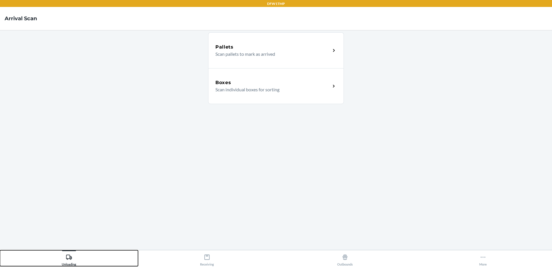
click at [75, 256] on div "Unloading" at bounding box center [69, 258] width 14 height 14
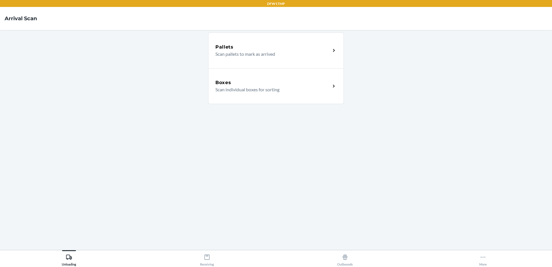
click at [267, 97] on div "Boxes Scan individual boxes for sorting" at bounding box center [276, 86] width 136 height 36
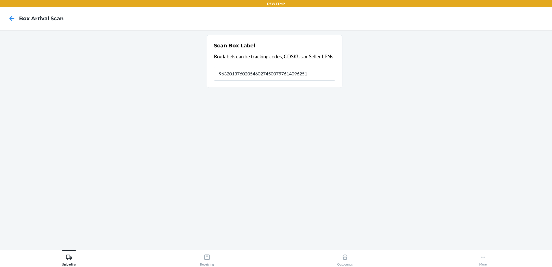
type input "9632013760205460274500797614096251"
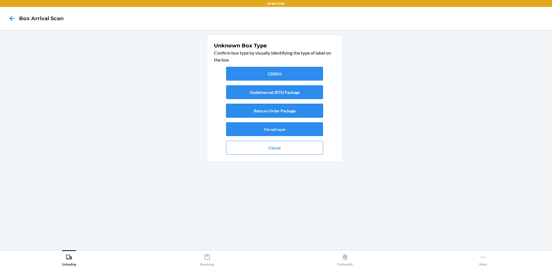
click at [281, 113] on button "Returns Order Package" at bounding box center [274, 111] width 97 height 14
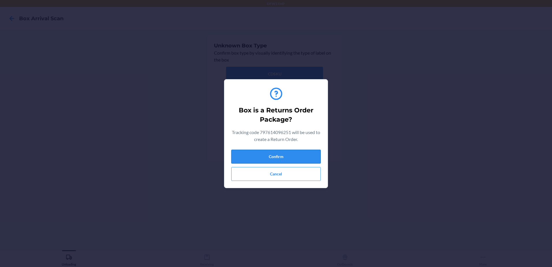
click at [286, 157] on button "Confirm" at bounding box center [275, 157] width 89 height 14
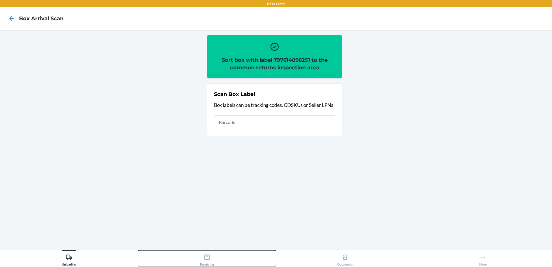
click at [198, 259] on button "Receiving" at bounding box center [207, 258] width 138 height 16
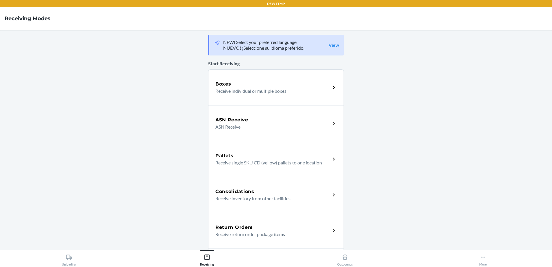
click at [247, 228] on h5 "Return Orders" at bounding box center [234, 227] width 38 height 7
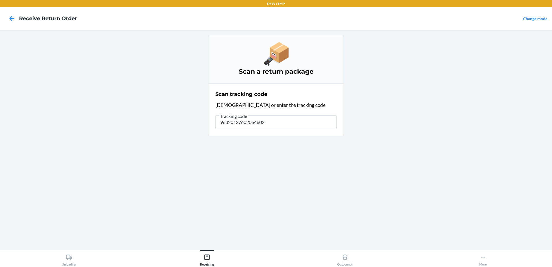
type input "963201376020546027"
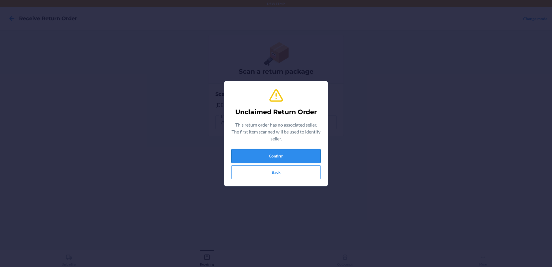
click at [283, 152] on button "Confirm" at bounding box center [275, 156] width 89 height 14
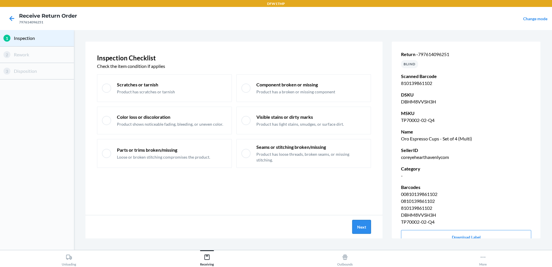
click at [364, 232] on button "Next" at bounding box center [361, 227] width 19 height 14
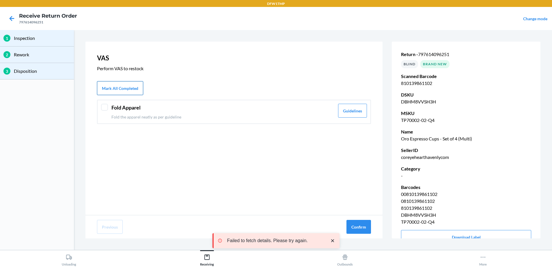
click at [111, 87] on button "Mark All Completed" at bounding box center [120, 88] width 46 height 14
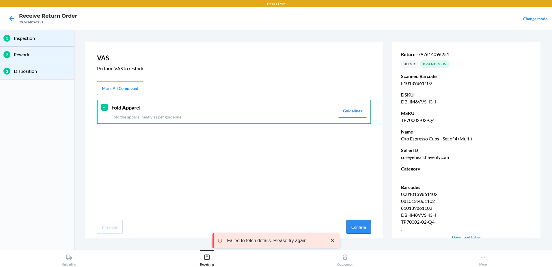
click at [356, 226] on button "Confirm" at bounding box center [358, 227] width 25 height 14
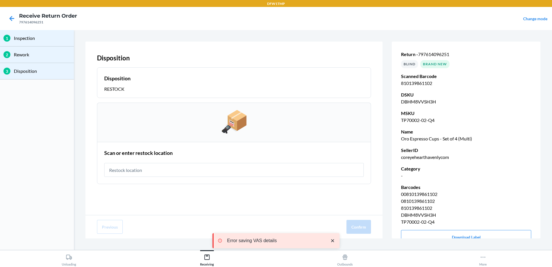
click at [321, 171] on input "text" at bounding box center [233, 170] width 259 height 14
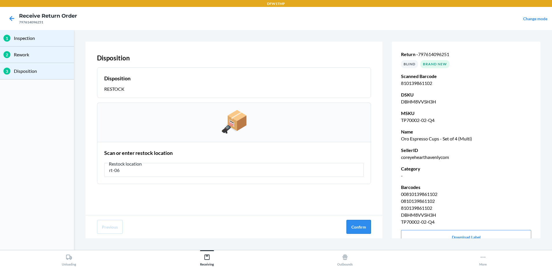
type input "rt-06"
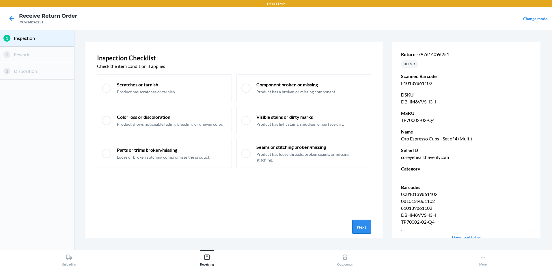
click at [366, 230] on button "Next" at bounding box center [361, 227] width 19 height 14
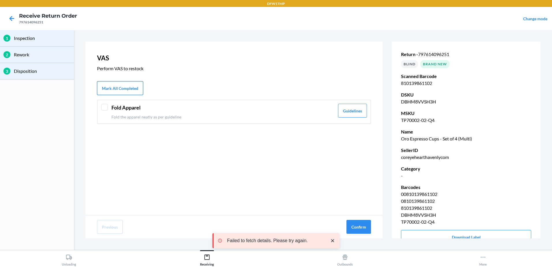
click at [127, 86] on button "Mark All Completed" at bounding box center [120, 88] width 46 height 14
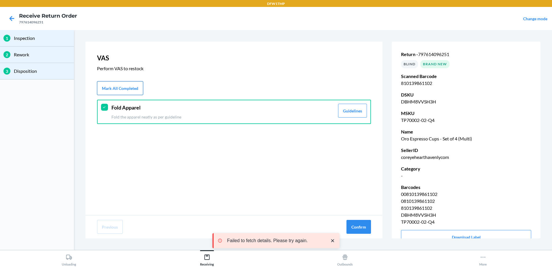
click at [122, 93] on button "Mark All Completed" at bounding box center [120, 88] width 46 height 14
click at [120, 87] on button "Mark All Completed" at bounding box center [120, 88] width 46 height 14
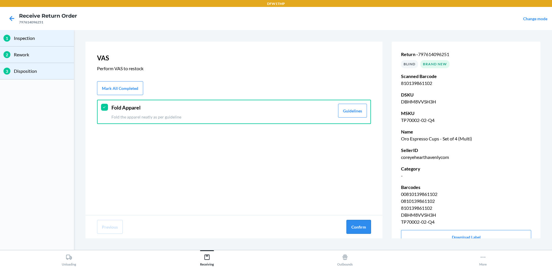
click at [360, 223] on button "Confirm" at bounding box center [358, 227] width 25 height 14
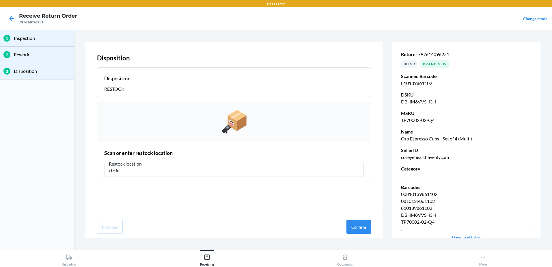
type input "rt-06"
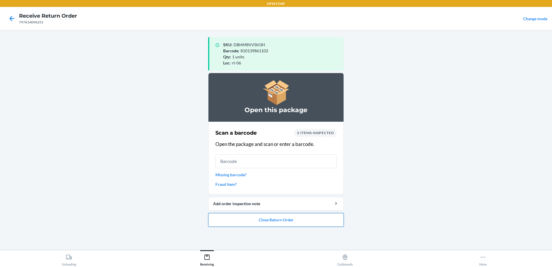
click at [294, 223] on button "Close Return Order" at bounding box center [276, 220] width 136 height 14
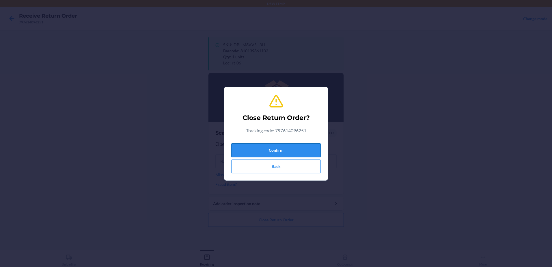
click at [302, 147] on button "Confirm" at bounding box center [275, 150] width 89 height 14
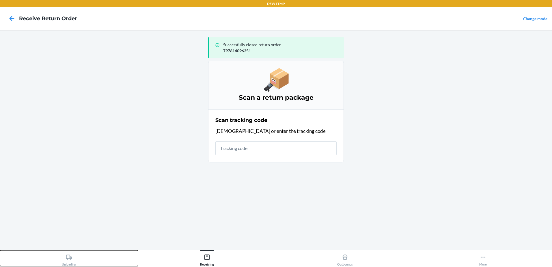
click at [66, 259] on div "Unloading" at bounding box center [69, 258] width 14 height 14
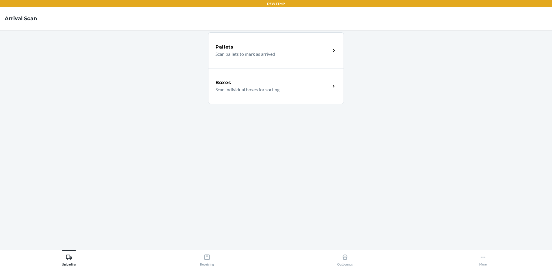
click at [257, 89] on p "Scan individual boxes for sorting" at bounding box center [270, 89] width 111 height 7
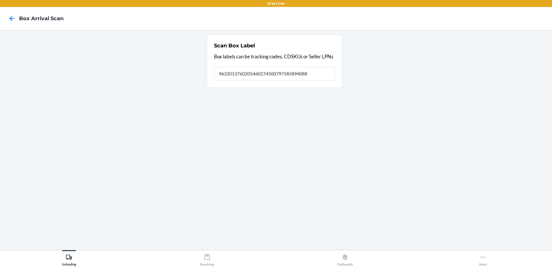
type input "9632013760205460274500797585894088"
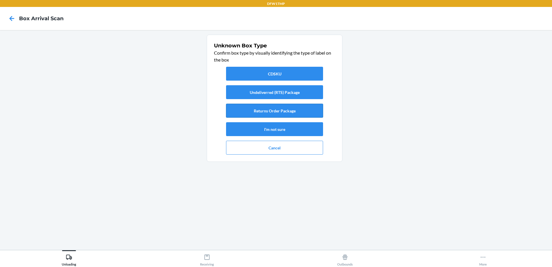
click at [268, 109] on button "Returns Order Package" at bounding box center [274, 111] width 97 height 14
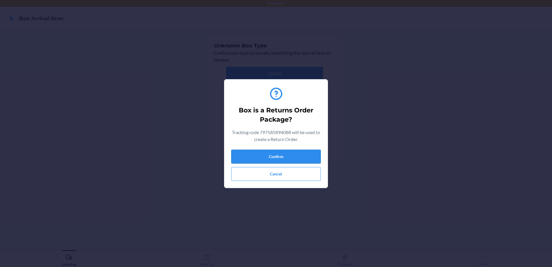
click at [290, 158] on button "Confirm" at bounding box center [275, 157] width 89 height 14
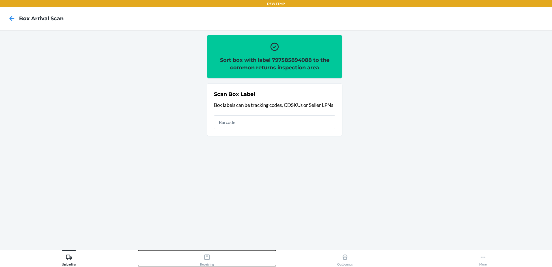
click at [197, 254] on button "Receiving" at bounding box center [207, 258] width 138 height 16
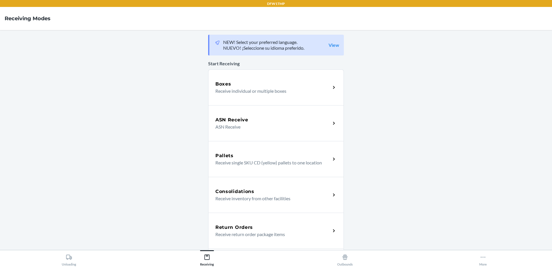
click at [258, 221] on div "Return Orders Receive return order package items" at bounding box center [276, 230] width 136 height 36
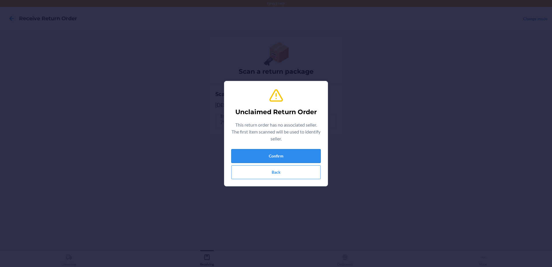
click at [261, 160] on button "Confirm" at bounding box center [275, 156] width 89 height 14
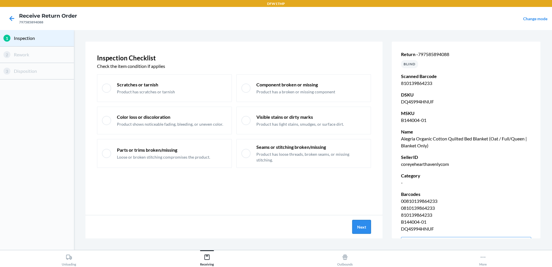
click at [366, 229] on button "Next" at bounding box center [361, 227] width 19 height 14
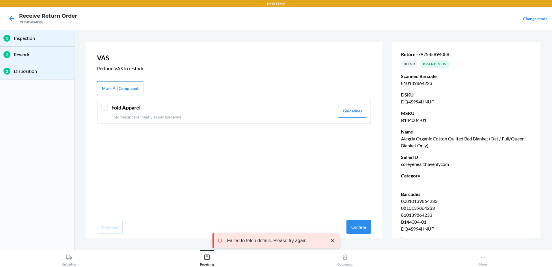
click at [130, 90] on button "Mark All Completed" at bounding box center [120, 88] width 46 height 14
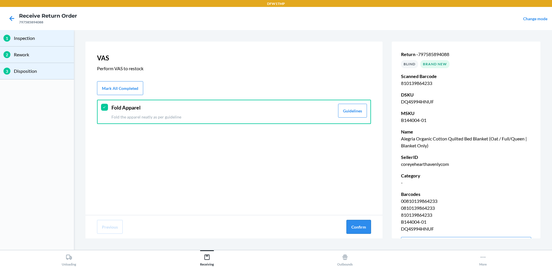
click at [361, 229] on button "Confirm" at bounding box center [358, 227] width 25 height 14
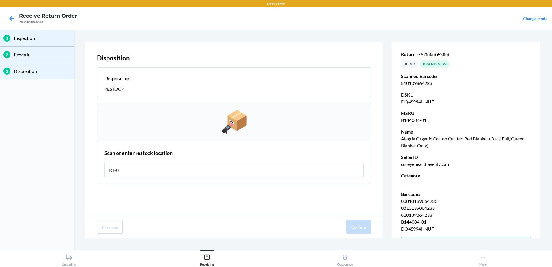
type input "RT-06"
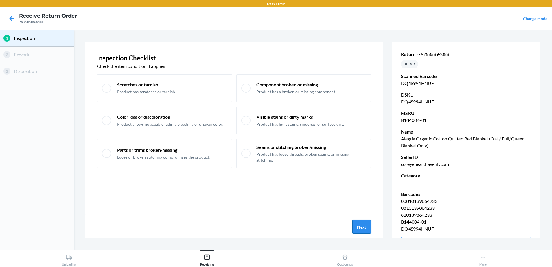
click at [356, 227] on button "Next" at bounding box center [361, 227] width 19 height 14
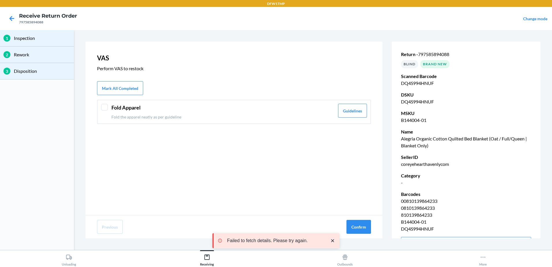
click at [106, 107] on div at bounding box center [104, 107] width 7 height 7
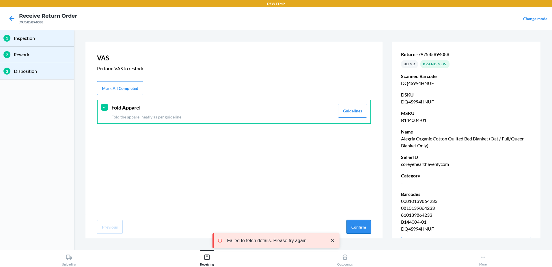
click at [368, 223] on button "Confirm" at bounding box center [358, 227] width 25 height 14
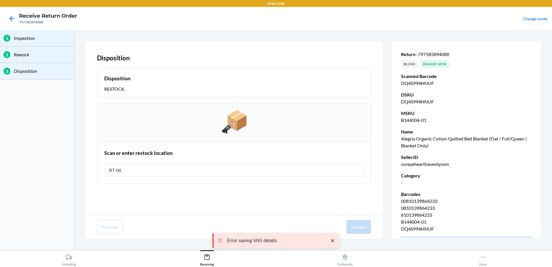
type input "RT-06"
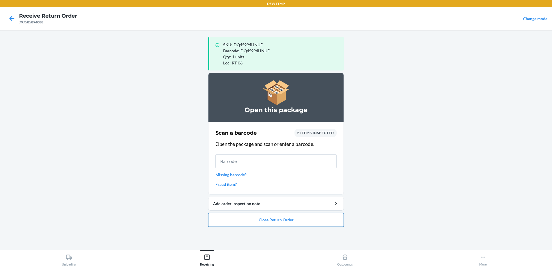
click at [305, 215] on button "Close Return Order" at bounding box center [276, 220] width 136 height 14
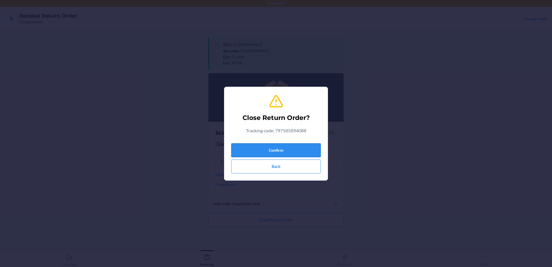
click at [284, 150] on button "Confirm" at bounding box center [275, 150] width 89 height 14
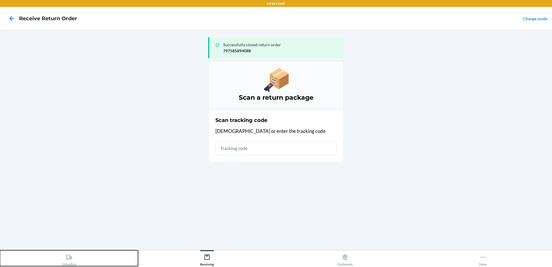
click at [77, 264] on button "Unloading" at bounding box center [69, 258] width 138 height 16
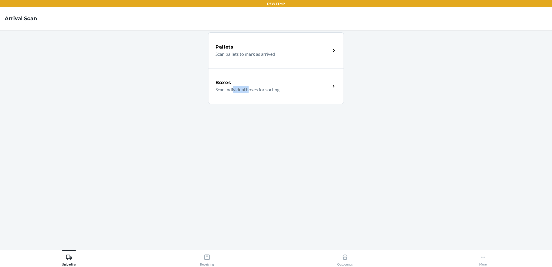
drag, startPoint x: 250, startPoint y: 121, endPoint x: 230, endPoint y: 123, distance: 19.8
click at [244, 123] on div "Pallets Scan pallets to mark as arrived Boxes Scan individual boxes for sorting" at bounding box center [276, 140] width 136 height 210
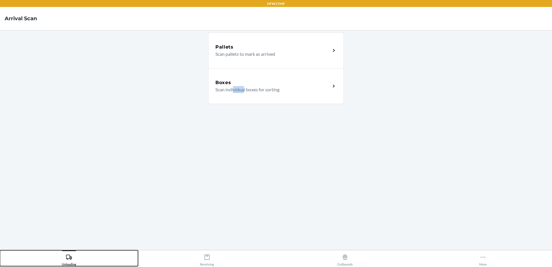
click at [73, 257] on div "Unloading" at bounding box center [69, 258] width 14 height 14
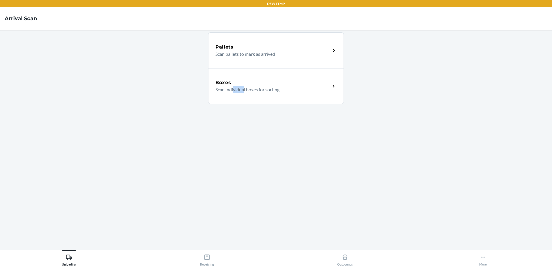
click at [315, 95] on div "Boxes Scan individual boxes for sorting" at bounding box center [276, 86] width 136 height 36
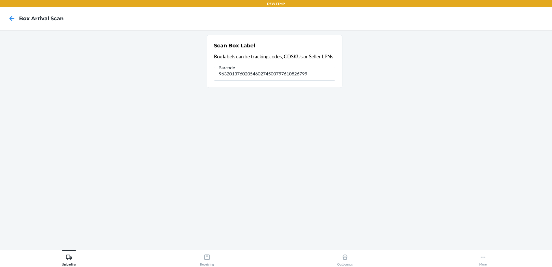
type input "9632013760205460274500797610826799"
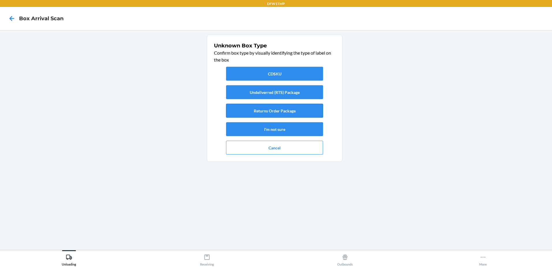
click at [274, 110] on button "Returns Order Package" at bounding box center [274, 111] width 97 height 14
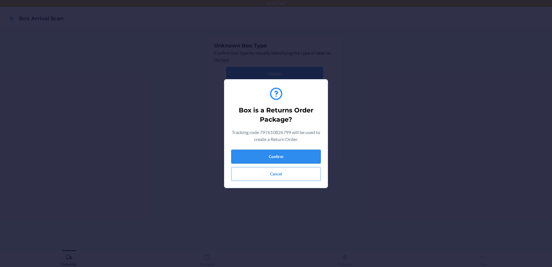
click at [287, 156] on button "Confirm" at bounding box center [275, 157] width 89 height 14
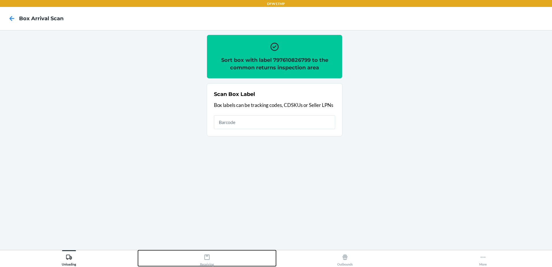
click at [209, 259] on icon at bounding box center [207, 257] width 6 height 6
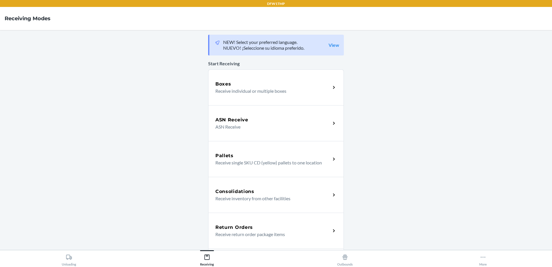
click at [233, 233] on p "Receive return order package items" at bounding box center [270, 234] width 111 height 7
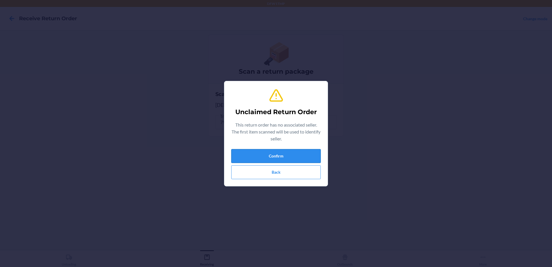
click at [281, 155] on button "Confirm" at bounding box center [275, 156] width 89 height 14
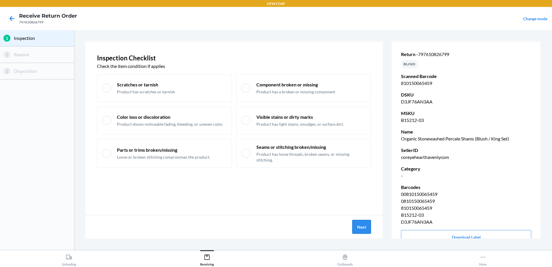
click at [367, 226] on button "Next" at bounding box center [361, 227] width 19 height 14
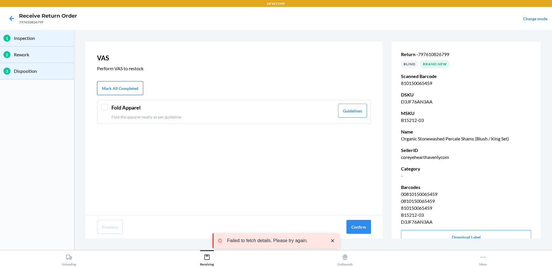
click at [130, 87] on button "Mark All Completed" at bounding box center [120, 88] width 46 height 14
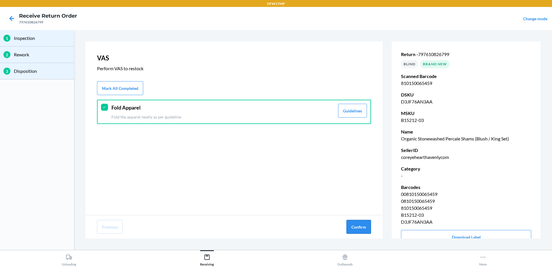
click at [364, 228] on button "Confirm" at bounding box center [358, 227] width 25 height 14
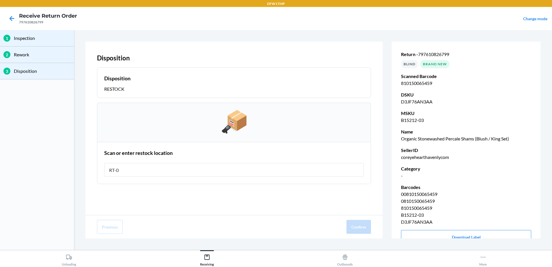
type input "RT-06"
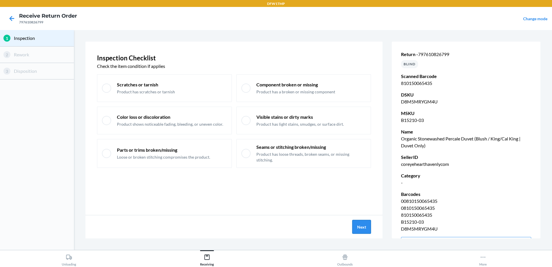
click at [361, 225] on button "Next" at bounding box center [361, 227] width 19 height 14
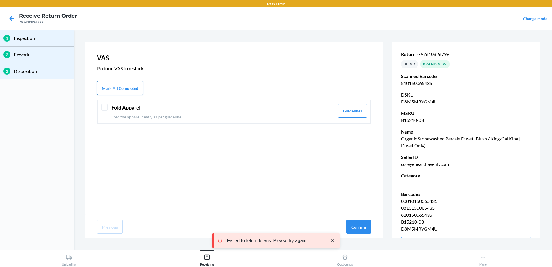
click at [125, 83] on button "Mark All Completed" at bounding box center [120, 88] width 46 height 14
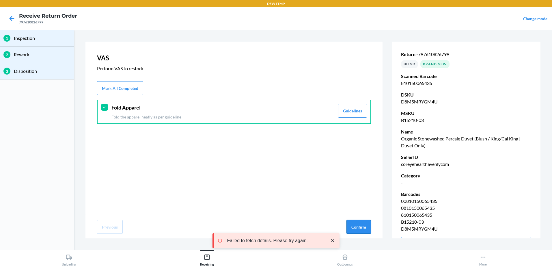
click at [362, 229] on button "Confirm" at bounding box center [358, 227] width 25 height 14
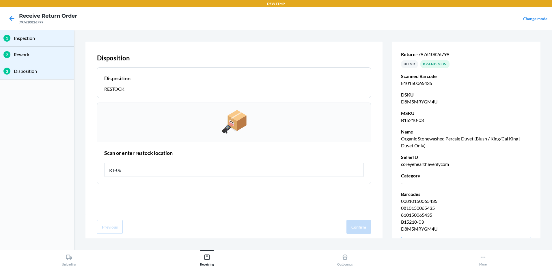
type input "RT-06"
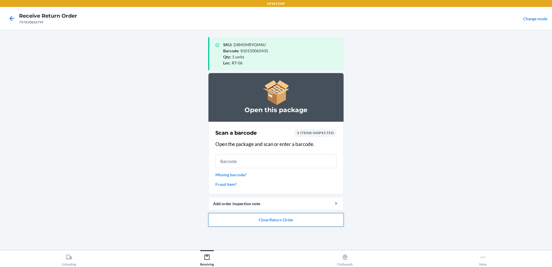
click at [249, 221] on button "Close Return Order" at bounding box center [276, 220] width 136 height 14
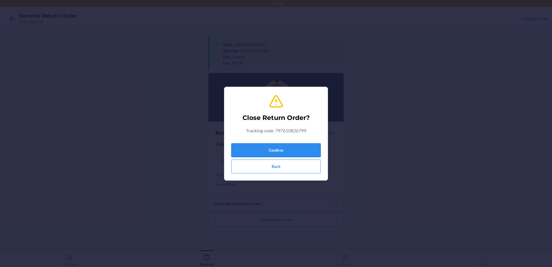
click at [294, 145] on button "Confirm" at bounding box center [275, 150] width 89 height 14
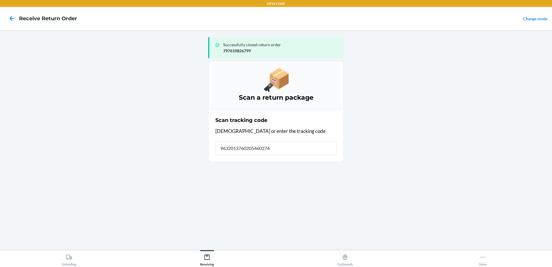
type input "96320137602054602745"
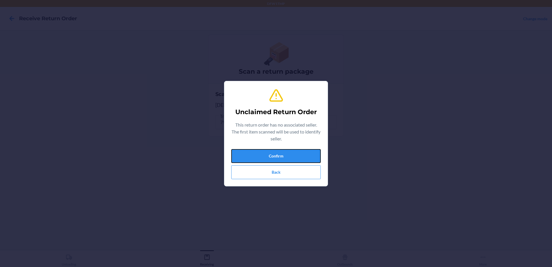
click at [298, 153] on button "Confirm" at bounding box center [275, 156] width 89 height 14
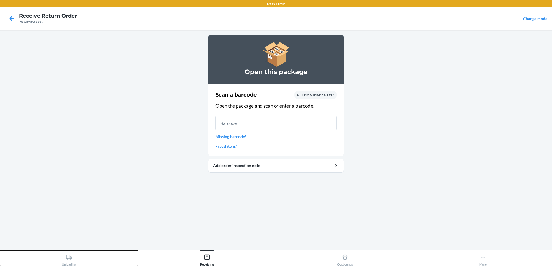
click at [69, 259] on icon at bounding box center [69, 257] width 6 height 6
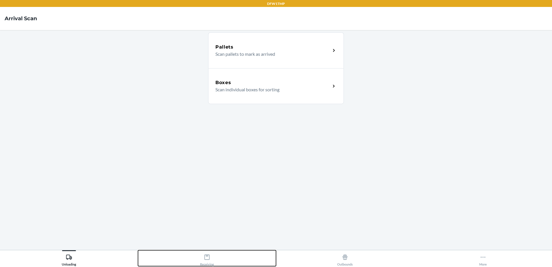
click at [207, 257] on icon at bounding box center [207, 257] width 6 height 6
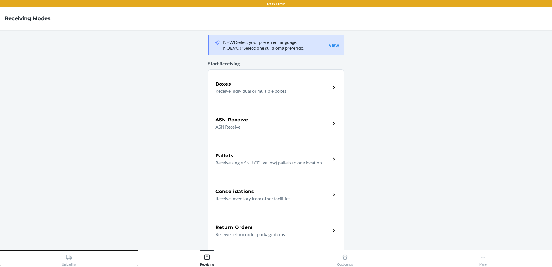
click at [73, 254] on div "Unloading" at bounding box center [69, 258] width 14 height 14
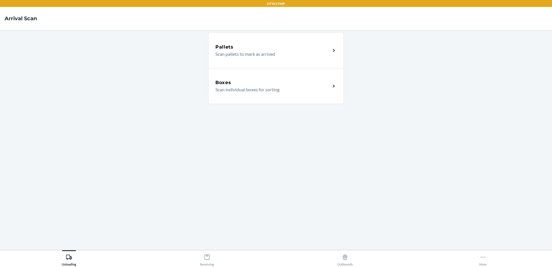
click at [262, 83] on div "Boxes" at bounding box center [272, 82] width 115 height 7
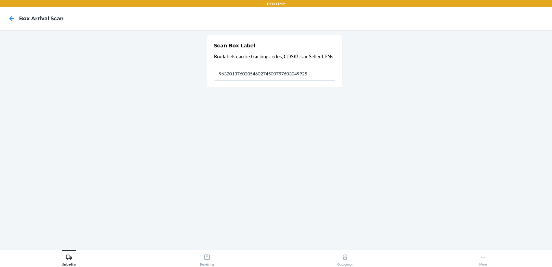
type input "9632013760205460274500797603049925"
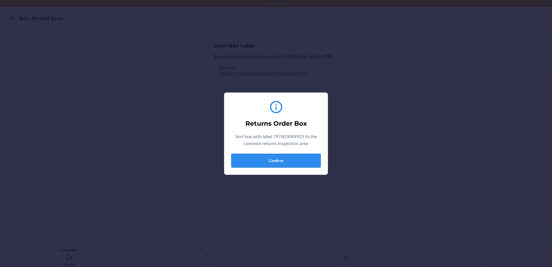
click at [268, 162] on button "Confirm" at bounding box center [275, 161] width 89 height 14
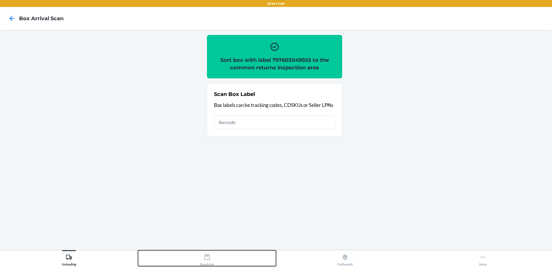
click at [210, 264] on div "Receiving" at bounding box center [207, 258] width 14 height 14
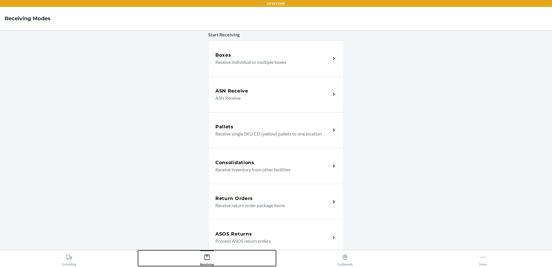
scroll to position [58, 0]
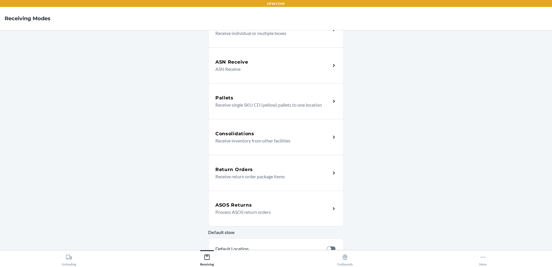
click at [261, 175] on p "Receive return order package items" at bounding box center [270, 176] width 111 height 7
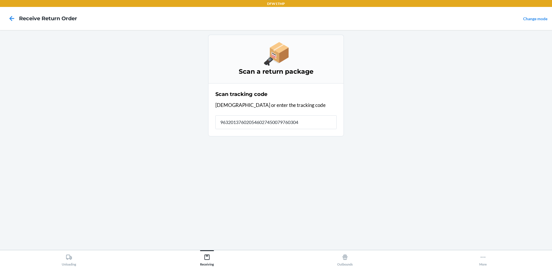
type input "9632013760205460274500797603049"
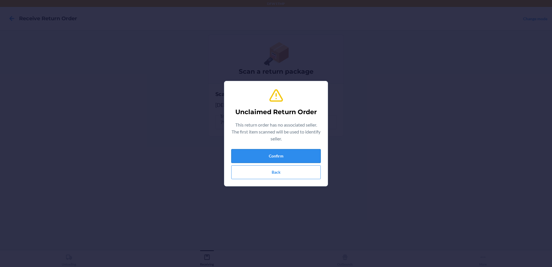
click at [290, 154] on button "Confirm" at bounding box center [275, 156] width 89 height 14
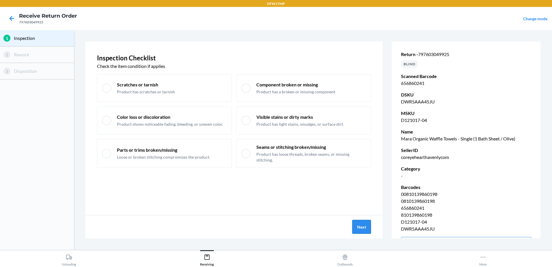
click at [365, 229] on button "Next" at bounding box center [361, 227] width 19 height 14
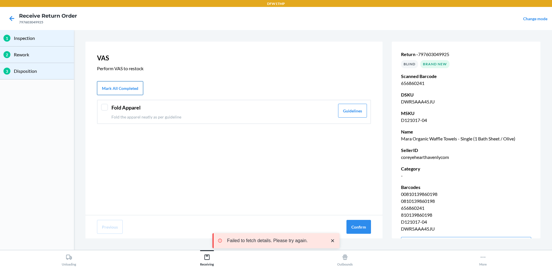
click at [128, 84] on button "Mark All Completed" at bounding box center [120, 88] width 46 height 14
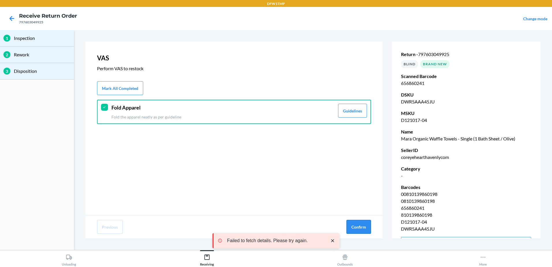
click at [359, 224] on button "Confirm" at bounding box center [358, 227] width 25 height 14
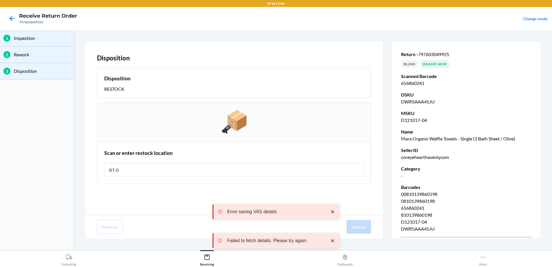
type input "RT-06"
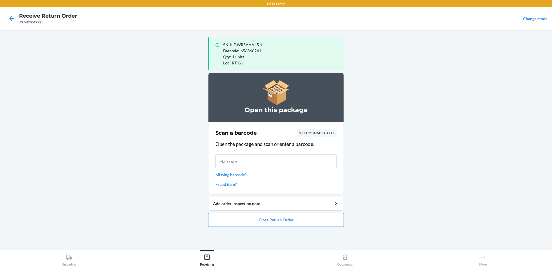
click at [246, 158] on input "text" at bounding box center [275, 161] width 121 height 14
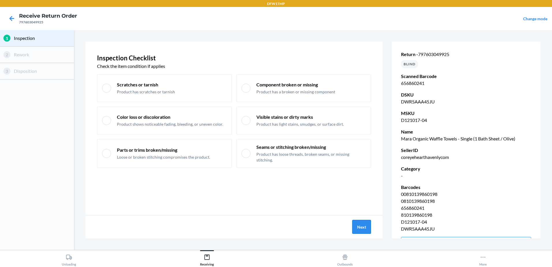
click at [365, 227] on button "Next" at bounding box center [361, 227] width 19 height 14
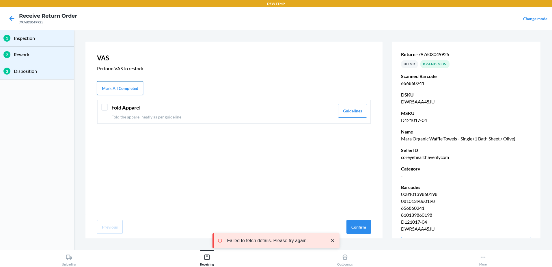
click at [127, 86] on button "Mark All Completed" at bounding box center [120, 88] width 46 height 14
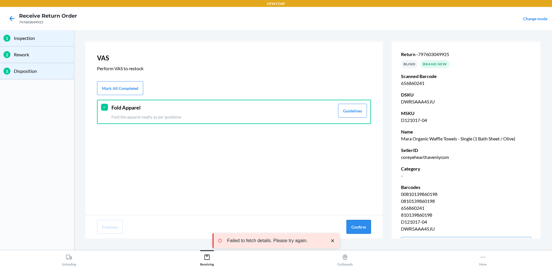
click at [355, 226] on button "Confirm" at bounding box center [358, 227] width 25 height 14
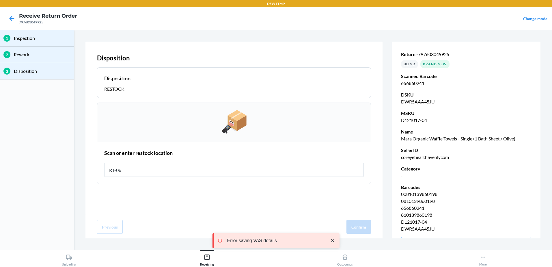
type input "RT-06"
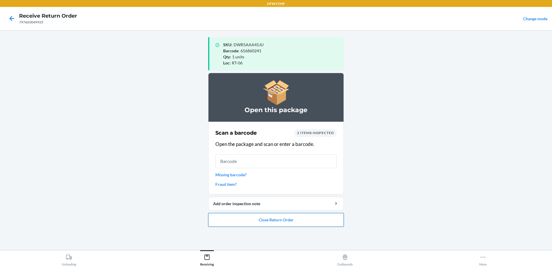
click at [268, 220] on button "Close Return Order" at bounding box center [276, 220] width 136 height 14
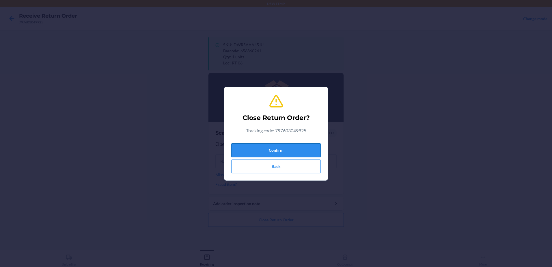
click at [263, 149] on button "Confirm" at bounding box center [275, 150] width 89 height 14
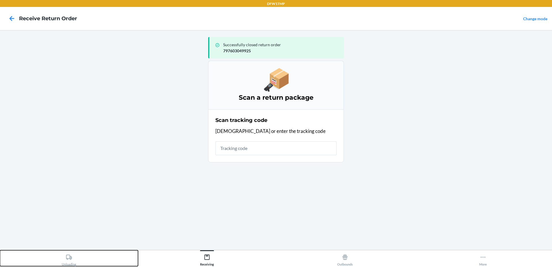
click at [74, 255] on div "Unloading" at bounding box center [69, 258] width 14 height 14
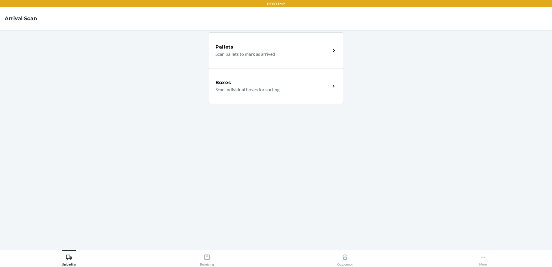
click at [240, 89] on p "Scan individual boxes for sorting" at bounding box center [270, 89] width 111 height 7
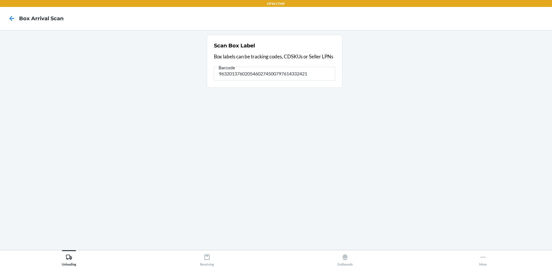
type input "9632013760205460274500797614332421"
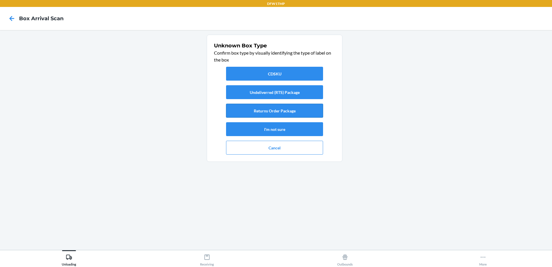
click at [262, 108] on button "Returns Order Package" at bounding box center [274, 111] width 97 height 14
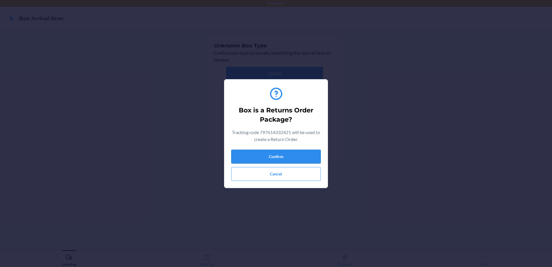
click at [282, 154] on button "Confirm" at bounding box center [275, 157] width 89 height 14
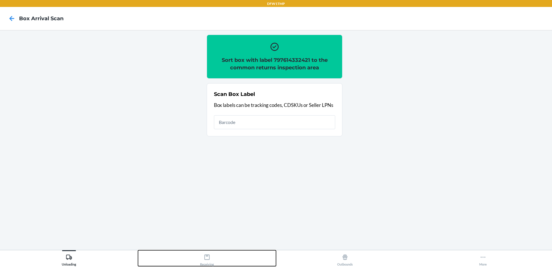
click at [212, 260] on div "Receiving" at bounding box center [207, 258] width 14 height 14
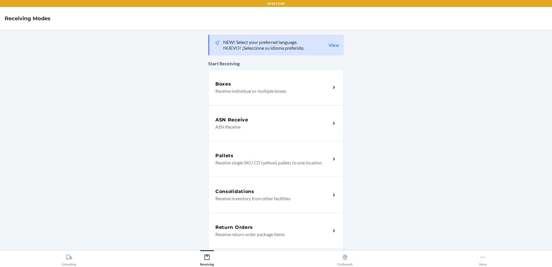
click at [258, 222] on div "Return Orders Receive return order package items" at bounding box center [276, 230] width 136 height 36
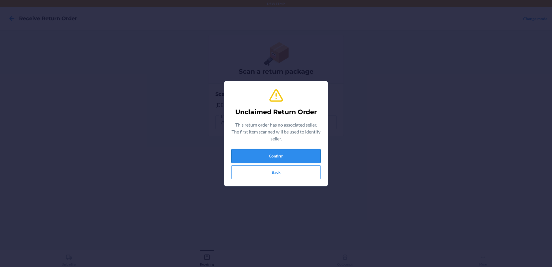
click at [270, 155] on button "Confirm" at bounding box center [275, 156] width 89 height 14
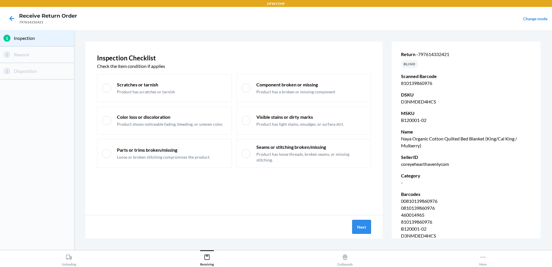
click at [363, 228] on button "Next" at bounding box center [361, 227] width 19 height 14
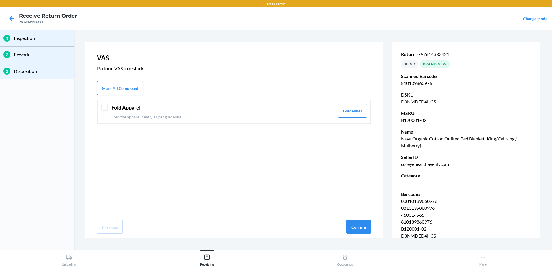
click at [121, 91] on button "Mark All Completed" at bounding box center [120, 88] width 46 height 14
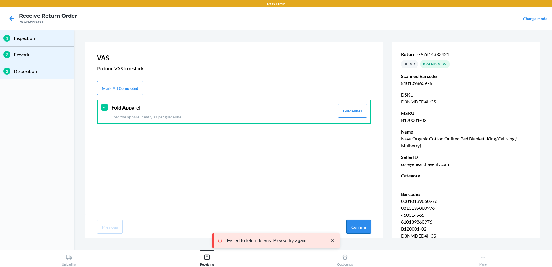
click at [351, 224] on button "Confirm" at bounding box center [358, 227] width 25 height 14
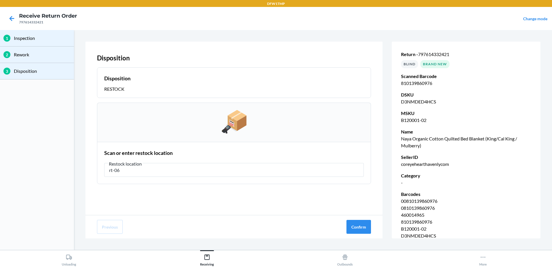
type input "rt-06"
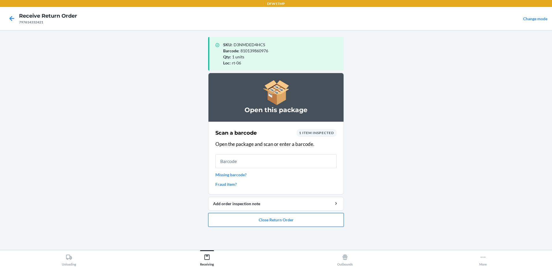
click at [241, 216] on button "Close Return Order" at bounding box center [276, 220] width 136 height 14
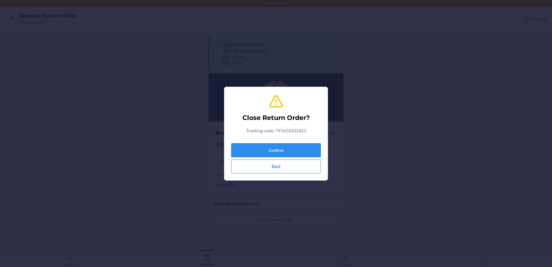
click at [255, 150] on button "Confirm" at bounding box center [275, 150] width 89 height 14
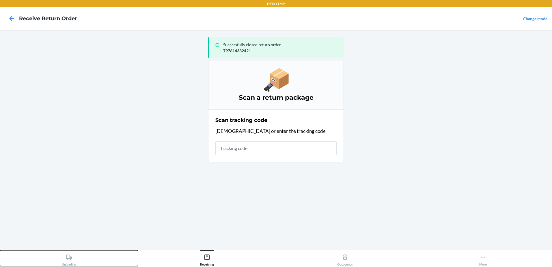
click at [75, 263] on div "Unloading" at bounding box center [69, 258] width 14 height 14
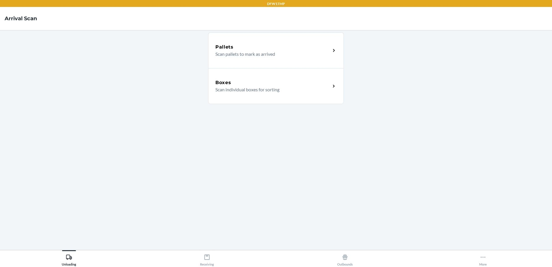
click at [271, 84] on div "Boxes" at bounding box center [272, 82] width 115 height 7
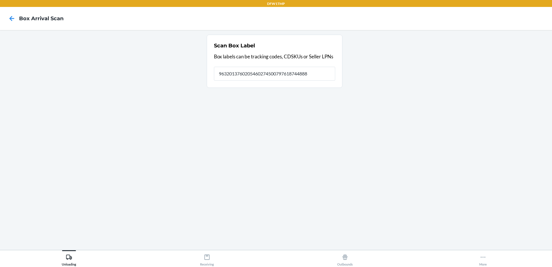
type input "9632013760205460274500797618744888"
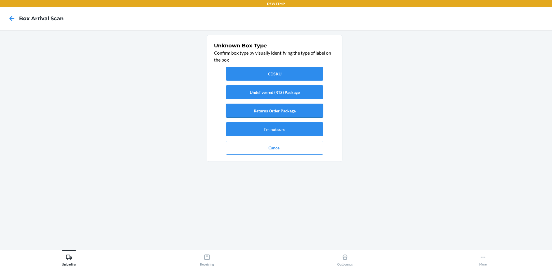
click at [274, 109] on button "Returns Order Package" at bounding box center [274, 111] width 97 height 14
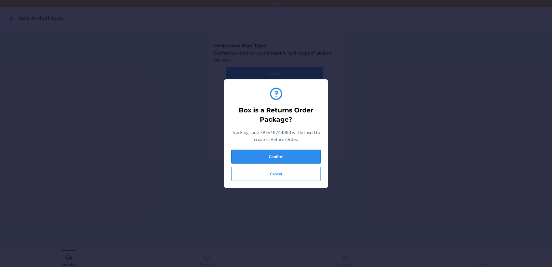
click at [292, 158] on button "Confirm" at bounding box center [275, 157] width 89 height 14
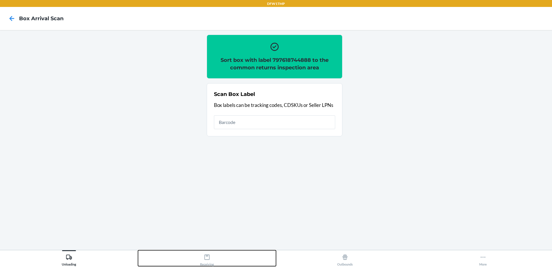
click at [207, 255] on icon at bounding box center [207, 257] width 6 height 6
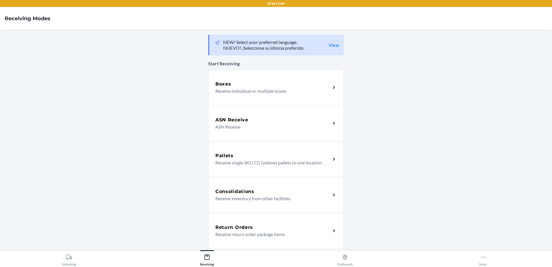
click at [230, 226] on h5 "Return Orders" at bounding box center [234, 227] width 38 height 7
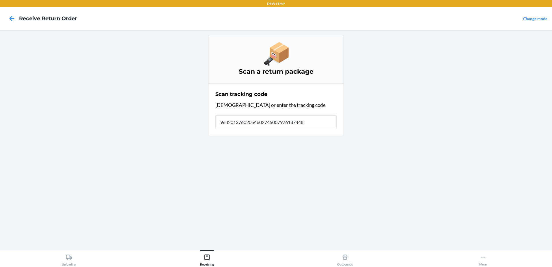
type input "963201376020546027450079761874488"
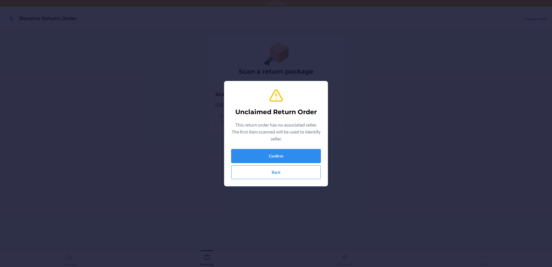
click at [267, 153] on button "Confirm" at bounding box center [275, 156] width 89 height 14
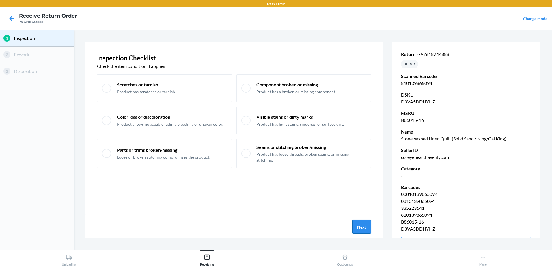
click at [366, 225] on button "Next" at bounding box center [361, 227] width 19 height 14
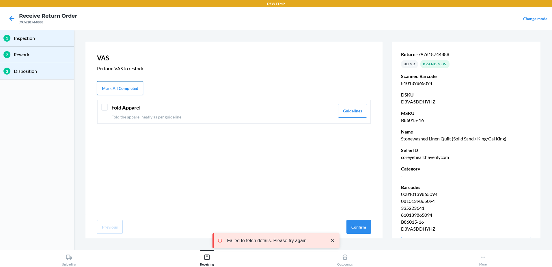
click at [113, 91] on button "Mark All Completed" at bounding box center [120, 88] width 46 height 14
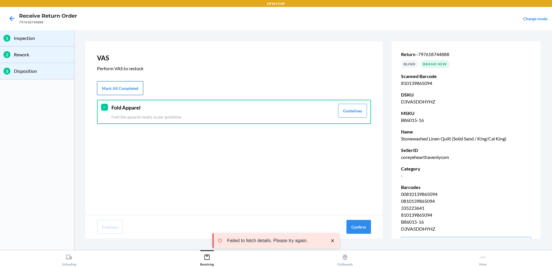
click at [113, 91] on button "Mark All Completed" at bounding box center [120, 88] width 46 height 14
click at [358, 229] on button "Confirm" at bounding box center [358, 227] width 25 height 14
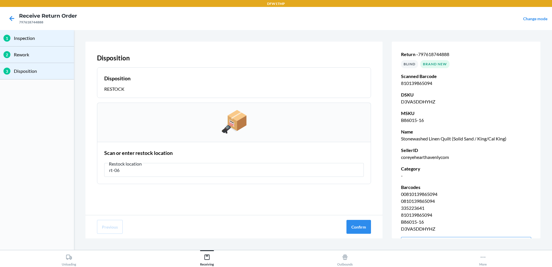
type input "rt-06"
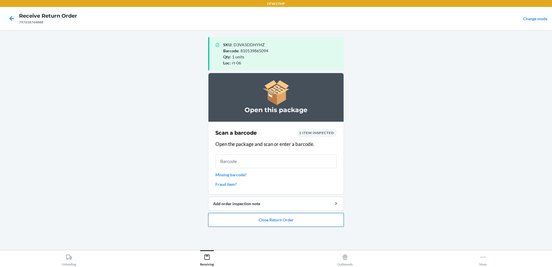
click at [256, 220] on button "Close Return Order" at bounding box center [276, 220] width 136 height 14
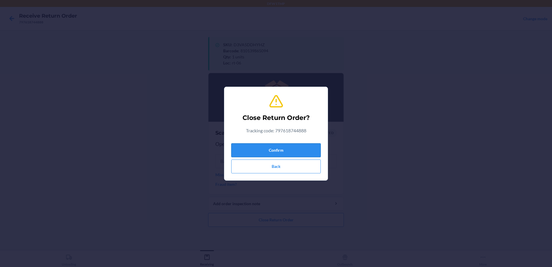
click at [282, 154] on button "Confirm" at bounding box center [275, 150] width 89 height 14
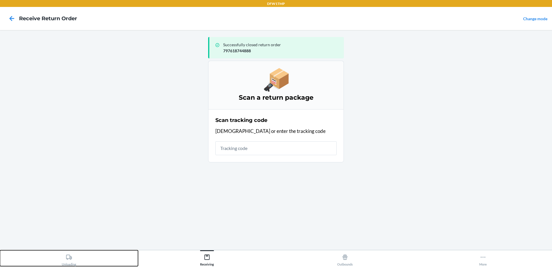
click at [58, 253] on button "Unloading" at bounding box center [69, 258] width 138 height 16
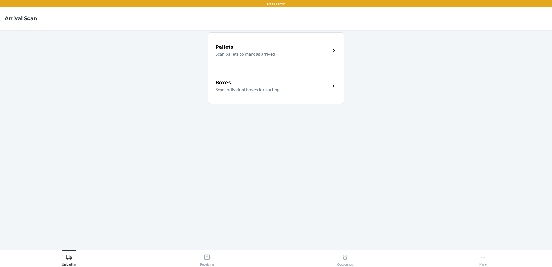
click at [297, 90] on p "Scan individual boxes for sorting" at bounding box center [270, 89] width 111 height 7
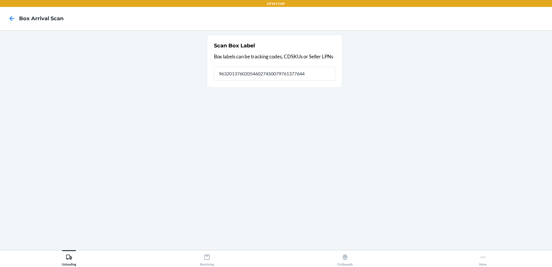
type input "9632013760205460274500797613776447"
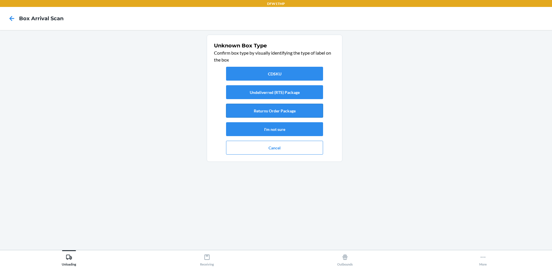
click at [281, 112] on button "Returns Order Package" at bounding box center [274, 111] width 97 height 14
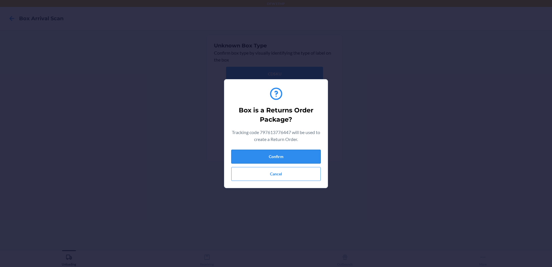
click at [282, 152] on button "Confirm" at bounding box center [275, 157] width 89 height 14
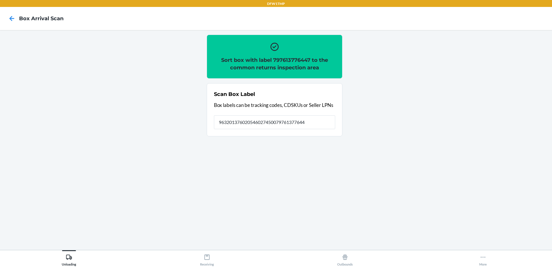
type input "9632013760205460274500797613776447"
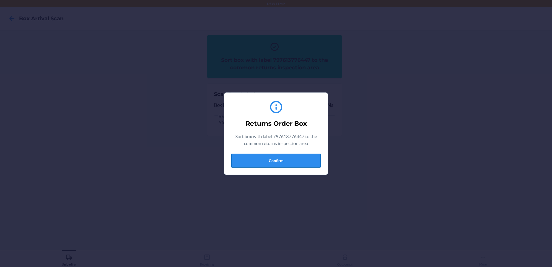
click at [287, 161] on button "Confirm" at bounding box center [275, 161] width 89 height 14
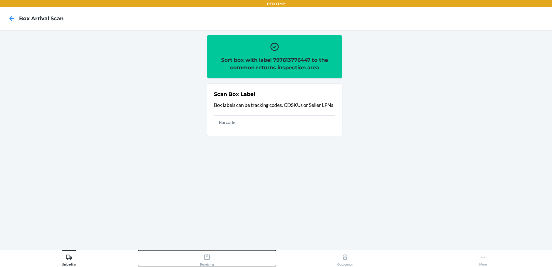
click at [203, 261] on div "Receiving" at bounding box center [207, 258] width 14 height 14
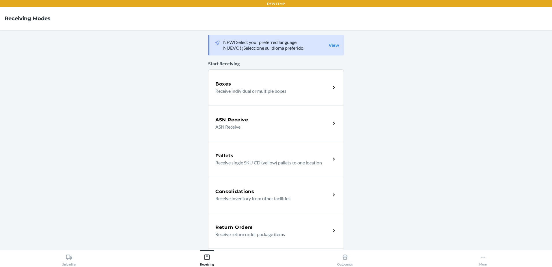
click at [262, 222] on div "Return Orders Receive return order package items" at bounding box center [276, 230] width 136 height 36
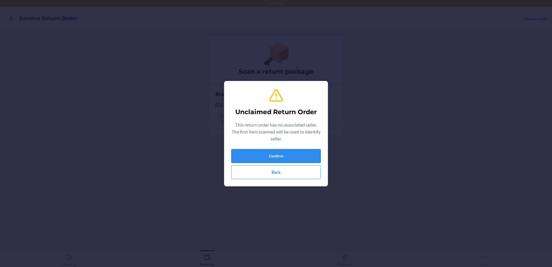
click at [290, 154] on button "Confirm" at bounding box center [275, 156] width 89 height 14
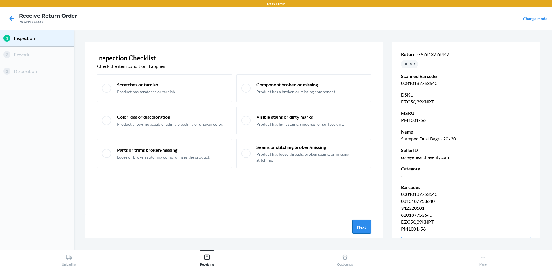
click at [359, 231] on button "Next" at bounding box center [361, 227] width 19 height 14
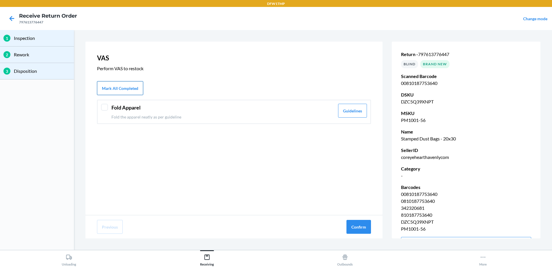
click at [139, 90] on button "Mark All Completed" at bounding box center [120, 88] width 46 height 14
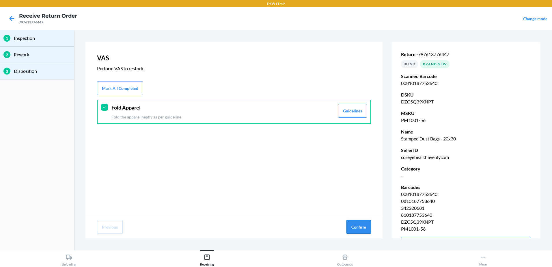
click at [365, 228] on button "Confirm" at bounding box center [358, 227] width 25 height 14
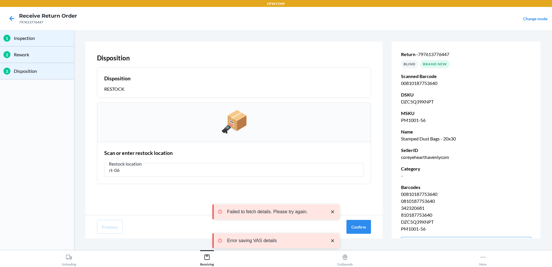
type input "rt-06"
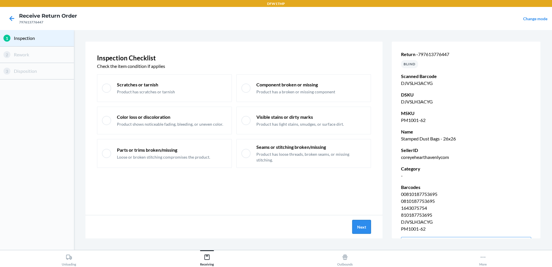
click at [360, 224] on button "Next" at bounding box center [361, 227] width 19 height 14
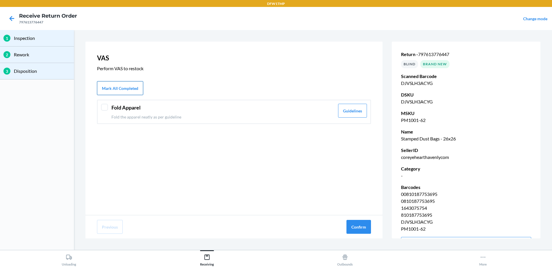
click at [132, 85] on button "Mark All Completed" at bounding box center [120, 88] width 46 height 14
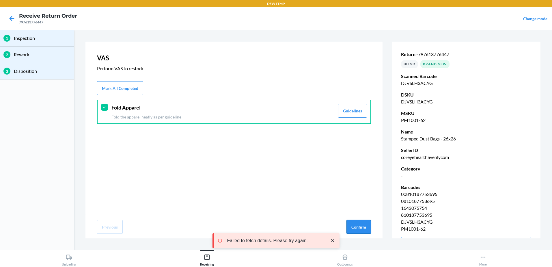
click at [368, 225] on button "Confirm" at bounding box center [358, 227] width 25 height 14
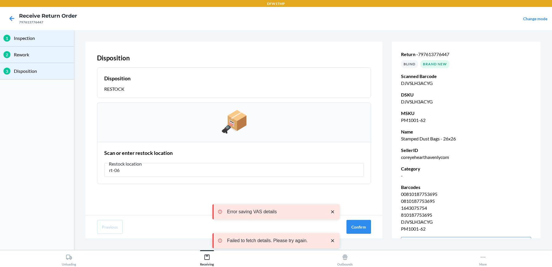
type input "rt-06"
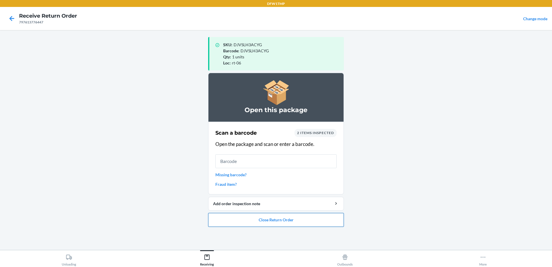
click at [253, 218] on button "Close Return Order" at bounding box center [276, 220] width 136 height 14
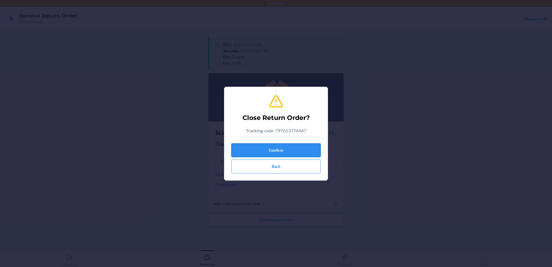
click at [267, 149] on button "Confirm" at bounding box center [275, 150] width 89 height 14
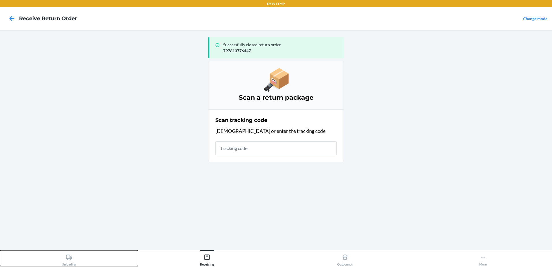
click at [78, 259] on button "Unloading" at bounding box center [69, 258] width 138 height 16
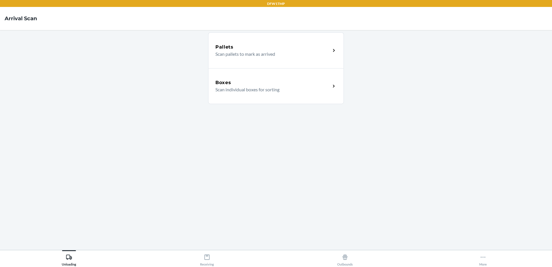
click at [242, 92] on p "Scan individual boxes for sorting" at bounding box center [270, 89] width 111 height 7
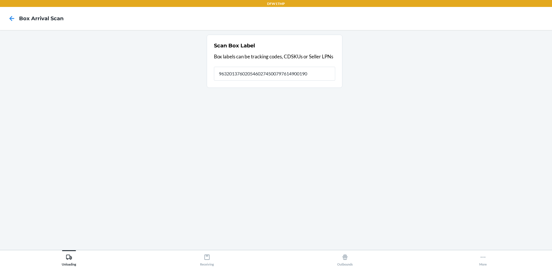
type input "9632013760205460274500797614900190"
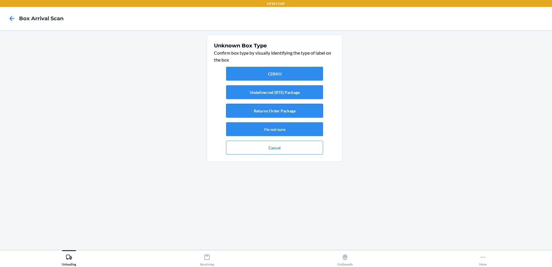
click at [279, 108] on button "Returns Order Package" at bounding box center [274, 111] width 97 height 14
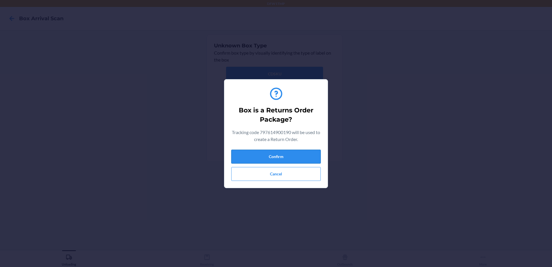
click at [271, 150] on button "Confirm" at bounding box center [275, 157] width 89 height 14
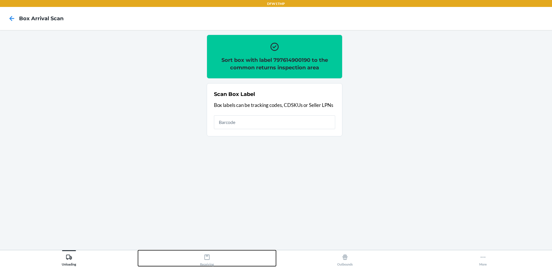
drag, startPoint x: 189, startPoint y: 263, endPoint x: 193, endPoint y: 262, distance: 3.2
click at [192, 262] on button "Receiving" at bounding box center [207, 258] width 138 height 16
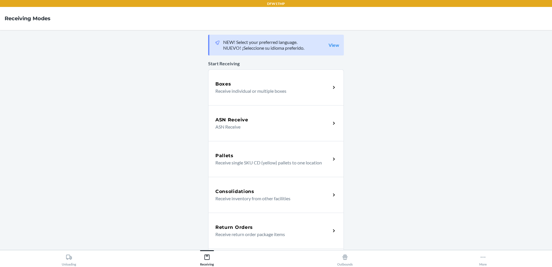
click at [278, 214] on div "Return Orders Receive return order package items" at bounding box center [276, 230] width 136 height 36
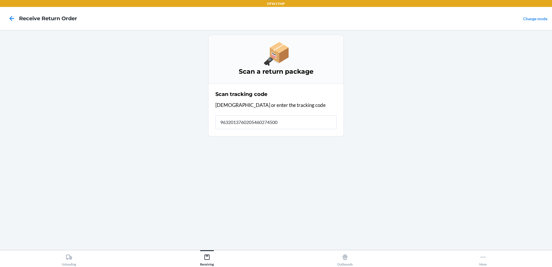
type input "96320137602054602745007"
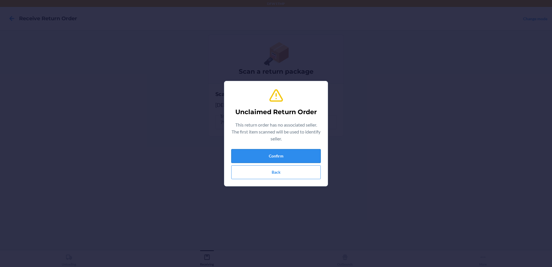
click at [255, 158] on button "Confirm" at bounding box center [275, 156] width 89 height 14
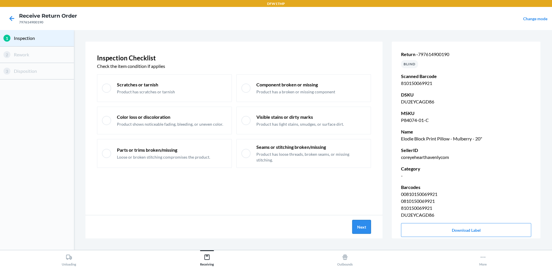
click at [360, 227] on button "Next" at bounding box center [361, 227] width 19 height 14
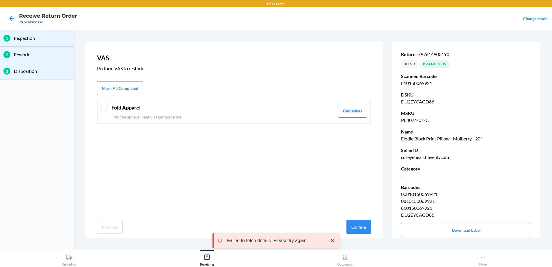
click at [135, 115] on p "Fold the apparel neatly as per guideline" at bounding box center [222, 117] width 223 height 6
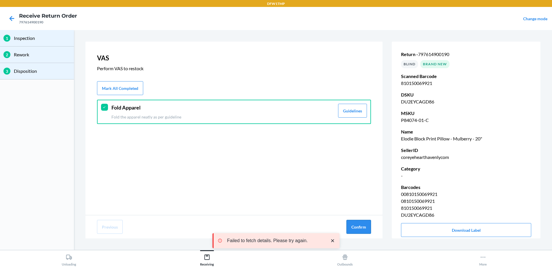
click at [359, 225] on button "Confirm" at bounding box center [358, 227] width 25 height 14
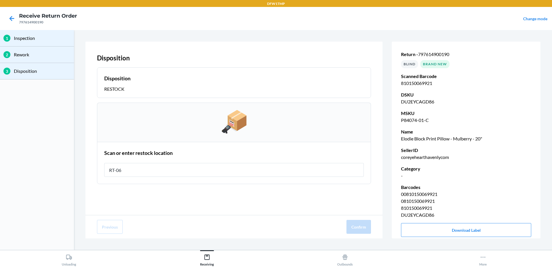
type input "RT-06"
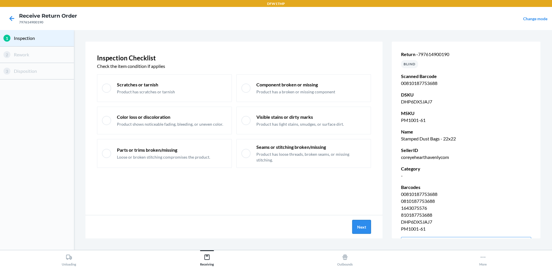
click at [364, 223] on button "Next" at bounding box center [361, 227] width 19 height 14
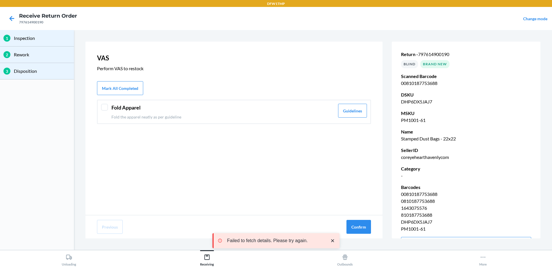
click at [237, 117] on p "Fold the apparel neatly as per guideline" at bounding box center [222, 117] width 223 height 6
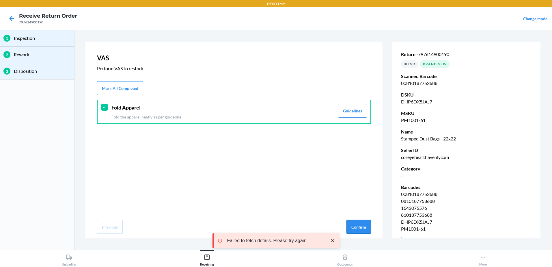
click at [360, 230] on button "Confirm" at bounding box center [358, 227] width 25 height 14
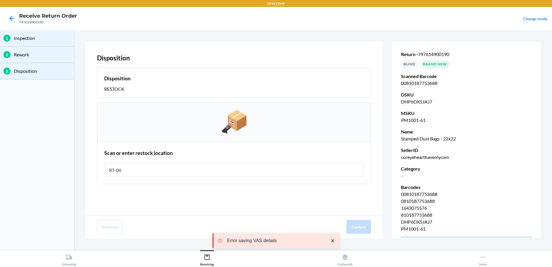
type input "RT-06"
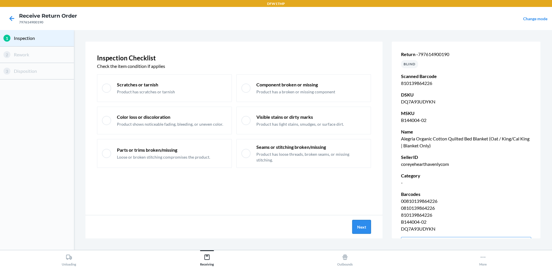
click at [362, 226] on button "Next" at bounding box center [361, 227] width 19 height 14
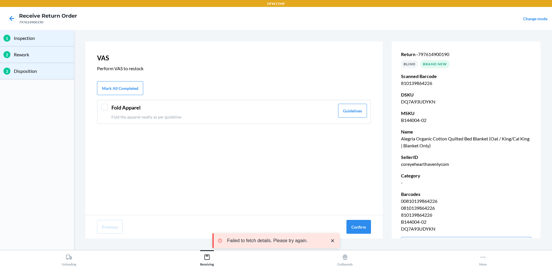
click at [144, 109] on header "Fold Apparel" at bounding box center [222, 108] width 223 height 8
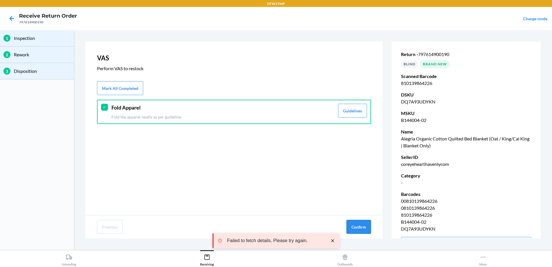
click at [362, 227] on button "Confirm" at bounding box center [358, 227] width 25 height 14
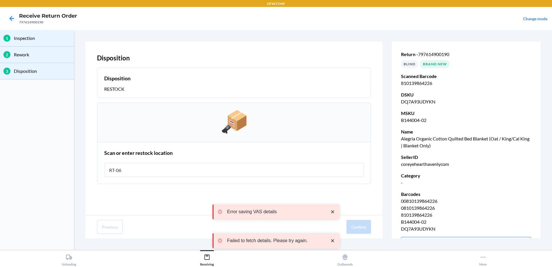
type input "RT-06"
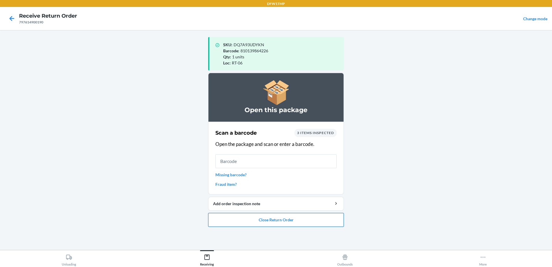
click at [314, 217] on button "Close Return Order" at bounding box center [276, 220] width 136 height 14
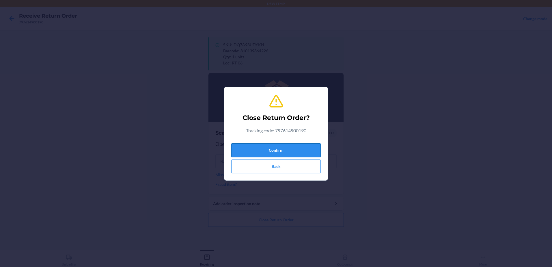
click at [307, 145] on button "Confirm" at bounding box center [275, 150] width 89 height 14
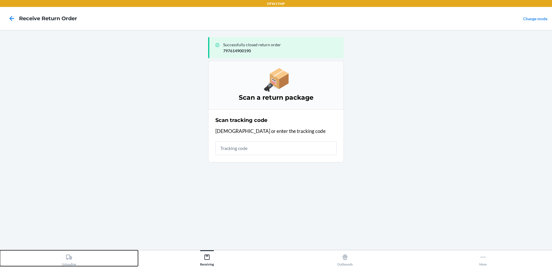
drag, startPoint x: 69, startPoint y: 251, endPoint x: 89, endPoint y: 251, distance: 20.2
click at [73, 251] on button "Unloading" at bounding box center [69, 258] width 138 height 16
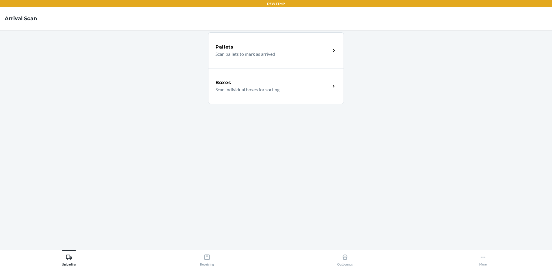
click at [274, 95] on div "Boxes Scan individual boxes for sorting" at bounding box center [276, 86] width 136 height 36
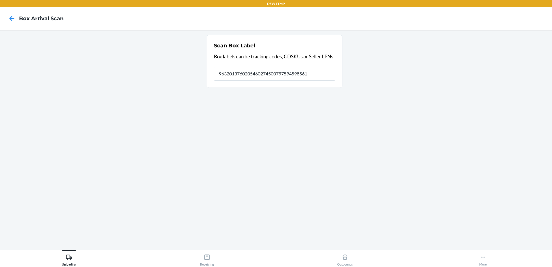
type input "9632013760205460274500797594598561"
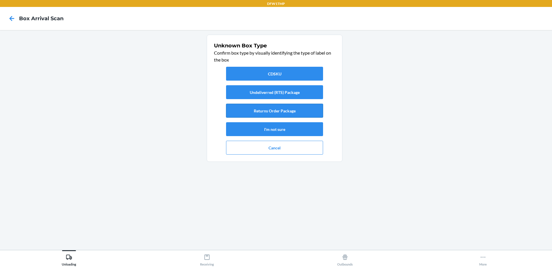
click at [308, 112] on button "Returns Order Package" at bounding box center [274, 111] width 97 height 14
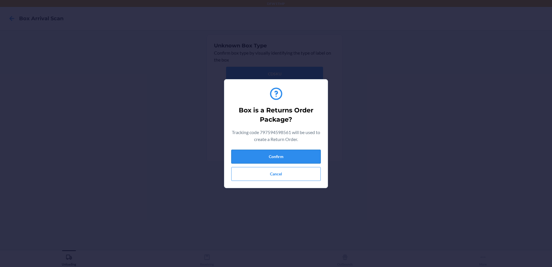
click at [307, 156] on button "Confirm" at bounding box center [275, 157] width 89 height 14
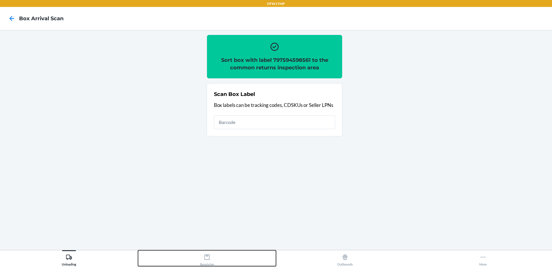
click at [200, 256] on div "Receiving" at bounding box center [207, 258] width 14 height 14
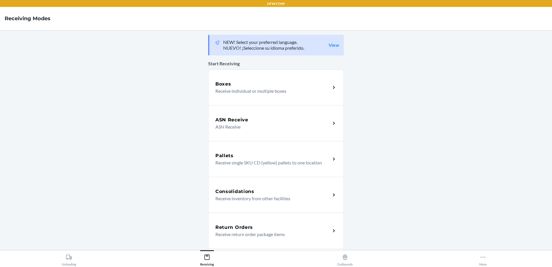
click at [253, 231] on p "Receive return order package items" at bounding box center [270, 234] width 111 height 7
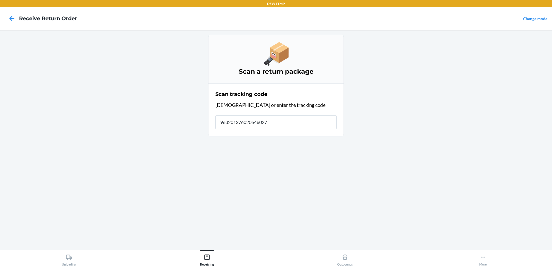
type input "9632013760205460274"
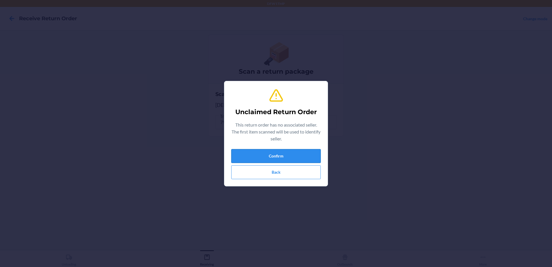
click at [264, 155] on button "Confirm" at bounding box center [275, 156] width 89 height 14
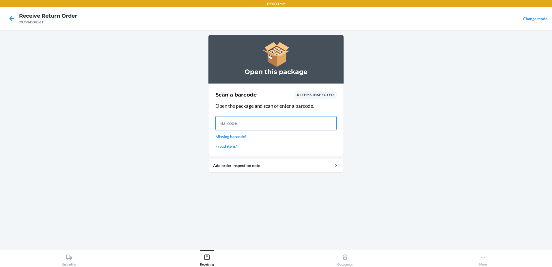
click at [244, 126] on input "text" at bounding box center [275, 123] width 121 height 14
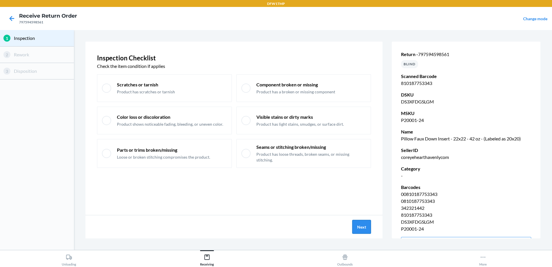
click at [356, 225] on button "Next" at bounding box center [361, 227] width 19 height 14
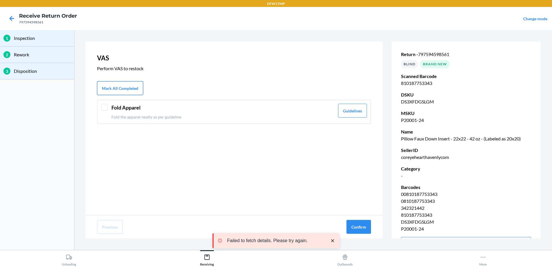
click at [115, 89] on button "Mark All Completed" at bounding box center [120, 88] width 46 height 14
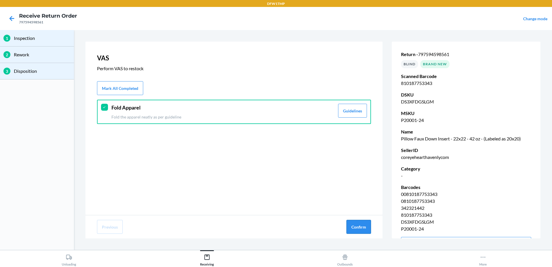
click at [358, 225] on button "Confirm" at bounding box center [358, 227] width 25 height 14
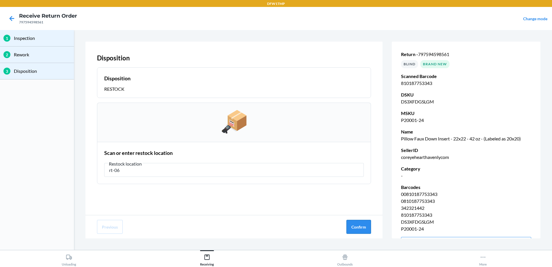
type input "rt-06"
click at [360, 229] on button "Confirm" at bounding box center [358, 227] width 25 height 14
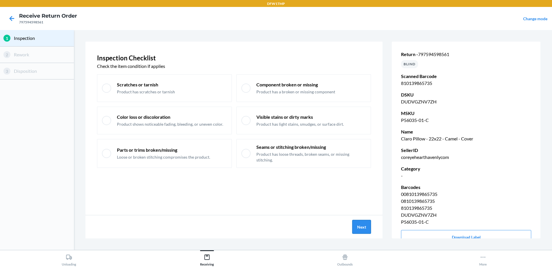
click at [353, 226] on button "Next" at bounding box center [361, 227] width 19 height 14
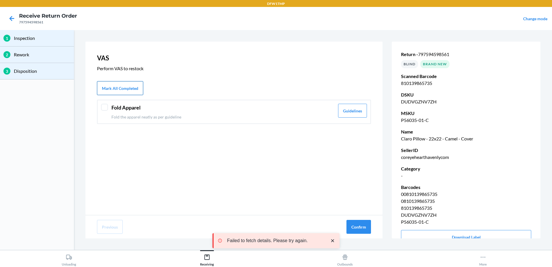
click at [109, 88] on button "Mark All Completed" at bounding box center [120, 88] width 46 height 14
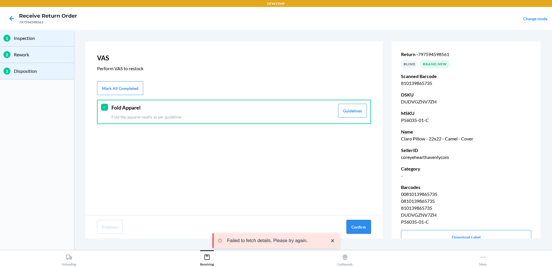
click at [355, 227] on button "Confirm" at bounding box center [358, 227] width 25 height 14
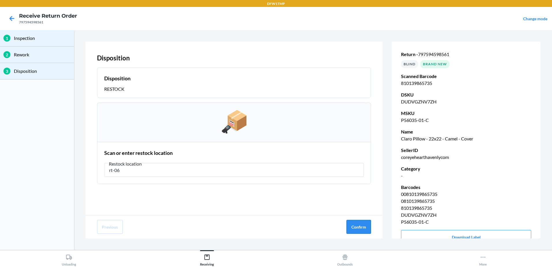
type input "rt-06"
click at [350, 230] on button "Confirm" at bounding box center [358, 227] width 25 height 14
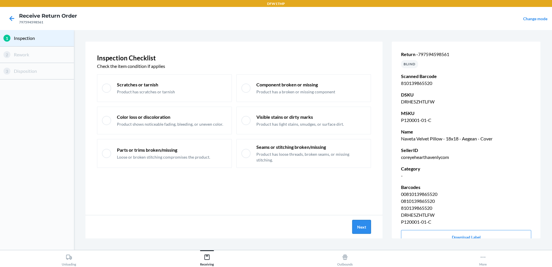
click at [362, 226] on button "Next" at bounding box center [361, 227] width 19 height 14
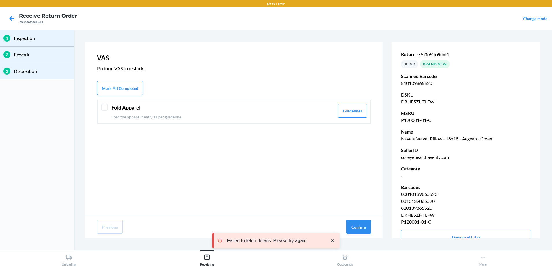
click at [124, 88] on button "Mark All Completed" at bounding box center [120, 88] width 46 height 14
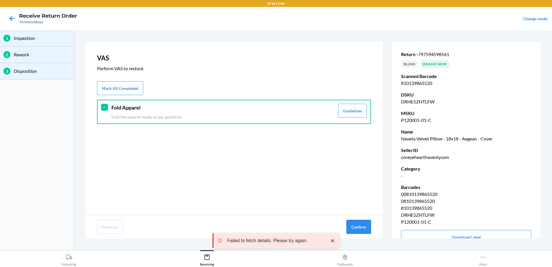
click at [355, 225] on button "Confirm" at bounding box center [358, 227] width 25 height 14
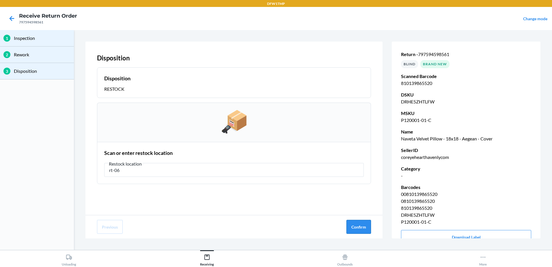
type input "rt-06"
click at [360, 226] on button "Confirm" at bounding box center [358, 227] width 25 height 14
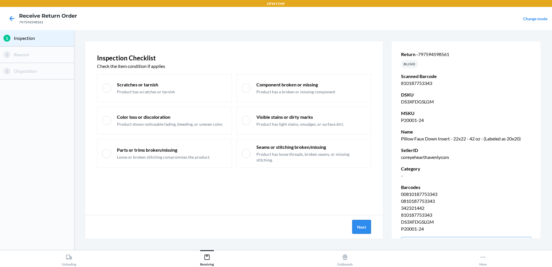
click at [360, 224] on button "Next" at bounding box center [361, 227] width 19 height 14
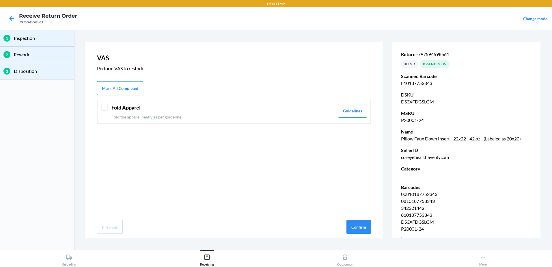
click at [126, 84] on button "Mark All Completed" at bounding box center [120, 88] width 46 height 14
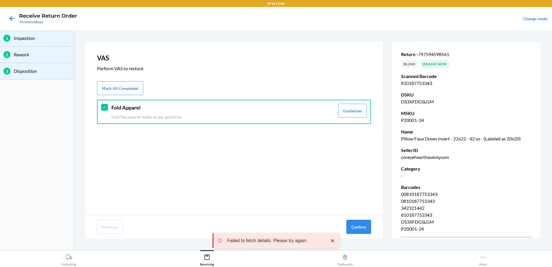
click at [355, 223] on button "Confirm" at bounding box center [358, 227] width 25 height 14
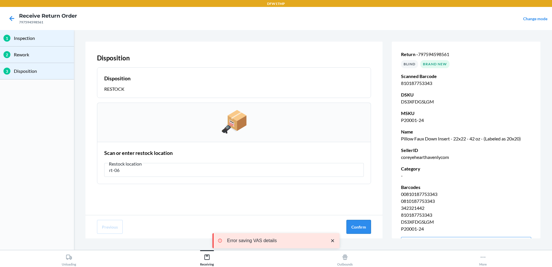
type input "rt-06"
click at [359, 228] on button "Confirm" at bounding box center [358, 227] width 25 height 14
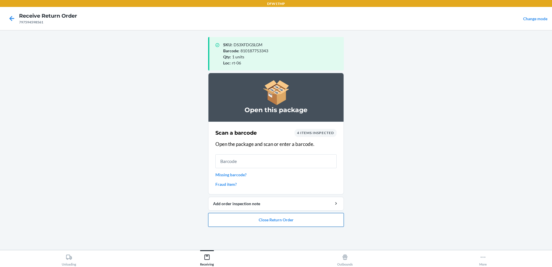
click at [265, 219] on button "Close Return Order" at bounding box center [276, 220] width 136 height 14
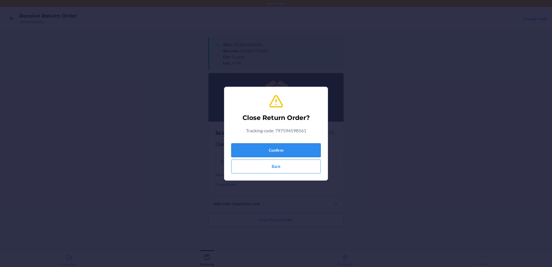
click at [280, 154] on button "Confirm" at bounding box center [275, 150] width 89 height 14
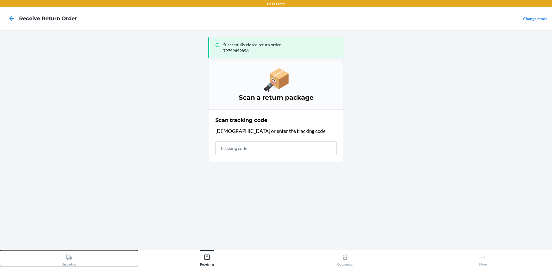
drag, startPoint x: 61, startPoint y: 250, endPoint x: 69, endPoint y: 250, distance: 7.8
click at [62, 250] on button "Unloading" at bounding box center [69, 258] width 138 height 16
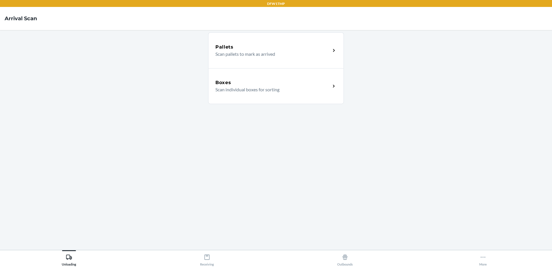
click at [245, 95] on div "Boxes Scan individual boxes for sorting" at bounding box center [276, 86] width 136 height 36
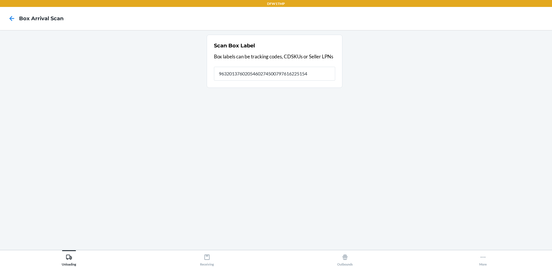
type input "9632013760205460274500797616225154"
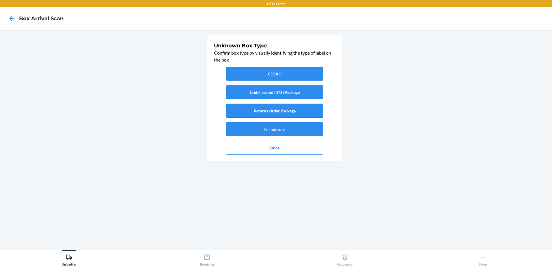
click at [301, 110] on button "Returns Order Package" at bounding box center [274, 111] width 97 height 14
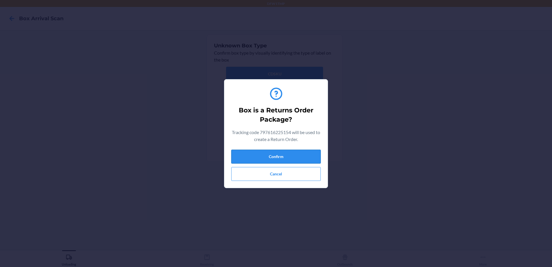
click at [304, 156] on button "Confirm" at bounding box center [275, 157] width 89 height 14
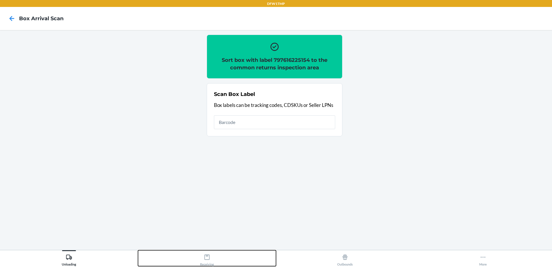
click at [211, 256] on div "Receiving" at bounding box center [207, 258] width 14 height 14
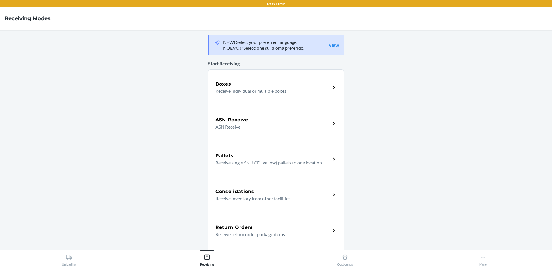
click at [233, 99] on div "Boxes Receive individual or multiple boxes" at bounding box center [276, 87] width 136 height 36
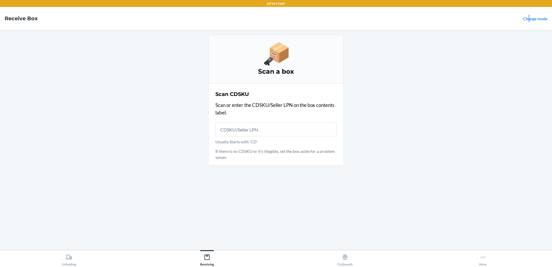
click at [529, 19] on link "Change mode" at bounding box center [535, 18] width 24 height 5
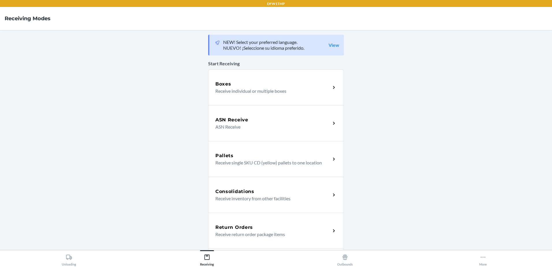
click at [265, 124] on p "ASN Receive" at bounding box center [270, 126] width 111 height 7
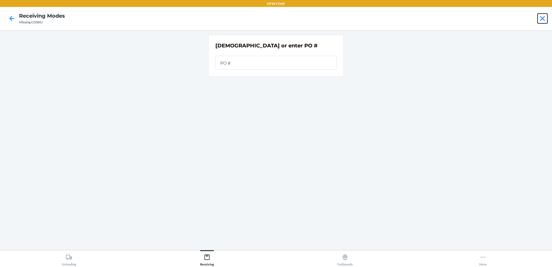
click at [542, 18] on icon at bounding box center [542, 18] width 5 height 5
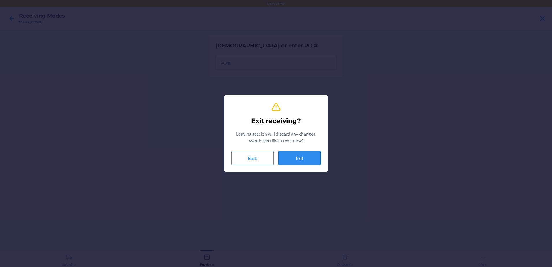
click at [288, 161] on button "Exit" at bounding box center [299, 158] width 42 height 14
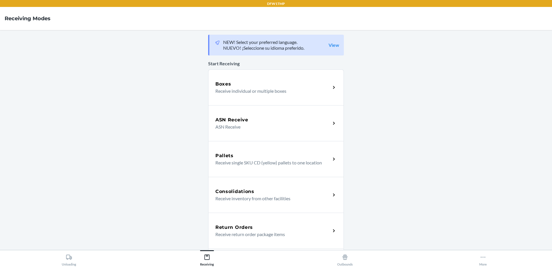
click at [289, 229] on div "Return Orders" at bounding box center [272, 227] width 115 height 7
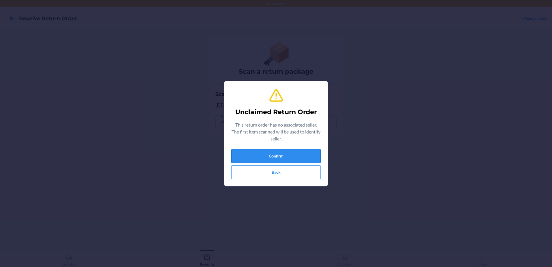
click at [286, 158] on button "Confirm" at bounding box center [275, 156] width 89 height 14
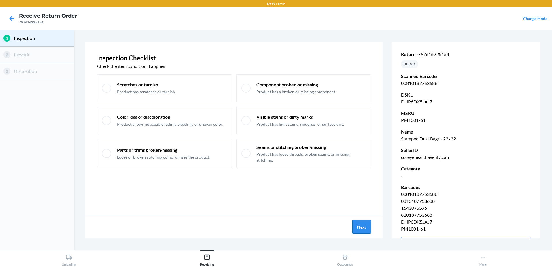
click at [363, 230] on button "Next" at bounding box center [361, 227] width 19 height 14
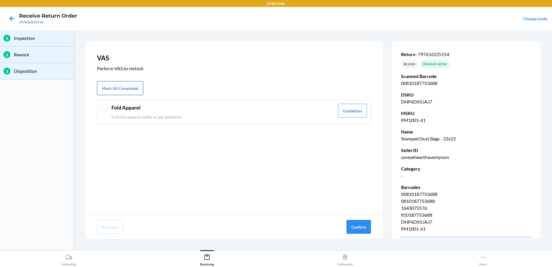
click at [116, 89] on button "Mark All Completed" at bounding box center [120, 88] width 46 height 14
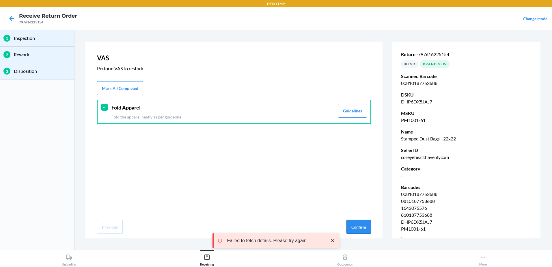
click at [361, 227] on button "Confirm" at bounding box center [358, 227] width 25 height 14
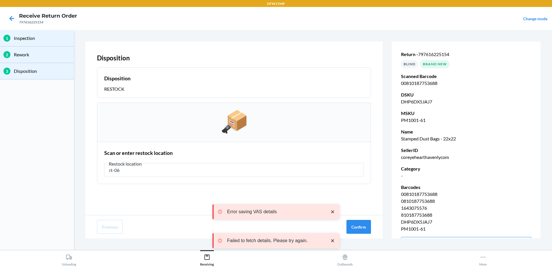
type input "rt-06"
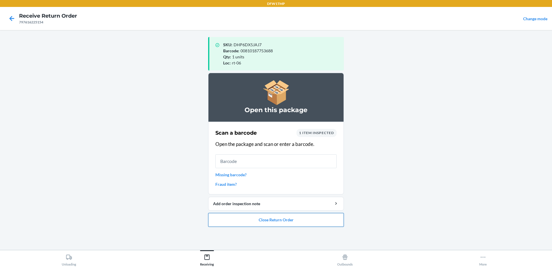
click at [298, 221] on button "Close Return Order" at bounding box center [276, 220] width 136 height 14
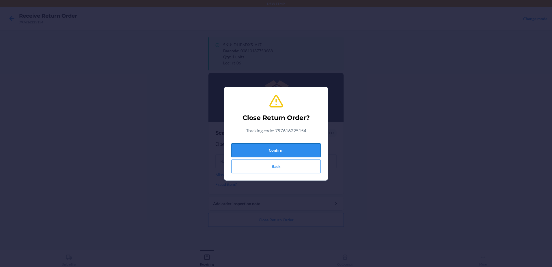
click at [272, 148] on button "Confirm" at bounding box center [275, 150] width 89 height 14
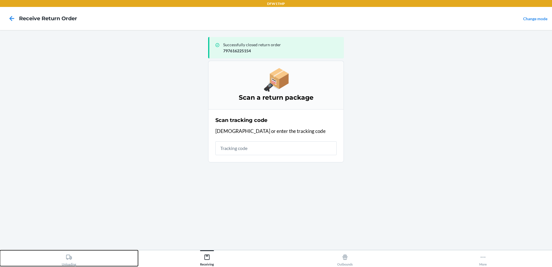
click at [74, 257] on div "Unloading" at bounding box center [69, 258] width 14 height 14
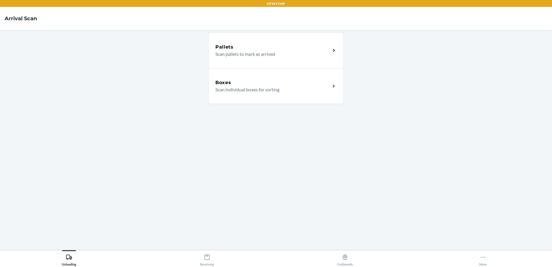
click at [312, 101] on div "Boxes Scan individual boxes for sorting" at bounding box center [276, 86] width 136 height 36
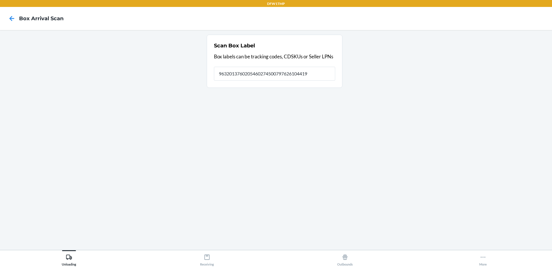
type input "9632013760205460274500797626104419"
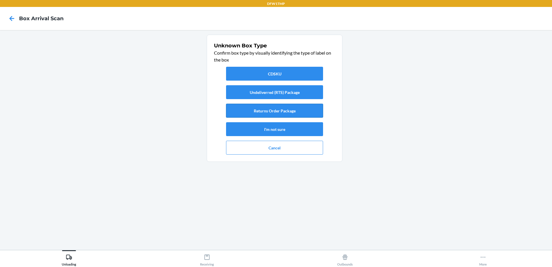
click at [274, 113] on button "Returns Order Package" at bounding box center [274, 111] width 97 height 14
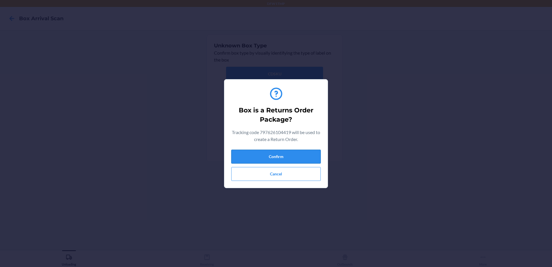
click at [255, 159] on button "Confirm" at bounding box center [275, 157] width 89 height 14
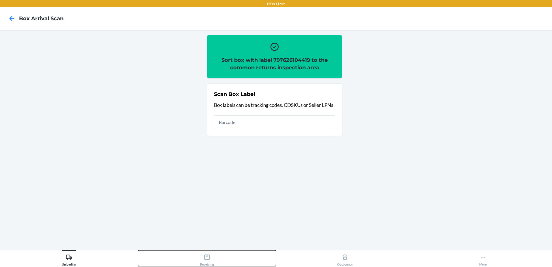
click at [198, 257] on button "Receiving" at bounding box center [207, 258] width 138 height 16
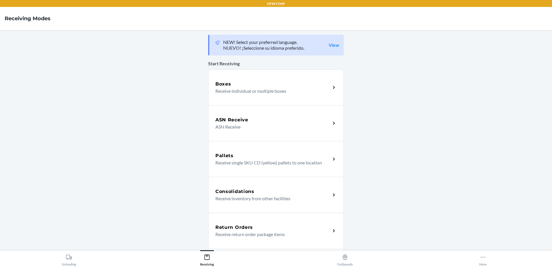
click at [247, 232] on p "Receive return order package items" at bounding box center [270, 234] width 111 height 7
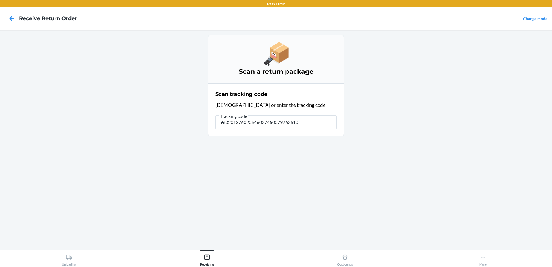
type input "9632013760205460274500797626104"
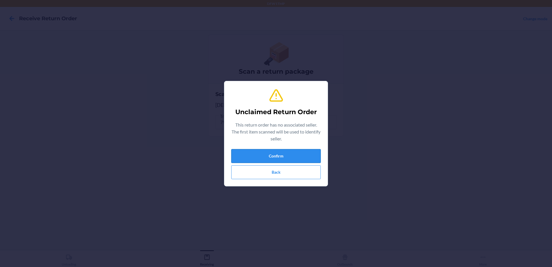
click at [238, 154] on button "Confirm" at bounding box center [275, 156] width 89 height 14
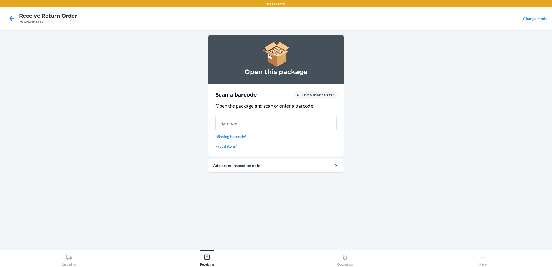
click at [131, 190] on main "Open this package Scan a barcode 0 items inspected Open the package and scan or…" at bounding box center [276, 140] width 552 height 220
click at [247, 124] on input "text" at bounding box center [275, 123] width 121 height 14
type input "010187753176"
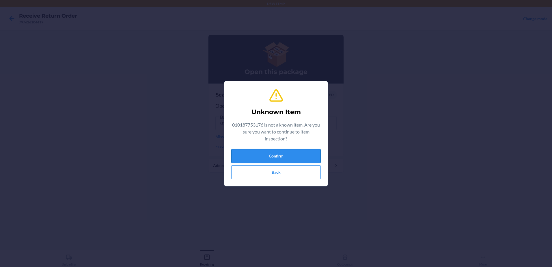
click at [268, 154] on button "Confirm" at bounding box center [275, 156] width 89 height 14
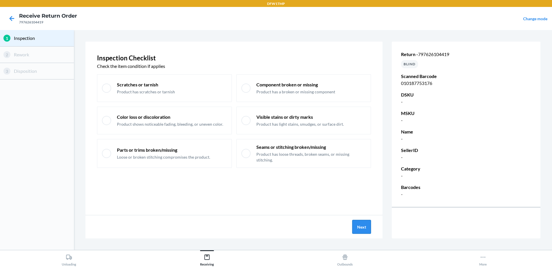
click at [368, 224] on button "Next" at bounding box center [361, 227] width 19 height 14
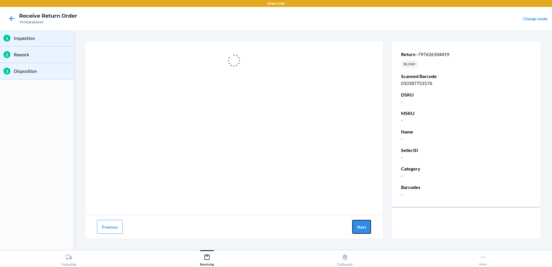
drag, startPoint x: 365, startPoint y: 223, endPoint x: 361, endPoint y: 216, distance: 8.3
click at [365, 224] on button "Next" at bounding box center [361, 227] width 19 height 14
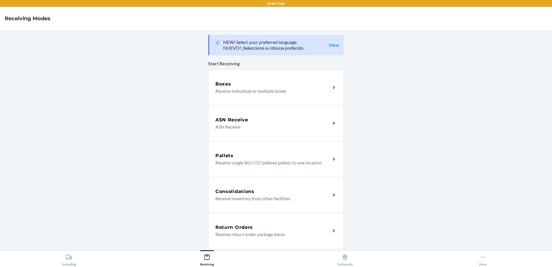
click at [285, 232] on p "Receive return order package items" at bounding box center [270, 234] width 111 height 7
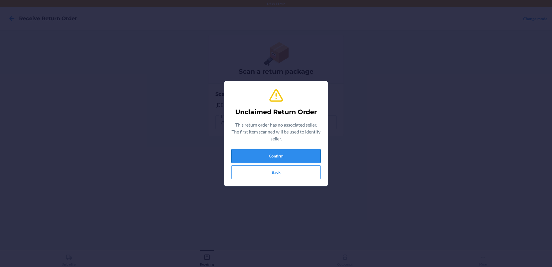
click at [304, 150] on button "Confirm" at bounding box center [275, 156] width 89 height 14
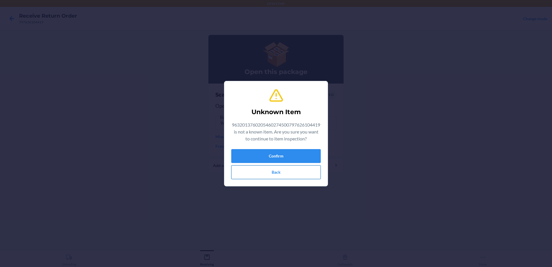
click at [279, 171] on button "Back" at bounding box center [275, 172] width 89 height 14
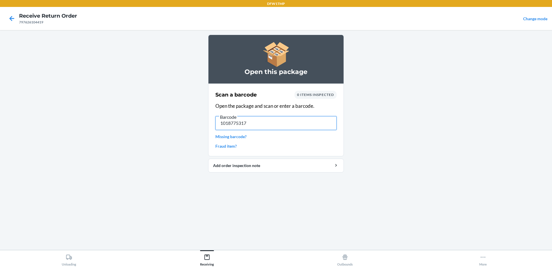
type input "10187753176"
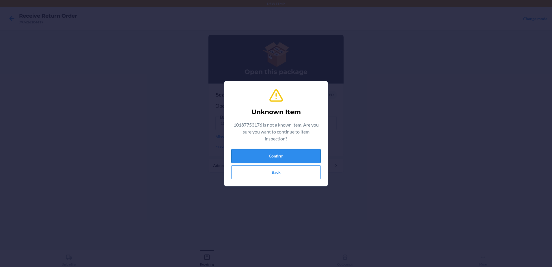
click at [286, 152] on button "Confirm" at bounding box center [275, 156] width 89 height 14
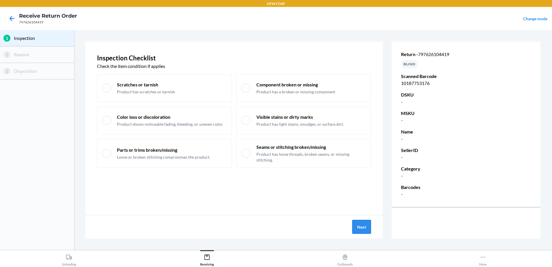
click at [362, 225] on button "Next" at bounding box center [361, 227] width 19 height 14
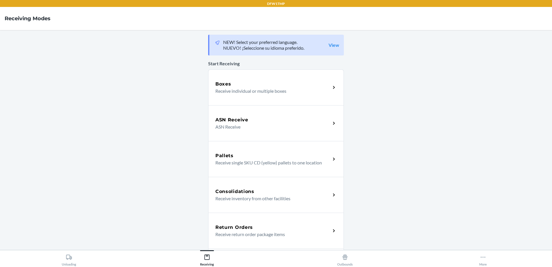
click at [252, 238] on div "Return Orders Receive return order package items" at bounding box center [276, 230] width 136 height 36
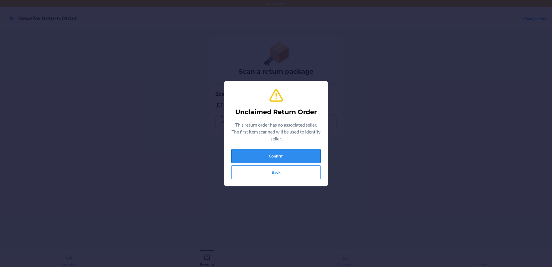
click at [263, 153] on button "Confirm" at bounding box center [275, 156] width 89 height 14
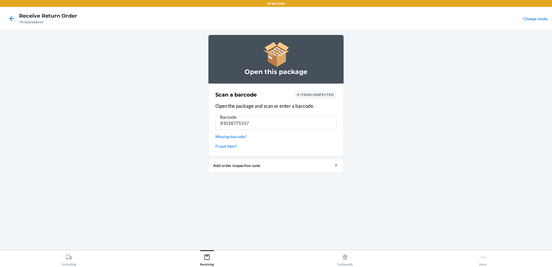
type input "810187753176"
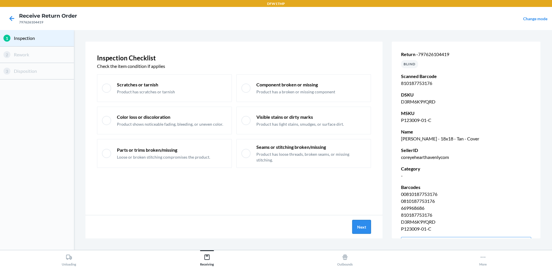
click at [362, 229] on button "Next" at bounding box center [361, 227] width 19 height 14
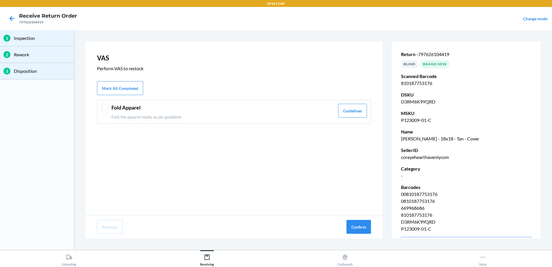
click at [116, 81] on div "VAS Perform VAS to restock Mark All Completed Fold Apparel Fold the apparel nea…" at bounding box center [233, 128] width 297 height 173
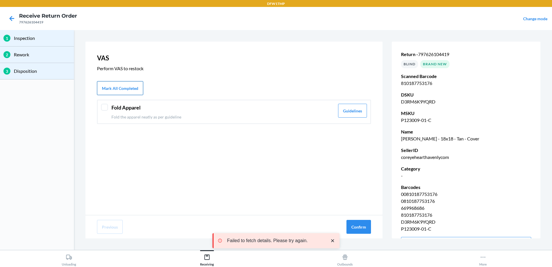
click at [135, 87] on button "Mark All Completed" at bounding box center [120, 88] width 46 height 14
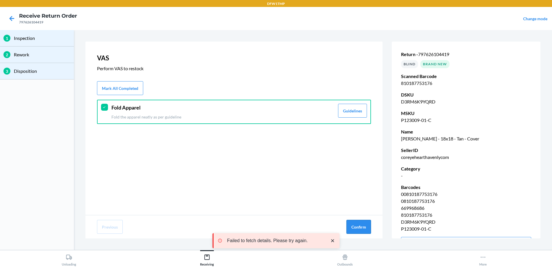
click at [355, 228] on button "Confirm" at bounding box center [358, 227] width 25 height 14
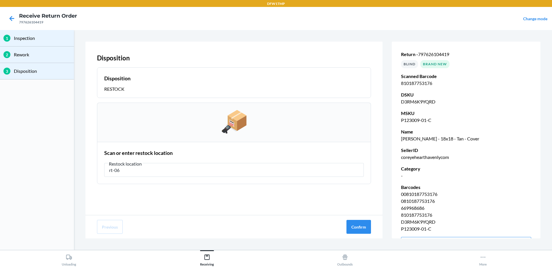
type input "rt-06"
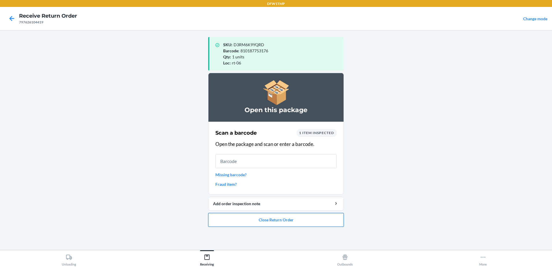
click at [298, 221] on button "Close Return Order" at bounding box center [276, 220] width 136 height 14
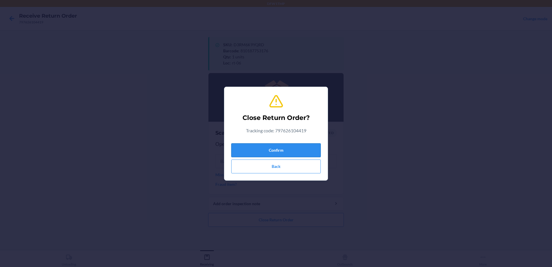
click at [283, 145] on button "Confirm" at bounding box center [275, 150] width 89 height 14
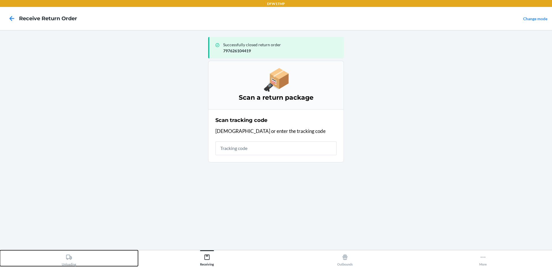
click at [69, 259] on icon at bounding box center [69, 257] width 6 height 6
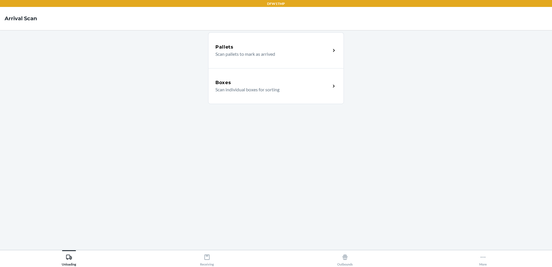
click at [217, 86] on p "Scan individual boxes for sorting" at bounding box center [270, 89] width 111 height 7
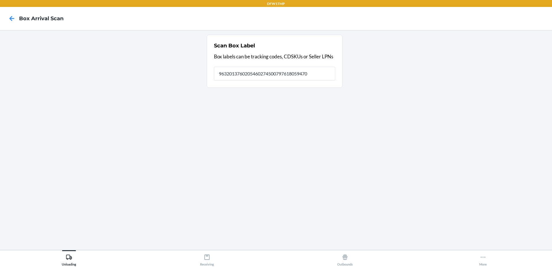
type input "9632013760205460274500797618059470"
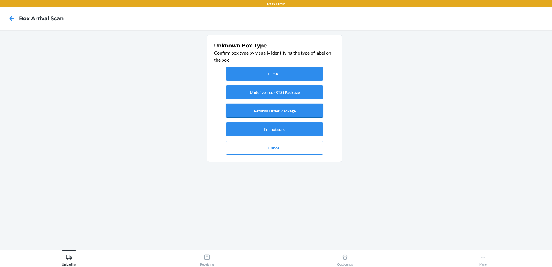
click at [242, 108] on button "Returns Order Package" at bounding box center [274, 111] width 97 height 14
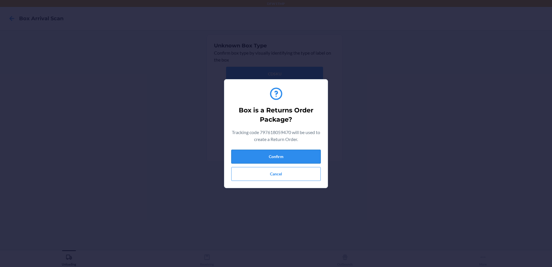
click at [269, 150] on button "Confirm" at bounding box center [275, 157] width 89 height 14
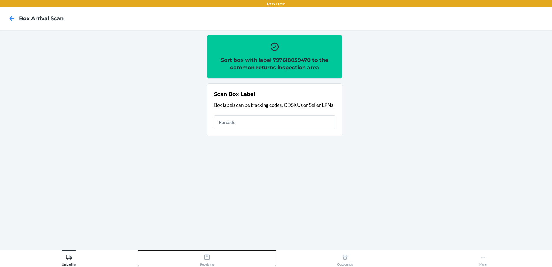
click at [207, 253] on div "Receiving" at bounding box center [207, 258] width 14 height 14
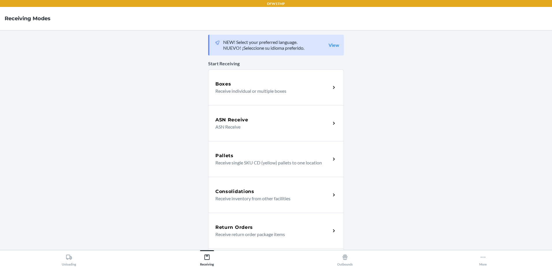
click at [283, 232] on p "Receive return order package items" at bounding box center [270, 234] width 111 height 7
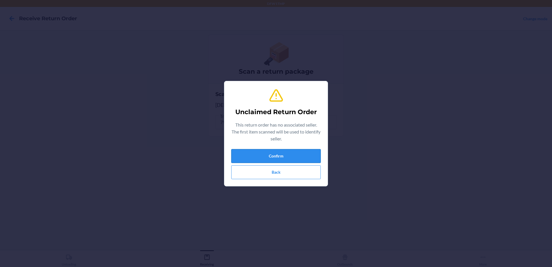
click at [258, 158] on button "Confirm" at bounding box center [275, 156] width 89 height 14
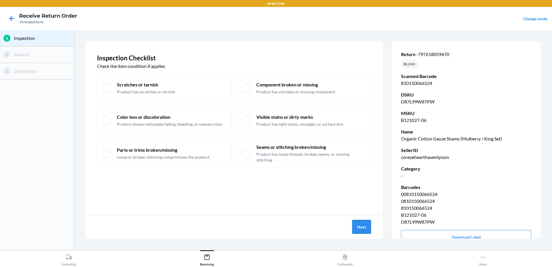
click at [359, 223] on button "Next" at bounding box center [361, 227] width 19 height 14
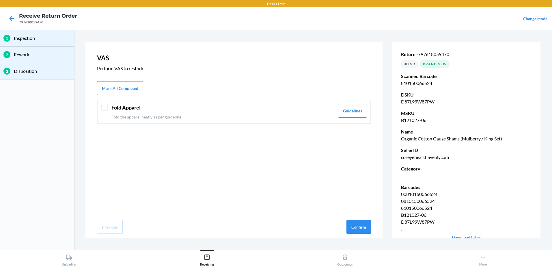
click at [113, 119] on p "Fold the apparel neatly as per guideline" at bounding box center [222, 117] width 223 height 6
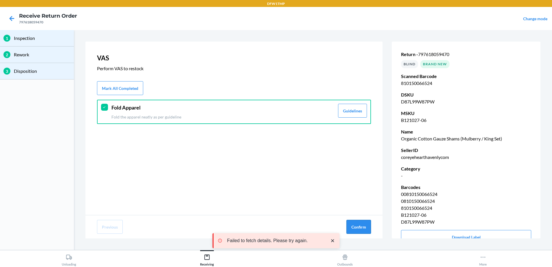
click at [357, 222] on button "Confirm" at bounding box center [358, 227] width 25 height 14
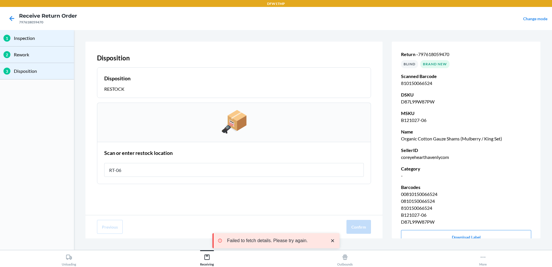
type input "RT-06"
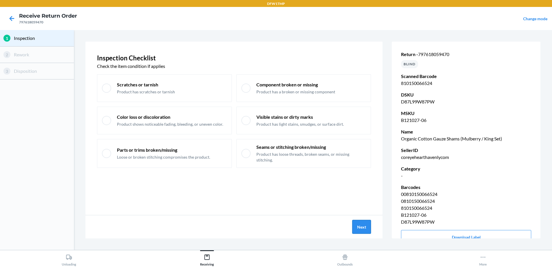
click at [367, 231] on button "Next" at bounding box center [361, 227] width 19 height 14
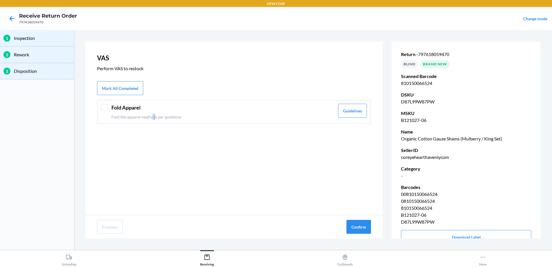
drag, startPoint x: 152, startPoint y: 112, endPoint x: 162, endPoint y: 119, distance: 12.9
click at [155, 114] on div "Fold Apparel Fold the apparel neatly as per guideline" at bounding box center [222, 112] width 223 height 16
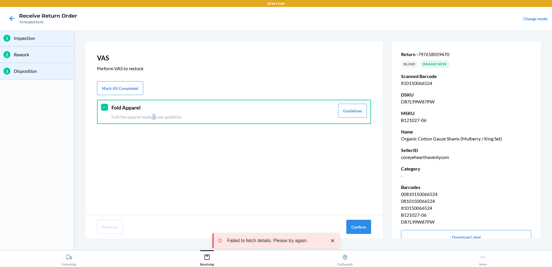
click at [362, 224] on button "Confirm" at bounding box center [358, 227] width 25 height 14
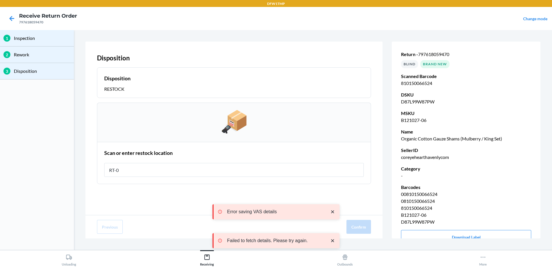
type input "RT-06"
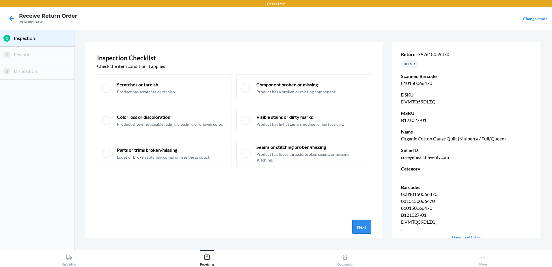
click at [364, 226] on button "Next" at bounding box center [361, 227] width 19 height 14
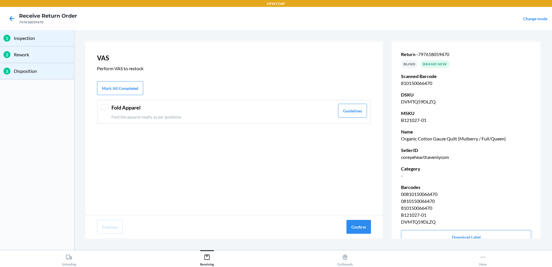
click at [121, 108] on header "Fold Apparel" at bounding box center [222, 108] width 223 height 8
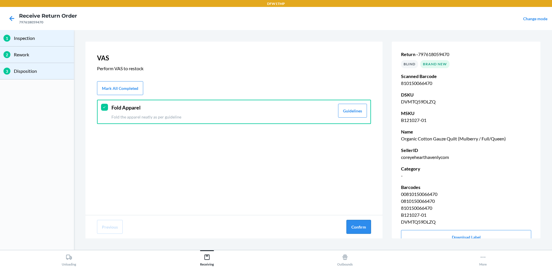
click at [349, 227] on button "Confirm" at bounding box center [358, 227] width 25 height 14
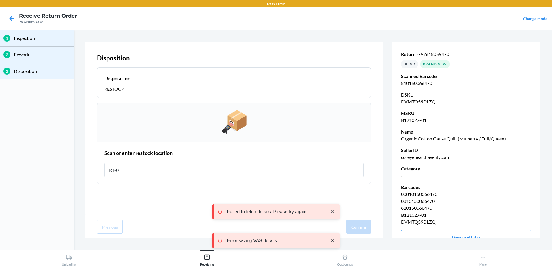
type input "RT-06"
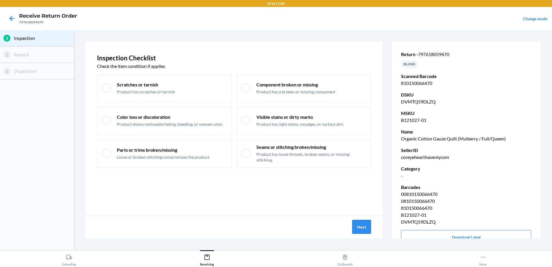
click at [355, 226] on button "Next" at bounding box center [361, 227] width 19 height 14
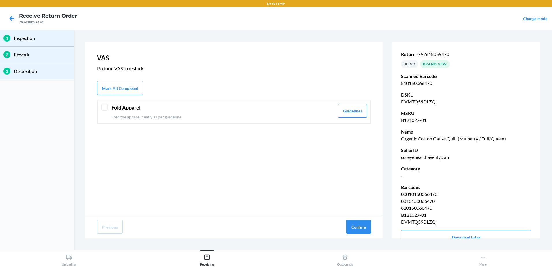
click at [212, 122] on div "Fold Apparel Fold the apparel neatly as per guideline Guidelines" at bounding box center [234, 112] width 274 height 24
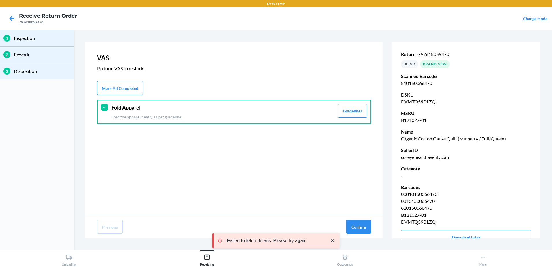
click at [103, 87] on button "Mark All Completed" at bounding box center [120, 88] width 46 height 14
click at [363, 221] on button "Confirm" at bounding box center [358, 227] width 25 height 14
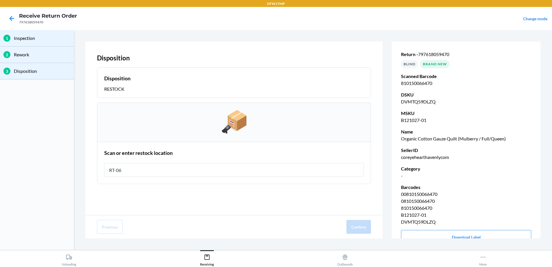
type input "RT-06"
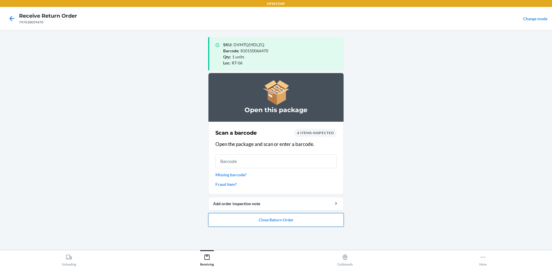
click at [331, 219] on button "Close Return Order" at bounding box center [276, 220] width 136 height 14
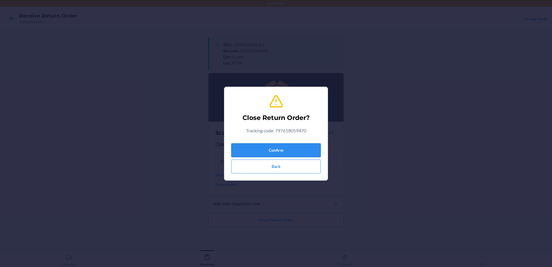
click at [254, 150] on button "Confirm" at bounding box center [275, 150] width 89 height 14
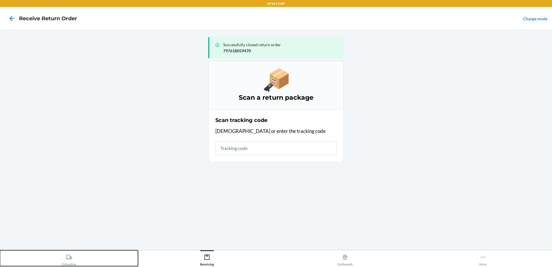
click at [68, 251] on button "Unloading" at bounding box center [69, 258] width 138 height 16
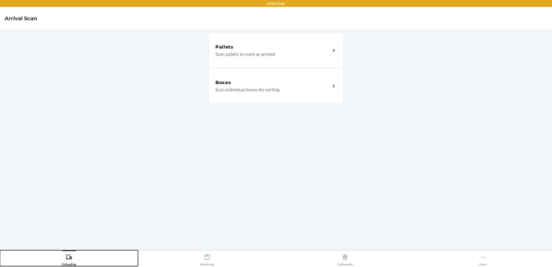
drag, startPoint x: 73, startPoint y: 259, endPoint x: 94, endPoint y: 250, distance: 23.2
click at [74, 259] on div "Unloading" at bounding box center [69, 258] width 14 height 14
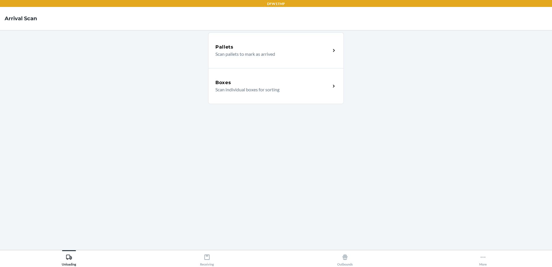
click at [282, 91] on p "Scan individual boxes for sorting" at bounding box center [270, 89] width 111 height 7
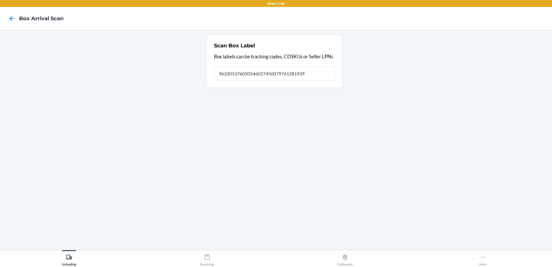
type input "9632013760205460274500797612819399"
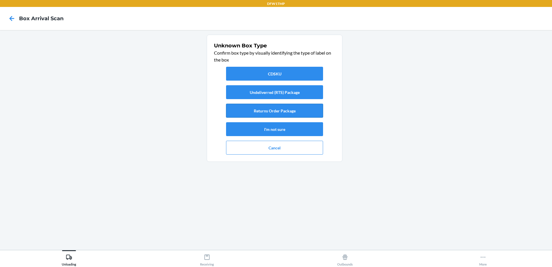
click at [299, 106] on button "Returns Order Package" at bounding box center [274, 111] width 97 height 14
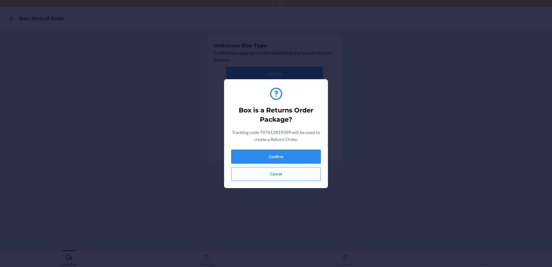
click at [285, 157] on button "Confirm" at bounding box center [275, 157] width 89 height 14
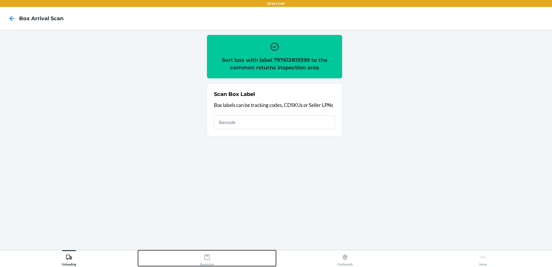
click at [213, 257] on div "Receiving" at bounding box center [207, 258] width 14 height 14
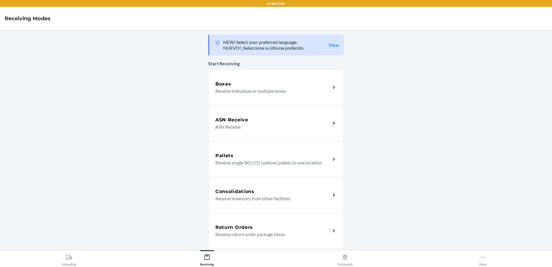
click at [257, 240] on div "Return Orders Receive return order package items" at bounding box center [276, 230] width 136 height 36
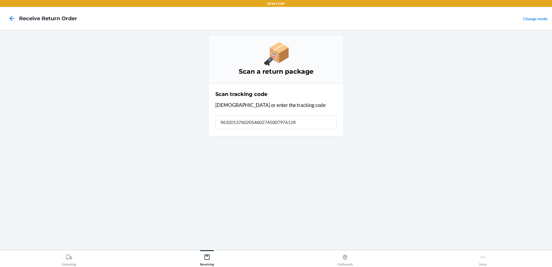
type input "963201376020546027450079761281"
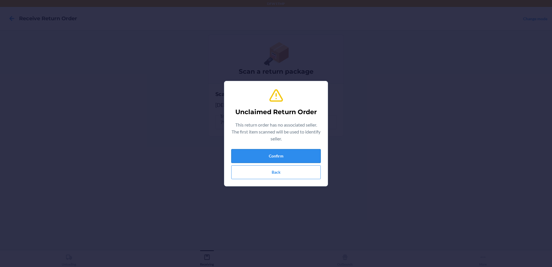
click at [275, 154] on button "Confirm" at bounding box center [275, 156] width 89 height 14
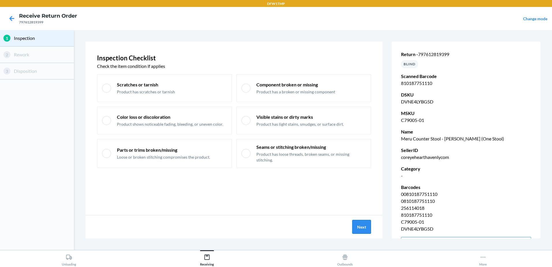
click at [366, 229] on button "Next" at bounding box center [361, 227] width 19 height 14
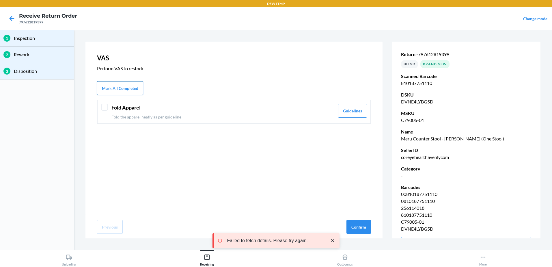
click at [132, 90] on button "Mark All Completed" at bounding box center [120, 88] width 46 height 14
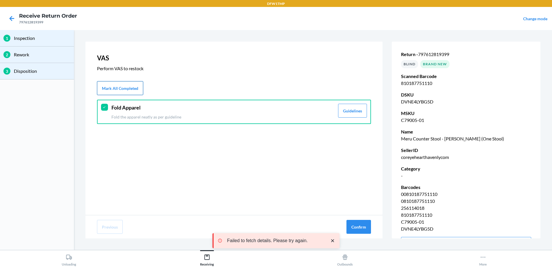
click at [132, 90] on button "Mark All Completed" at bounding box center [120, 88] width 46 height 14
click at [355, 226] on button "Confirm" at bounding box center [358, 227] width 25 height 14
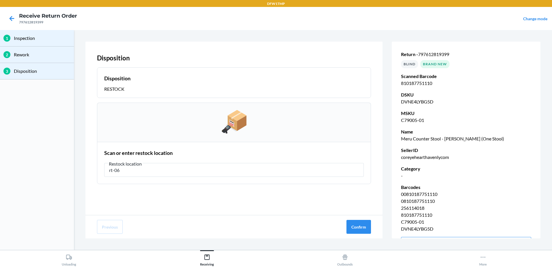
type input "rt-06"
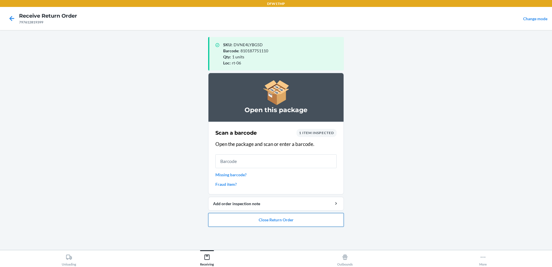
click at [256, 220] on button "Close Return Order" at bounding box center [276, 220] width 136 height 14
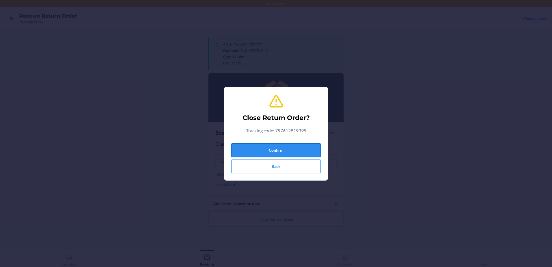
click at [279, 147] on button "Confirm" at bounding box center [275, 150] width 89 height 14
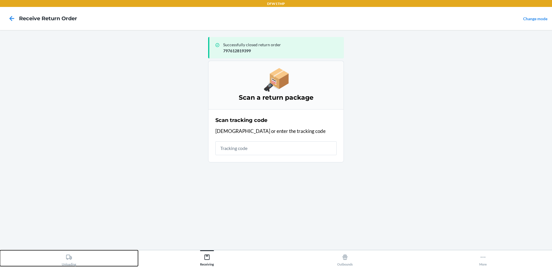
click at [66, 261] on div "Unloading" at bounding box center [69, 258] width 14 height 14
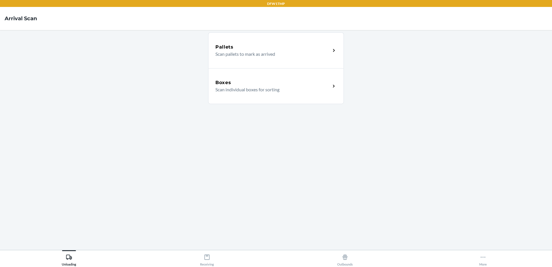
click at [311, 78] on div "Boxes Scan individual boxes for sorting" at bounding box center [276, 86] width 136 height 36
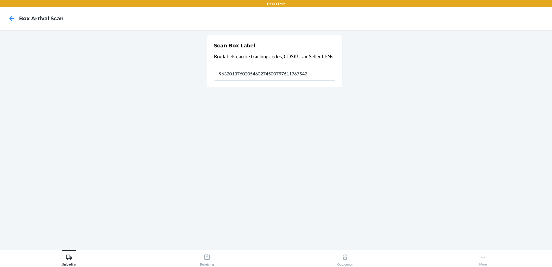
type input "9632013760205460274500797611767542"
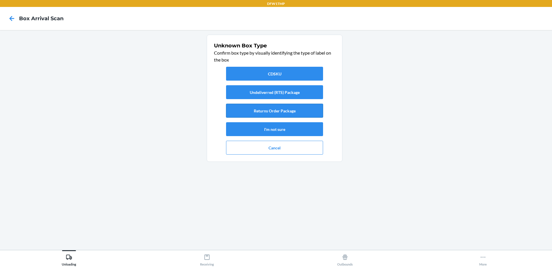
click at [296, 116] on button "Returns Order Package" at bounding box center [274, 111] width 97 height 14
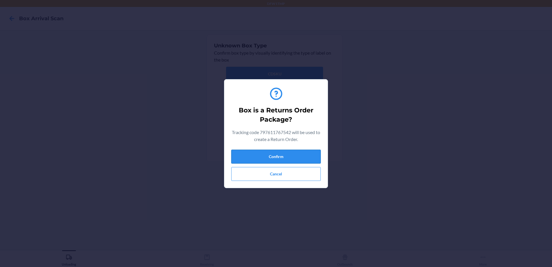
click at [270, 153] on button "Confirm" at bounding box center [275, 157] width 89 height 14
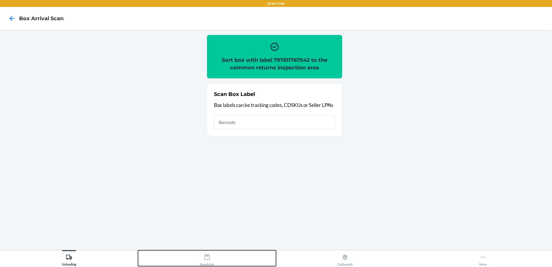
click at [201, 262] on div "Receiving" at bounding box center [207, 258] width 14 height 14
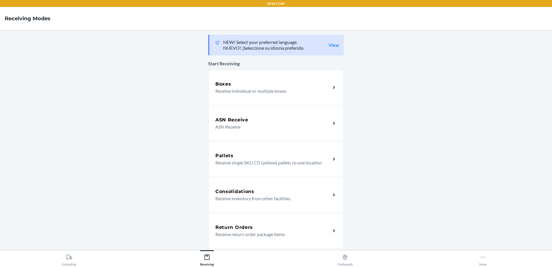
click at [266, 222] on div "Return Orders Receive return order package items" at bounding box center [276, 230] width 136 height 36
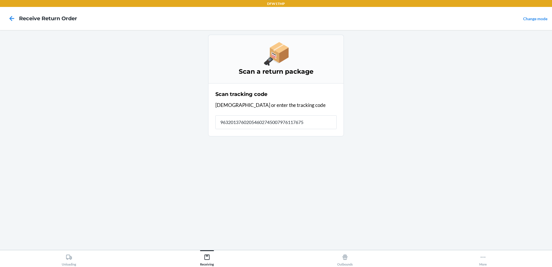
type input "963201376020546027450079761176754"
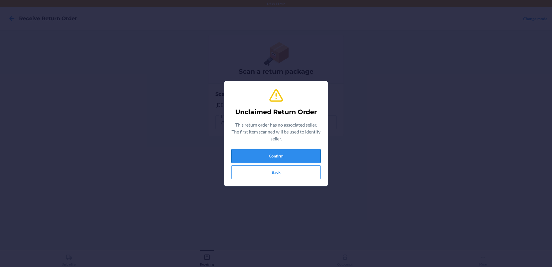
click at [301, 158] on button "Confirm" at bounding box center [275, 156] width 89 height 14
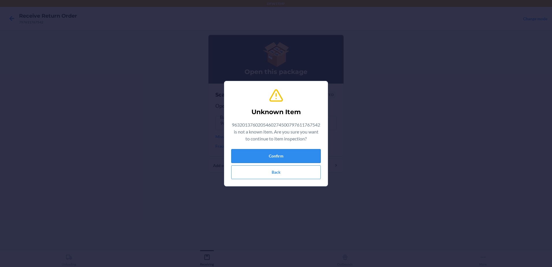
click at [299, 155] on button "Confirm" at bounding box center [275, 156] width 89 height 14
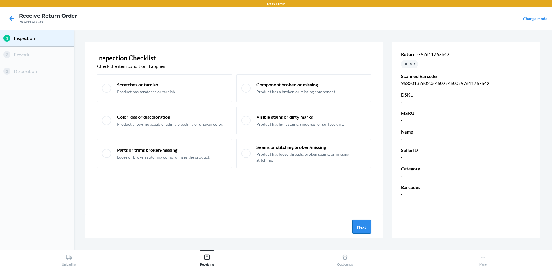
click at [356, 228] on button "Next" at bounding box center [361, 227] width 19 height 14
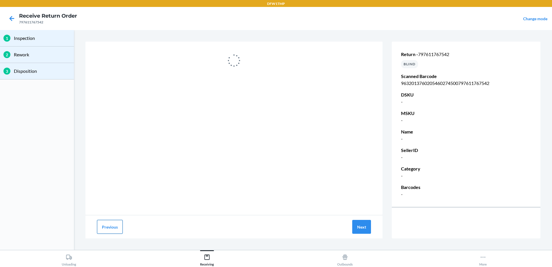
click at [111, 233] on button "Previous" at bounding box center [110, 227] width 26 height 14
click at [116, 227] on button "Previous" at bounding box center [110, 227] width 26 height 14
click at [360, 224] on button "Next" at bounding box center [361, 227] width 19 height 14
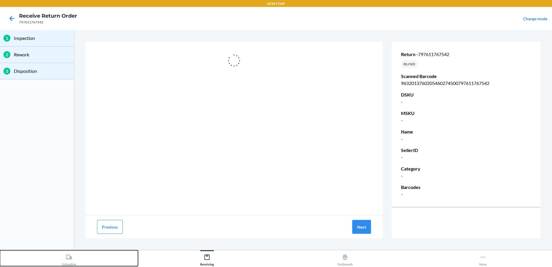
click at [73, 260] on div "Unloading" at bounding box center [69, 258] width 14 height 14
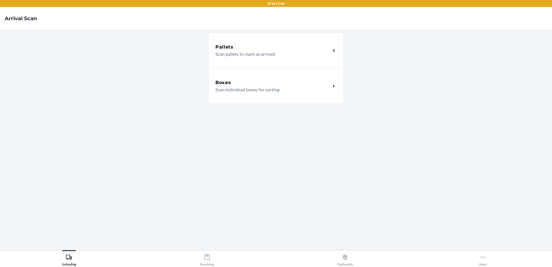
click at [249, 87] on p "Scan individual boxes for sorting" at bounding box center [270, 89] width 111 height 7
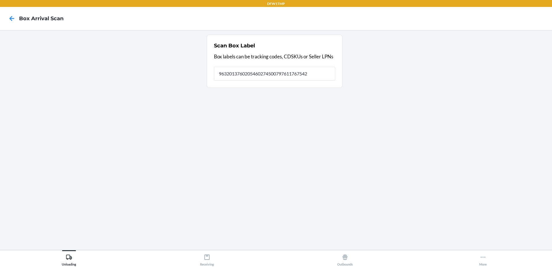
type input "9632013760205460274500797611767542"
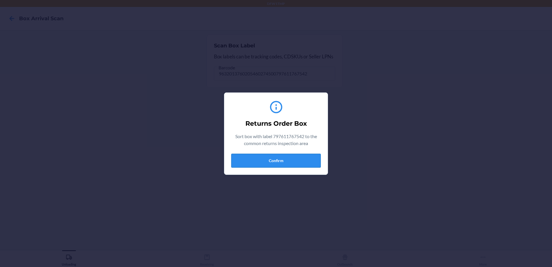
click at [273, 159] on button "Confirm" at bounding box center [275, 161] width 89 height 14
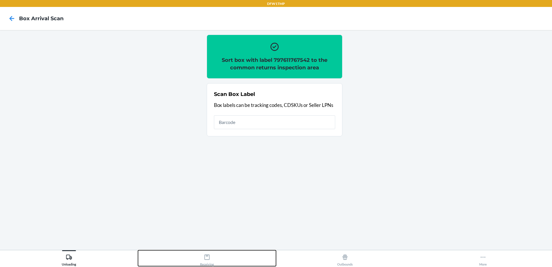
click at [210, 256] on div "Receiving" at bounding box center [207, 258] width 14 height 14
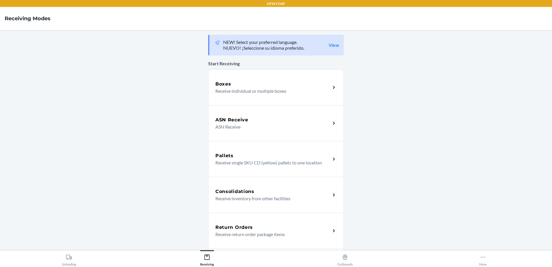
click at [257, 228] on div "Return Orders" at bounding box center [272, 227] width 115 height 7
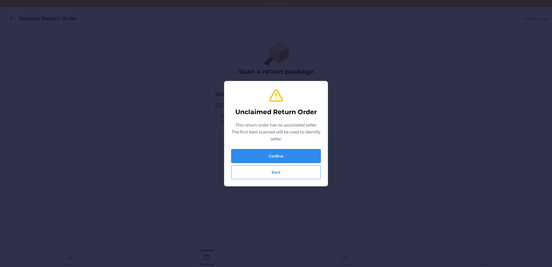
click at [267, 156] on button "Confirm" at bounding box center [275, 156] width 89 height 14
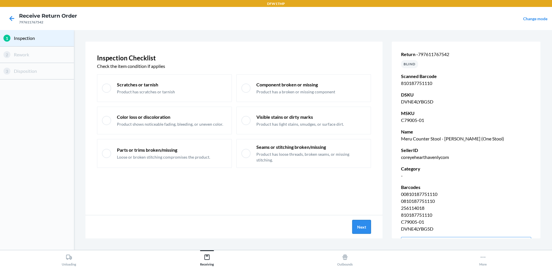
click at [361, 229] on button "Next" at bounding box center [361, 227] width 19 height 14
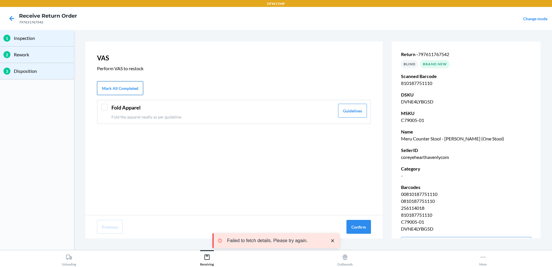
click at [129, 87] on button "Mark All Completed" at bounding box center [120, 88] width 46 height 14
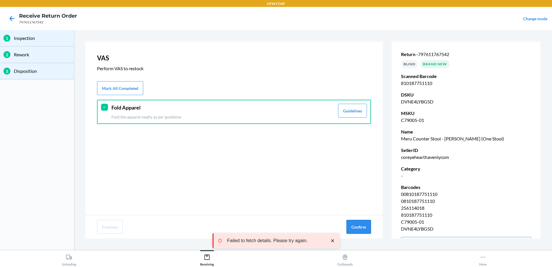
click at [363, 228] on button "Confirm" at bounding box center [358, 227] width 25 height 14
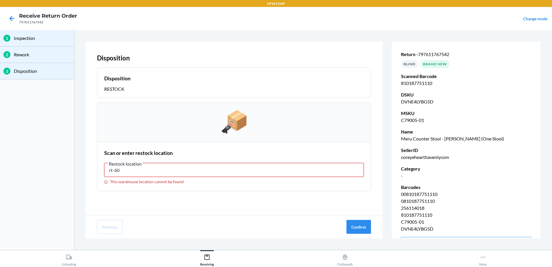
click at [172, 171] on input "rt-60" at bounding box center [233, 170] width 259 height 14
type input "rt-06"
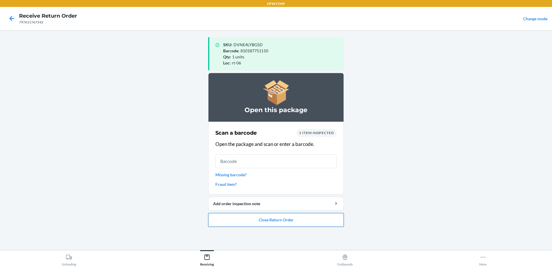
click at [265, 221] on button "Close Return Order" at bounding box center [276, 220] width 136 height 14
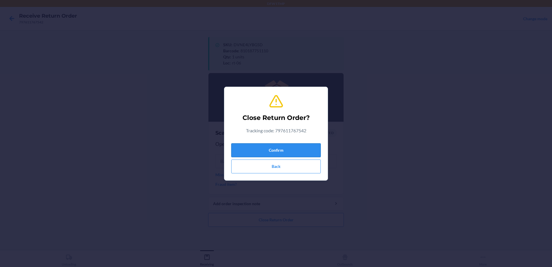
click at [292, 153] on button "Confirm" at bounding box center [275, 150] width 89 height 14
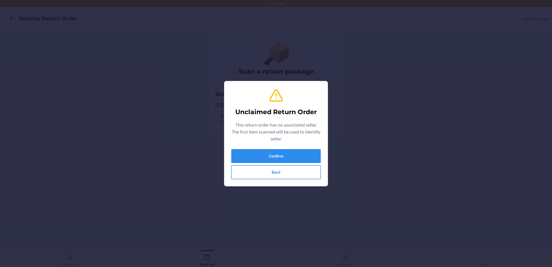
click at [281, 171] on button "Back" at bounding box center [275, 172] width 89 height 14
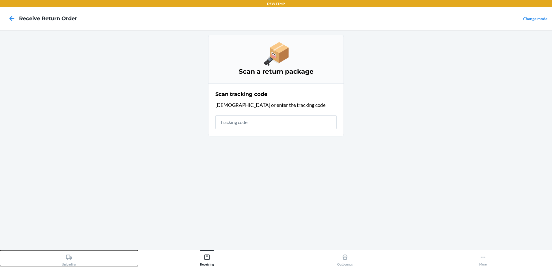
click at [70, 257] on icon at bounding box center [69, 256] width 6 height 5
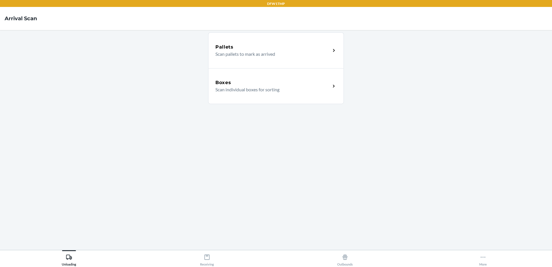
click at [262, 94] on div "Boxes Scan individual boxes for sorting" at bounding box center [276, 86] width 136 height 36
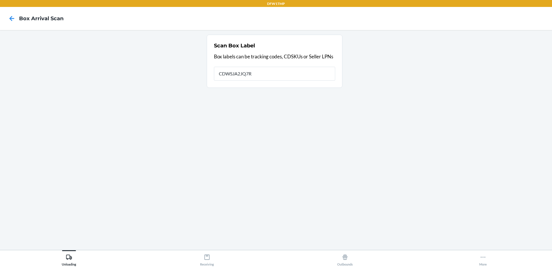
type input "CDWSJA2JQ7R"
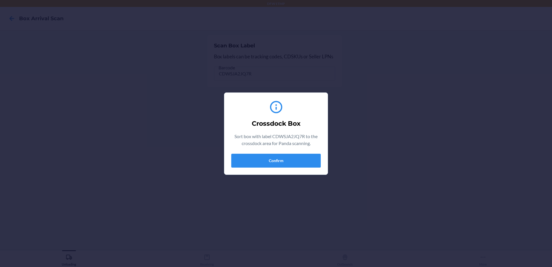
click at [313, 49] on div "Crossdock Box Sort box with label CDWSJA2JQ7R to the crossdock area for Panda s…" at bounding box center [276, 133] width 552 height 267
click at [311, 69] on div "Crossdock Box Sort box with label CDWSJA2JQ7R to the crossdock area for Panda s…" at bounding box center [276, 133] width 552 height 267
click at [67, 90] on div "Crossdock Box Sort box with label CDWSJA2JQ7R to the crossdock area for Panda s…" at bounding box center [276, 133] width 552 height 267
click at [346, 86] on div "Crossdock Box Sort box with label CDWSJA2JQ7R to the crossdock area for Panda s…" at bounding box center [276, 133] width 552 height 267
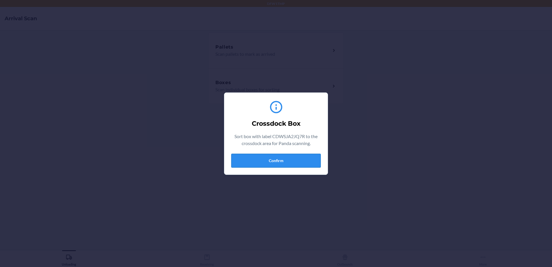
click at [298, 156] on button "Confirm" at bounding box center [275, 161] width 89 height 14
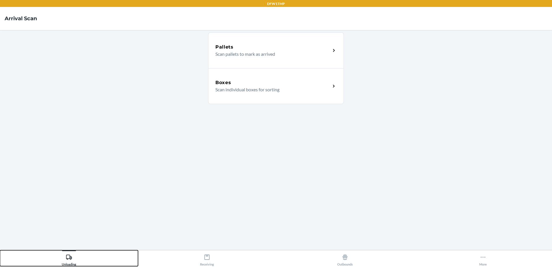
click at [96, 263] on button "Unloading" at bounding box center [69, 258] width 138 height 16
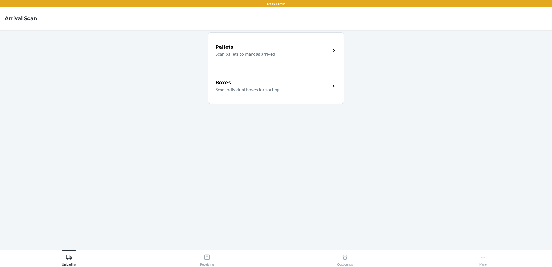
click at [311, 83] on div "Boxes" at bounding box center [272, 82] width 115 height 7
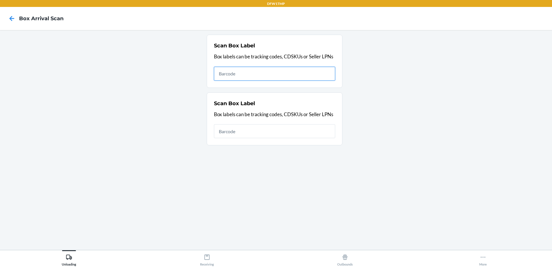
click at [265, 76] on input "text" at bounding box center [274, 74] width 121 height 14
click at [12, 16] on icon at bounding box center [12, 19] width 10 height 10
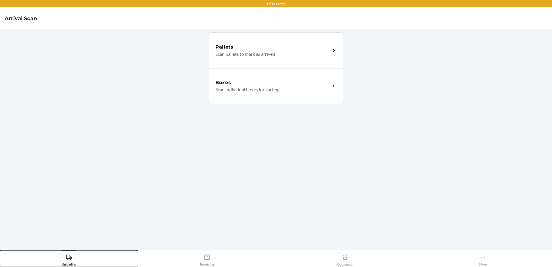
click at [61, 263] on button "Unloading" at bounding box center [69, 258] width 138 height 16
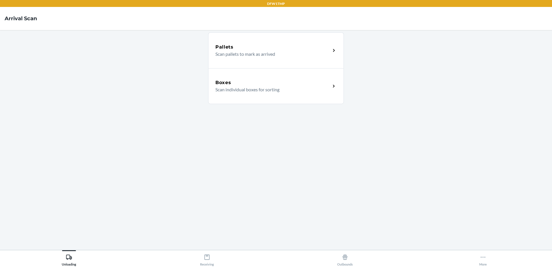
click at [260, 88] on p "Scan individual boxes for sorting" at bounding box center [270, 89] width 111 height 7
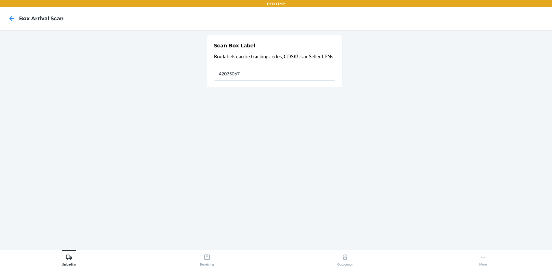
type input "42075067"
type input "4"
type input "1ZV58C199010213327"
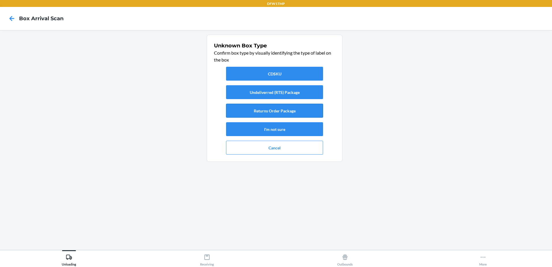
click at [270, 114] on button "Returns Order Package" at bounding box center [274, 111] width 97 height 14
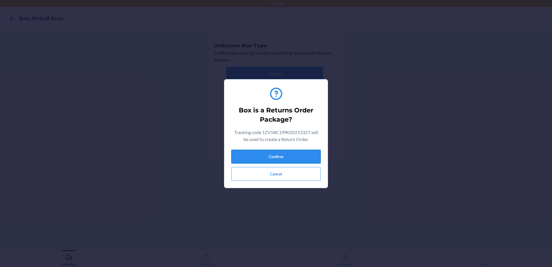
click at [296, 154] on button "Confirm" at bounding box center [275, 157] width 89 height 14
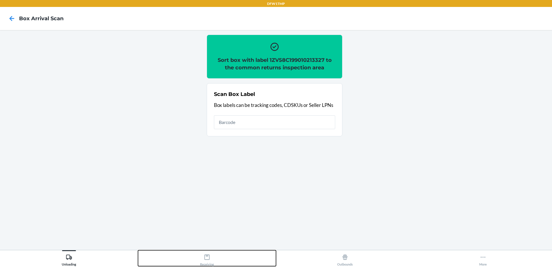
click at [212, 261] on div "Receiving" at bounding box center [207, 258] width 14 height 14
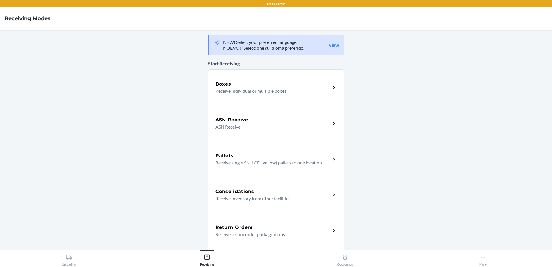
click at [246, 228] on h5 "Return Orders" at bounding box center [234, 227] width 38 height 7
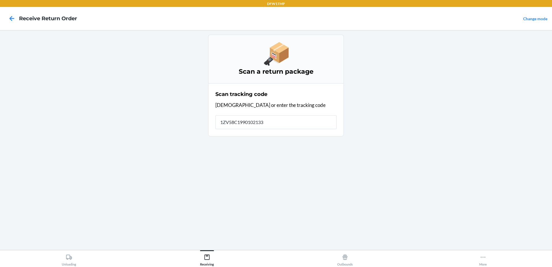
type input "1ZV58C19901021332"
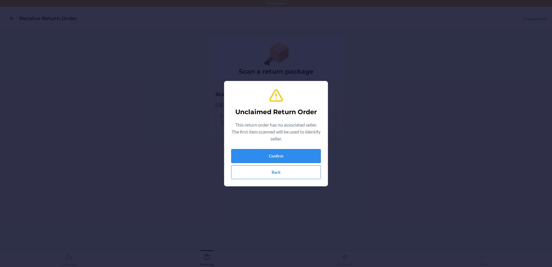
click at [288, 156] on button "Confirm" at bounding box center [275, 156] width 89 height 14
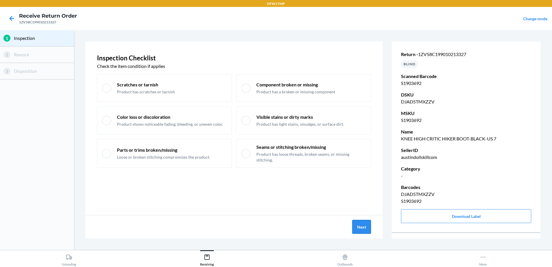
click at [362, 226] on button "Next" at bounding box center [361, 227] width 19 height 14
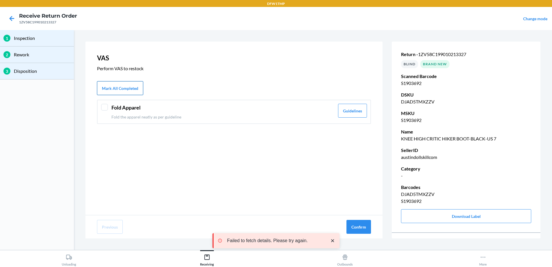
click at [118, 85] on button "Mark All Completed" at bounding box center [120, 88] width 46 height 14
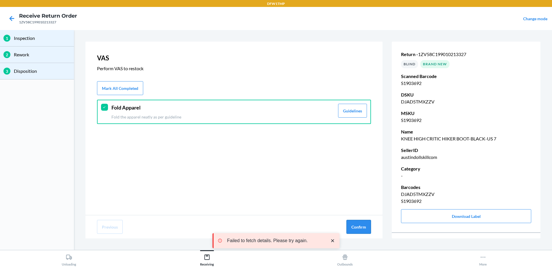
click at [355, 230] on button "Confirm" at bounding box center [358, 227] width 25 height 14
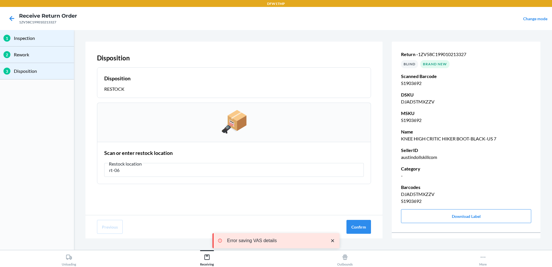
type input "rt-06"
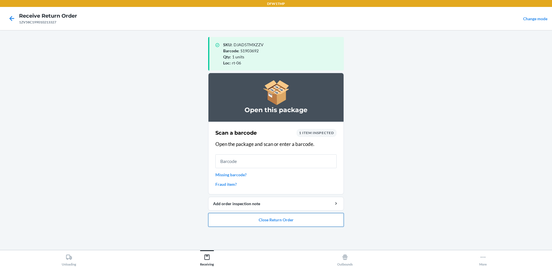
click at [298, 214] on button "Close Return Order" at bounding box center [276, 220] width 136 height 14
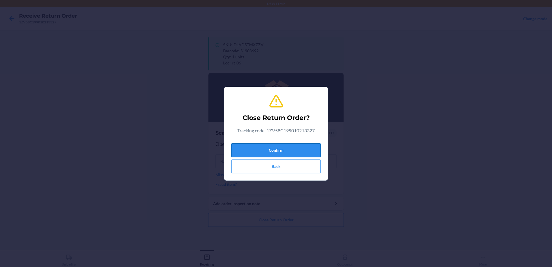
click at [279, 148] on button "Confirm" at bounding box center [275, 150] width 89 height 14
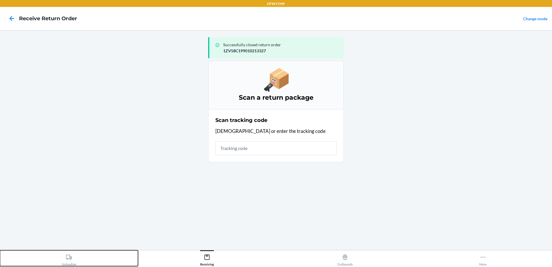
drag, startPoint x: 58, startPoint y: 255, endPoint x: 61, endPoint y: 253, distance: 3.5
click at [60, 254] on button "Unloading" at bounding box center [69, 258] width 138 height 16
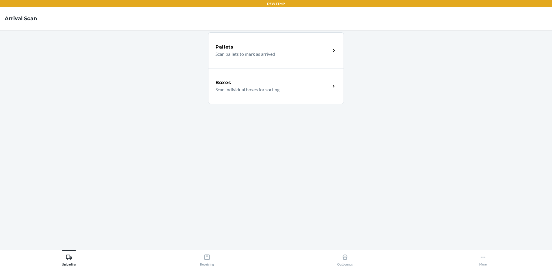
click at [321, 81] on div "Boxes" at bounding box center [272, 82] width 115 height 7
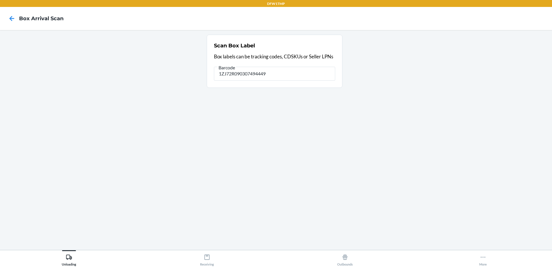
type input "1ZJ72R090307494449"
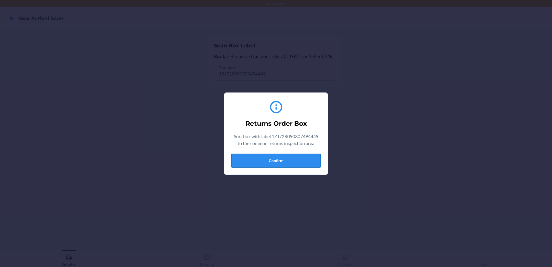
click at [283, 166] on button "Confirm" at bounding box center [275, 161] width 89 height 14
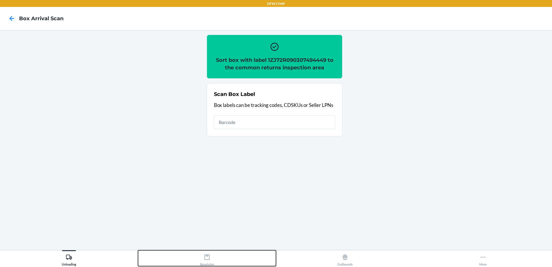
click at [216, 259] on button "Receiving" at bounding box center [207, 258] width 138 height 16
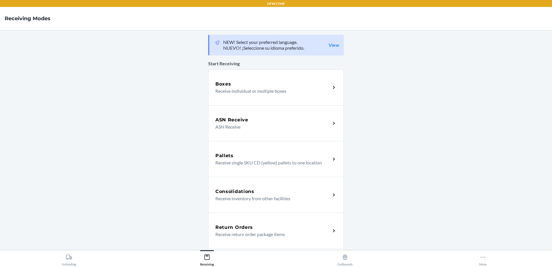
click at [270, 225] on div "Return Orders" at bounding box center [272, 227] width 115 height 7
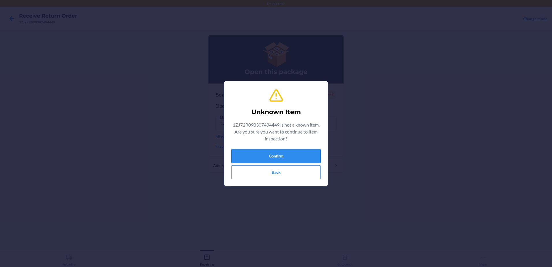
click at [282, 153] on button "Confirm" at bounding box center [275, 156] width 89 height 14
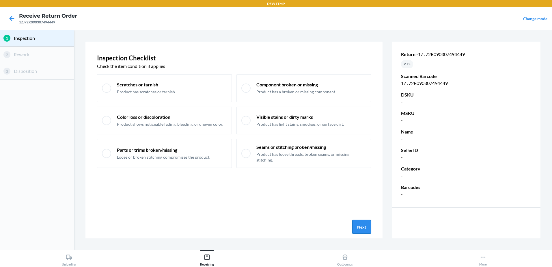
click at [360, 225] on button "Next" at bounding box center [361, 227] width 19 height 14
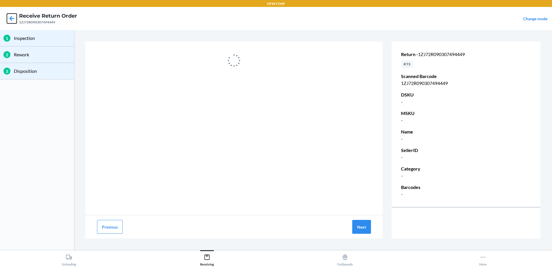
click at [12, 19] on icon at bounding box center [12, 19] width 10 height 10
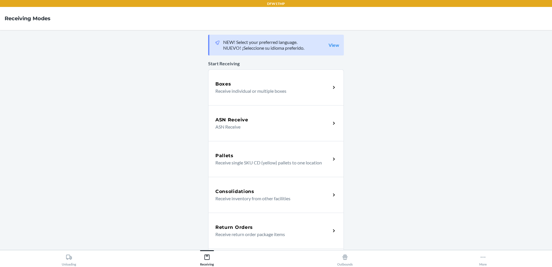
click at [238, 225] on h5 "Return Orders" at bounding box center [234, 227] width 38 height 7
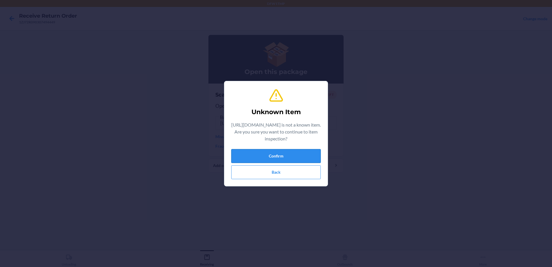
click at [284, 158] on button "Confirm" at bounding box center [275, 156] width 89 height 14
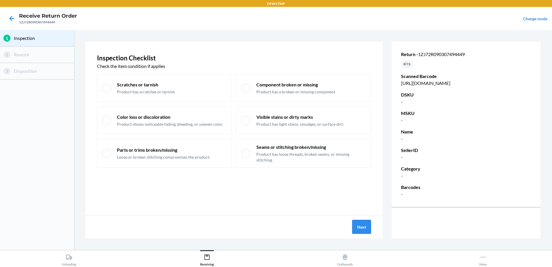
click at [358, 227] on button "Next" at bounding box center [361, 227] width 19 height 14
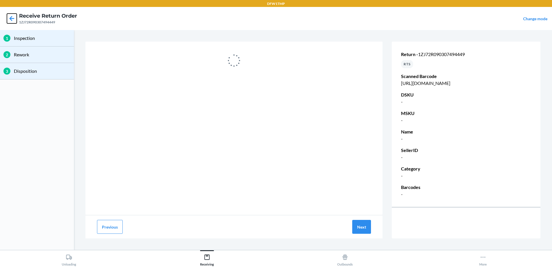
click at [12, 16] on icon at bounding box center [12, 18] width 5 height 5
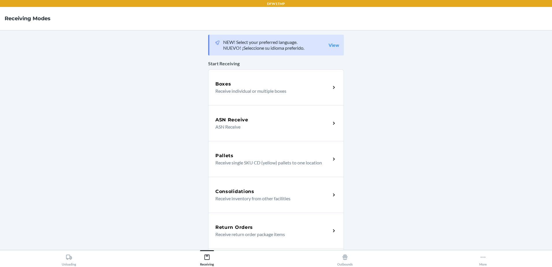
click at [299, 220] on div "Return Orders Receive return order package items" at bounding box center [276, 230] width 136 height 36
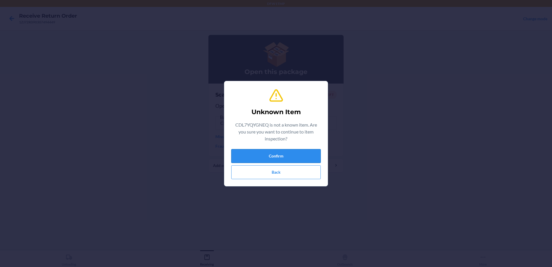
click at [292, 153] on button "Confirm" at bounding box center [275, 156] width 89 height 14
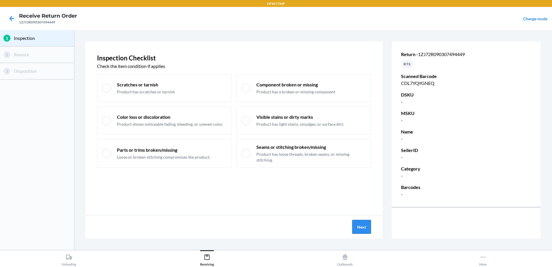
click at [360, 227] on button "Next" at bounding box center [361, 227] width 19 height 14
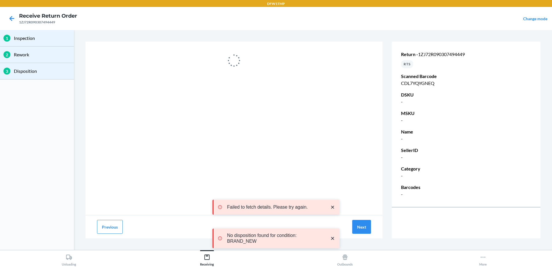
click at [15, 13] on div at bounding box center [12, 18] width 14 height 14
click at [14, 16] on icon at bounding box center [12, 19] width 10 height 10
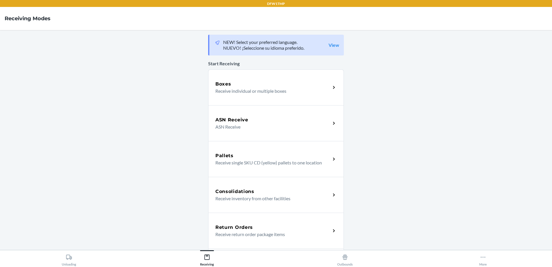
click at [231, 235] on p "Receive return order package items" at bounding box center [270, 234] width 111 height 7
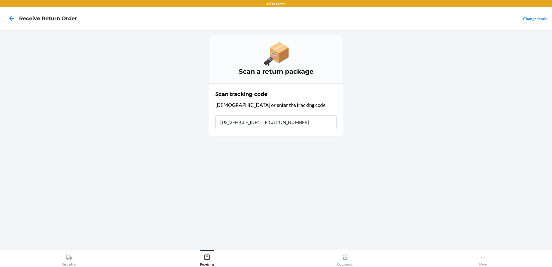
type input "1ZJ72R090307494449"
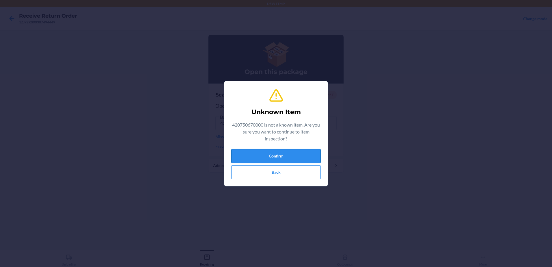
click at [246, 156] on button "Confirm" at bounding box center [275, 156] width 89 height 14
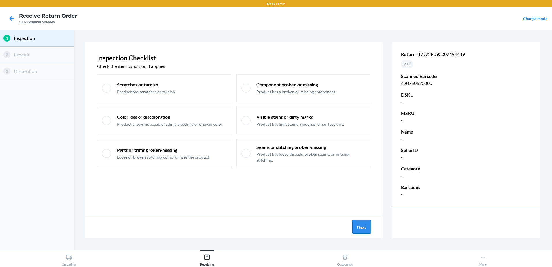
click at [354, 225] on button "Next" at bounding box center [361, 227] width 19 height 14
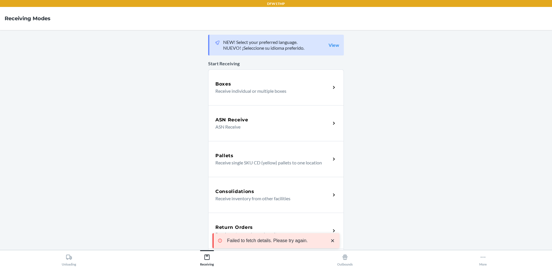
click at [222, 224] on div "Failed to fetch details. Please try again." at bounding box center [275, 240] width 127 height 43
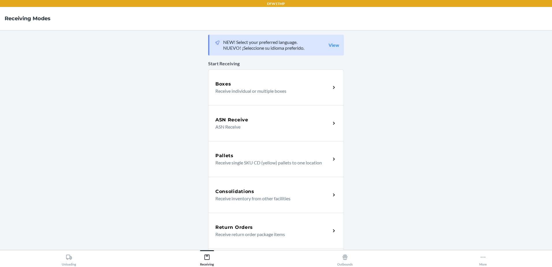
click at [226, 223] on div "Return Orders Receive return order package items" at bounding box center [276, 230] width 136 height 36
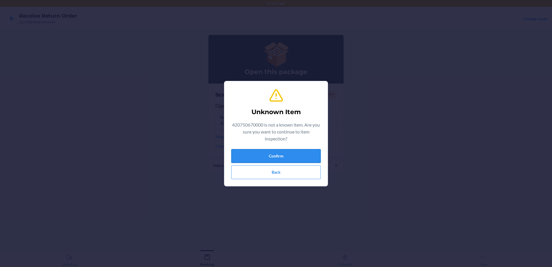
click at [285, 154] on button "Confirm" at bounding box center [275, 156] width 89 height 14
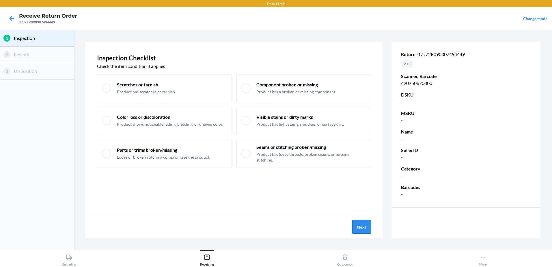
click at [365, 226] on button "Next" at bounding box center [361, 227] width 19 height 14
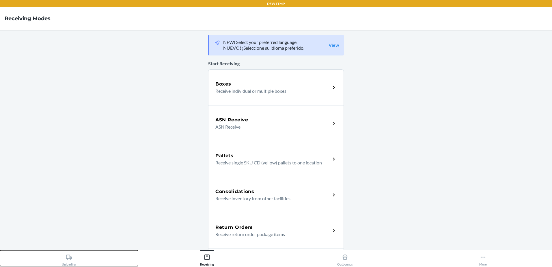
click at [70, 257] on icon at bounding box center [69, 257] width 6 height 6
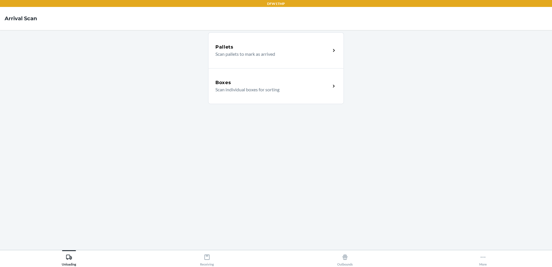
click at [244, 95] on div "Boxes Scan individual boxes for sorting" at bounding box center [276, 86] width 136 height 36
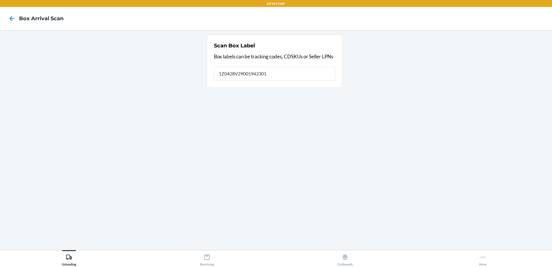
type input "1Z0428V29001942301"
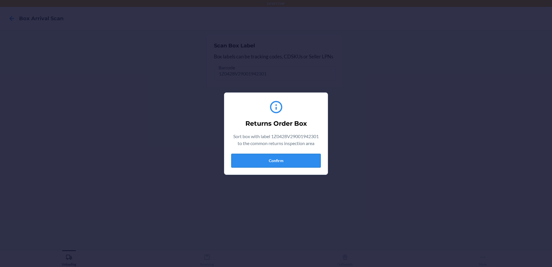
click at [281, 160] on button "Confirm" at bounding box center [275, 161] width 89 height 14
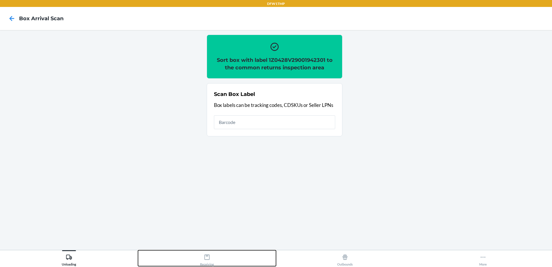
click at [211, 257] on div "Receiving" at bounding box center [207, 258] width 14 height 14
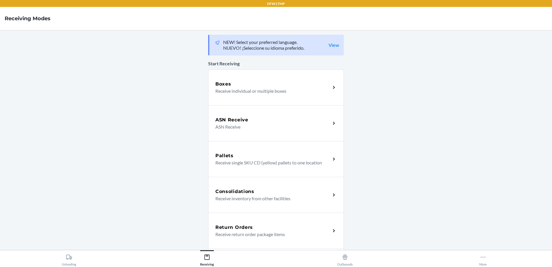
click at [245, 227] on h5 "Return Orders" at bounding box center [234, 227] width 38 height 7
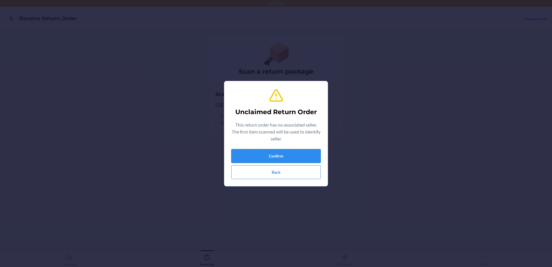
click at [282, 155] on button "Confirm" at bounding box center [275, 156] width 89 height 14
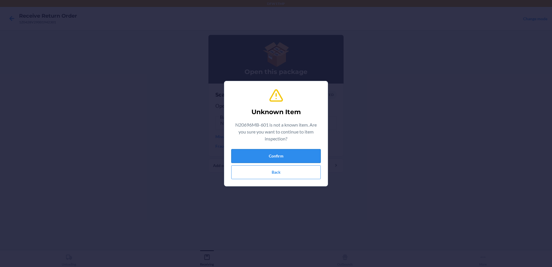
click at [296, 158] on button "Confirm" at bounding box center [275, 156] width 89 height 14
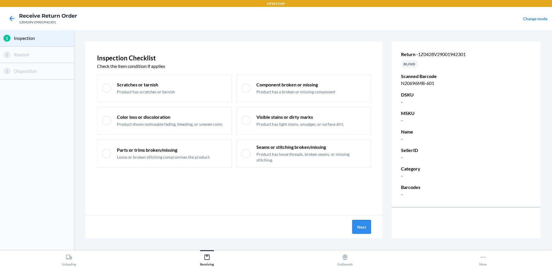
click at [357, 224] on button "Next" at bounding box center [361, 227] width 19 height 14
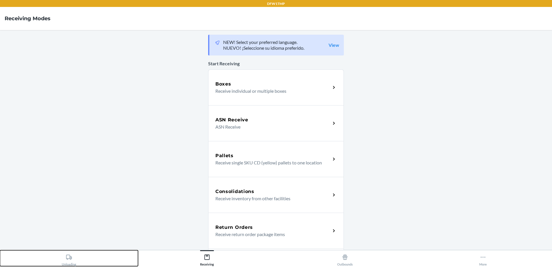
click at [63, 263] on div "Unloading" at bounding box center [69, 258] width 14 height 14
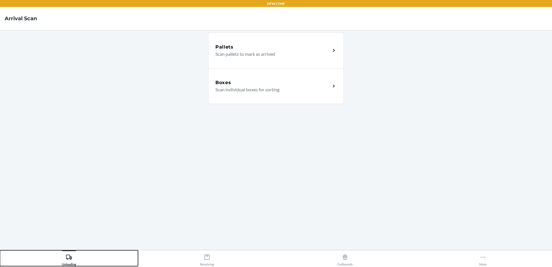
click at [0, 250] on button "Unloading" at bounding box center [69, 258] width 138 height 16
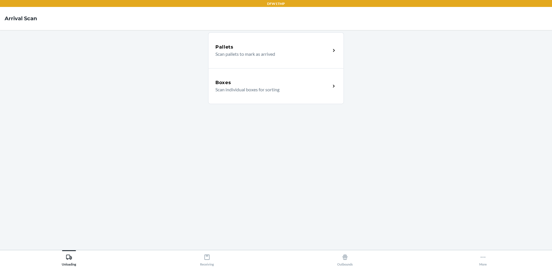
click at [306, 99] on div "Boxes Scan individual boxes for sorting" at bounding box center [276, 86] width 136 height 36
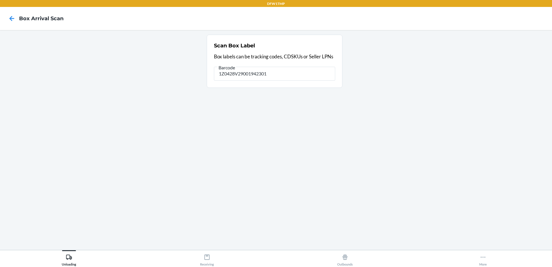
type input "1Z0428V29001942301"
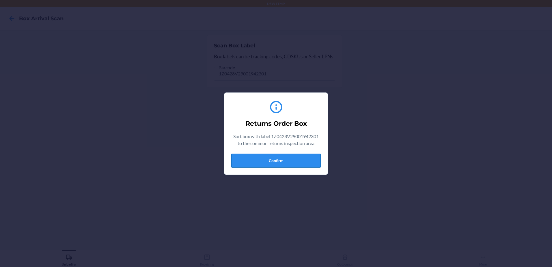
click at [282, 160] on button "Confirm" at bounding box center [275, 161] width 89 height 14
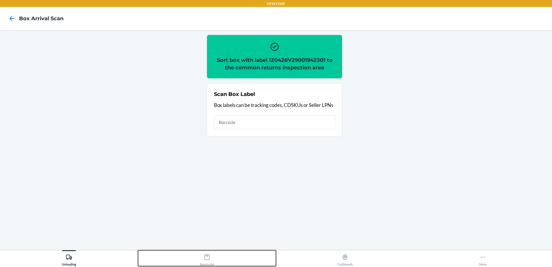
click at [205, 259] on icon at bounding box center [207, 257] width 6 height 6
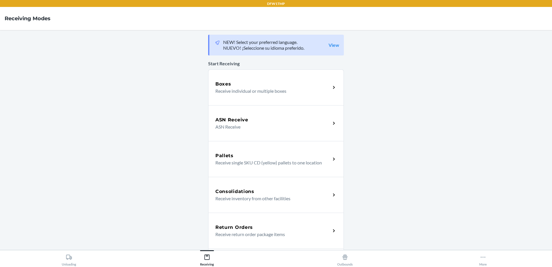
click at [247, 232] on p "Receive return order package items" at bounding box center [270, 234] width 111 height 7
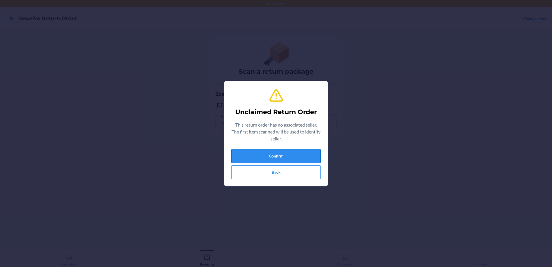
click at [303, 160] on button "Confirm" at bounding box center [275, 156] width 89 height 14
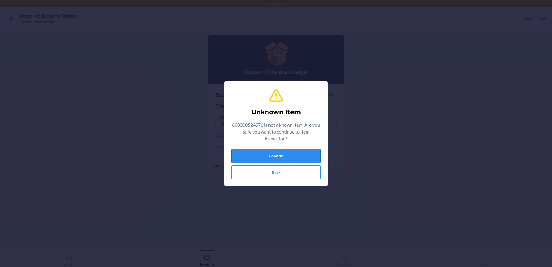
click at [289, 159] on button "Confirm" at bounding box center [275, 156] width 89 height 14
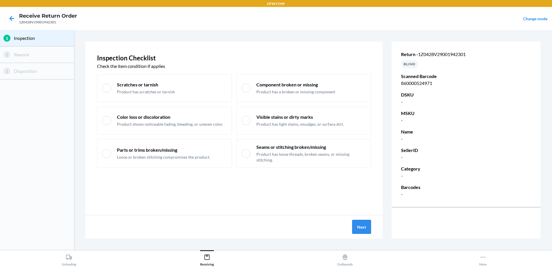
click at [363, 229] on button "Next" at bounding box center [361, 227] width 19 height 14
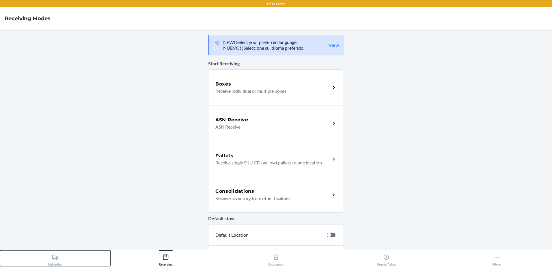
click at [54, 257] on icon at bounding box center [55, 257] width 6 height 6
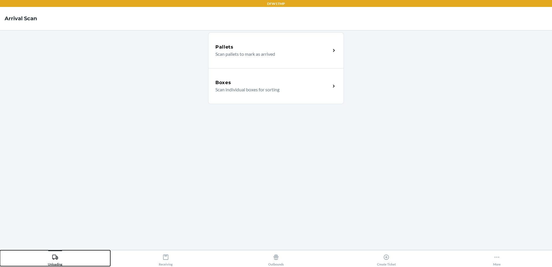
click at [0, 250] on button "Unloading" at bounding box center [55, 258] width 110 height 16
click at [309, 96] on div "Boxes Scan individual boxes for sorting" at bounding box center [276, 86] width 136 height 36
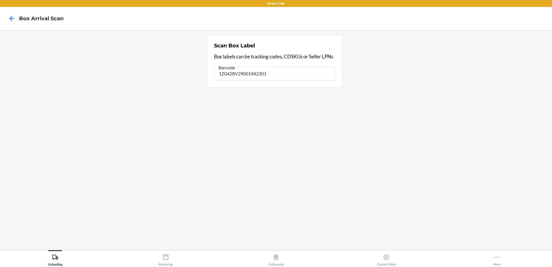
type input "1Z0428V29001942301"
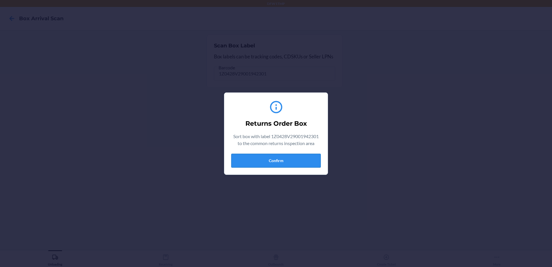
click at [276, 159] on button "Confirm" at bounding box center [275, 161] width 89 height 14
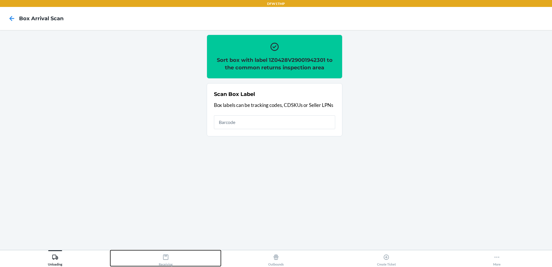
click at [173, 262] on button "Receiving" at bounding box center [165, 258] width 110 height 16
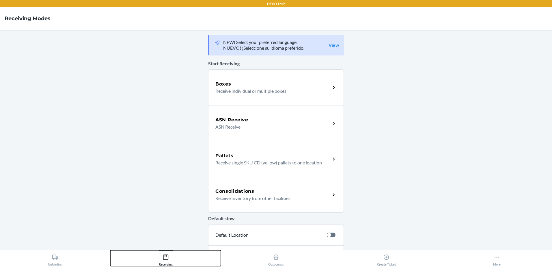
click at [185, 257] on button "Receiving" at bounding box center [165, 258] width 110 height 16
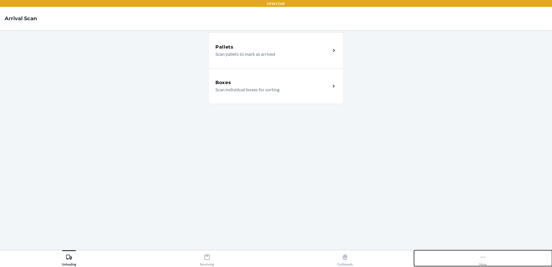
click at [485, 262] on div "More" at bounding box center [483, 258] width 8 height 14
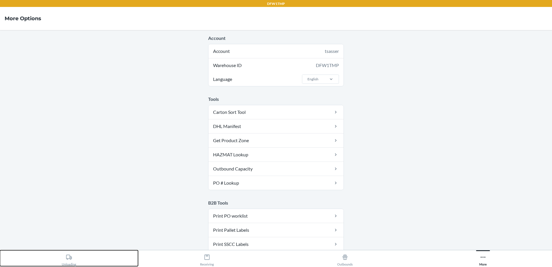
click at [71, 259] on icon at bounding box center [69, 256] width 6 height 5
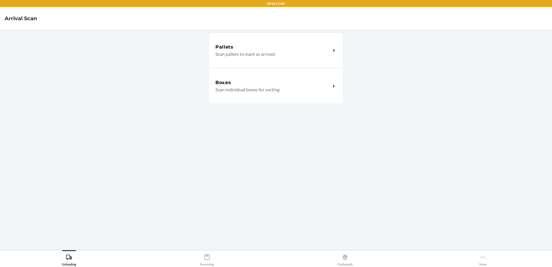
click at [251, 93] on p "Scan individual boxes for sorting" at bounding box center [270, 89] width 111 height 7
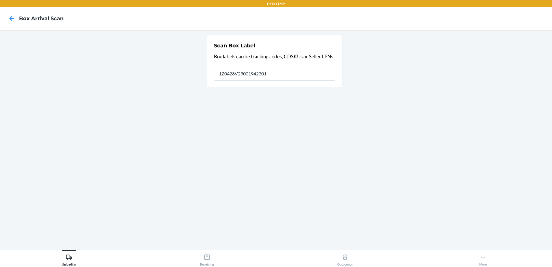
type input "1Z0428V29001942301"
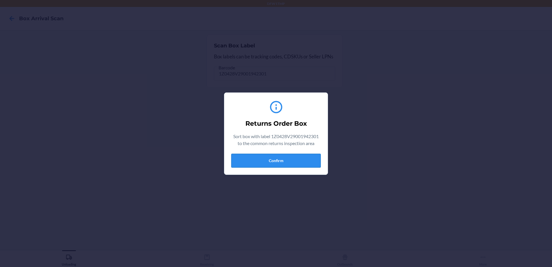
click at [281, 156] on button "Confirm" at bounding box center [275, 161] width 89 height 14
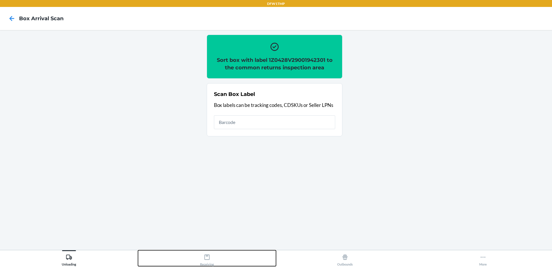
click at [209, 263] on div "Receiving" at bounding box center [207, 258] width 14 height 14
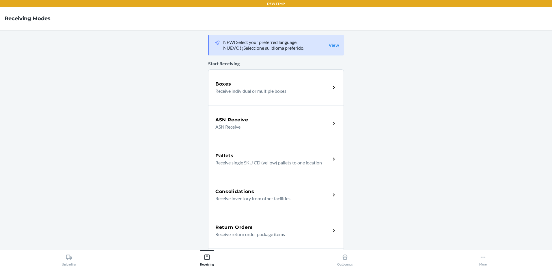
click at [229, 228] on h5 "Return Orders" at bounding box center [234, 227] width 38 height 7
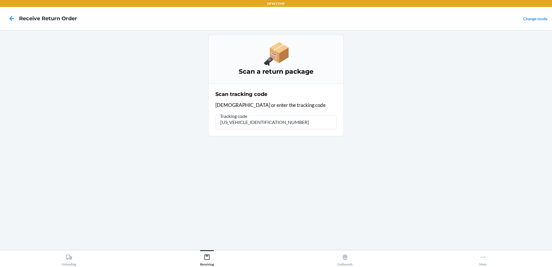
type input "1Z0428V29001942301"
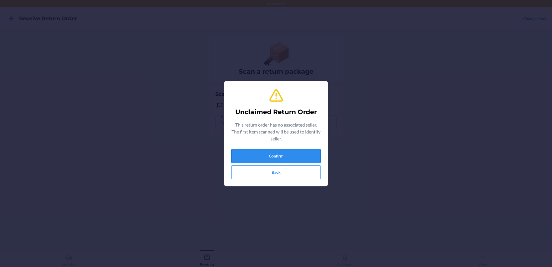
click at [290, 156] on button "Confirm" at bounding box center [275, 156] width 89 height 14
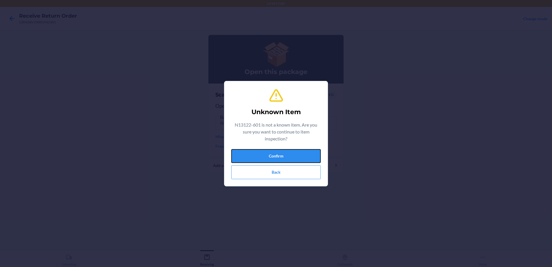
click at [290, 156] on button "Confirm" at bounding box center [275, 156] width 89 height 14
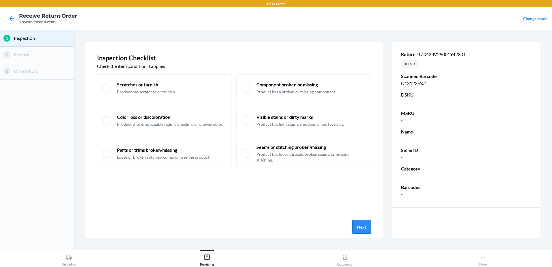
click at [356, 224] on button "Next" at bounding box center [361, 227] width 19 height 14
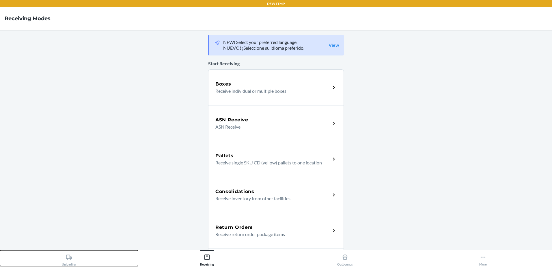
click at [71, 262] on div "Unloading" at bounding box center [69, 258] width 14 height 14
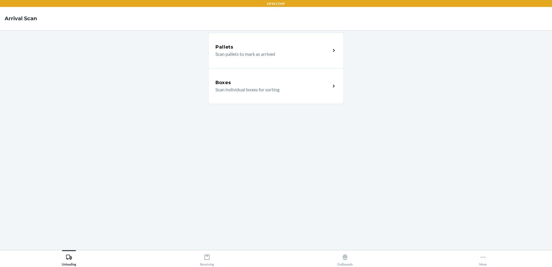
click at [254, 94] on div "Boxes Scan individual boxes for sorting" at bounding box center [276, 86] width 136 height 36
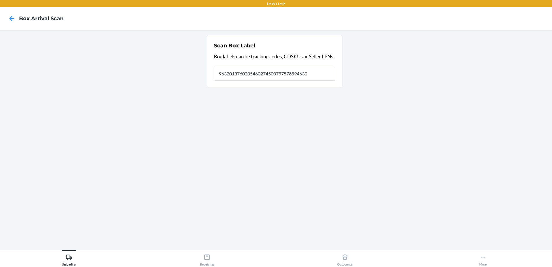
type input "9632013760205460274500797578994630"
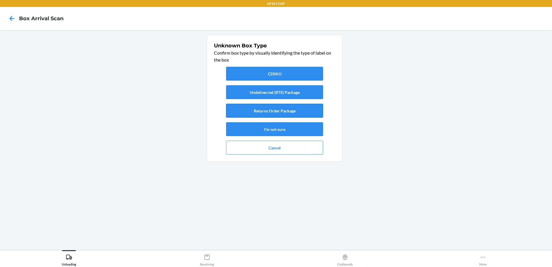
click at [269, 107] on button "Returns Order Package" at bounding box center [274, 111] width 97 height 14
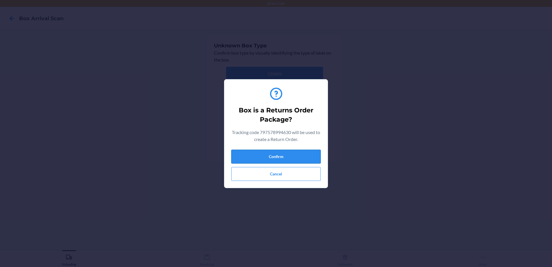
click at [293, 150] on button "Confirm" at bounding box center [275, 157] width 89 height 14
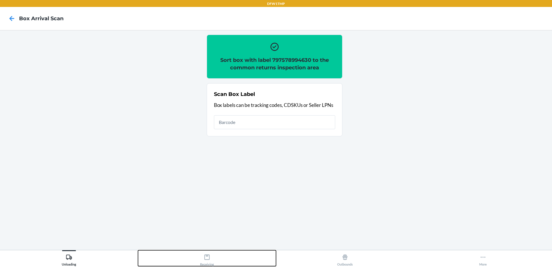
click at [204, 261] on div "Receiving" at bounding box center [207, 258] width 14 height 14
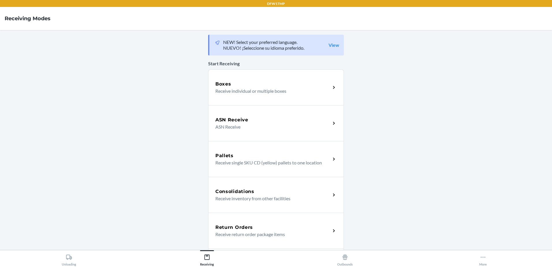
click at [247, 226] on h5 "Return Orders" at bounding box center [234, 227] width 38 height 7
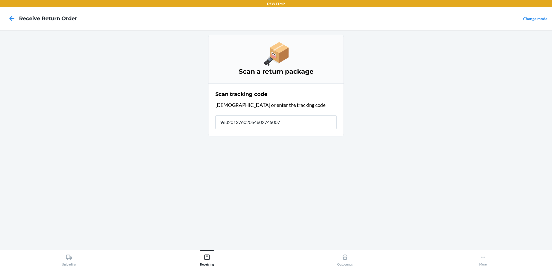
type input "963201376020546027450079"
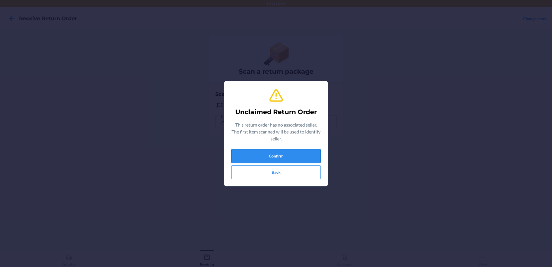
click at [293, 153] on button "Confirm" at bounding box center [275, 156] width 89 height 14
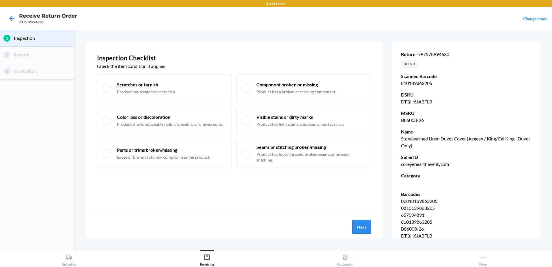
click at [356, 232] on button "Next" at bounding box center [361, 227] width 19 height 14
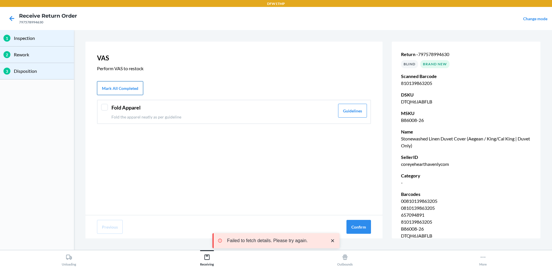
click at [109, 87] on button "Mark All Completed" at bounding box center [120, 88] width 46 height 14
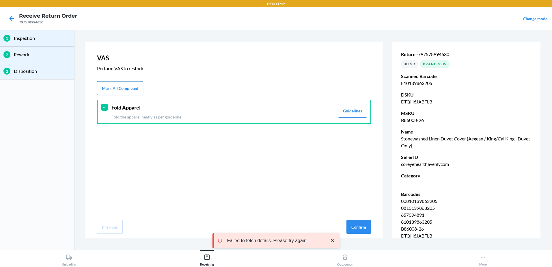
click at [109, 87] on button "Mark All Completed" at bounding box center [120, 88] width 46 height 14
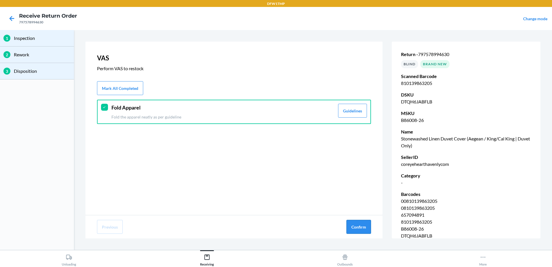
click at [354, 225] on button "Confirm" at bounding box center [358, 227] width 25 height 14
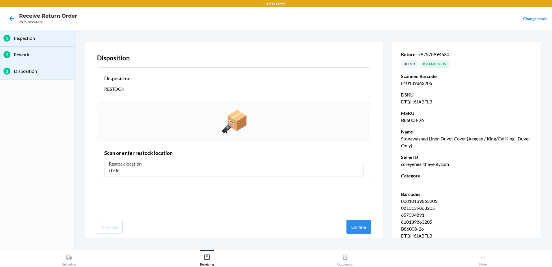
type input "rt-06"
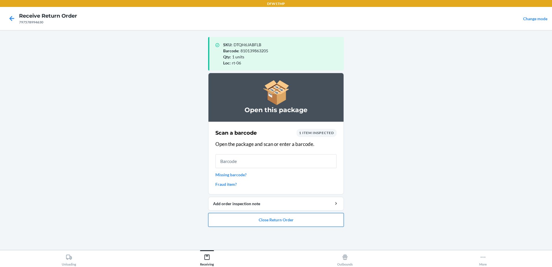
click at [259, 221] on button "Close Return Order" at bounding box center [276, 220] width 136 height 14
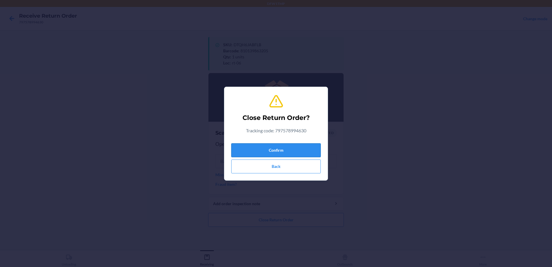
click at [292, 151] on button "Confirm" at bounding box center [275, 150] width 89 height 14
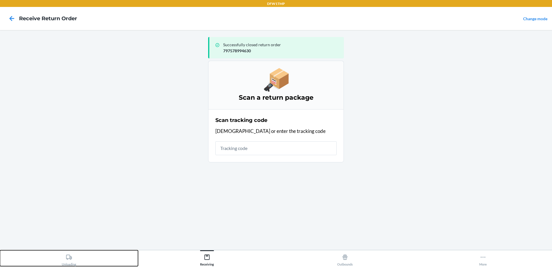
click at [50, 263] on button "Unloading" at bounding box center [69, 258] width 138 height 16
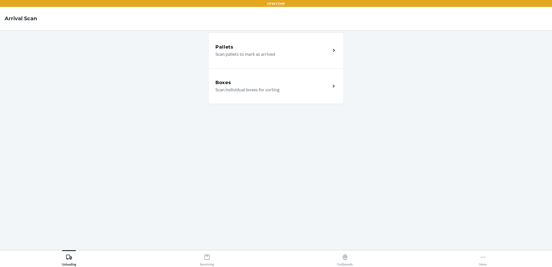
click at [317, 95] on div "Boxes Scan individual boxes for sorting" at bounding box center [276, 86] width 136 height 36
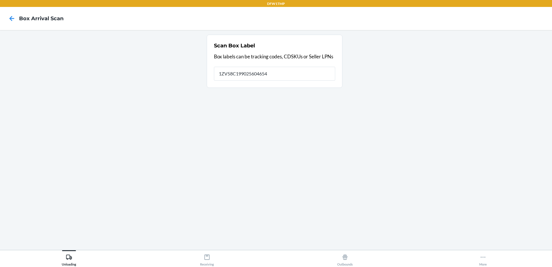
type input "1ZV58C199025604654"
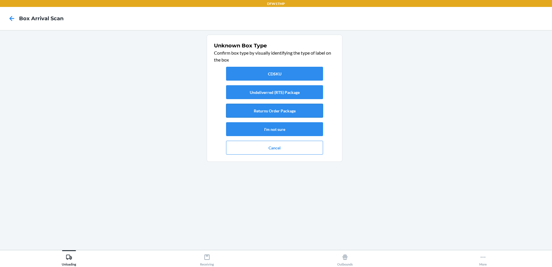
click at [289, 115] on button "Returns Order Package" at bounding box center [274, 111] width 97 height 14
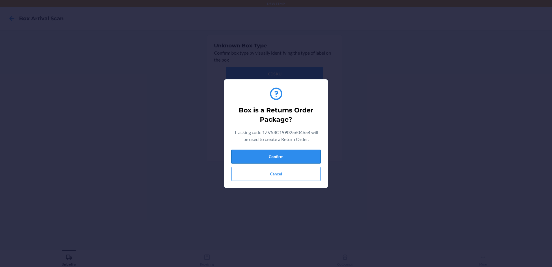
click at [282, 154] on button "Confirm" at bounding box center [275, 157] width 89 height 14
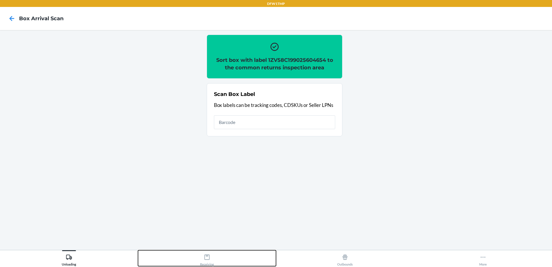
click at [194, 257] on button "Receiving" at bounding box center [207, 258] width 138 height 16
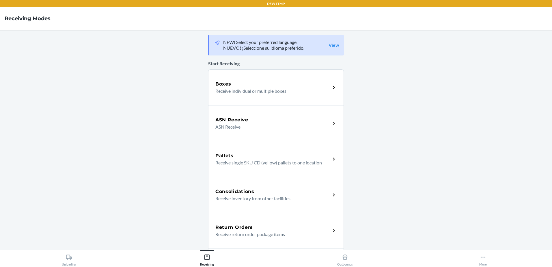
click at [262, 226] on div "Return Orders" at bounding box center [272, 227] width 115 height 7
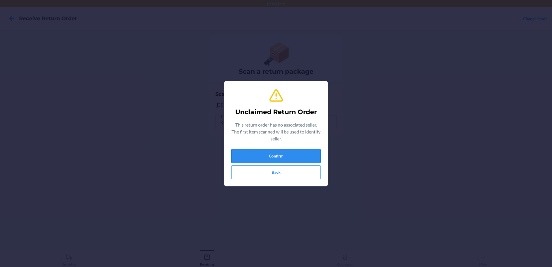
click at [294, 155] on button "Confirm" at bounding box center [275, 156] width 89 height 14
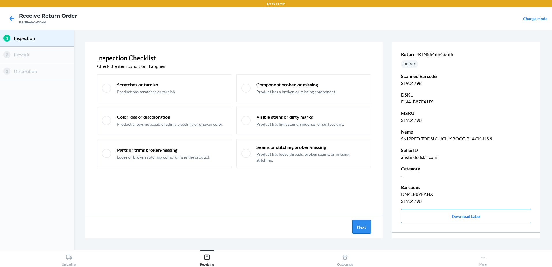
click at [364, 226] on button "Next" at bounding box center [361, 227] width 19 height 14
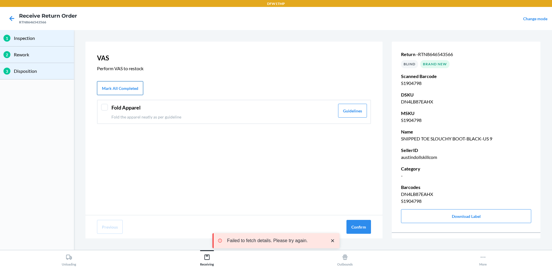
click at [127, 90] on button "Mark All Completed" at bounding box center [120, 88] width 46 height 14
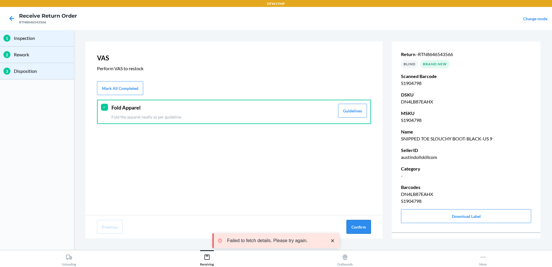
click at [360, 223] on button "Confirm" at bounding box center [358, 227] width 25 height 14
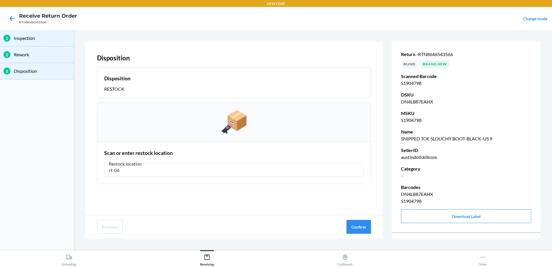
type input "rt-06"
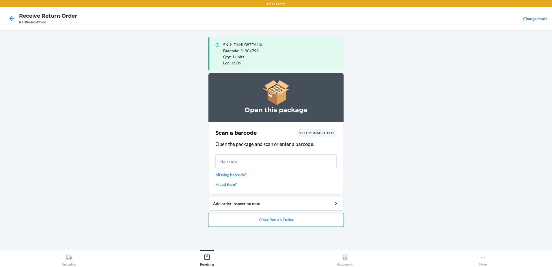
click at [265, 216] on button "Close Return Order" at bounding box center [276, 220] width 136 height 14
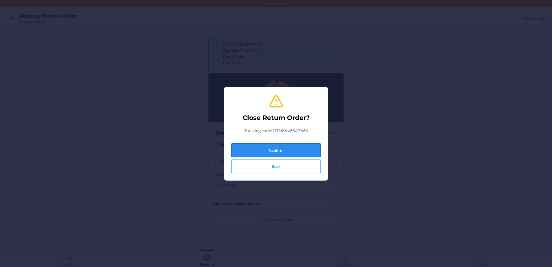
click at [294, 150] on button "Confirm" at bounding box center [275, 150] width 89 height 14
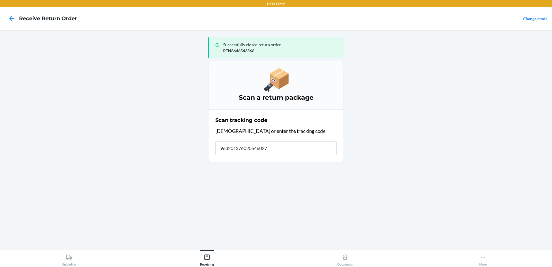
type input "9632013760205460274"
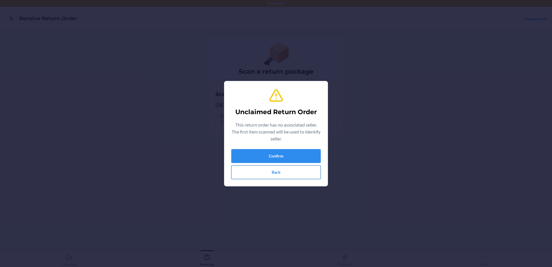
click at [242, 166] on button "Back" at bounding box center [275, 172] width 89 height 14
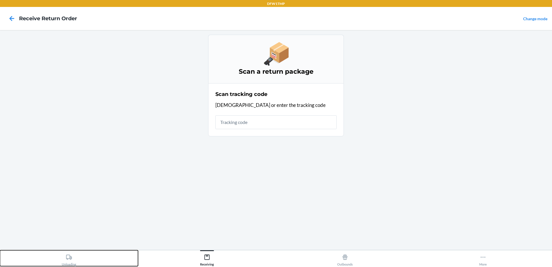
click at [62, 252] on div "Unloading" at bounding box center [69, 258] width 14 height 14
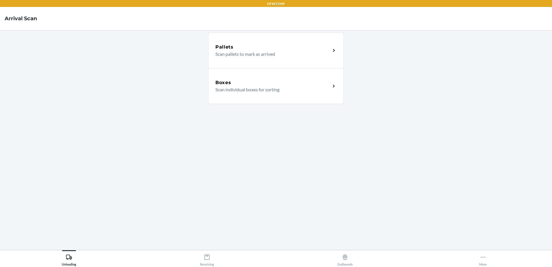
click at [229, 81] on h5 "Boxes" at bounding box center [223, 82] width 16 height 7
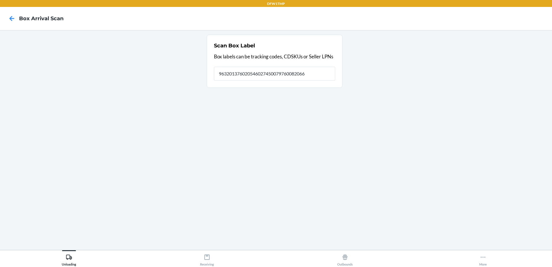
type input "9632013760205460274500797600820664"
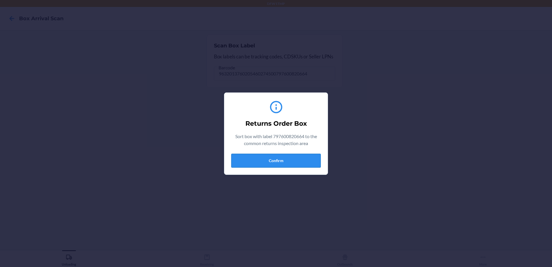
click at [287, 162] on button "Confirm" at bounding box center [275, 161] width 89 height 14
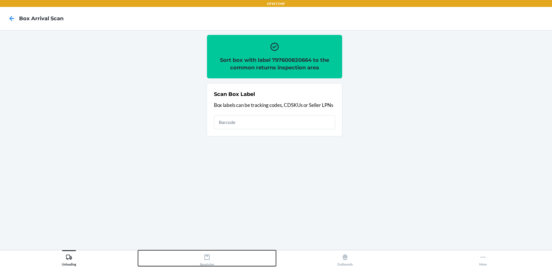
click at [212, 258] on div "Receiving" at bounding box center [207, 258] width 14 height 14
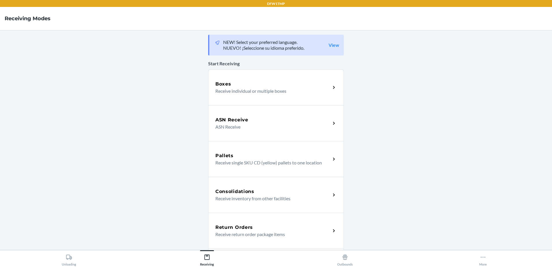
click at [268, 221] on div "Return Orders Receive return order package items" at bounding box center [276, 230] width 136 height 36
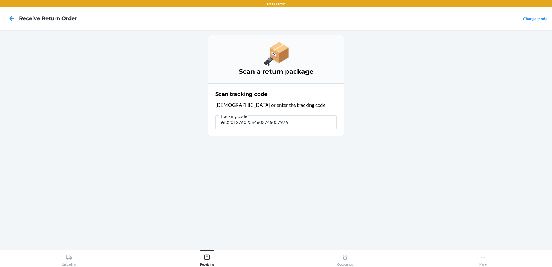
type input "963201376020546027450079760"
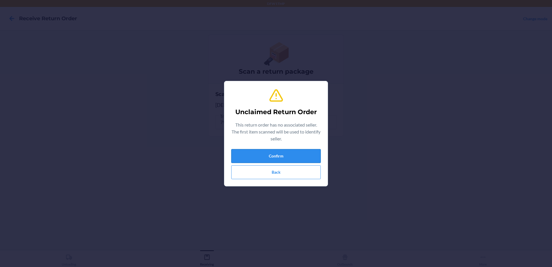
click at [316, 155] on button "Confirm" at bounding box center [275, 156] width 89 height 14
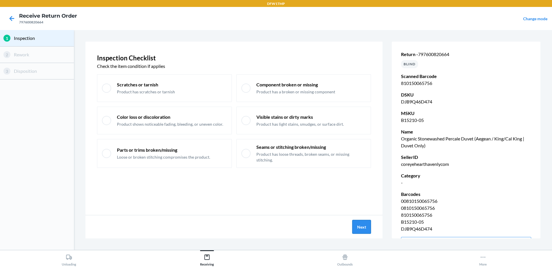
click at [365, 229] on button "Next" at bounding box center [361, 227] width 19 height 14
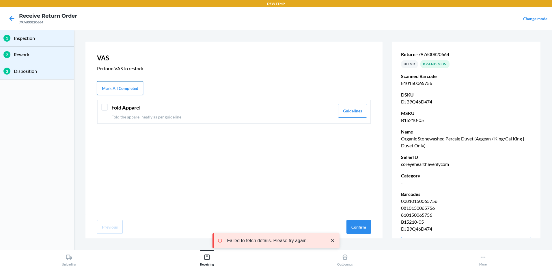
click at [135, 90] on button "Mark All Completed" at bounding box center [120, 88] width 46 height 14
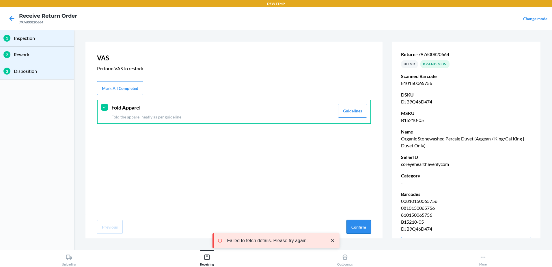
click at [366, 225] on button "Confirm" at bounding box center [358, 227] width 25 height 14
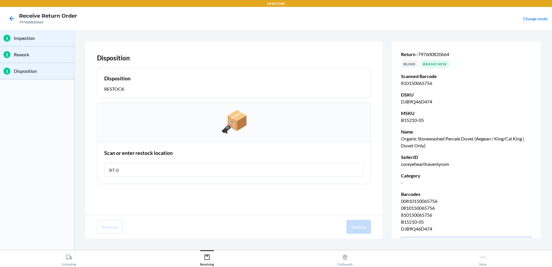
type input "RT-06"
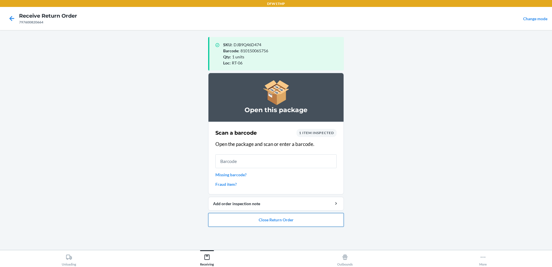
click at [316, 221] on button "Close Return Order" at bounding box center [276, 220] width 136 height 14
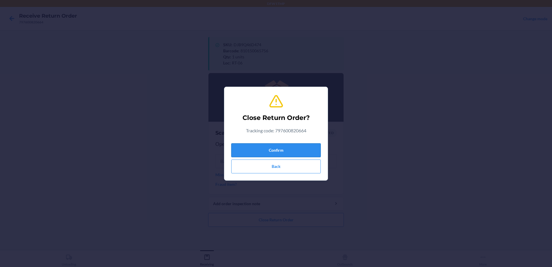
click at [286, 150] on button "Confirm" at bounding box center [275, 150] width 89 height 14
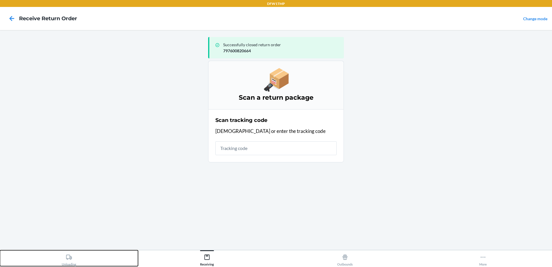
click at [74, 263] on div "Unloading" at bounding box center [69, 258] width 14 height 14
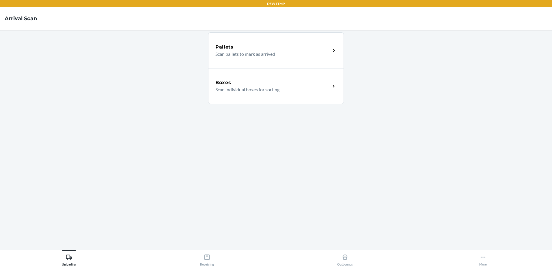
click at [318, 87] on p "Scan individual boxes for sorting" at bounding box center [270, 89] width 111 height 7
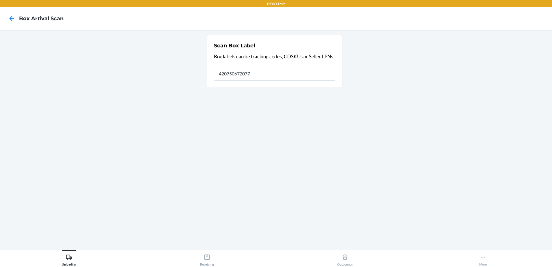
type input "420750672077"
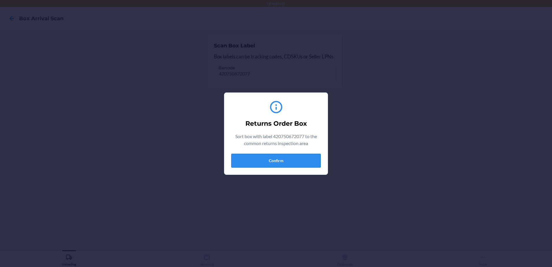
click at [289, 163] on button "Confirm" at bounding box center [275, 161] width 89 height 14
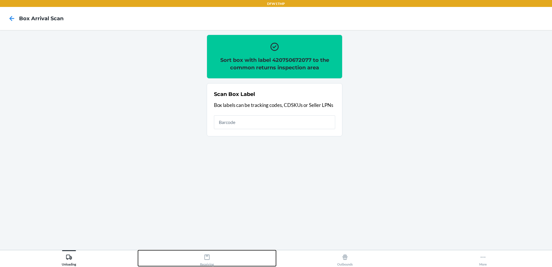
click at [209, 254] on icon at bounding box center [206, 256] width 5 height 5
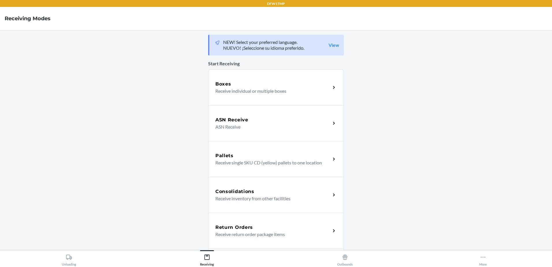
click at [251, 231] on p "Receive return order package items" at bounding box center [270, 234] width 111 height 7
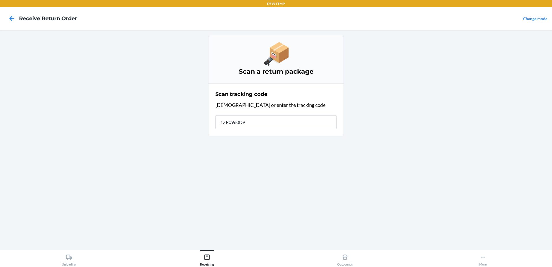
type input "1ZR0960D90"
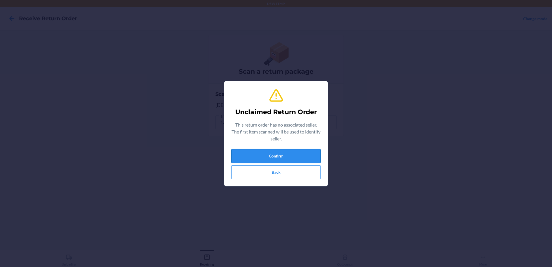
click at [281, 155] on button "Confirm" at bounding box center [275, 156] width 89 height 14
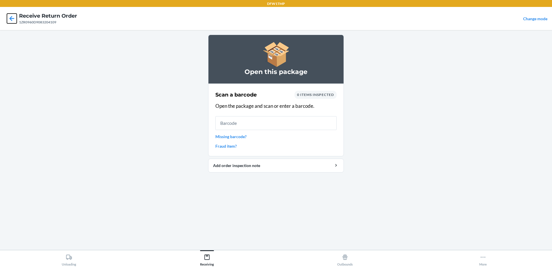
click at [11, 19] on icon at bounding box center [12, 18] width 5 height 5
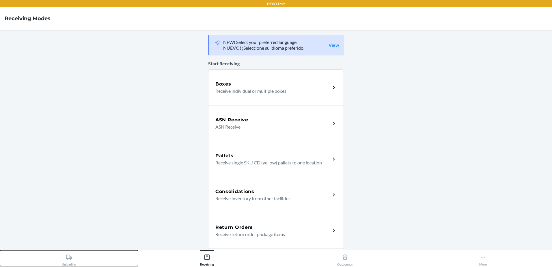
click at [78, 252] on button "Unloading" at bounding box center [69, 258] width 138 height 16
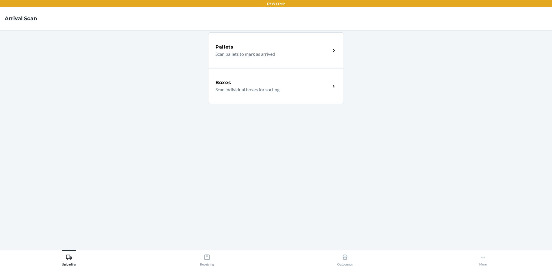
click at [286, 100] on div "Boxes Scan individual boxes for sorting" at bounding box center [276, 86] width 136 height 36
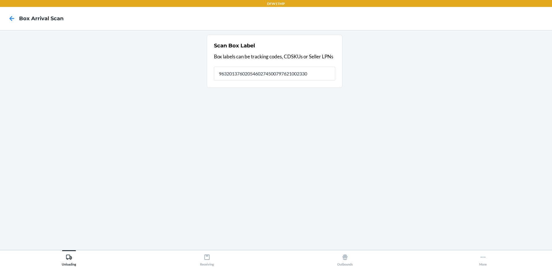
type input "9632013760205460274500797621002330"
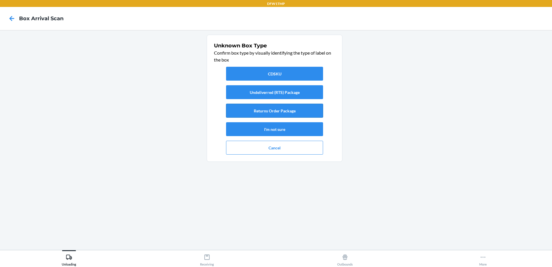
click at [291, 111] on button "Returns Order Package" at bounding box center [274, 111] width 97 height 14
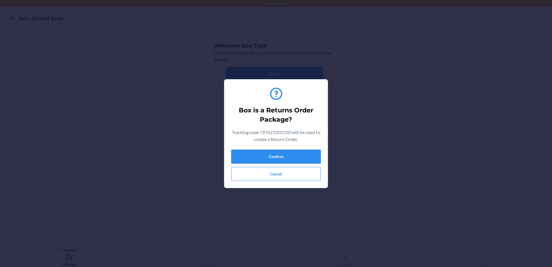
click at [281, 155] on button "Confirm" at bounding box center [275, 157] width 89 height 14
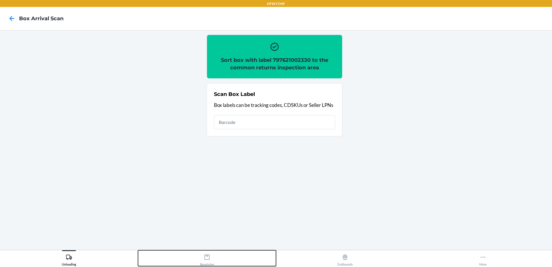
click at [208, 257] on icon at bounding box center [207, 257] width 6 height 6
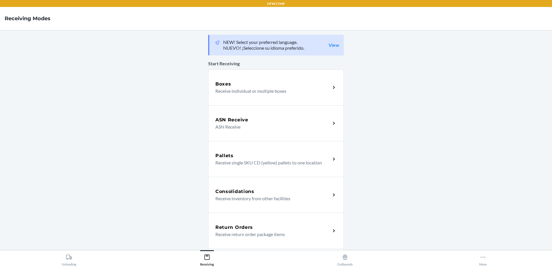
click at [245, 228] on h5 "Return Orders" at bounding box center [234, 227] width 38 height 7
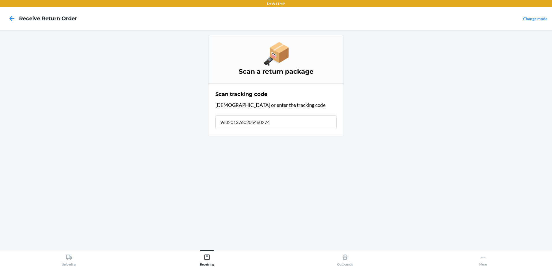
type input "96320137602054602745"
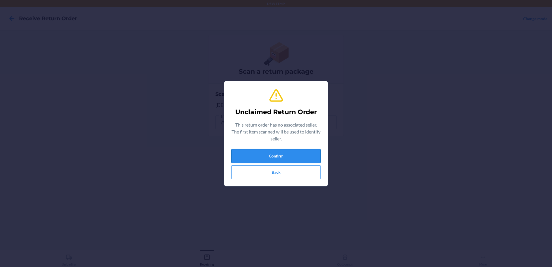
click at [294, 158] on button "Confirm" at bounding box center [275, 156] width 89 height 14
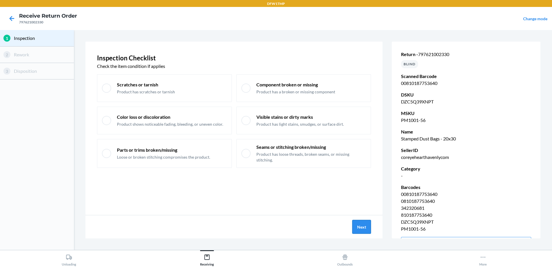
click at [363, 227] on button "Next" at bounding box center [361, 227] width 19 height 14
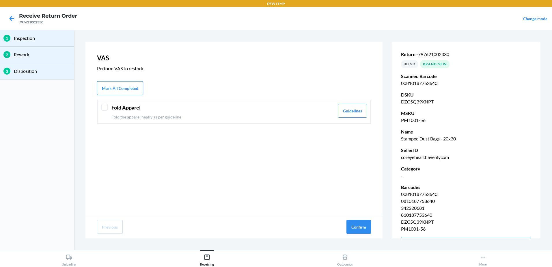
click at [126, 86] on button "Mark All Completed" at bounding box center [120, 88] width 46 height 14
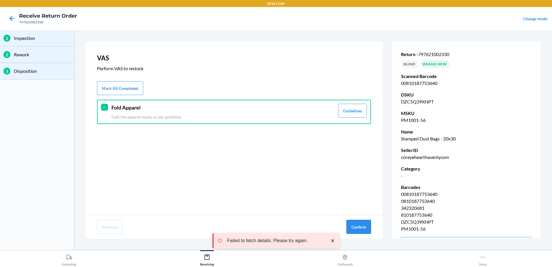
click at [359, 227] on button "Confirm" at bounding box center [358, 227] width 25 height 14
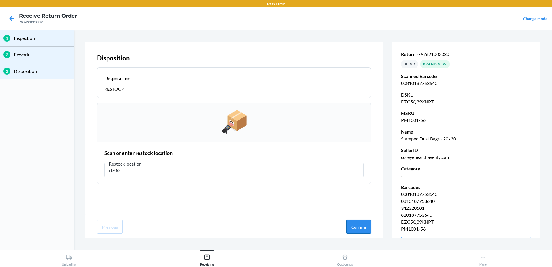
type input "rt-06"
click at [354, 227] on button "Confirm" at bounding box center [358, 227] width 25 height 14
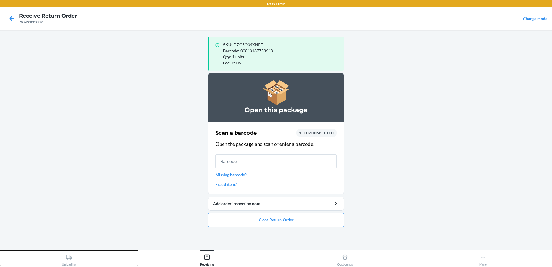
click at [74, 261] on div "Unloading" at bounding box center [69, 258] width 14 height 14
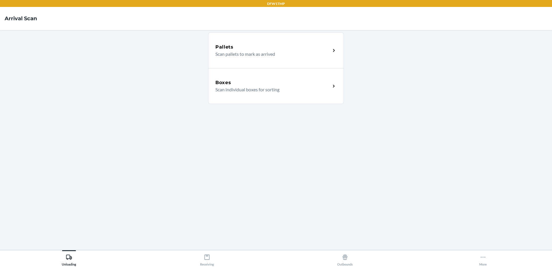
click at [284, 90] on p "Scan individual boxes for sorting" at bounding box center [270, 89] width 111 height 7
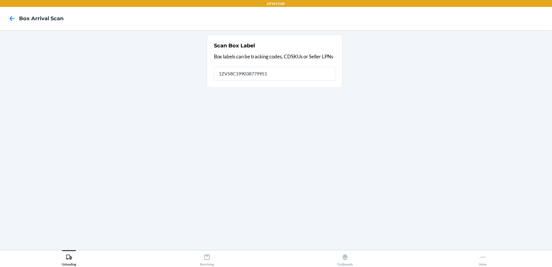
type input "1ZV58C199038779951"
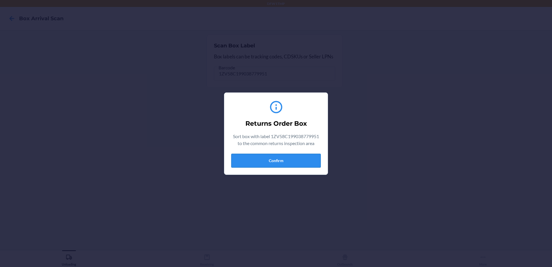
drag, startPoint x: 553, startPoint y: 57, endPoint x: 247, endPoint y: 159, distance: 322.1
click at [247, 159] on button "Confirm" at bounding box center [275, 161] width 89 height 14
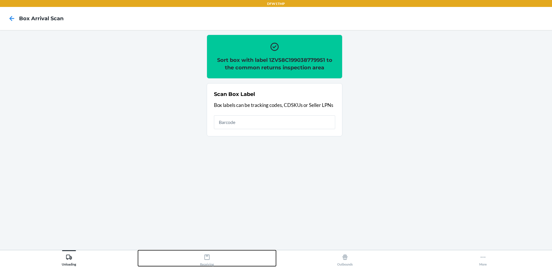
click at [206, 257] on icon at bounding box center [207, 257] width 6 height 6
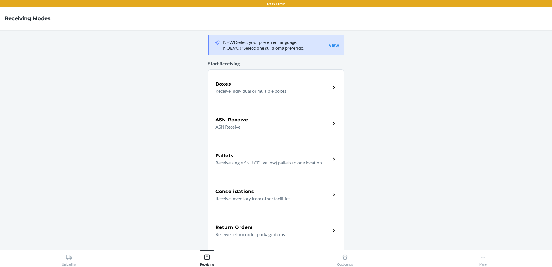
click at [221, 231] on p "Receive return order package items" at bounding box center [270, 234] width 111 height 7
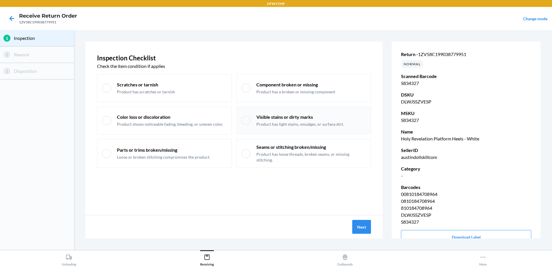
click at [244, 116] on div at bounding box center [245, 120] width 9 height 9
checkbox input "true"
click at [366, 229] on button "Next" at bounding box center [361, 227] width 19 height 14
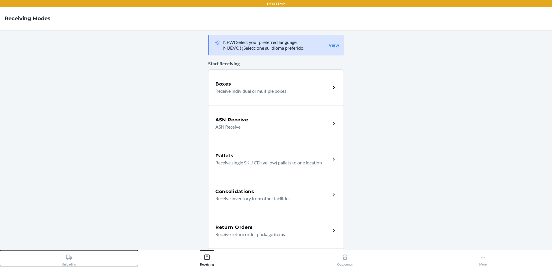
click at [84, 259] on button "Unloading" at bounding box center [69, 258] width 138 height 16
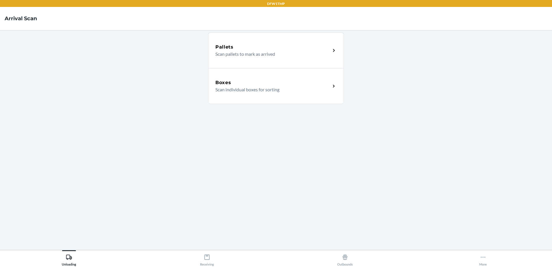
click at [296, 90] on p "Scan individual boxes for sorting" at bounding box center [270, 89] width 111 height 7
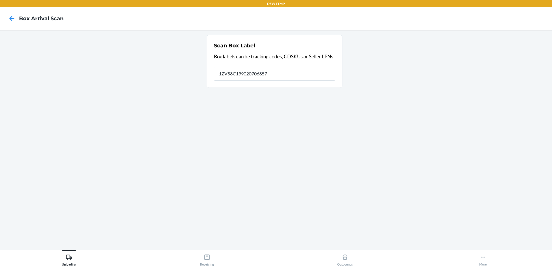
type input "1ZV58C199020706857"
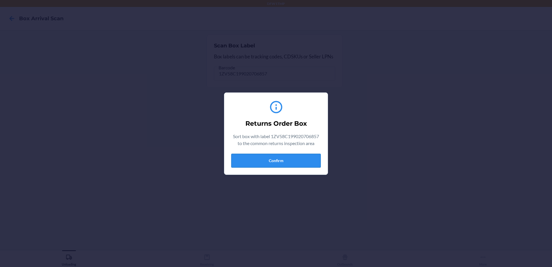
click at [276, 160] on button "Confirm" at bounding box center [275, 161] width 89 height 14
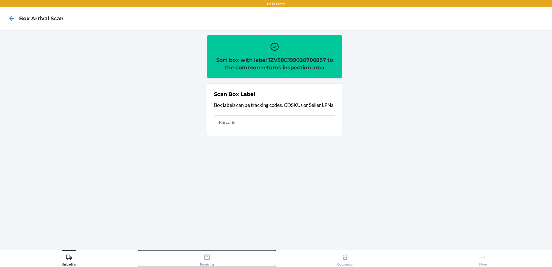
click at [200, 264] on div "Receiving" at bounding box center [207, 258] width 14 height 14
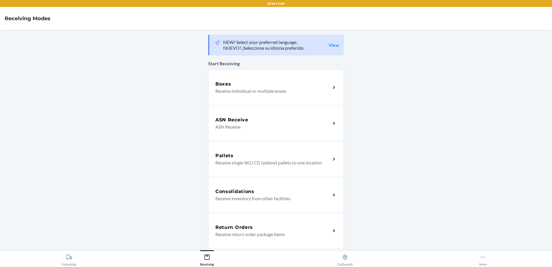
click at [253, 227] on div "Return Orders" at bounding box center [272, 227] width 115 height 7
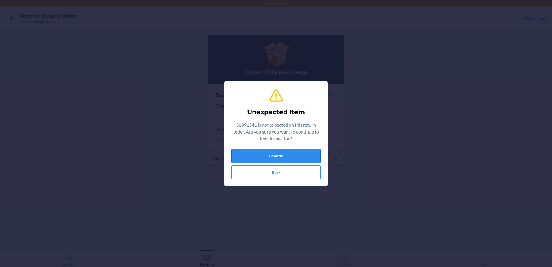
click at [284, 159] on button "Confirm" at bounding box center [275, 156] width 89 height 14
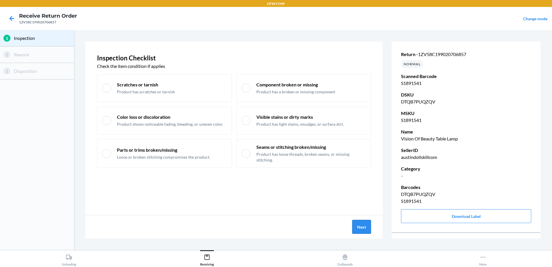
click at [366, 228] on button "Next" at bounding box center [361, 227] width 19 height 14
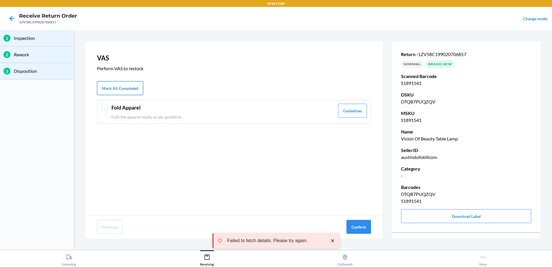
click at [117, 90] on button "Mark All Completed" at bounding box center [120, 88] width 46 height 14
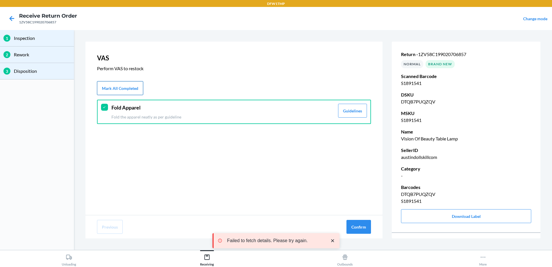
click at [117, 90] on button "Mark All Completed" at bounding box center [120, 88] width 46 height 14
click at [356, 226] on button "Confirm" at bounding box center [358, 227] width 25 height 14
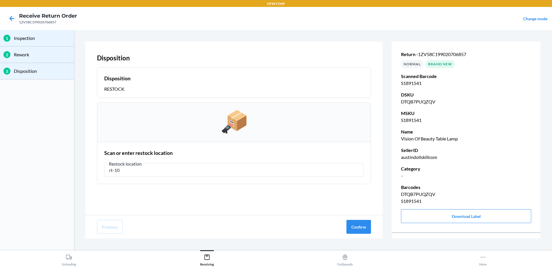
type input "rt-10"
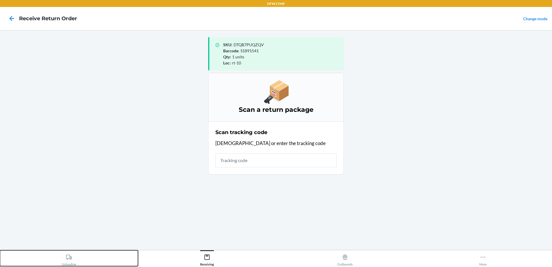
click at [71, 260] on div "Unloading" at bounding box center [69, 258] width 14 height 14
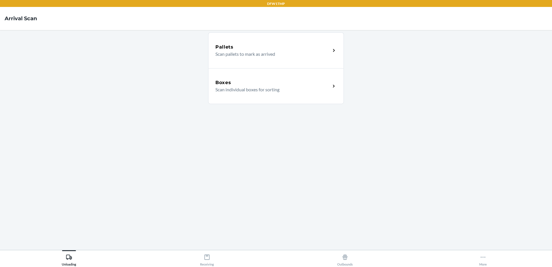
click at [336, 85] on icon at bounding box center [333, 86] width 7 height 7
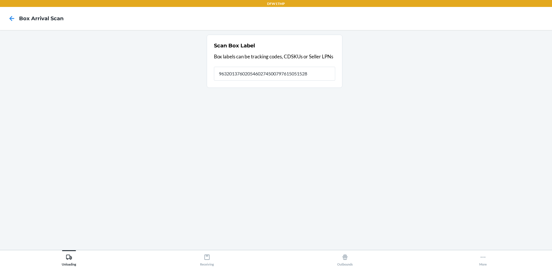
type input "9632013760205460274500797615051528"
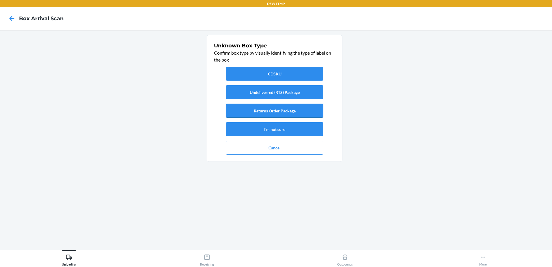
click at [304, 111] on button "Returns Order Package" at bounding box center [274, 111] width 97 height 14
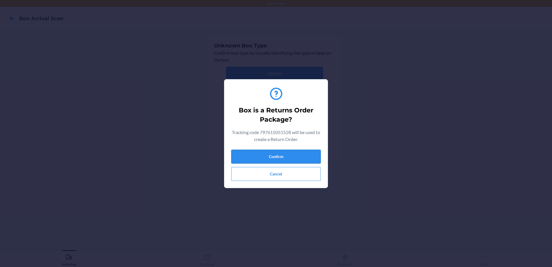
click at [287, 157] on button "Confirm" at bounding box center [275, 157] width 89 height 14
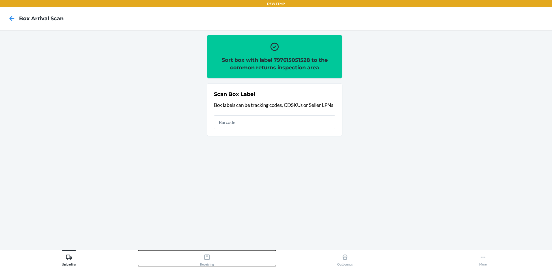
click at [205, 262] on div "Receiving" at bounding box center [207, 258] width 14 height 14
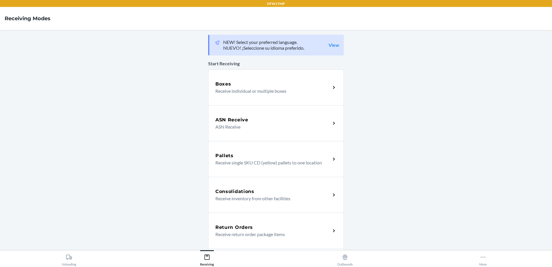
click at [225, 228] on h5 "Return Orders" at bounding box center [234, 227] width 38 height 7
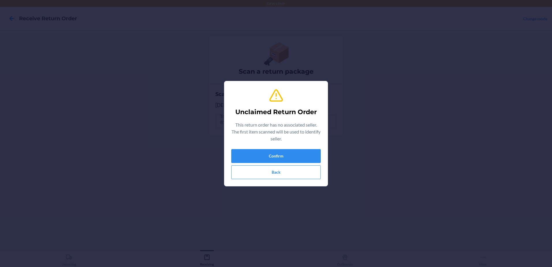
click at [272, 147] on div "Unclaimed Return Order This return order has no associated seller. The first it…" at bounding box center [275, 134] width 89 height 96
click at [271, 152] on button "Confirm" at bounding box center [275, 156] width 89 height 14
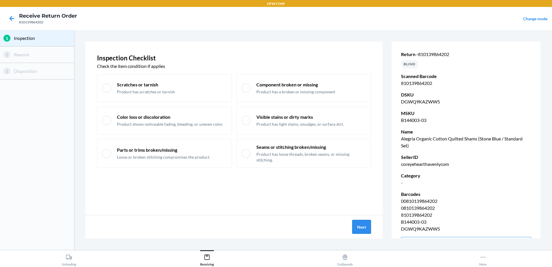
click at [365, 225] on button "Next" at bounding box center [361, 227] width 19 height 14
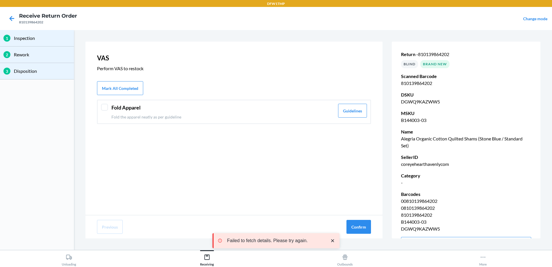
click at [109, 107] on div "Fold Apparel Fold the apparel neatly as per guideline Guidelines" at bounding box center [234, 112] width 274 height 24
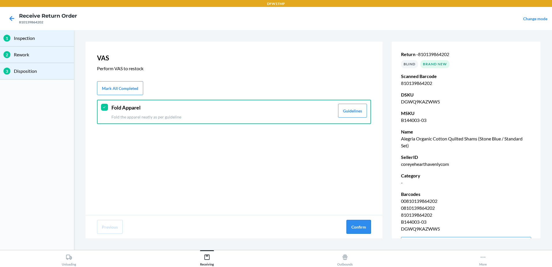
click at [361, 222] on button "Confirm" at bounding box center [358, 227] width 25 height 14
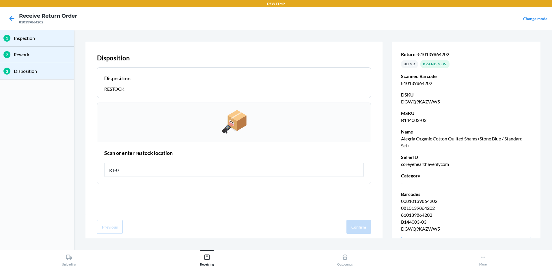
type input "RT-06"
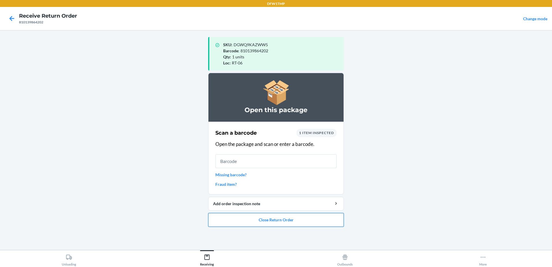
click at [258, 220] on button "Close Return Order" at bounding box center [276, 220] width 136 height 14
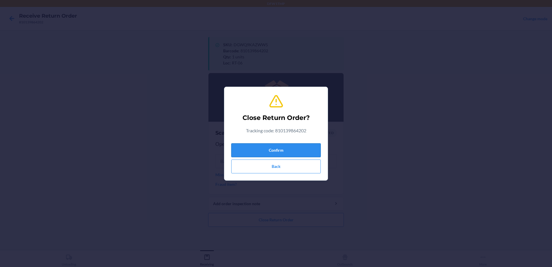
click at [287, 147] on button "Confirm" at bounding box center [275, 150] width 89 height 14
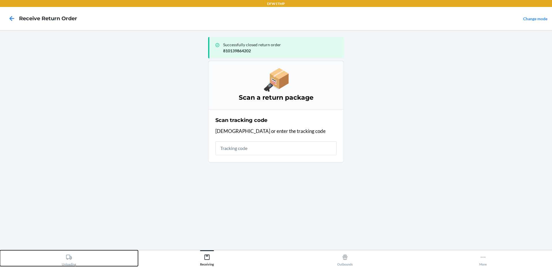
click at [71, 257] on icon at bounding box center [69, 256] width 6 height 5
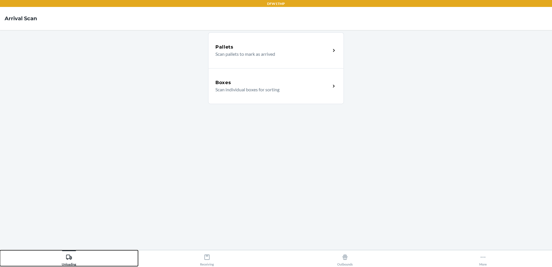
click at [0, 250] on button "Unloading" at bounding box center [69, 258] width 138 height 16
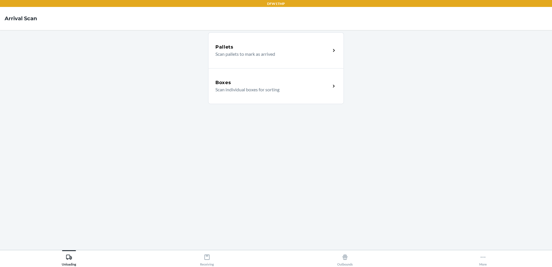
click at [230, 94] on div "Boxes Scan individual boxes for sorting" at bounding box center [276, 86] width 136 height 36
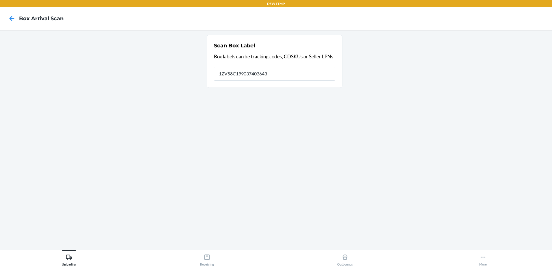
type input "1ZV58C199037403643"
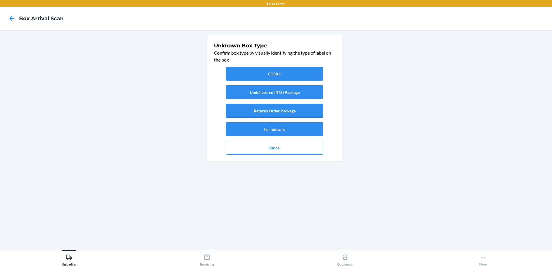
click at [278, 111] on button "Returns Order Package" at bounding box center [274, 111] width 97 height 14
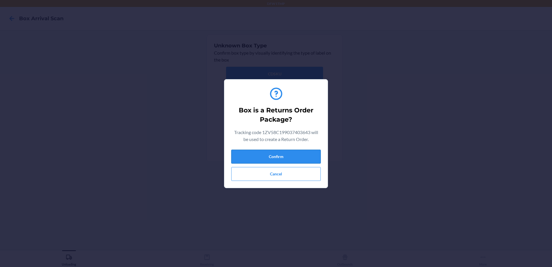
click at [283, 156] on button "Confirm" at bounding box center [275, 157] width 89 height 14
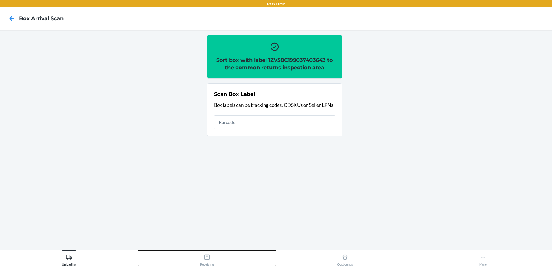
click at [204, 261] on div "Receiving" at bounding box center [207, 258] width 14 height 14
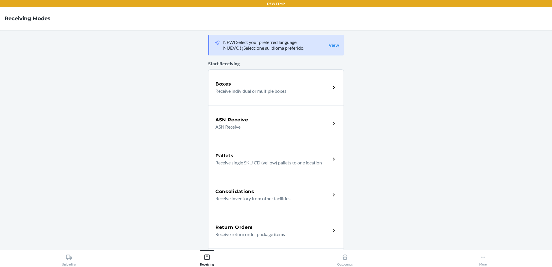
click at [272, 223] on div "Return Orders Receive return order package items" at bounding box center [276, 230] width 136 height 36
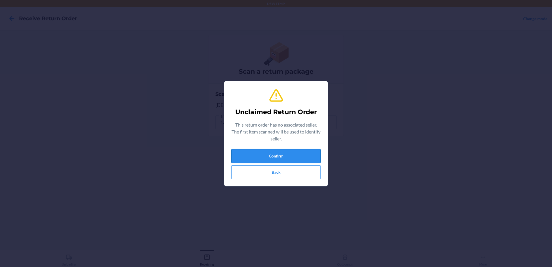
click at [260, 152] on button "Confirm" at bounding box center [275, 156] width 89 height 14
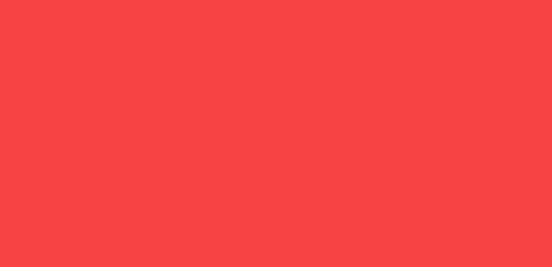
type input "3"
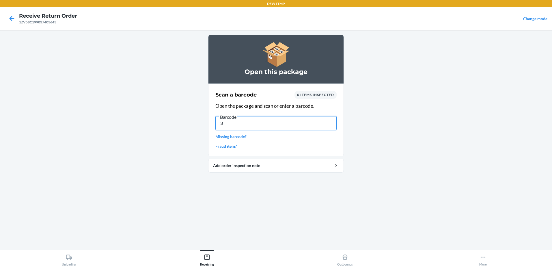
click at [276, 122] on input "3" at bounding box center [275, 123] width 121 height 14
click at [10, 12] on div at bounding box center [12, 18] width 14 height 14
click at [11, 22] on icon at bounding box center [12, 19] width 10 height 10
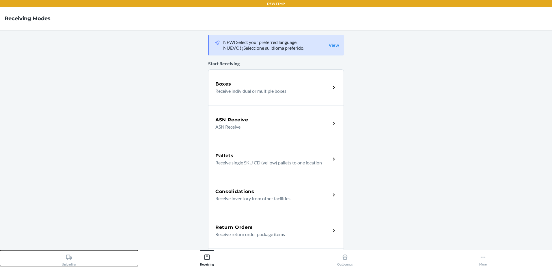
click at [87, 262] on button "Unloading" at bounding box center [69, 258] width 138 height 16
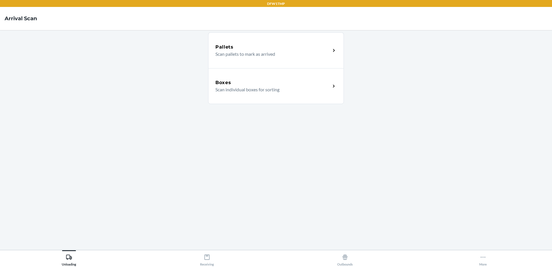
click at [262, 95] on div "Boxes Scan individual boxes for sorting" at bounding box center [276, 86] width 136 height 36
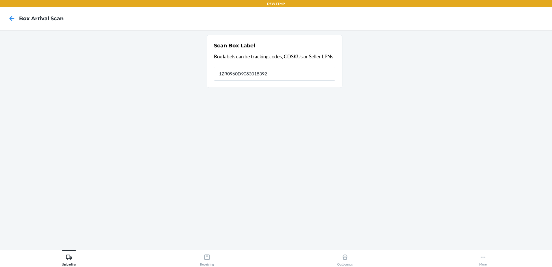
type input "1ZR0960D9083018392"
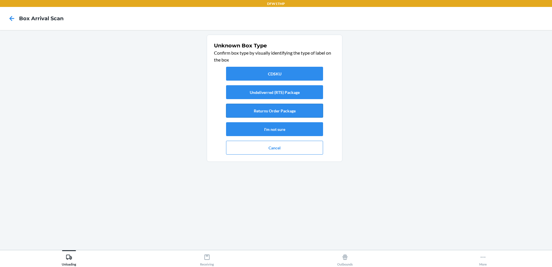
click at [276, 107] on button "Returns Order Package" at bounding box center [274, 111] width 97 height 14
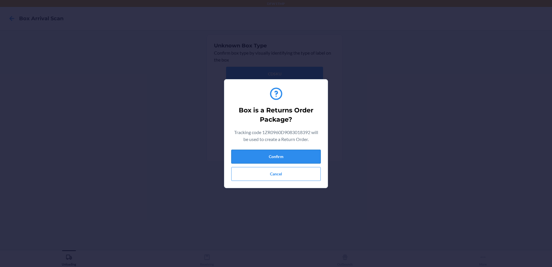
click at [317, 162] on button "Confirm" at bounding box center [275, 157] width 89 height 14
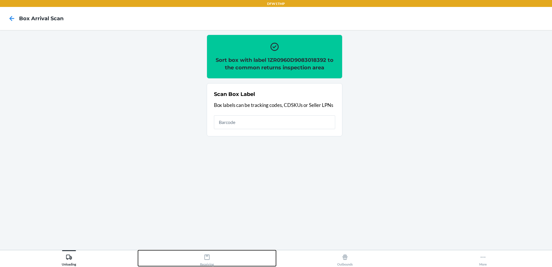
click at [219, 256] on button "Receiving" at bounding box center [207, 258] width 138 height 16
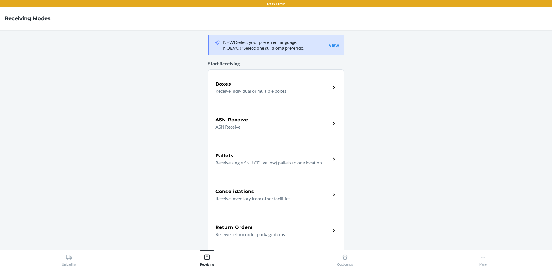
click at [277, 231] on div "Return Orders Receive return order package items" at bounding box center [272, 231] width 115 height 14
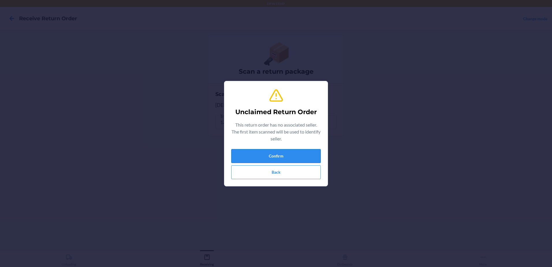
click at [239, 156] on button "Confirm" at bounding box center [275, 156] width 89 height 14
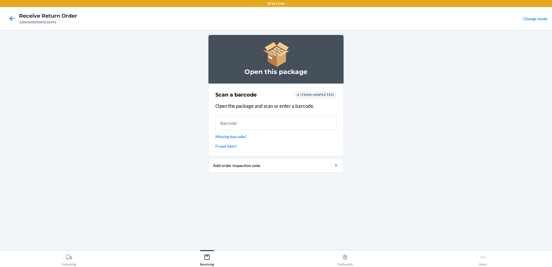
click at [552, 168] on html "DFW1TMP Receive Return Order 1ZR0960D9083018392 Change mode Open this package S…" at bounding box center [276, 133] width 552 height 267
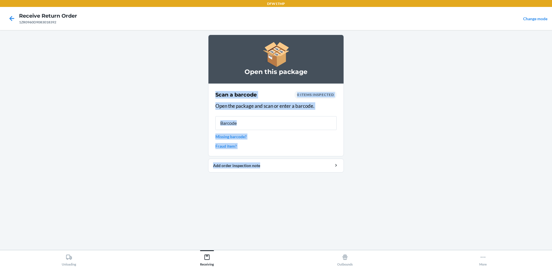
click at [190, 184] on main "Open this package Scan a barcode 0 items inspected Open the package and scan or…" at bounding box center [276, 140] width 552 height 220
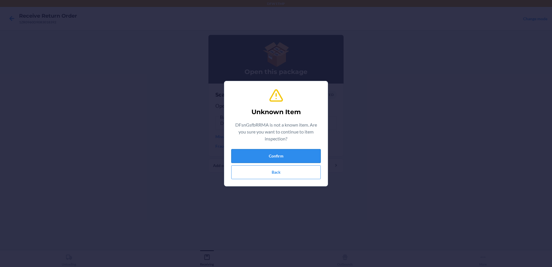
click at [247, 157] on button "Confirm" at bounding box center [275, 156] width 89 height 14
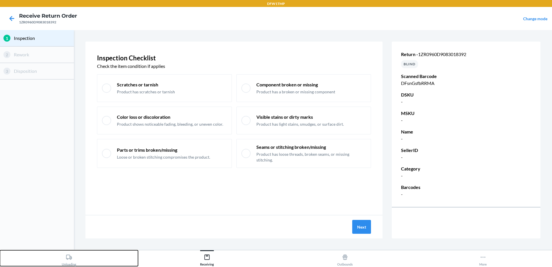
click at [74, 261] on div "Unloading" at bounding box center [69, 258] width 14 height 14
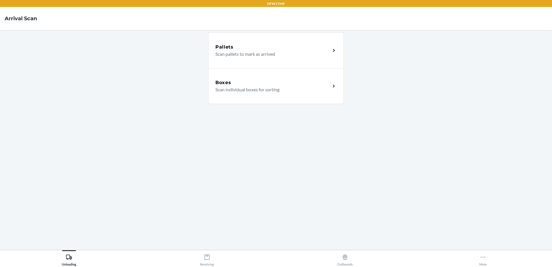
click at [274, 81] on div "Boxes" at bounding box center [272, 82] width 115 height 7
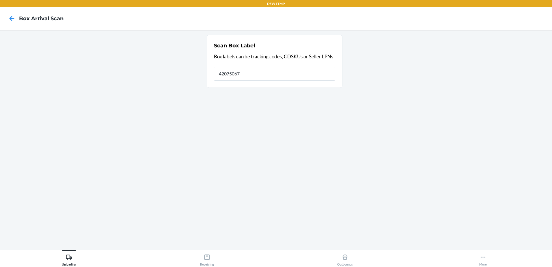
type input "42075067"
type input "4"
type input "1ZH918259036276866"
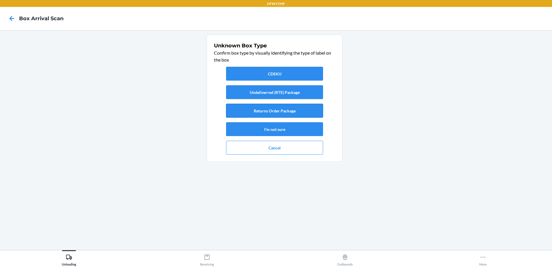
click at [305, 110] on button "Returns Order Package" at bounding box center [274, 111] width 97 height 14
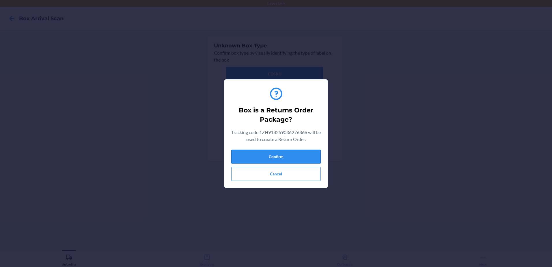
click at [304, 156] on button "Confirm" at bounding box center [275, 157] width 89 height 14
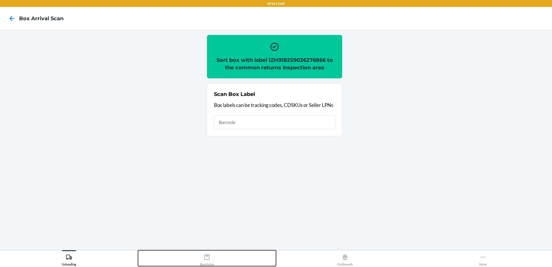
click at [209, 257] on icon at bounding box center [207, 257] width 6 height 6
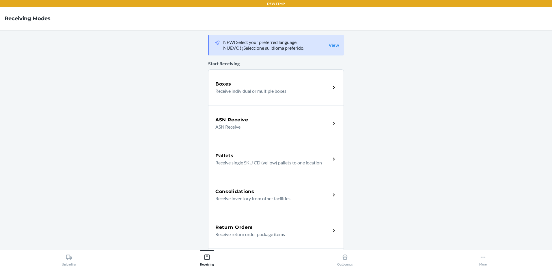
click at [279, 230] on div "Return Orders" at bounding box center [272, 227] width 115 height 7
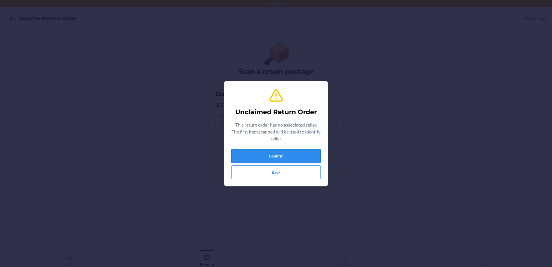
click at [294, 156] on button "Confirm" at bounding box center [275, 156] width 89 height 14
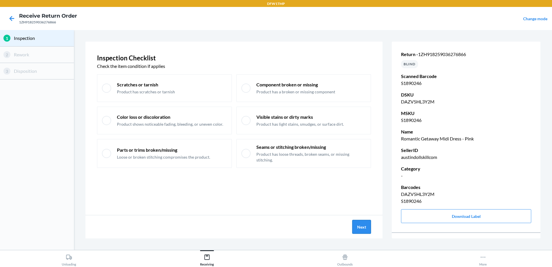
click at [362, 226] on button "Next" at bounding box center [361, 227] width 19 height 14
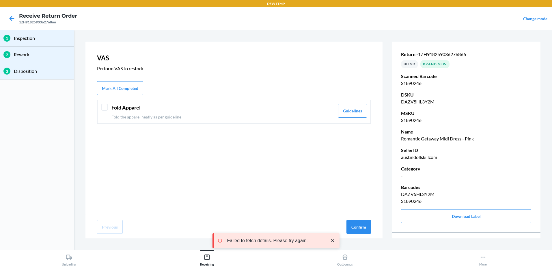
click at [103, 106] on div at bounding box center [104, 107] width 7 height 7
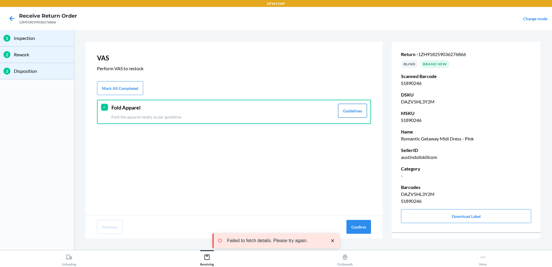
click at [352, 107] on button "Guidelines" at bounding box center [352, 111] width 29 height 14
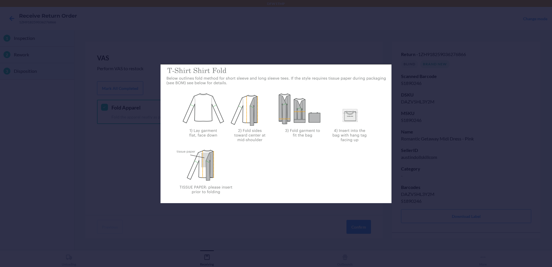
click at [420, 159] on div at bounding box center [276, 133] width 552 height 267
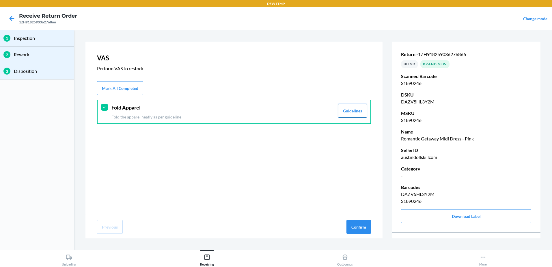
click at [353, 110] on button "Guidelines" at bounding box center [352, 111] width 29 height 14
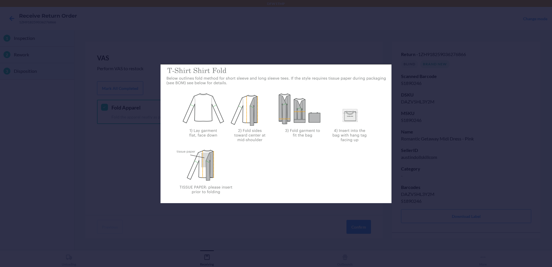
click at [411, 192] on div at bounding box center [276, 133] width 552 height 267
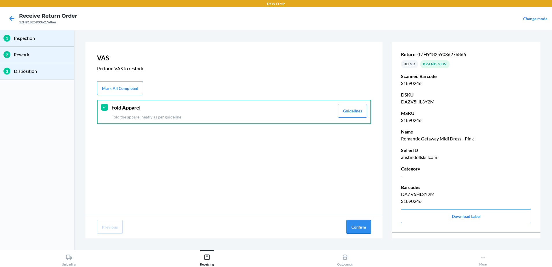
click at [364, 224] on button "Confirm" at bounding box center [358, 227] width 25 height 14
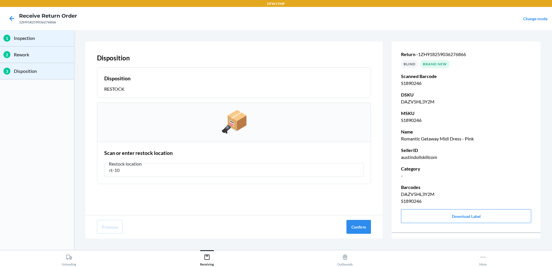
type input "rt-10"
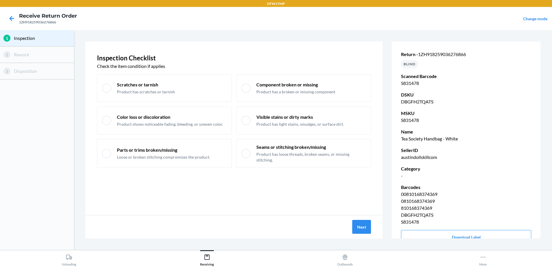
click at [334, 44] on div "Inspection Checklist Check the item condition if applies Scratches or tarnish P…" at bounding box center [233, 128] width 297 height 173
click at [365, 229] on button "Next" at bounding box center [361, 227] width 19 height 14
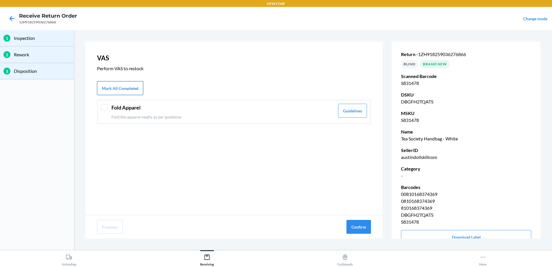
click at [126, 83] on button "Mark All Completed" at bounding box center [120, 88] width 46 height 14
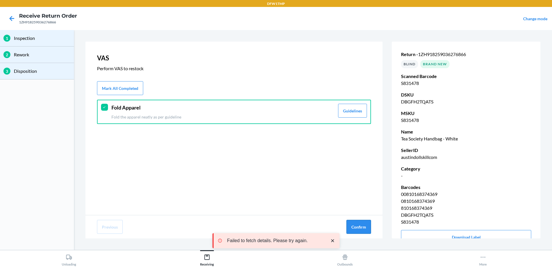
click at [350, 229] on button "Confirm" at bounding box center [358, 227] width 25 height 14
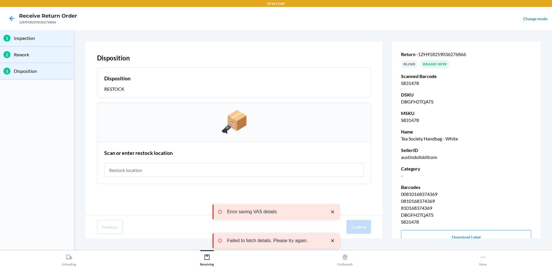
click at [280, 169] on input "text" at bounding box center [233, 170] width 259 height 14
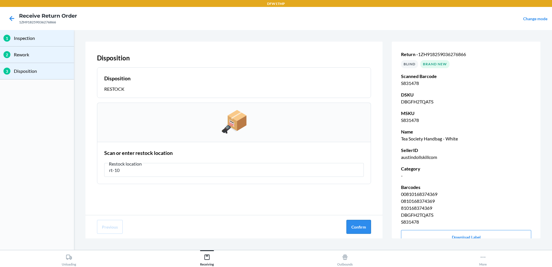
type input "rt-10"
click at [365, 225] on button "Confirm" at bounding box center [358, 227] width 25 height 14
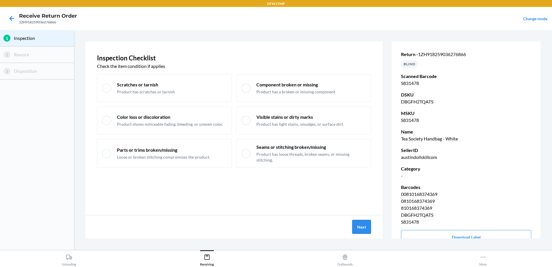
click at [359, 226] on button "Next" at bounding box center [361, 227] width 19 height 14
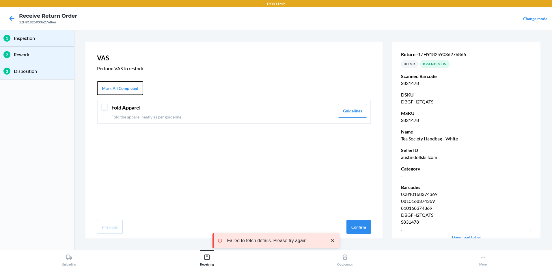
click at [118, 88] on button "Mark All Completed" at bounding box center [120, 88] width 46 height 14
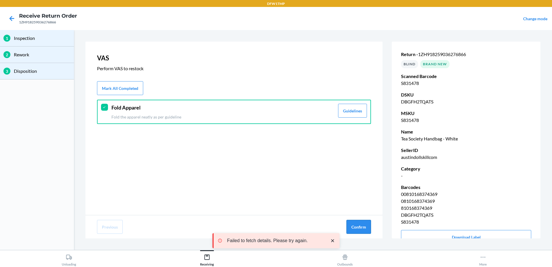
click at [355, 228] on button "Confirm" at bounding box center [358, 227] width 25 height 14
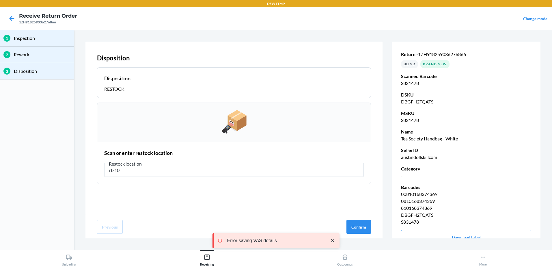
type input "rt-10"
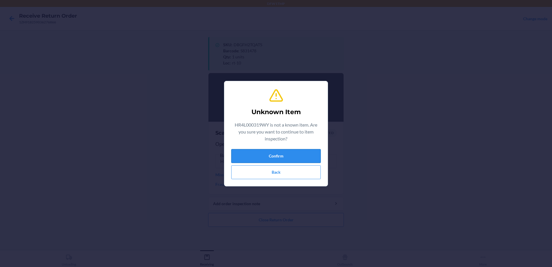
click at [270, 158] on button "Confirm" at bounding box center [275, 156] width 89 height 14
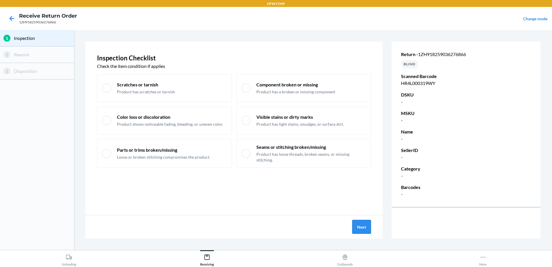
click at [358, 221] on button "Next" at bounding box center [361, 227] width 19 height 14
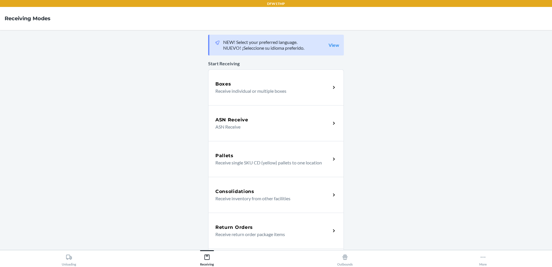
click at [257, 234] on p "Receive return order package items" at bounding box center [270, 234] width 111 height 7
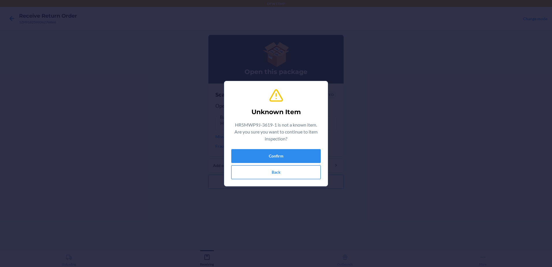
click at [294, 175] on button "Back" at bounding box center [275, 172] width 89 height 14
click at [285, 175] on button "Back" at bounding box center [275, 172] width 89 height 14
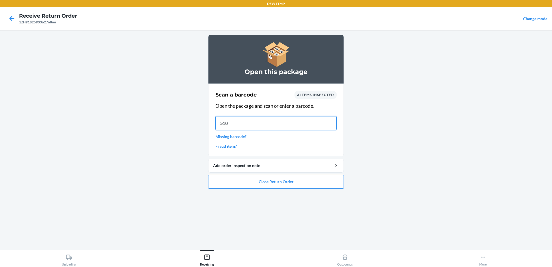
type input "S189"
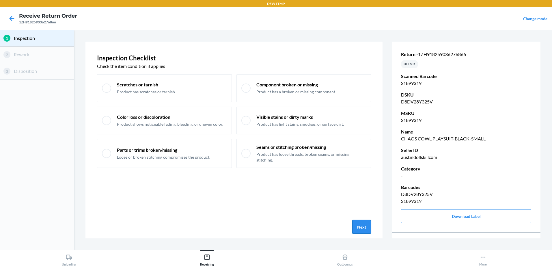
click at [363, 225] on button "Next" at bounding box center [361, 227] width 19 height 14
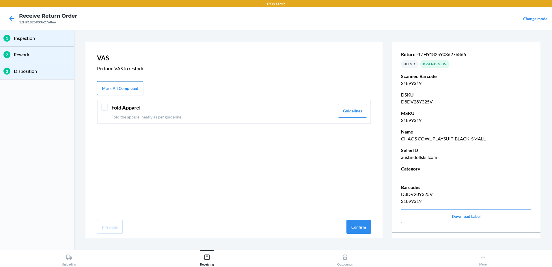
click at [122, 90] on button "Mark All Completed" at bounding box center [120, 88] width 46 height 14
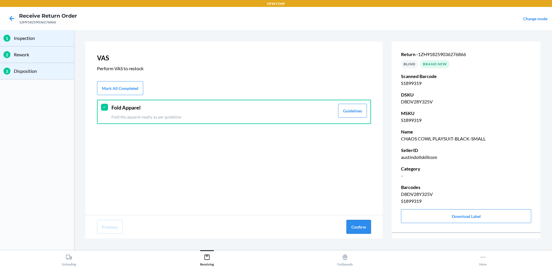
click at [353, 225] on button "Confirm" at bounding box center [358, 227] width 25 height 14
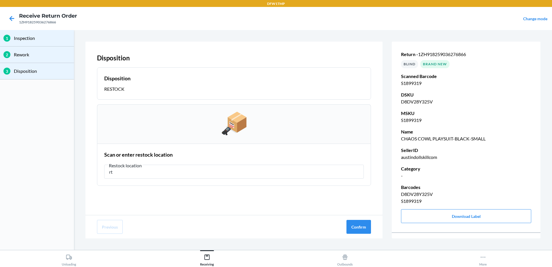
type input "r"
type input "RT-10"
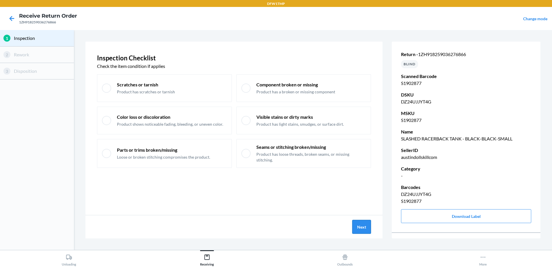
click at [358, 226] on button "Next" at bounding box center [361, 227] width 19 height 14
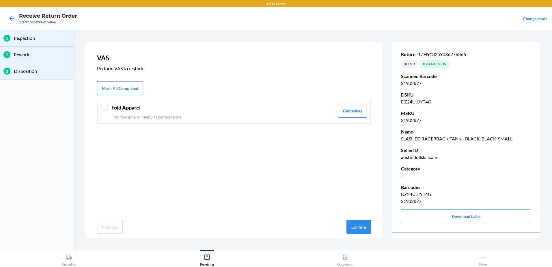
click at [111, 86] on button "Mark All Completed" at bounding box center [120, 88] width 46 height 14
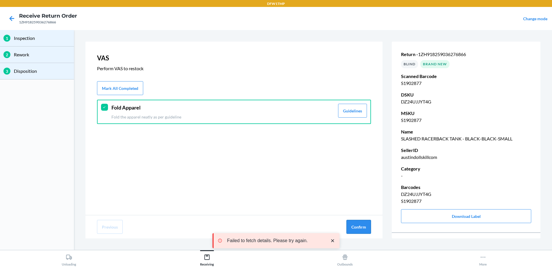
click at [355, 224] on button "Confirm" at bounding box center [358, 227] width 25 height 14
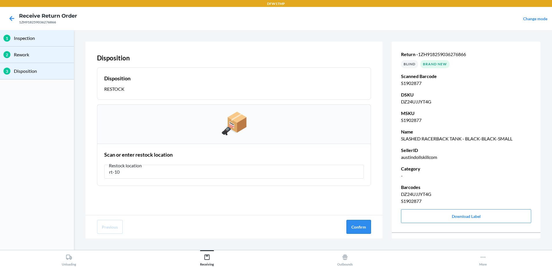
type input "rt-10"
click at [354, 226] on button "Confirm" at bounding box center [358, 227] width 25 height 14
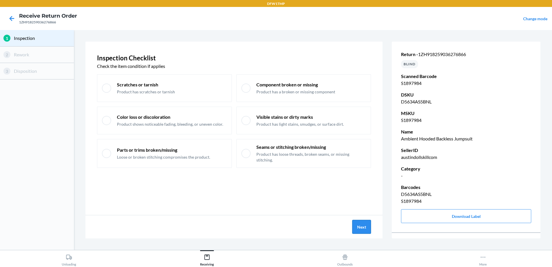
click at [366, 228] on button "Next" at bounding box center [361, 227] width 19 height 14
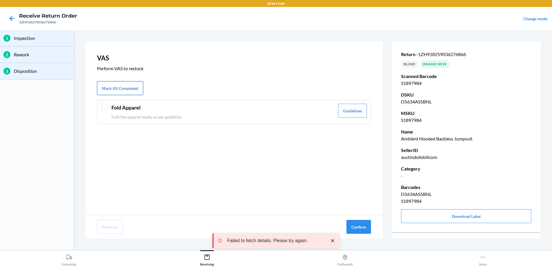
click at [109, 84] on button "Mark All Completed" at bounding box center [120, 88] width 46 height 14
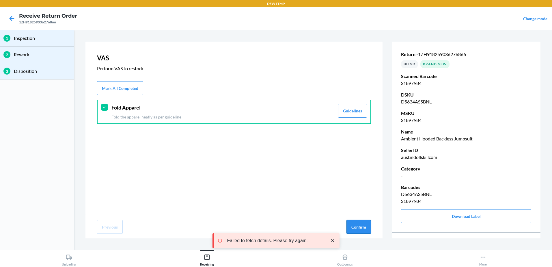
click at [357, 230] on button "Confirm" at bounding box center [358, 227] width 25 height 14
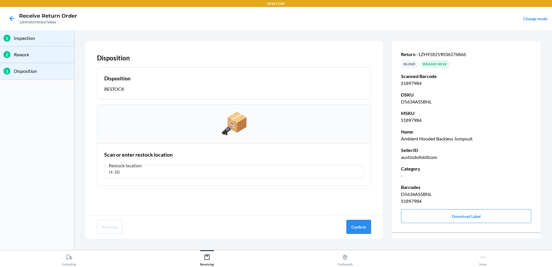
type input "rt-10"
click at [355, 225] on button "Confirm" at bounding box center [358, 227] width 25 height 14
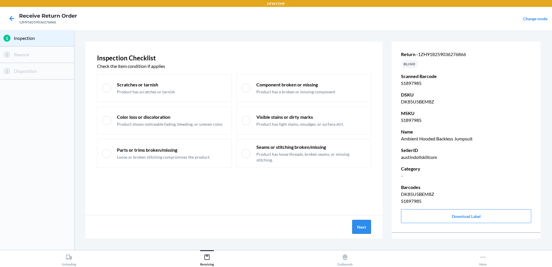
click at [361, 230] on button "Next" at bounding box center [361, 227] width 19 height 14
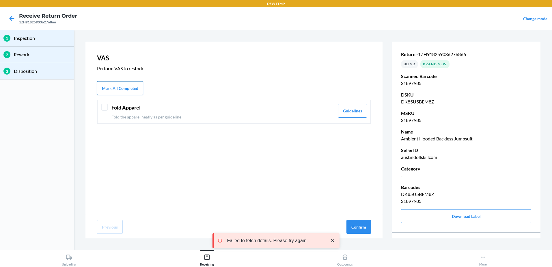
click at [109, 91] on button "Mark All Completed" at bounding box center [120, 88] width 46 height 14
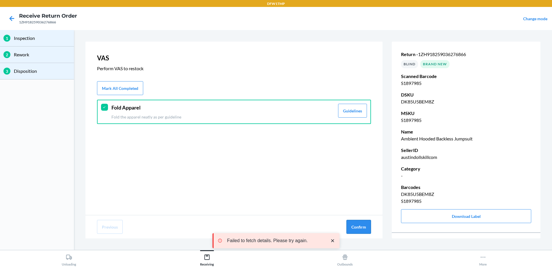
click at [358, 228] on button "Confirm" at bounding box center [358, 227] width 25 height 14
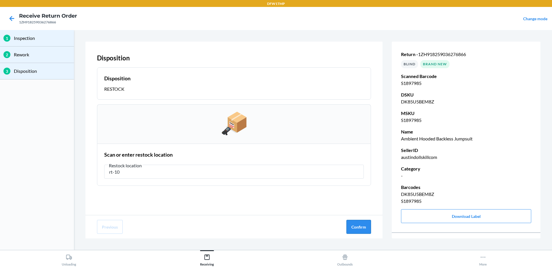
type input "rt-10"
click at [357, 225] on button "Confirm" at bounding box center [358, 227] width 25 height 14
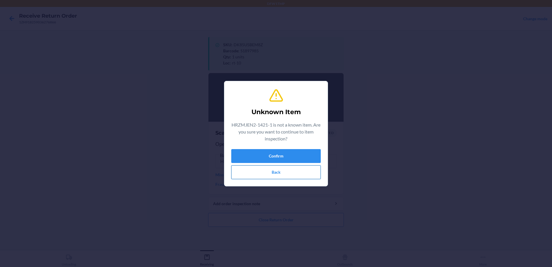
click at [281, 173] on button "Back" at bounding box center [275, 172] width 89 height 14
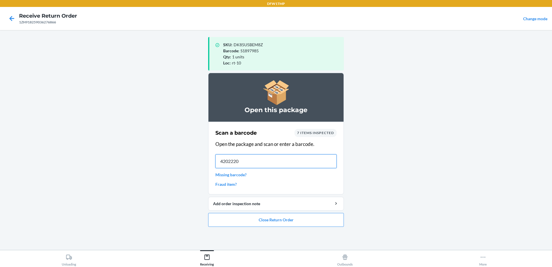
type input "42022201"
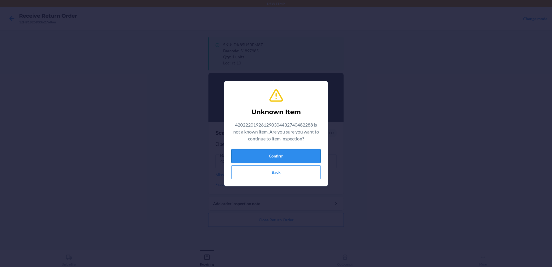
click at [308, 155] on button "Confirm" at bounding box center [275, 156] width 89 height 14
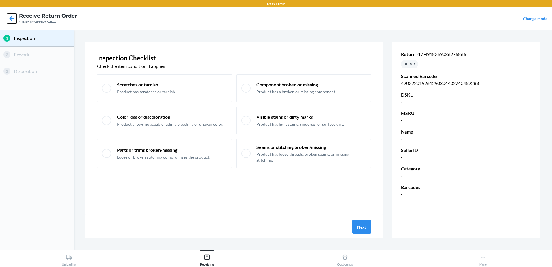
click at [10, 17] on icon at bounding box center [12, 19] width 10 height 10
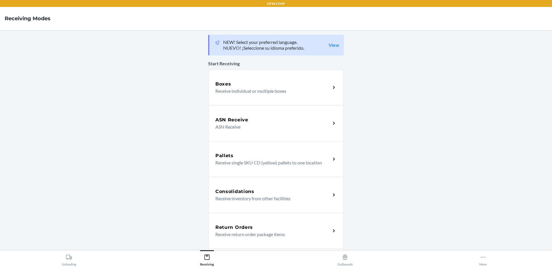
click at [251, 235] on p "Receive return order package items" at bounding box center [270, 234] width 111 height 7
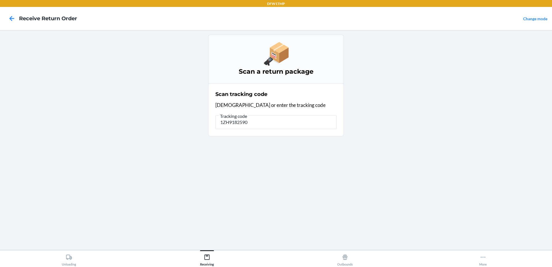
type input "1ZH91825903"
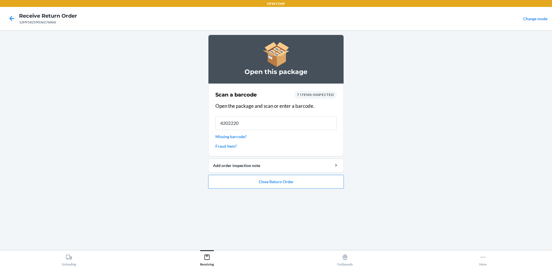
type input "42022201"
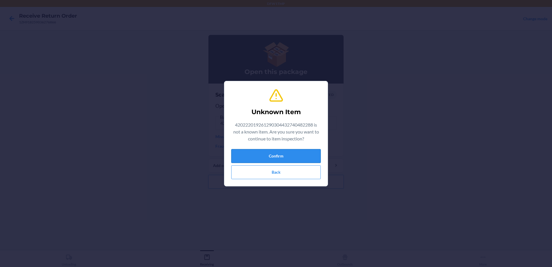
click at [275, 155] on button "Confirm" at bounding box center [275, 156] width 89 height 14
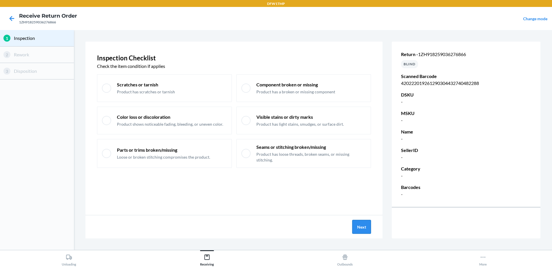
click at [360, 228] on button "Next" at bounding box center [361, 227] width 19 height 14
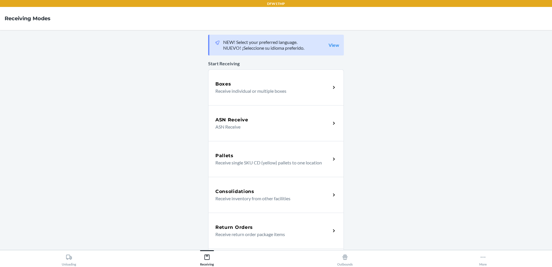
click at [269, 232] on p "Receive return order package items" at bounding box center [270, 234] width 111 height 7
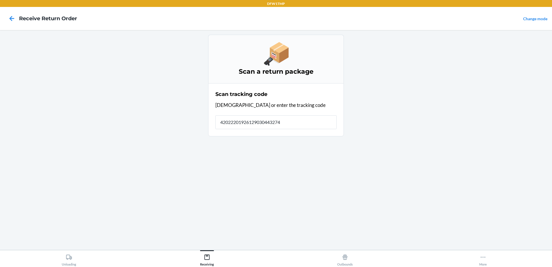
type input "420222019261290304432740"
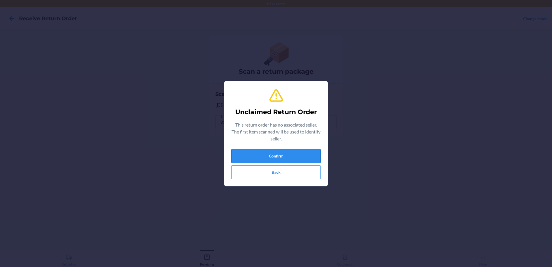
click at [296, 154] on button "Confirm" at bounding box center [275, 156] width 89 height 14
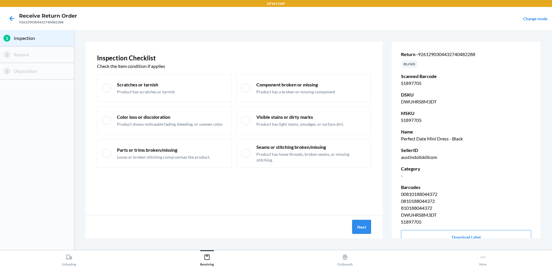
click at [367, 229] on button "Next" at bounding box center [361, 227] width 19 height 14
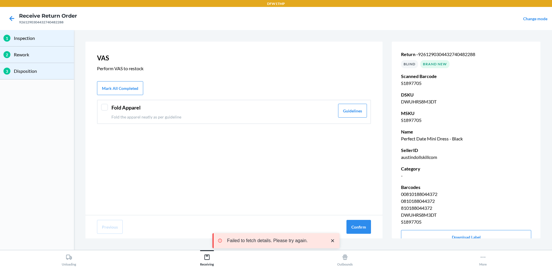
click at [102, 109] on div at bounding box center [104, 107] width 7 height 7
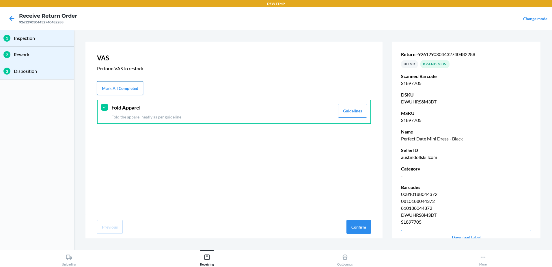
click at [124, 88] on button "Mark All Completed" at bounding box center [120, 88] width 46 height 14
click at [102, 107] on icon at bounding box center [104, 107] width 4 height 4
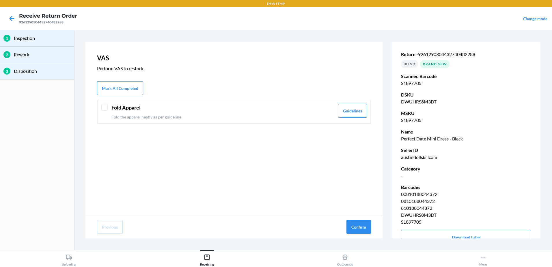
click at [124, 87] on button "Mark All Completed" at bounding box center [120, 88] width 46 height 14
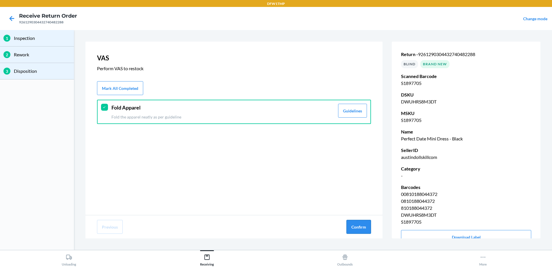
click at [353, 225] on button "Confirm" at bounding box center [358, 227] width 25 height 14
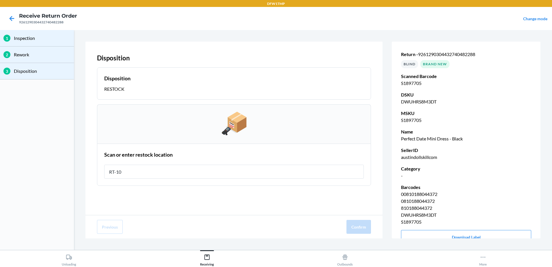
type input "RT-10"
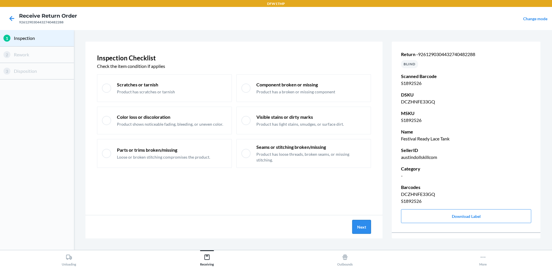
click at [361, 225] on button "Next" at bounding box center [361, 227] width 19 height 14
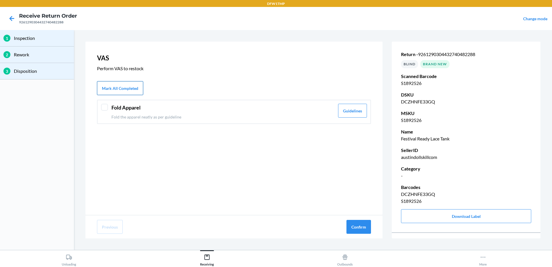
click at [124, 85] on button "Mark All Completed" at bounding box center [120, 88] width 46 height 14
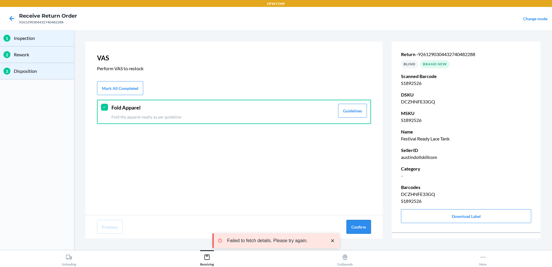
click at [360, 224] on button "Confirm" at bounding box center [358, 227] width 25 height 14
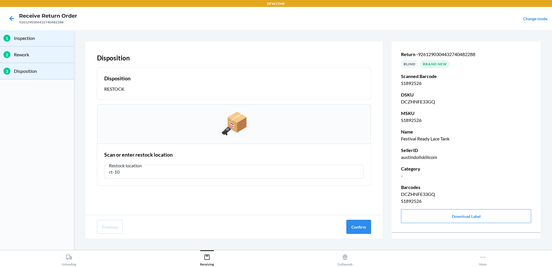
type input "rt-10"
click at [357, 229] on button "Confirm" at bounding box center [358, 227] width 25 height 14
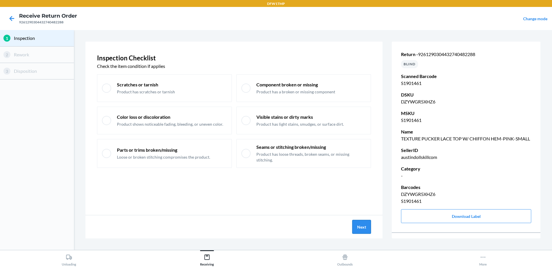
click at [361, 229] on button "Next" at bounding box center [361, 227] width 19 height 14
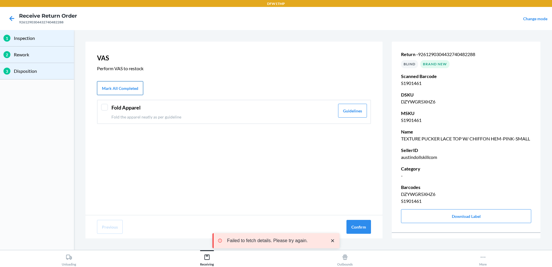
click at [130, 87] on button "Mark All Completed" at bounding box center [120, 88] width 46 height 14
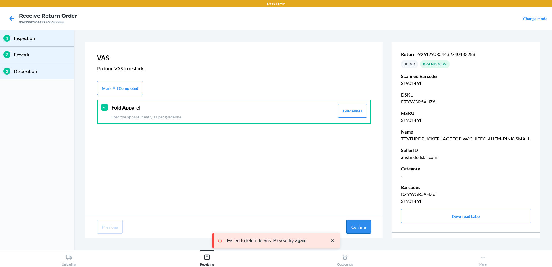
click at [362, 225] on button "Confirm" at bounding box center [358, 227] width 25 height 14
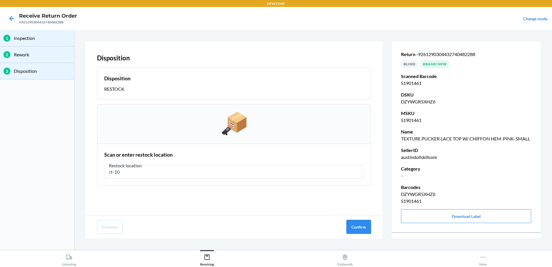
type input "rt-10"
click at [364, 228] on button "Confirm" at bounding box center [358, 227] width 25 height 14
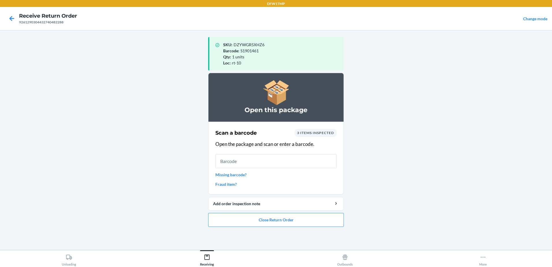
click at [251, 163] on input "text" at bounding box center [275, 161] width 121 height 14
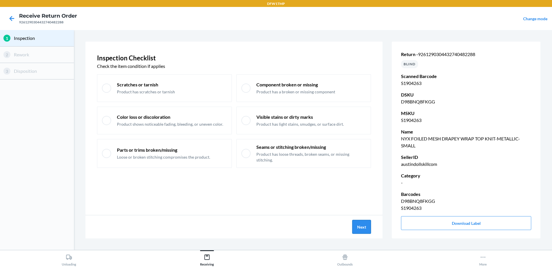
click at [358, 223] on button "Next" at bounding box center [361, 227] width 19 height 14
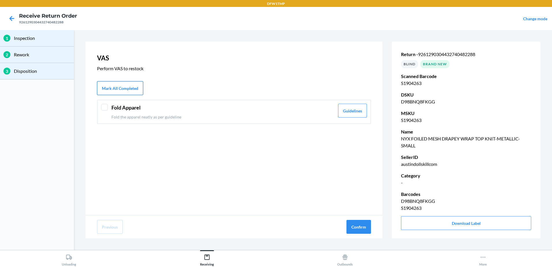
click at [122, 84] on button "Mark All Completed" at bounding box center [120, 88] width 46 height 14
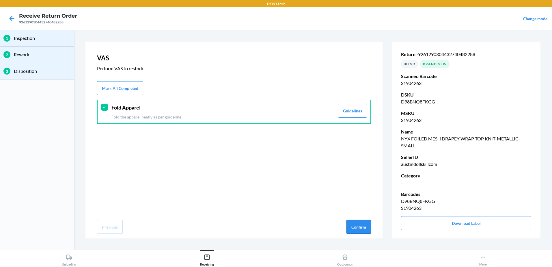
click at [358, 229] on button "Confirm" at bounding box center [358, 227] width 25 height 14
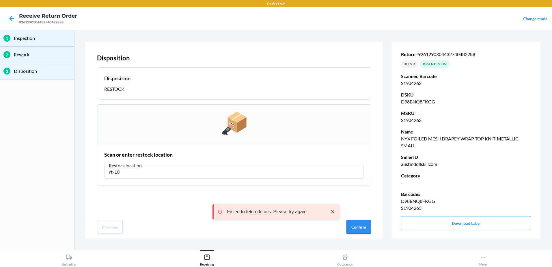
type input "rt-10"
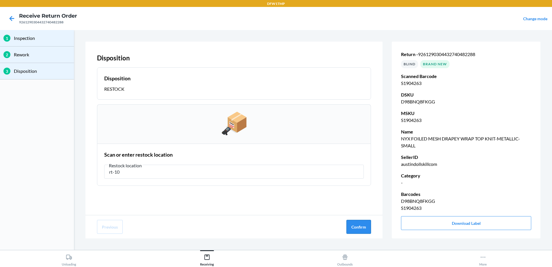
click at [362, 226] on button "Confirm" at bounding box center [358, 227] width 25 height 14
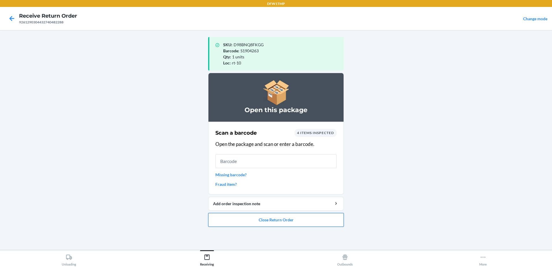
click at [283, 221] on button "Close Return Order" at bounding box center [276, 220] width 136 height 14
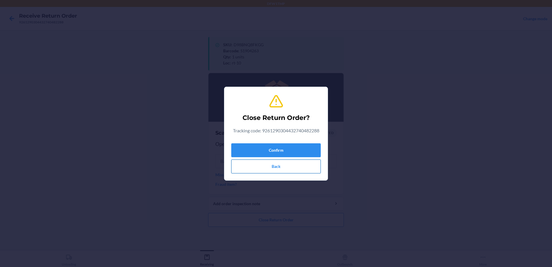
click at [273, 167] on button "Back" at bounding box center [275, 166] width 89 height 14
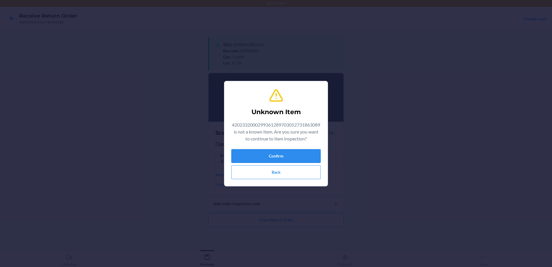
click at [285, 148] on div "Unknown Item 4202332000299361289703052731863089 is not a known item. Are you su…" at bounding box center [275, 134] width 89 height 96
click at [291, 153] on button "Confirm" at bounding box center [275, 156] width 89 height 14
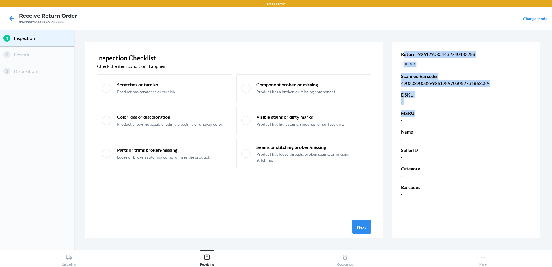
drag, startPoint x: 403, startPoint y: 58, endPoint x: 348, endPoint y: -30, distance: 104.3
click at [348, 0] on html "DFW1TMP Receive Return Order 9261290304432740482288 Change mode 1 Inspection 2 …" at bounding box center [276, 133] width 552 height 267
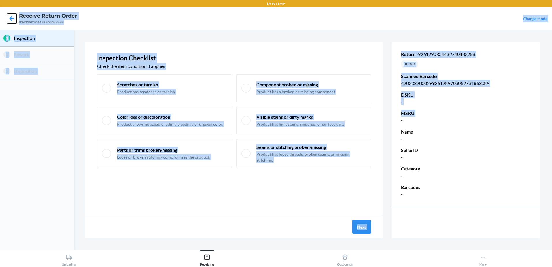
click at [10, 17] on icon at bounding box center [12, 19] width 10 height 10
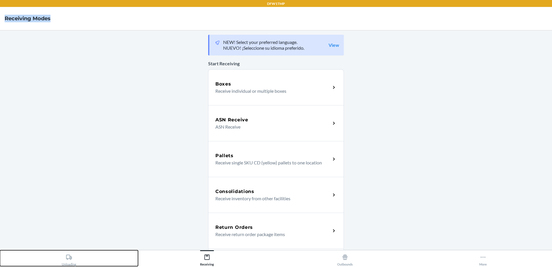
click at [76, 260] on div "Unloading" at bounding box center [69, 258] width 14 height 14
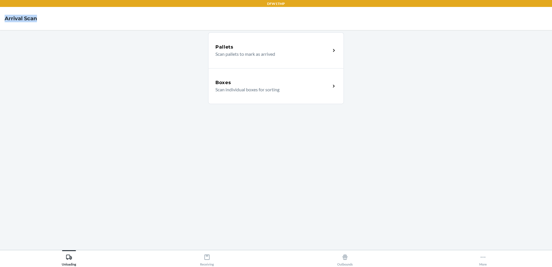
click at [250, 91] on p "Scan individual boxes for sorting" at bounding box center [270, 89] width 111 height 7
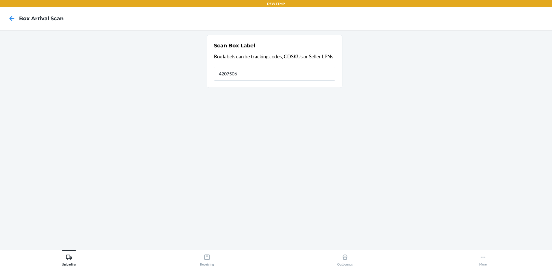
type input "42075067"
type input "4"
type input "1ZH918259036276866"
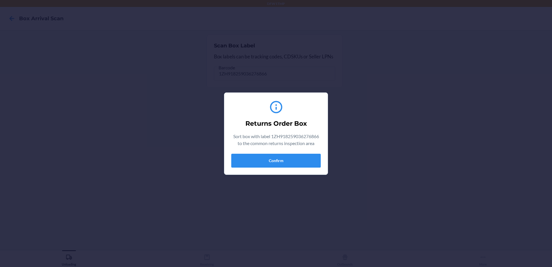
click at [289, 170] on section "Returns Order Box Sort box with label 1ZH918259036276866 to the common returns …" at bounding box center [276, 133] width 104 height 82
click at [287, 165] on button "Confirm" at bounding box center [275, 161] width 89 height 14
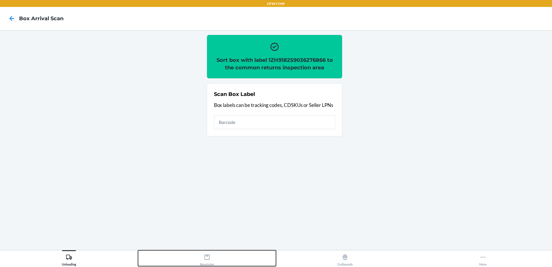
click at [223, 259] on button "Receiving" at bounding box center [207, 258] width 138 height 16
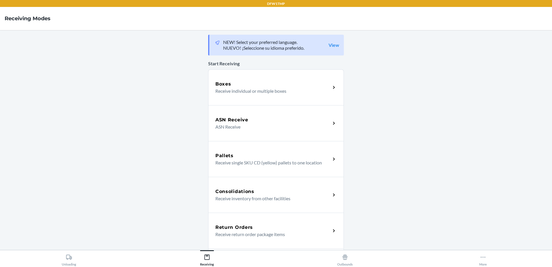
click at [259, 232] on p "Receive return order package items" at bounding box center [270, 234] width 111 height 7
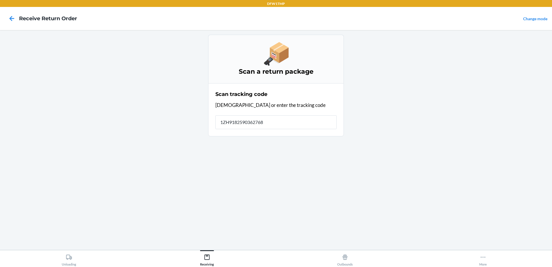
type input "[US_VEHICLE_IDENTIFICATION_NUMBER]"
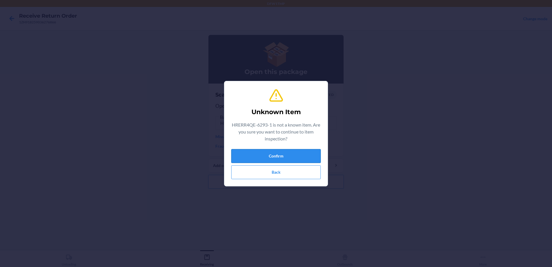
click at [272, 158] on button "Confirm" at bounding box center [275, 156] width 89 height 14
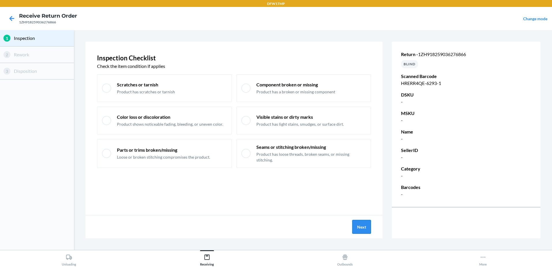
click at [366, 226] on button "Next" at bounding box center [361, 227] width 19 height 14
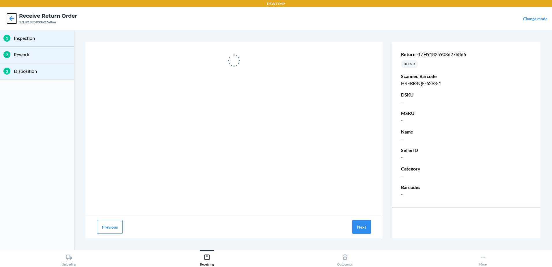
click at [13, 19] on icon at bounding box center [12, 19] width 10 height 10
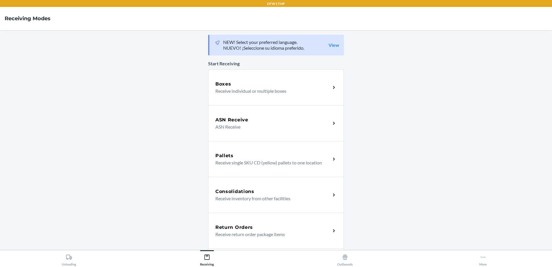
click at [283, 225] on div "Return Orders" at bounding box center [272, 227] width 115 height 7
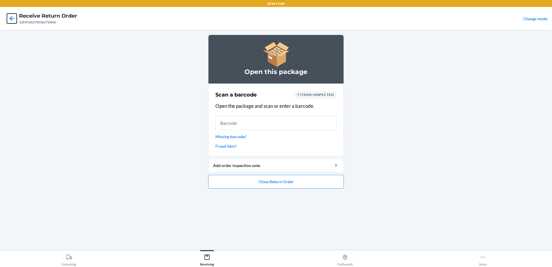
click at [16, 20] on icon at bounding box center [12, 19] width 10 height 10
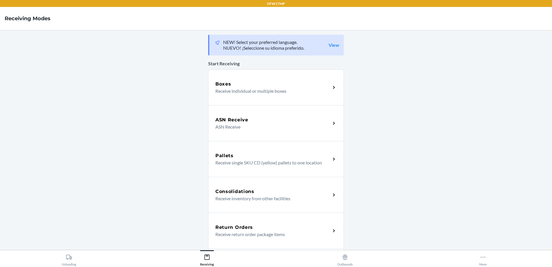
click at [279, 236] on p "Receive return order package items" at bounding box center [270, 234] width 111 height 7
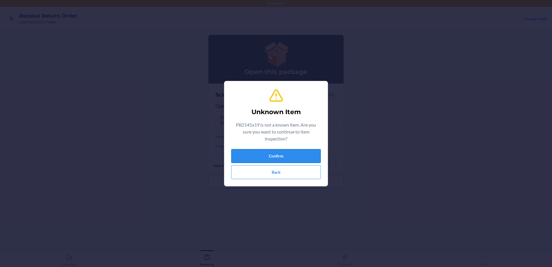
click at [283, 157] on button "Confirm" at bounding box center [275, 156] width 89 height 14
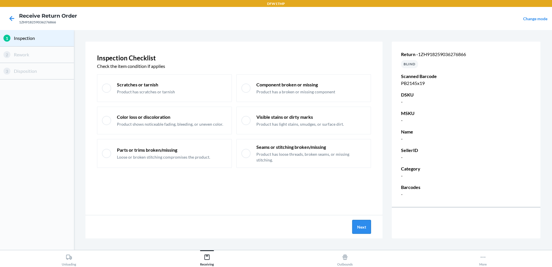
click at [365, 230] on button "Next" at bounding box center [361, 227] width 19 height 14
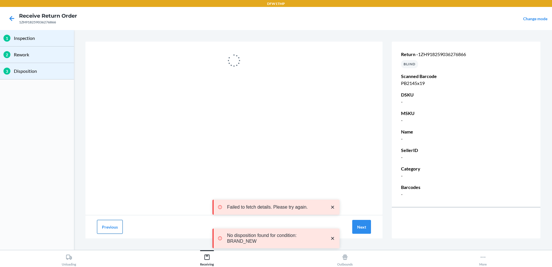
click at [113, 225] on button "Previous" at bounding box center [110, 227] width 26 height 14
click at [10, 20] on icon at bounding box center [12, 19] width 10 height 10
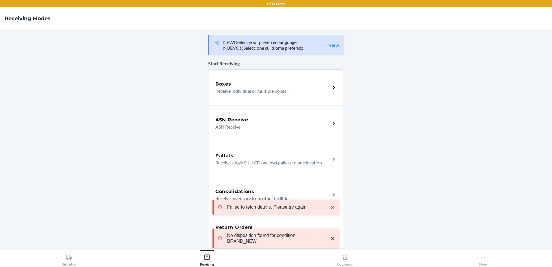
click at [241, 226] on div "Failed to fetch details. Please try again. No disposition found for condition: …" at bounding box center [275, 224] width 127 height 76
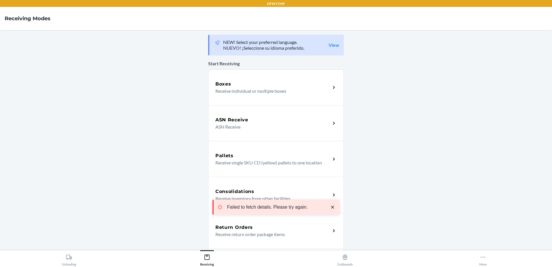
click at [219, 226] on div "Failed to fetch details. Please try again. No disposition found for condition: …" at bounding box center [275, 224] width 127 height 76
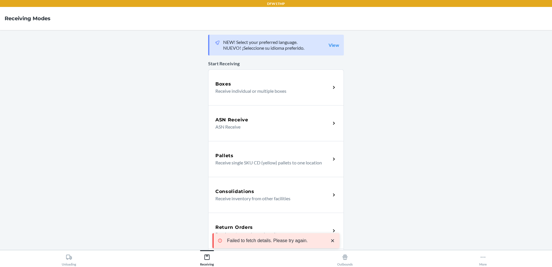
click at [236, 231] on div "Failed to fetch details. Please try again." at bounding box center [275, 240] width 127 height 43
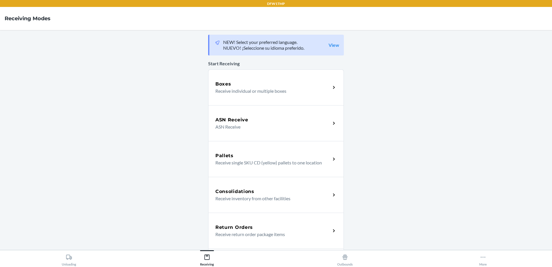
click at [259, 220] on div "Failed to fetch details. Please try again." at bounding box center [275, 240] width 127 height 43
click at [288, 227] on div "Failed to fetch details. Please try again." at bounding box center [275, 240] width 127 height 43
click at [285, 235] on p "Receive return order package items" at bounding box center [270, 234] width 111 height 7
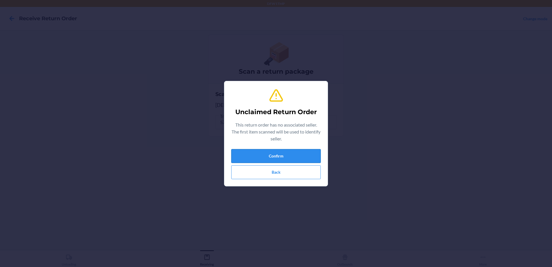
click at [286, 154] on button "Confirm" at bounding box center [275, 156] width 89 height 14
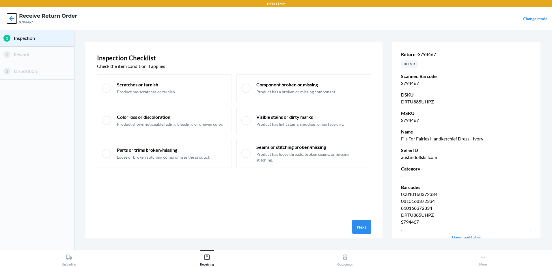
click at [10, 19] on icon at bounding box center [12, 19] width 10 height 10
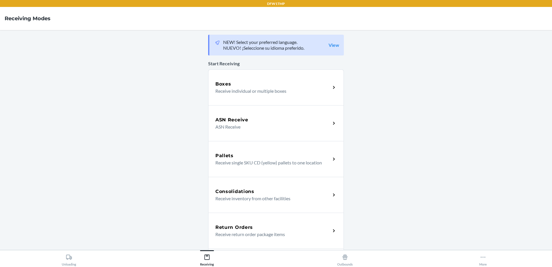
drag, startPoint x: 291, startPoint y: 235, endPoint x: 313, endPoint y: 251, distance: 27.6
click at [291, 235] on p "Receive return order package items" at bounding box center [270, 234] width 111 height 7
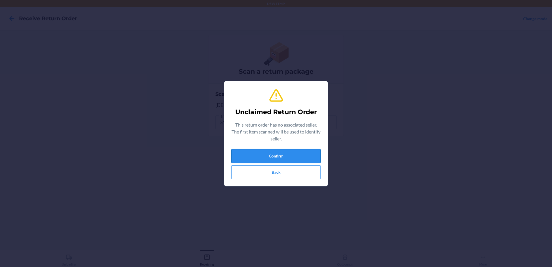
click at [296, 152] on button "Confirm" at bounding box center [275, 156] width 89 height 14
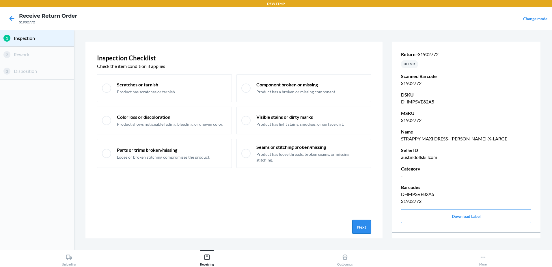
click at [362, 228] on button "Next" at bounding box center [361, 227] width 19 height 14
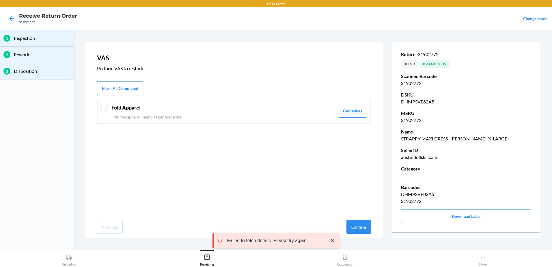
click at [122, 86] on button "Mark All Completed" at bounding box center [120, 88] width 46 height 14
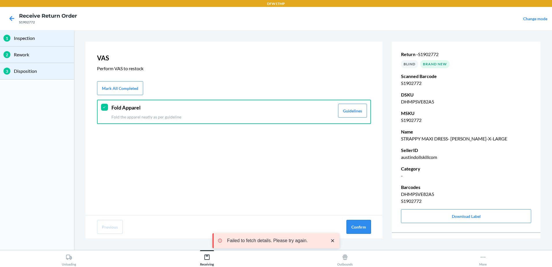
click at [359, 222] on button "Confirm" at bounding box center [358, 227] width 25 height 14
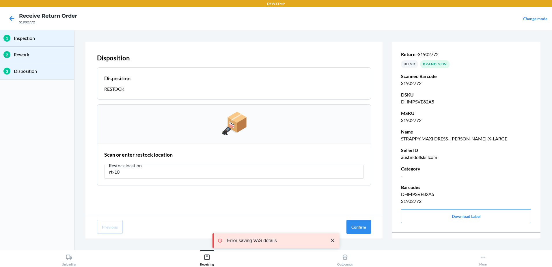
type input "rt-10"
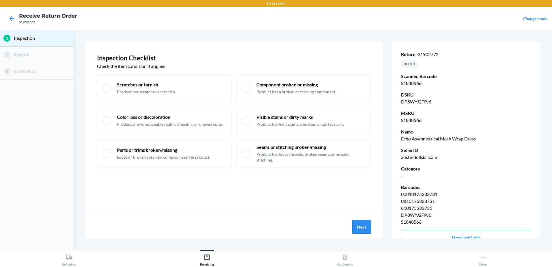
click at [361, 229] on button "Next" at bounding box center [361, 227] width 19 height 14
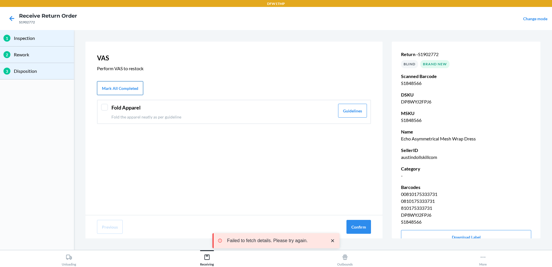
click at [142, 91] on button "Mark All Completed" at bounding box center [120, 88] width 46 height 14
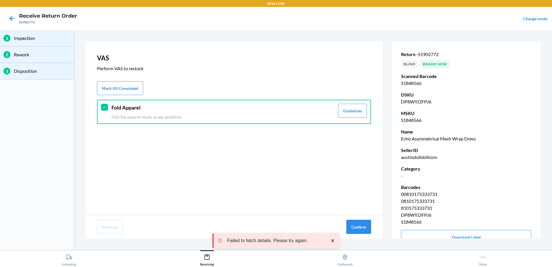
click at [359, 225] on button "Confirm" at bounding box center [358, 227] width 25 height 14
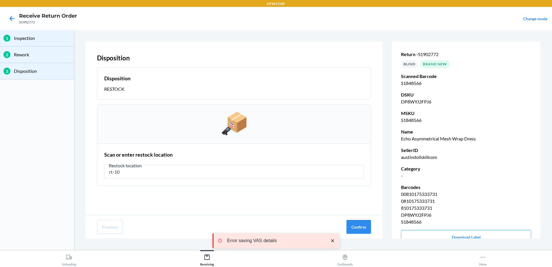
type input "rt-10"
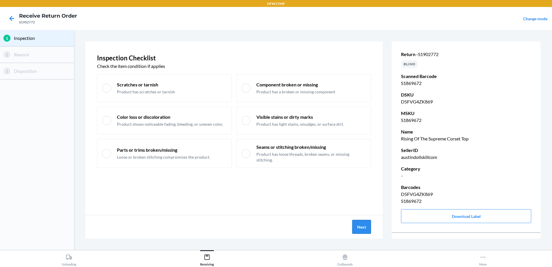
click at [361, 227] on button "Next" at bounding box center [361, 227] width 19 height 14
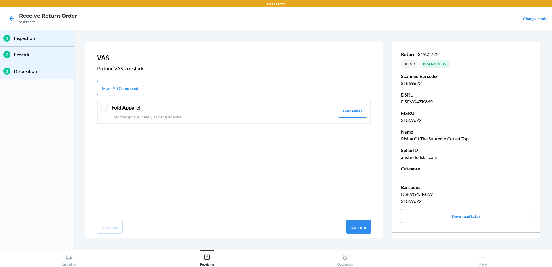
click at [132, 91] on button "Mark All Completed" at bounding box center [120, 88] width 46 height 14
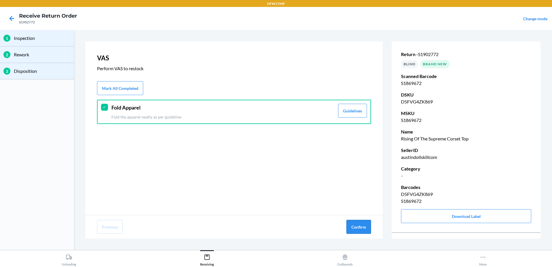
click at [358, 224] on button "Confirm" at bounding box center [358, 227] width 25 height 14
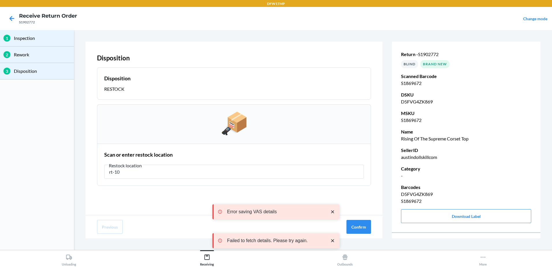
type input "rt-10"
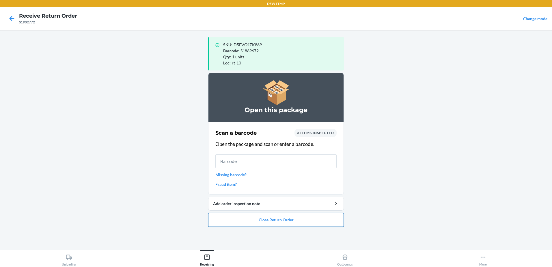
click at [282, 222] on button "Close Return Order" at bounding box center [276, 220] width 136 height 14
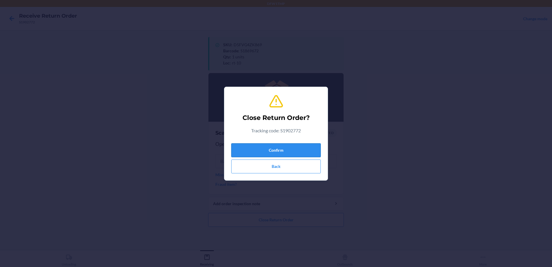
click at [280, 151] on button "Confirm" at bounding box center [275, 150] width 89 height 14
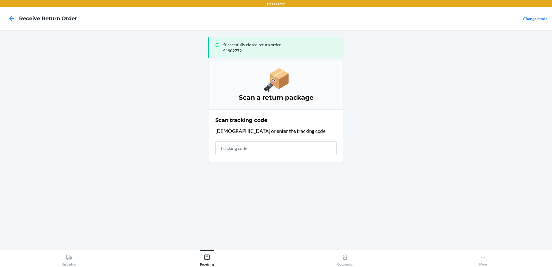
drag, startPoint x: 32, startPoint y: 167, endPoint x: 33, endPoint y: 185, distance: 18.3
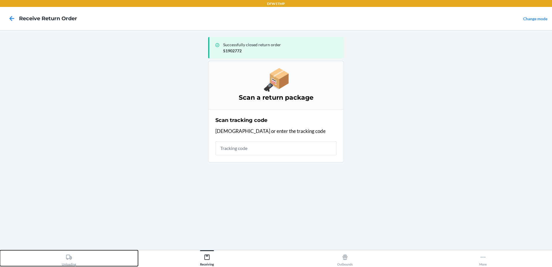
drag, startPoint x: 33, startPoint y: 185, endPoint x: 76, endPoint y: 252, distance: 79.1
click at [76, 252] on div "Unloading" at bounding box center [69, 258] width 14 height 14
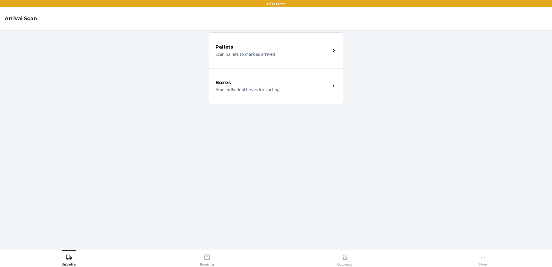
click at [230, 94] on div "Boxes Scan individual boxes for sorting" at bounding box center [276, 86] width 136 height 36
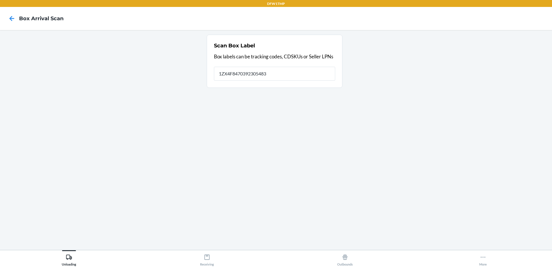
type input "1ZX4F8470392305483"
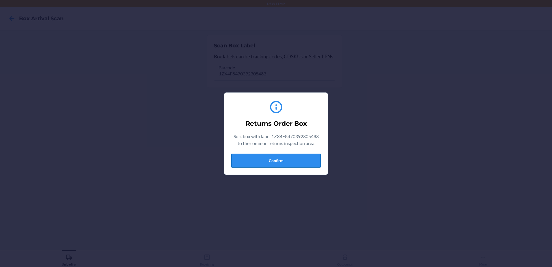
click at [264, 164] on button "Confirm" at bounding box center [275, 161] width 89 height 14
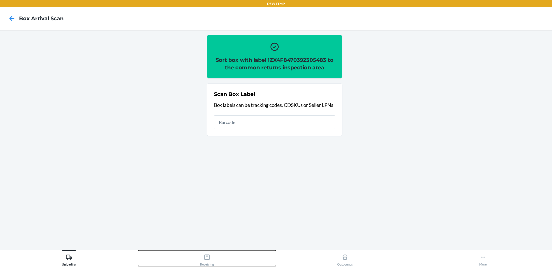
click at [205, 262] on div "Receiving" at bounding box center [207, 258] width 14 height 14
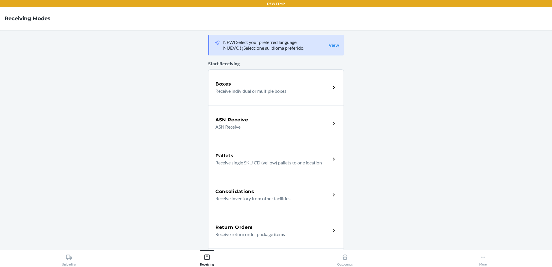
click at [255, 218] on div "Return Orders Receive return order package items" at bounding box center [276, 230] width 136 height 36
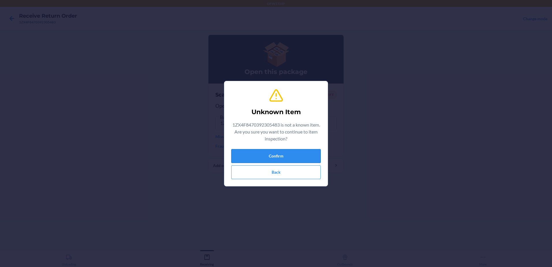
click at [300, 150] on button "Confirm" at bounding box center [275, 156] width 89 height 14
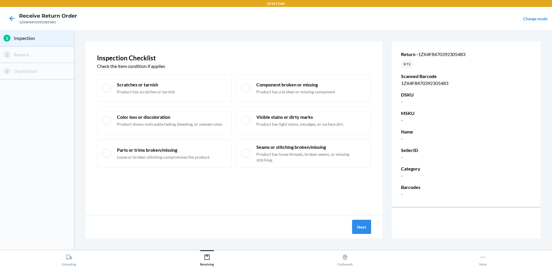
click at [360, 226] on button "Next" at bounding box center [361, 227] width 19 height 14
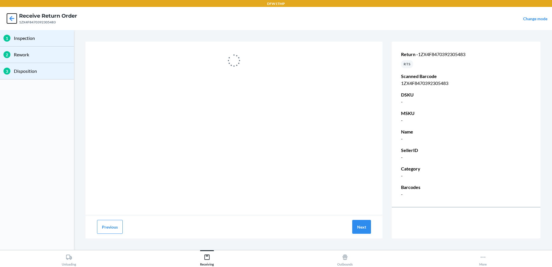
click at [10, 17] on icon at bounding box center [12, 19] width 10 height 10
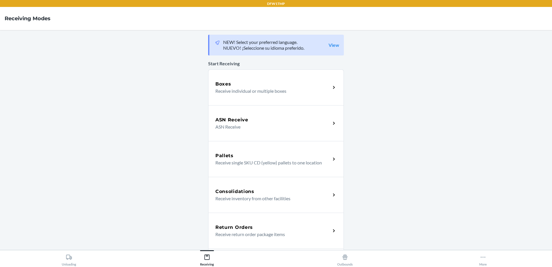
click at [250, 231] on p "Receive return order package items" at bounding box center [270, 234] width 111 height 7
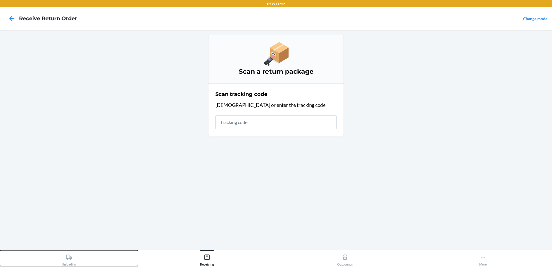
click at [87, 261] on button "Unloading" at bounding box center [69, 258] width 138 height 16
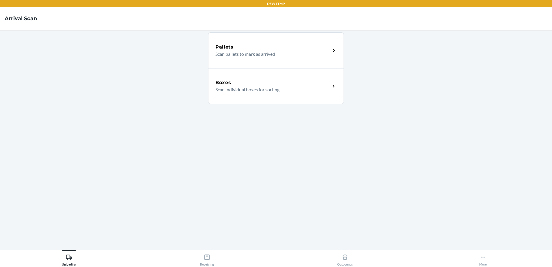
click at [257, 85] on div "Boxes" at bounding box center [272, 82] width 115 height 7
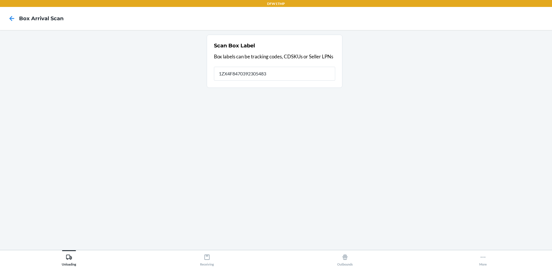
type input "1ZX4F8470392305483"
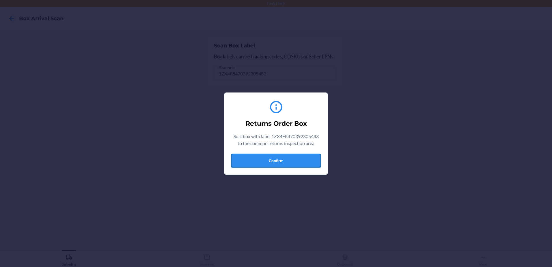
click at [274, 158] on button "Confirm" at bounding box center [275, 161] width 89 height 14
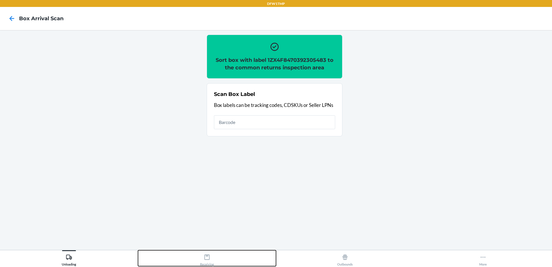
click at [211, 262] on div "Receiving" at bounding box center [207, 258] width 14 height 14
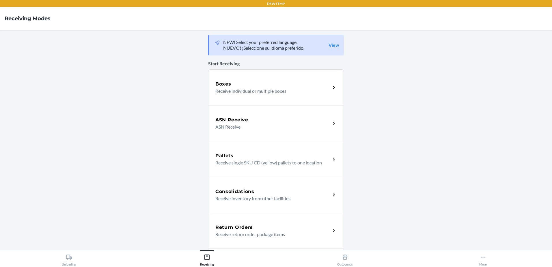
click at [240, 227] on h5 "Return Orders" at bounding box center [234, 227] width 38 height 7
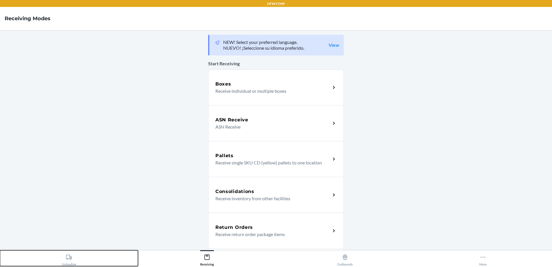
click at [72, 256] on icon at bounding box center [69, 257] width 6 height 6
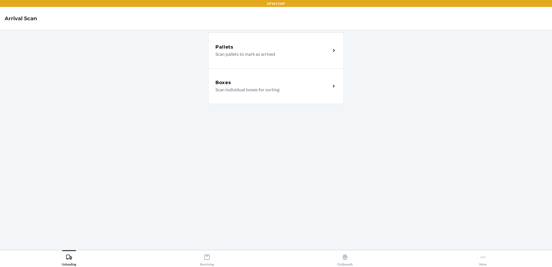
click at [313, 92] on p "Scan individual boxes for sorting" at bounding box center [270, 89] width 111 height 7
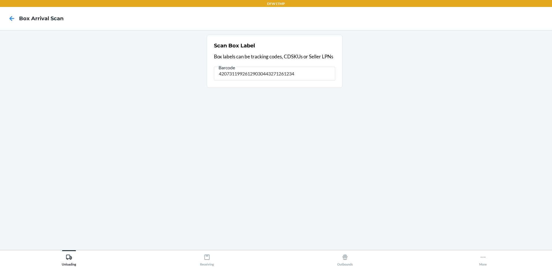
type input "420731199261290304432712612347"
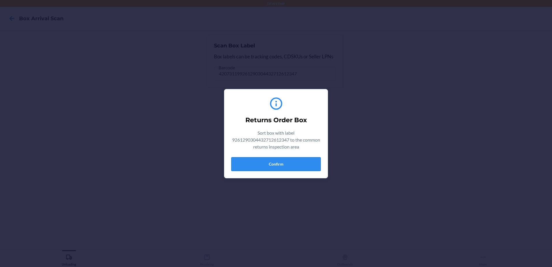
click at [257, 167] on button "Confirm" at bounding box center [275, 164] width 89 height 14
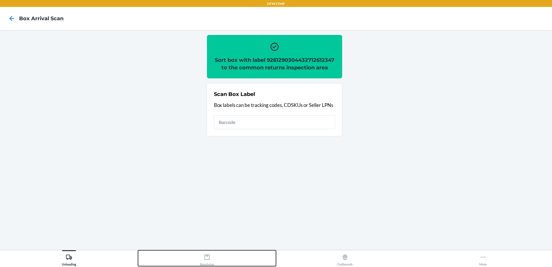
click at [197, 262] on button "Receiving" at bounding box center [207, 258] width 138 height 16
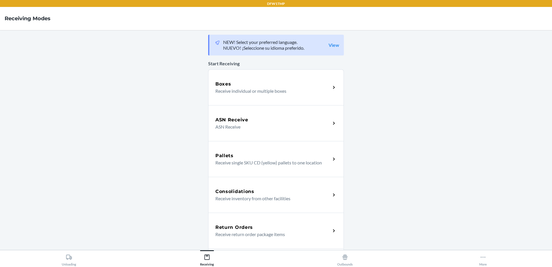
click at [236, 220] on div "Return Orders Receive return order package items" at bounding box center [276, 230] width 136 height 36
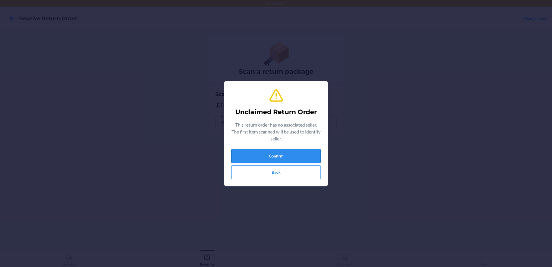
click at [262, 157] on button "Confirm" at bounding box center [275, 156] width 89 height 14
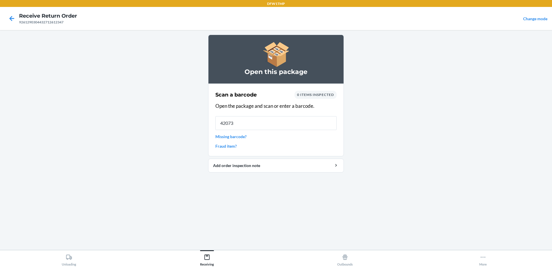
type input "420731"
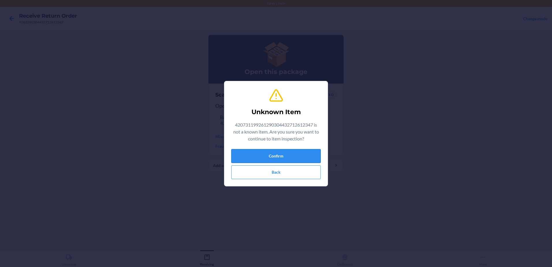
click at [289, 159] on button "Confirm" at bounding box center [275, 156] width 89 height 14
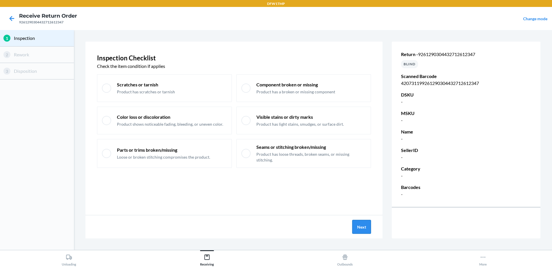
click at [361, 226] on button "Next" at bounding box center [361, 227] width 19 height 14
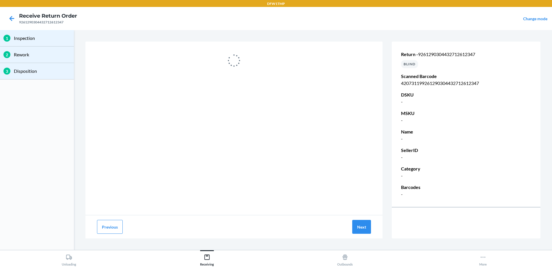
click at [17, 18] on div at bounding box center [12, 18] width 14 height 14
click at [14, 19] on icon at bounding box center [12, 19] width 10 height 10
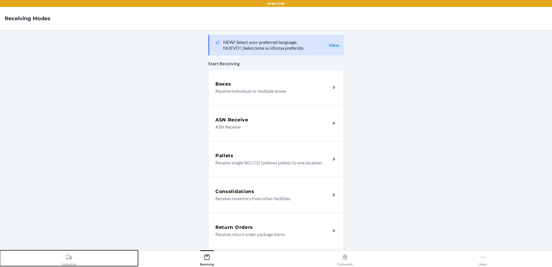
click at [57, 251] on button "Unloading" at bounding box center [69, 258] width 138 height 16
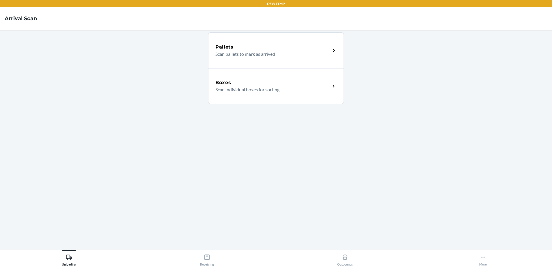
click at [272, 89] on p "Scan individual boxes for sorting" at bounding box center [270, 89] width 111 height 7
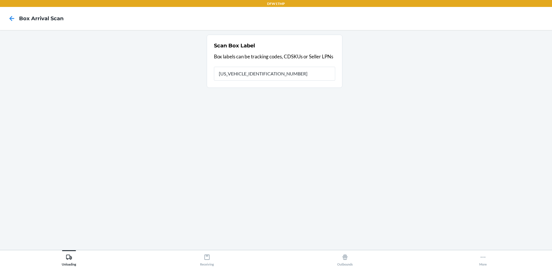
type input "1ZH918279006449277"
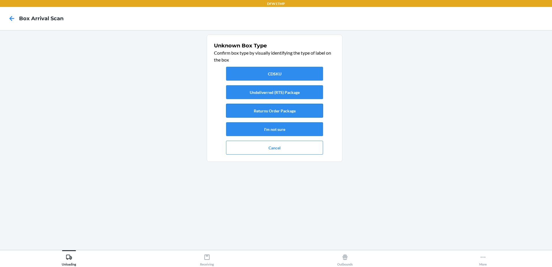
click at [291, 111] on button "Returns Order Package" at bounding box center [274, 111] width 97 height 14
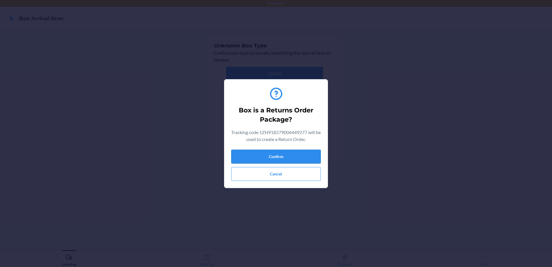
click at [285, 157] on button "Confirm" at bounding box center [275, 157] width 89 height 14
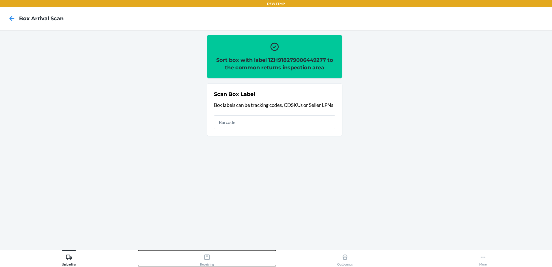
click at [201, 261] on div "Receiving" at bounding box center [207, 258] width 14 height 14
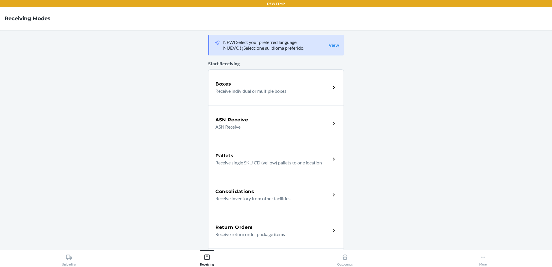
click at [249, 242] on div "Return Orders Receive return order package items" at bounding box center [276, 230] width 136 height 36
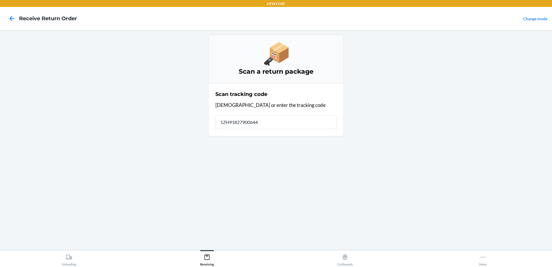
type input "1ZH918279006449"
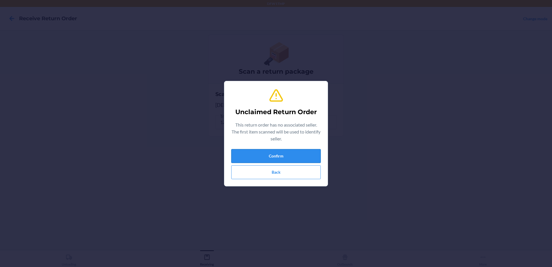
click at [271, 155] on button "Confirm" at bounding box center [275, 156] width 89 height 14
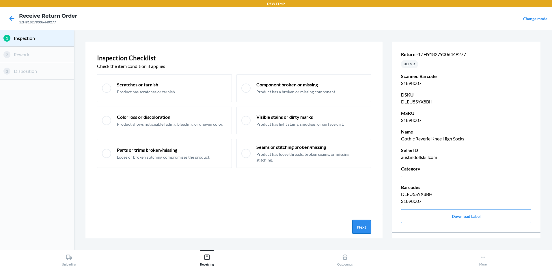
click at [367, 224] on button "Next" at bounding box center [361, 227] width 19 height 14
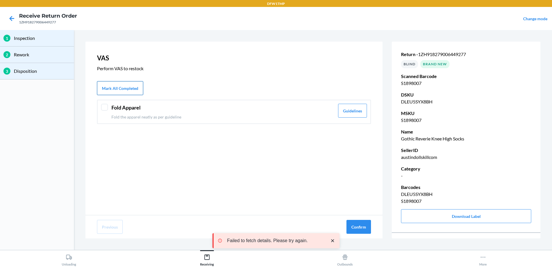
click at [115, 83] on button "Mark All Completed" at bounding box center [120, 88] width 46 height 14
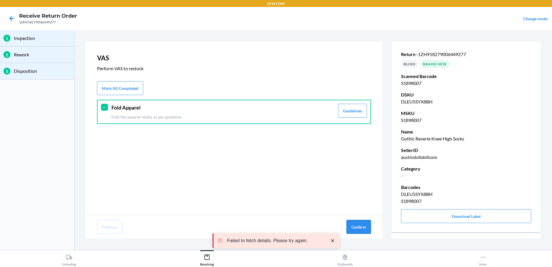
click at [361, 226] on button "Confirm" at bounding box center [358, 227] width 25 height 14
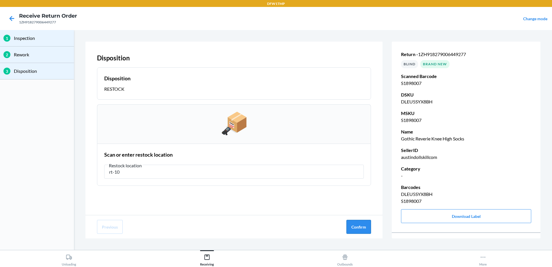
type input "rt-10"
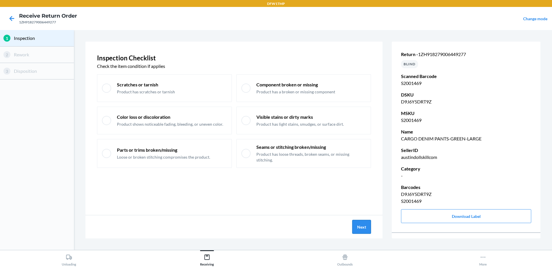
click at [356, 229] on button "Next" at bounding box center [361, 227] width 19 height 14
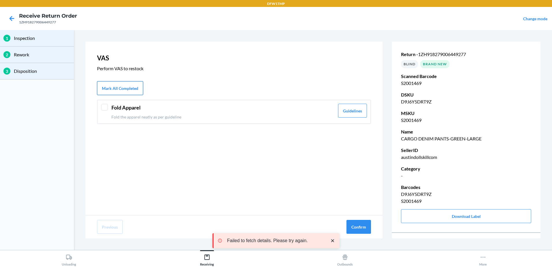
click at [140, 89] on button "Mark All Completed" at bounding box center [120, 88] width 46 height 14
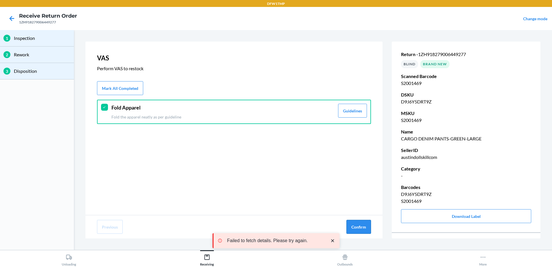
click at [361, 227] on button "Confirm" at bounding box center [358, 227] width 25 height 14
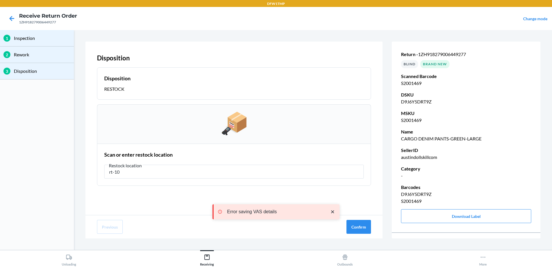
type input "rt-10"
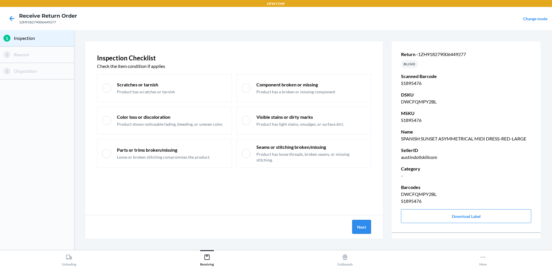
click at [358, 227] on button "Next" at bounding box center [361, 227] width 19 height 14
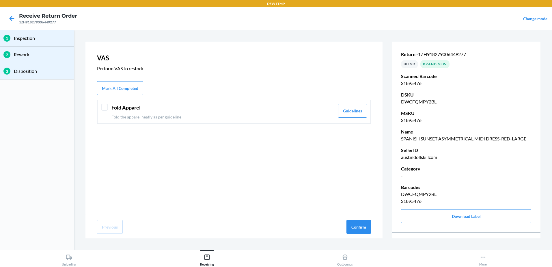
click at [125, 95] on div "VAS Perform VAS to restock Mark All Completed Fold Apparel Fold the apparel nea…" at bounding box center [233, 128] width 297 height 173
click at [125, 93] on button "Mark All Completed" at bounding box center [120, 88] width 46 height 14
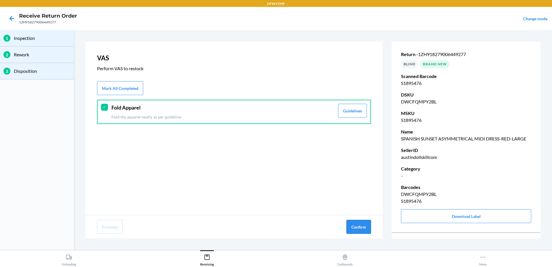
click at [364, 229] on button "Confirm" at bounding box center [358, 227] width 25 height 14
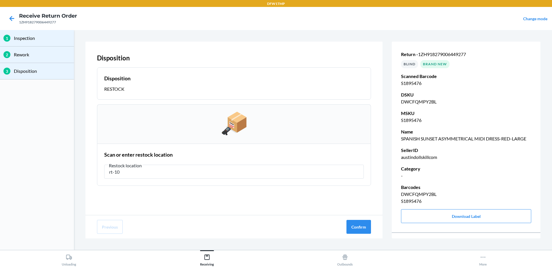
type input "rt-10"
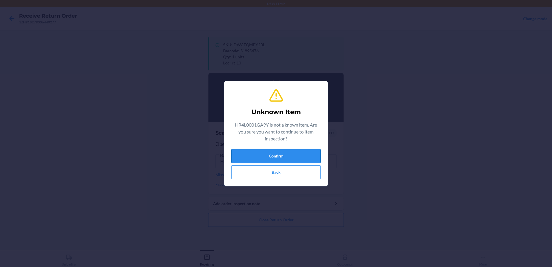
click at [268, 154] on button "Confirm" at bounding box center [275, 156] width 89 height 14
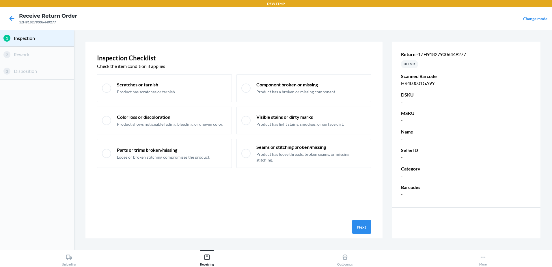
drag, startPoint x: 302, startPoint y: 281, endPoint x: 299, endPoint y: 281, distance: 3.8
click at [359, 224] on button "Next" at bounding box center [361, 227] width 19 height 14
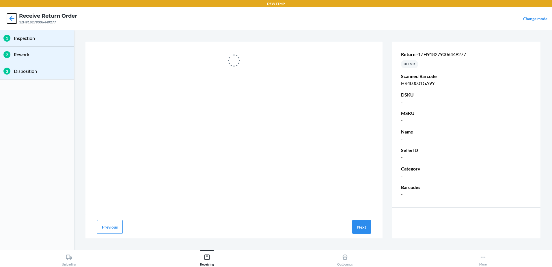
click at [12, 15] on icon at bounding box center [12, 19] width 10 height 10
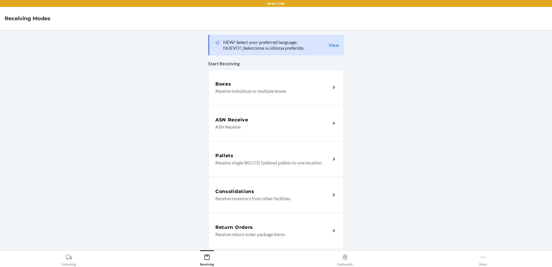
click at [277, 227] on div "Return Orders" at bounding box center [272, 227] width 115 height 7
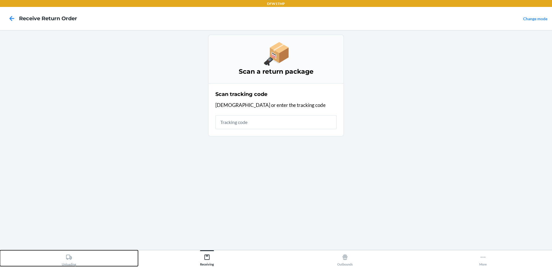
click at [91, 265] on button "Unloading" at bounding box center [69, 258] width 138 height 16
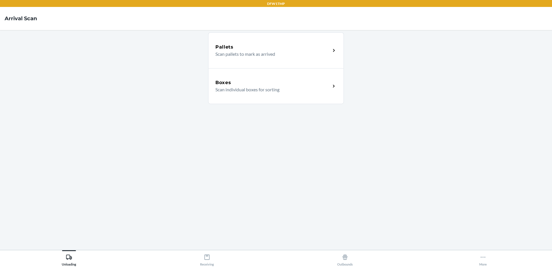
click at [260, 96] on div "Boxes Scan individual boxes for sorting" at bounding box center [276, 86] width 136 height 36
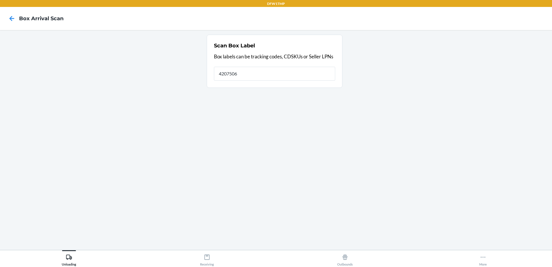
type input "42075067"
type input "42075061ZH918279006449277"
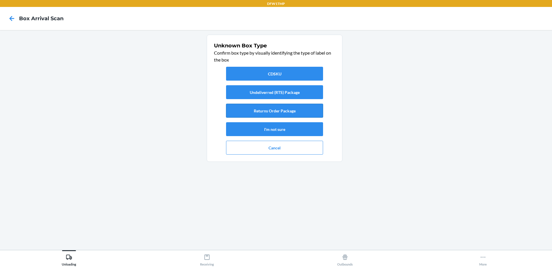
click at [275, 112] on button "Returns Order Package" at bounding box center [274, 111] width 97 height 14
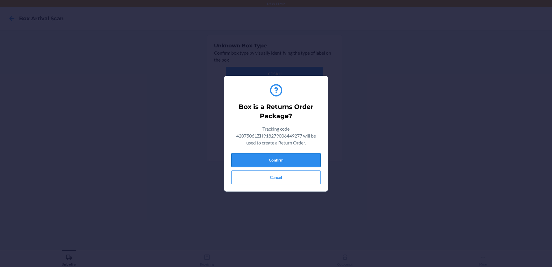
click at [267, 157] on button "Confirm" at bounding box center [275, 160] width 89 height 14
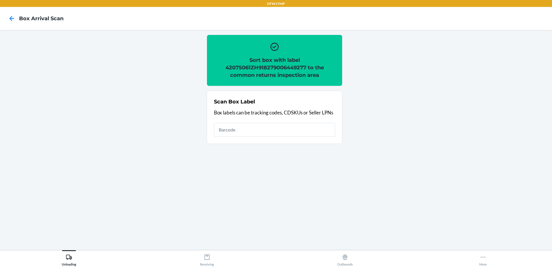
drag, startPoint x: 266, startPoint y: 130, endPoint x: 212, endPoint y: 258, distance: 139.6
click at [265, 127] on input "text" at bounding box center [274, 130] width 121 height 14
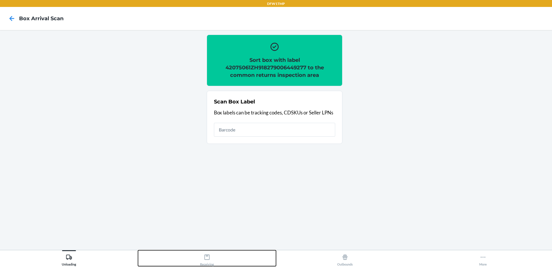
click at [210, 253] on div "Receiving" at bounding box center [207, 258] width 14 height 14
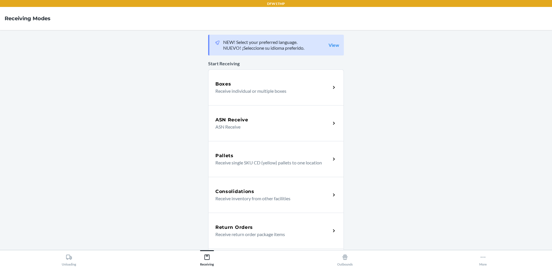
click at [259, 219] on div "Return Orders Receive return order package items" at bounding box center [276, 230] width 136 height 36
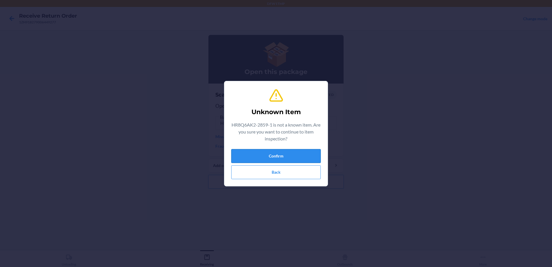
click at [282, 157] on button "Confirm" at bounding box center [275, 156] width 89 height 14
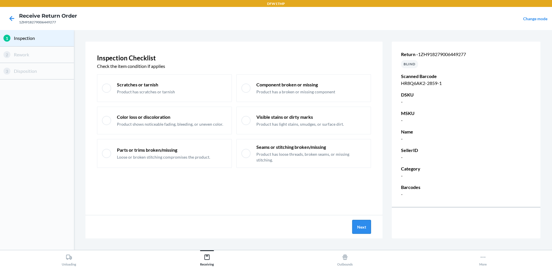
click at [364, 228] on button "Next" at bounding box center [361, 227] width 19 height 14
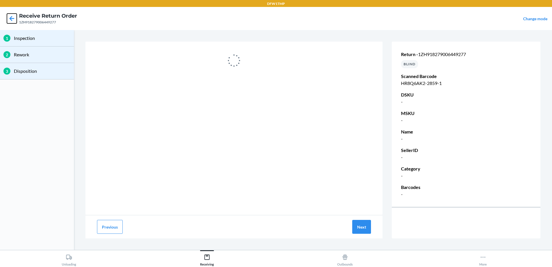
click at [10, 18] on icon at bounding box center [12, 18] width 5 height 5
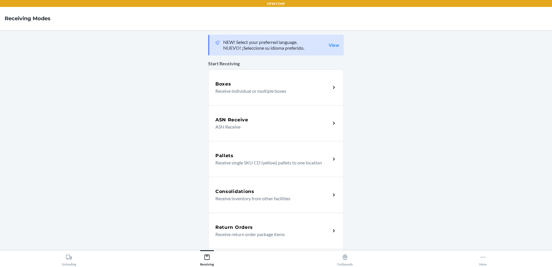
click at [256, 225] on div "Return Orders" at bounding box center [272, 227] width 115 height 7
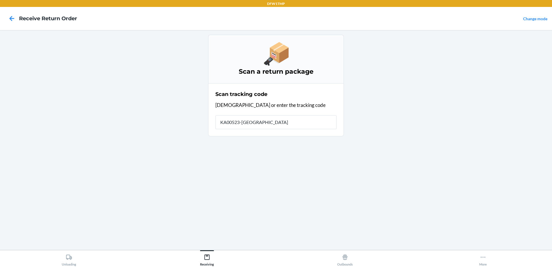
type input "KA00523-UK8"
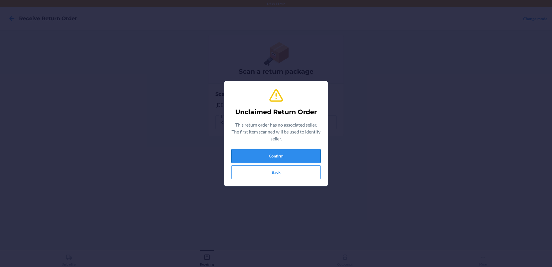
click at [285, 156] on button "Confirm" at bounding box center [275, 156] width 89 height 14
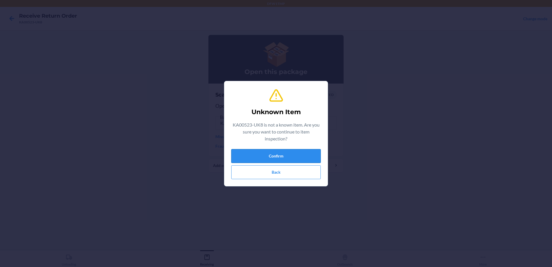
click at [280, 156] on button "Confirm" at bounding box center [275, 156] width 89 height 14
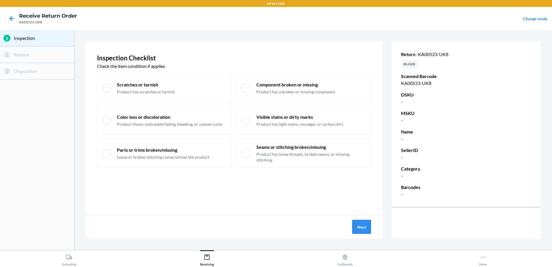
click at [363, 227] on button "Next" at bounding box center [361, 227] width 19 height 14
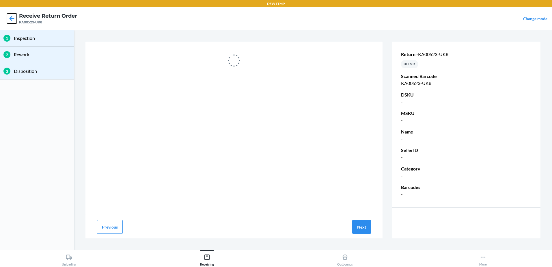
click at [12, 16] on icon at bounding box center [12, 18] width 5 height 5
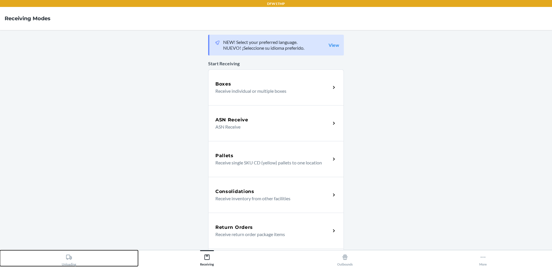
click at [74, 259] on div "Unloading" at bounding box center [69, 258] width 14 height 14
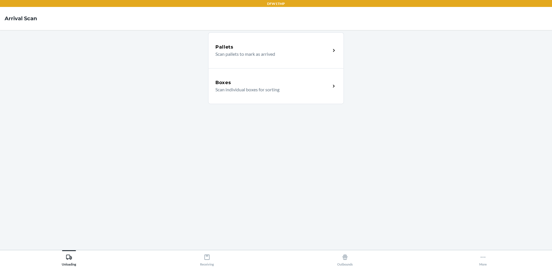
click at [255, 80] on div "Boxes Scan individual boxes for sorting" at bounding box center [276, 86] width 136 height 36
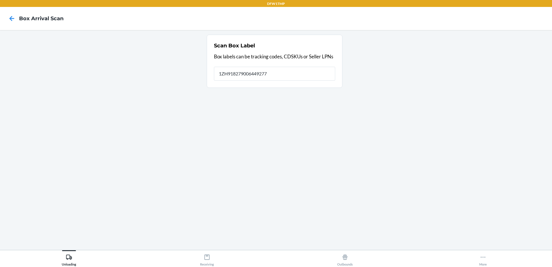
type input "1ZH918279006449277"
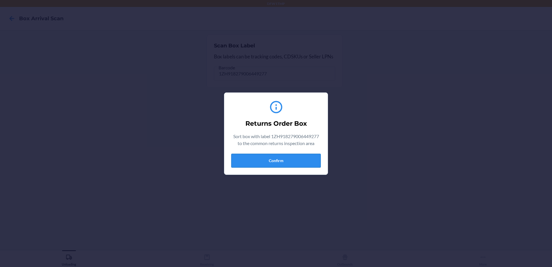
click at [299, 161] on button "Confirm" at bounding box center [275, 161] width 89 height 14
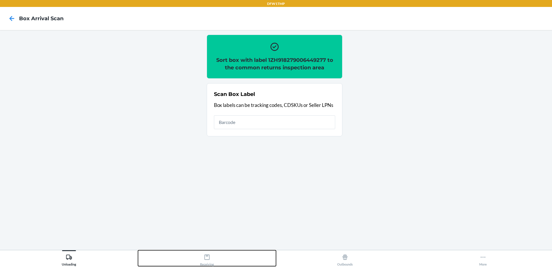
click at [206, 261] on div "Receiving" at bounding box center [207, 258] width 14 height 14
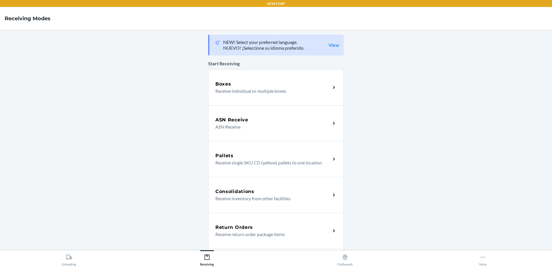
click at [283, 236] on p "Receive return order package items" at bounding box center [270, 234] width 111 height 7
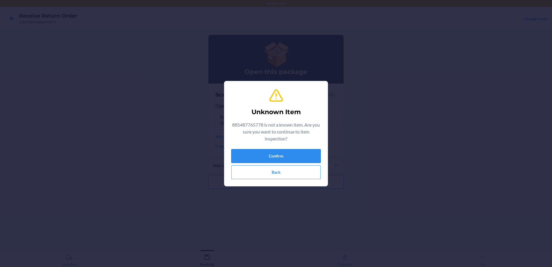
click at [310, 151] on button "Confirm" at bounding box center [275, 156] width 89 height 14
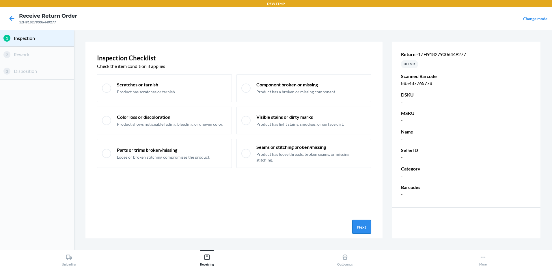
click at [361, 229] on button "Next" at bounding box center [361, 227] width 19 height 14
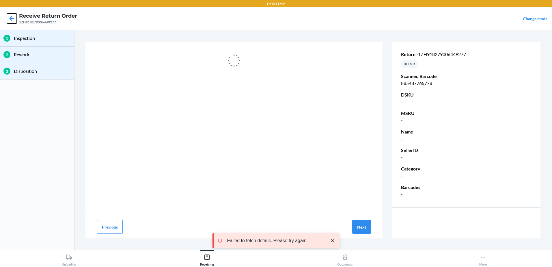
click at [8, 16] on icon at bounding box center [12, 19] width 10 height 10
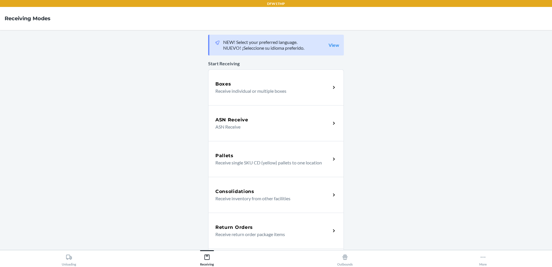
click at [84, 266] on html "DFW1TMP Receiving Modes NEW! Select your preferred language. NUEVO! ¡Seleccione…" at bounding box center [276, 133] width 552 height 267
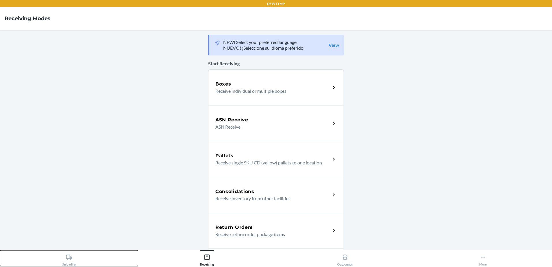
click at [74, 256] on div "Unloading" at bounding box center [69, 258] width 14 height 14
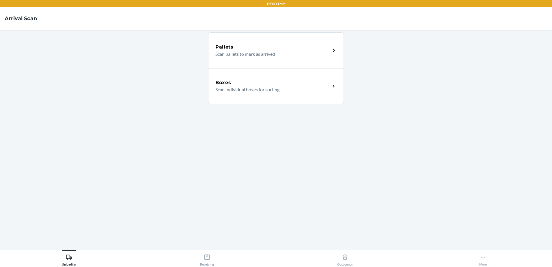
click at [277, 76] on div "Boxes Scan individual boxes for sorting" at bounding box center [276, 86] width 136 height 36
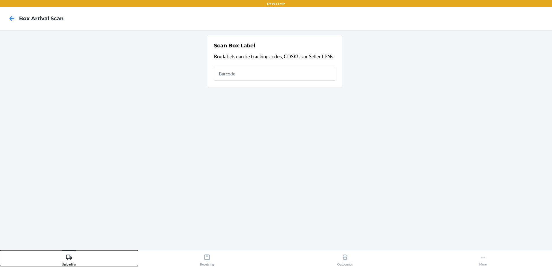
click at [65, 256] on div "Unloading" at bounding box center [69, 258] width 14 height 14
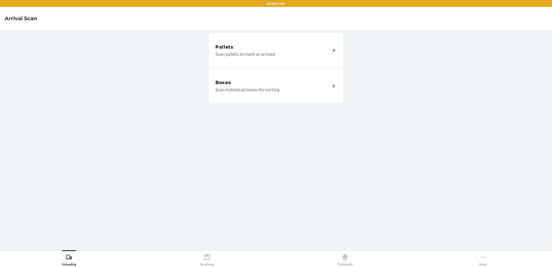
click at [254, 86] on p "Scan individual boxes for sorting" at bounding box center [270, 89] width 111 height 7
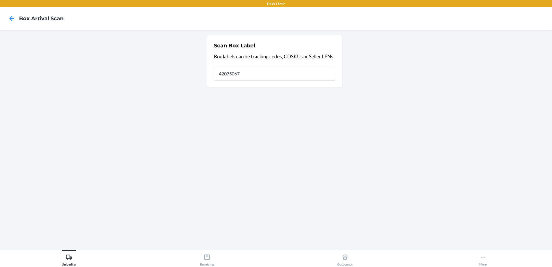
type input "42075067"
type input "420750671ZH918279006449277"
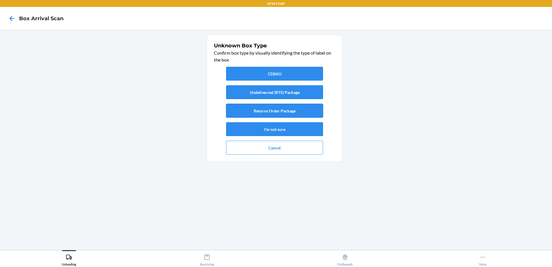
click at [262, 106] on button "Returns Order Package" at bounding box center [274, 111] width 97 height 14
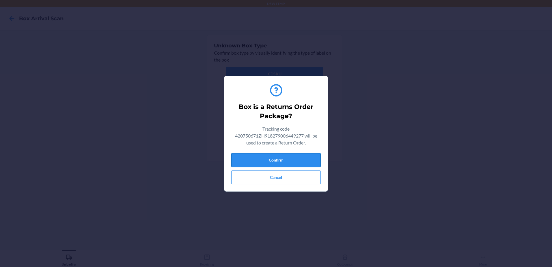
click at [274, 163] on button "Confirm" at bounding box center [275, 160] width 89 height 14
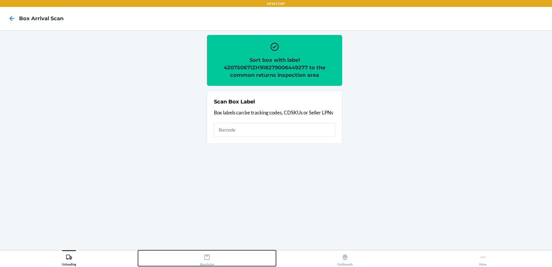
click at [207, 260] on icon at bounding box center [207, 257] width 6 height 6
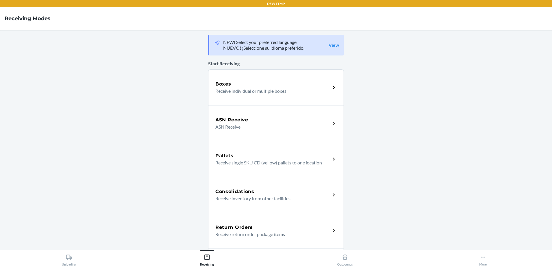
click at [243, 232] on p "Receive return order package items" at bounding box center [270, 234] width 111 height 7
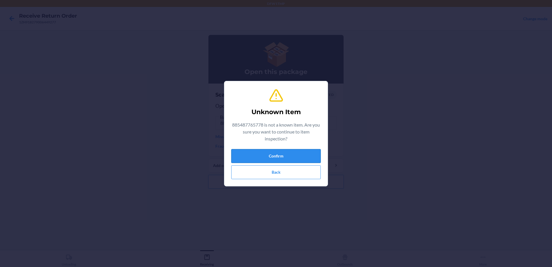
click at [315, 157] on button "Confirm" at bounding box center [275, 156] width 89 height 14
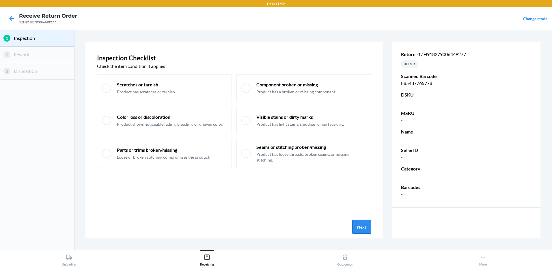
click at [359, 224] on button "Next" at bounding box center [361, 227] width 19 height 14
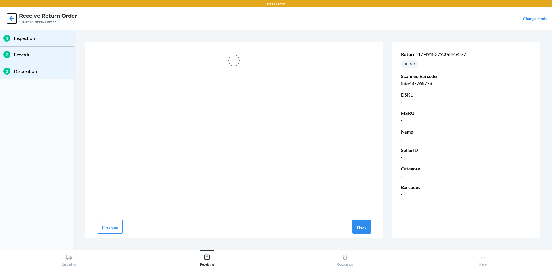
click at [12, 18] on icon at bounding box center [12, 19] width 10 height 10
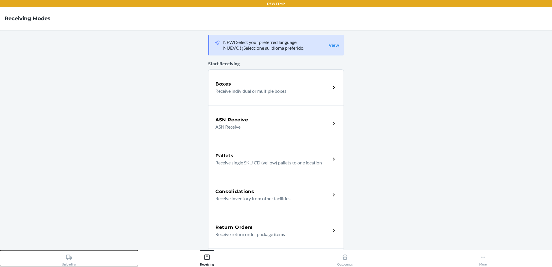
click at [68, 260] on div "Unloading" at bounding box center [69, 258] width 14 height 14
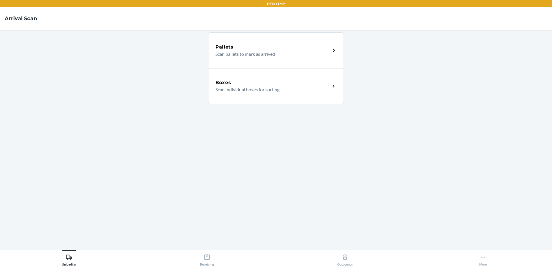
drag, startPoint x: 264, startPoint y: 107, endPoint x: 272, endPoint y: 87, distance: 20.6
click at [270, 106] on div "Pallets Scan pallets to mark as arrived Boxes Scan individual boxes for sorting" at bounding box center [276, 140] width 136 height 210
click at [306, 151] on div "Pallets Scan pallets to mark as arrived Boxes Scan individual boxes for sorting" at bounding box center [276, 140] width 136 height 210
drag, startPoint x: 293, startPoint y: 119, endPoint x: 297, endPoint y: 98, distance: 20.9
click at [296, 106] on div "Pallets Scan pallets to mark as arrived Boxes Scan individual boxes for sorting" at bounding box center [276, 140] width 136 height 210
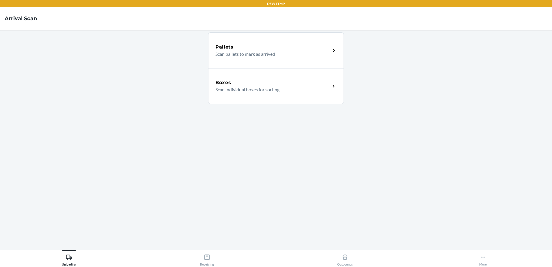
click at [297, 91] on p "Scan individual boxes for sorting" at bounding box center [270, 89] width 111 height 7
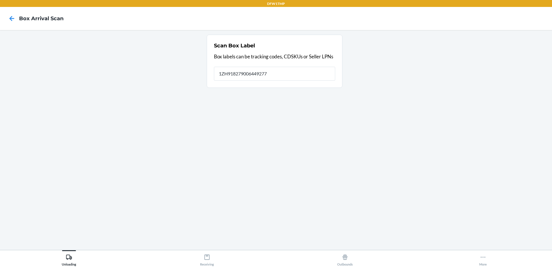
type input "1ZH918279006449277"
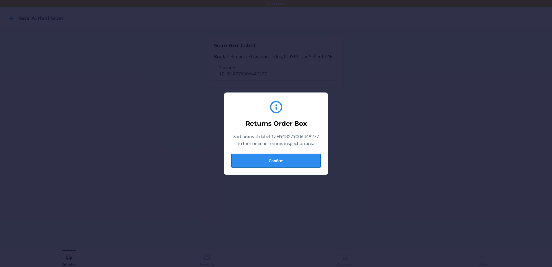
click at [294, 158] on button "Confirm" at bounding box center [275, 161] width 89 height 14
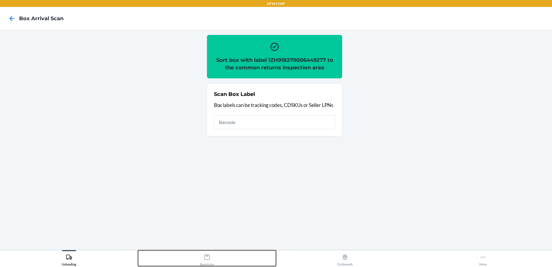
drag, startPoint x: 203, startPoint y: 257, endPoint x: 206, endPoint y: 258, distance: 2.9
click at [206, 258] on div "Receiving" at bounding box center [207, 258] width 14 height 14
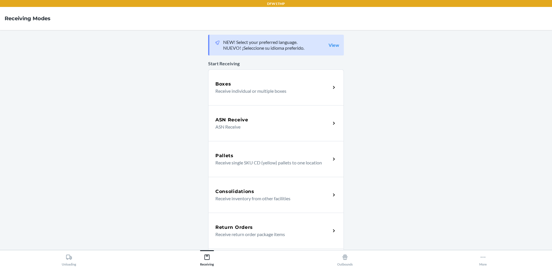
click at [265, 225] on div "Return Orders" at bounding box center [272, 227] width 115 height 7
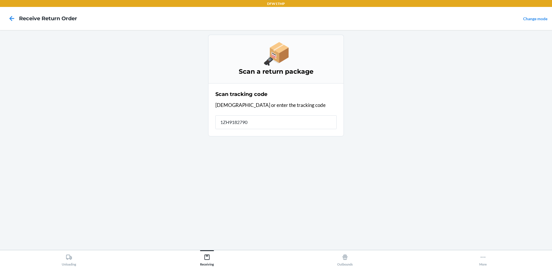
type input "1ZH91827900"
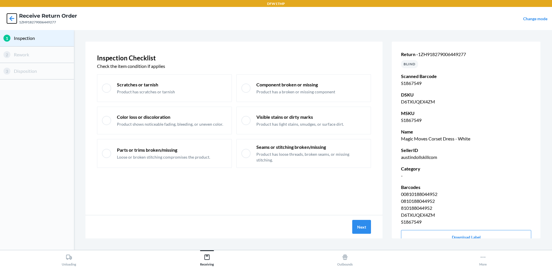
click at [9, 18] on icon at bounding box center [12, 19] width 10 height 10
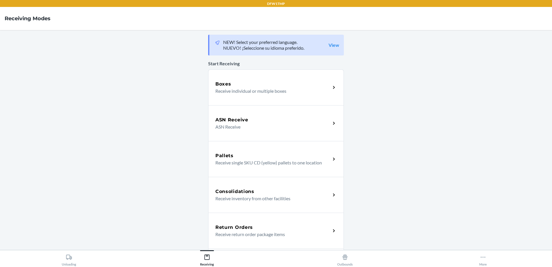
click at [269, 225] on div "Return Orders" at bounding box center [272, 227] width 115 height 7
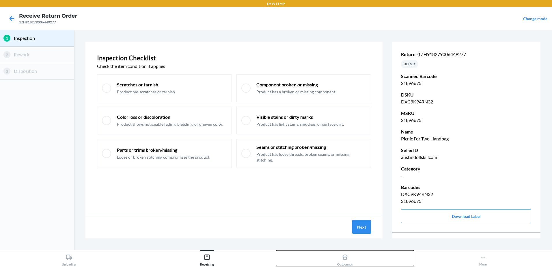
click at [425, 266] on html "DFW1TMP Receive Return Order 1ZH918279006449277 Change mode 1 Inspection 2 Rewo…" at bounding box center [276, 133] width 552 height 267
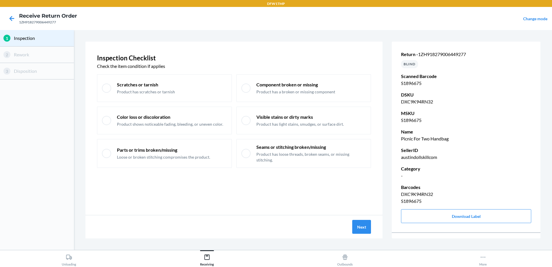
click at [365, 218] on div "Next" at bounding box center [233, 226] width 297 height 23
click at [371, 226] on div "Next" at bounding box center [233, 226] width 297 height 23
click at [363, 226] on button "Next" at bounding box center [361, 227] width 19 height 14
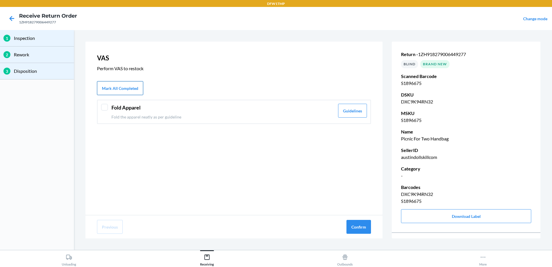
click at [111, 87] on button "Mark All Completed" at bounding box center [120, 88] width 46 height 14
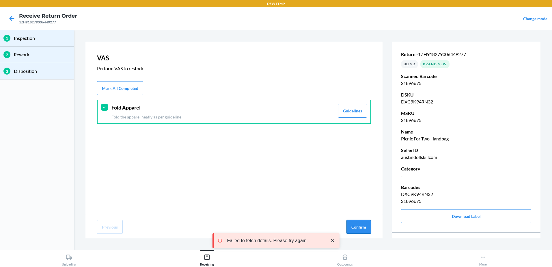
click at [361, 227] on button "Confirm" at bounding box center [358, 227] width 25 height 14
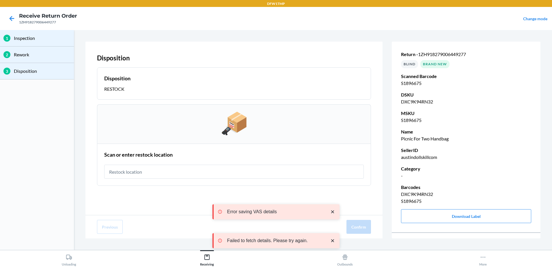
click at [175, 173] on input "text" at bounding box center [233, 172] width 259 height 14
type input "rt-10"
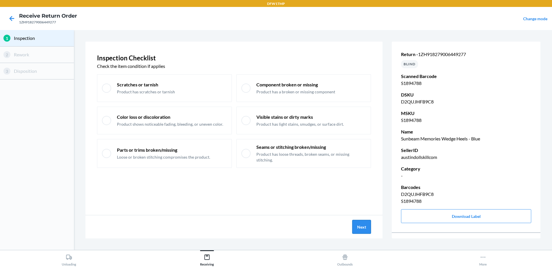
click at [368, 231] on button "Next" at bounding box center [361, 227] width 19 height 14
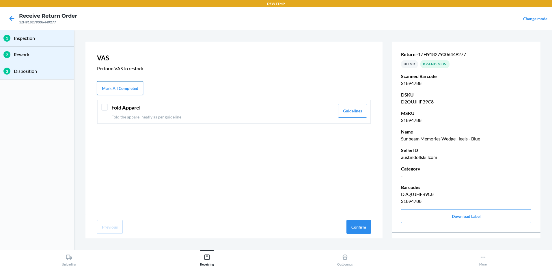
click at [129, 88] on button "Mark All Completed" at bounding box center [120, 88] width 46 height 14
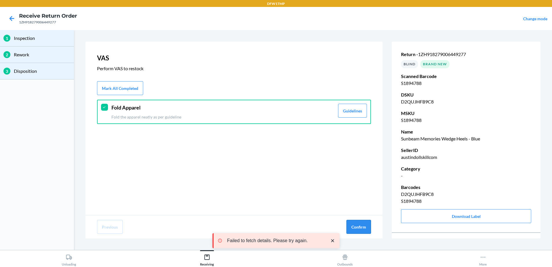
click at [364, 228] on button "Confirm" at bounding box center [358, 227] width 25 height 14
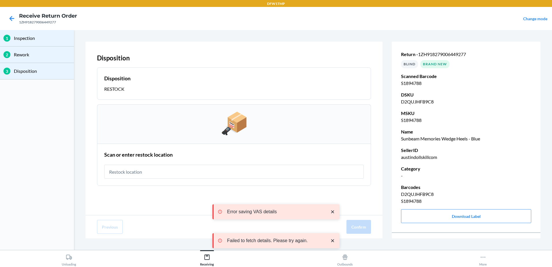
click at [176, 169] on input "text" at bounding box center [233, 172] width 259 height 14
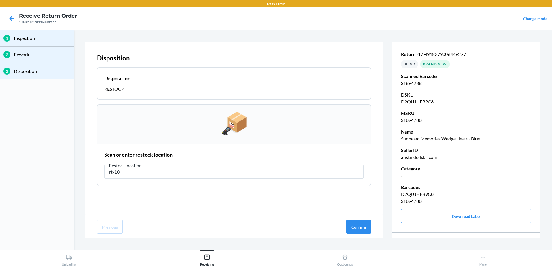
type input "rt-10"
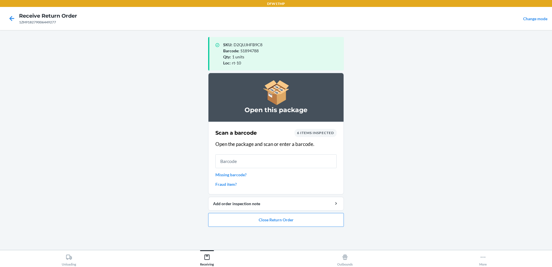
click at [274, 212] on li "Open this package Scan a barcode 6 items inspected Open the package and scan or…" at bounding box center [276, 150] width 136 height 154
click at [276, 224] on button "Close Return Order" at bounding box center [276, 220] width 136 height 14
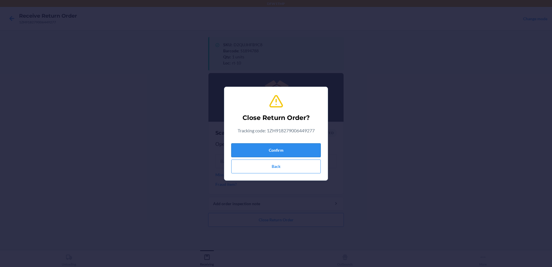
click at [288, 153] on button "Confirm" at bounding box center [275, 150] width 89 height 14
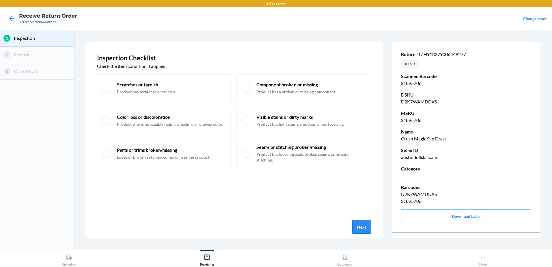
click at [366, 225] on button "Next" at bounding box center [361, 227] width 19 height 14
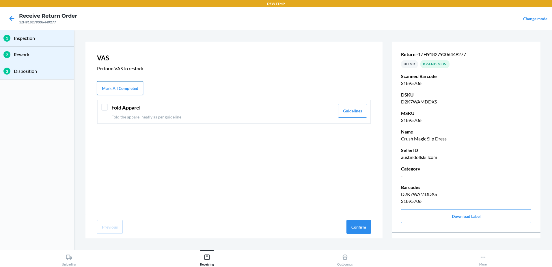
click at [109, 88] on button "Mark All Completed" at bounding box center [120, 88] width 46 height 14
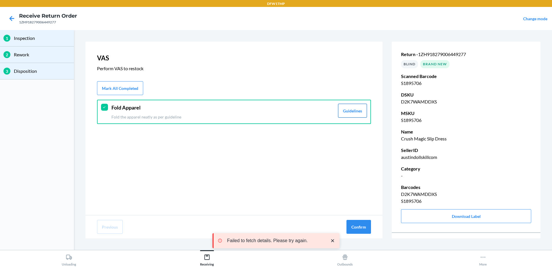
click at [356, 112] on button "Guidelines" at bounding box center [352, 111] width 29 height 14
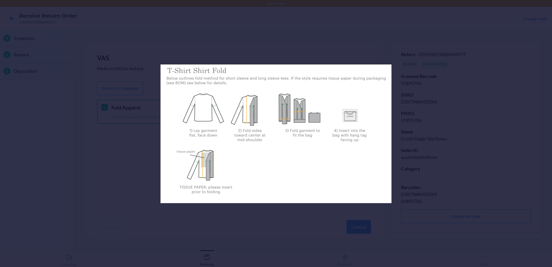
click at [436, 93] on div at bounding box center [276, 133] width 552 height 267
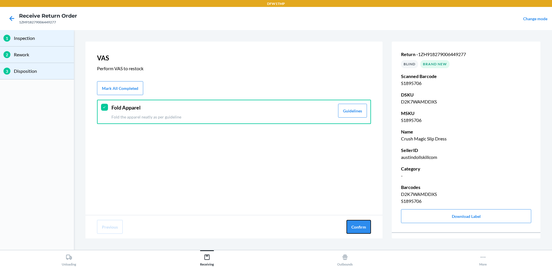
click at [354, 221] on button "Confirm" at bounding box center [358, 227] width 25 height 14
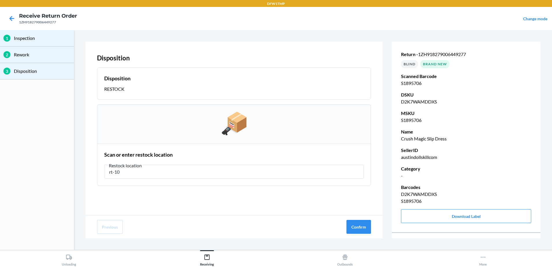
type input "rt-10"
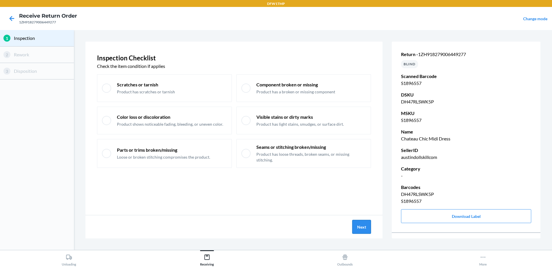
click at [370, 231] on button "Next" at bounding box center [361, 227] width 19 height 14
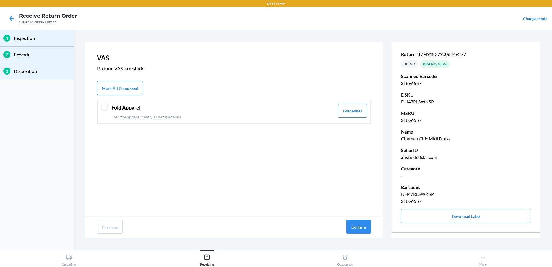
click at [111, 85] on button "Mark All Completed" at bounding box center [120, 88] width 46 height 14
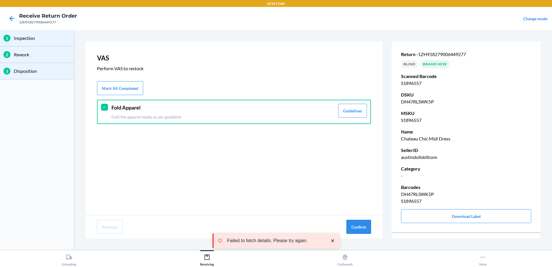
click at [364, 225] on button "Confirm" at bounding box center [358, 227] width 25 height 14
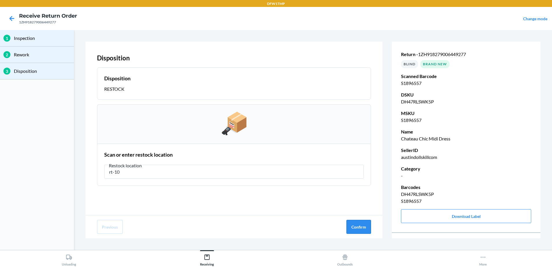
type input "rt-10"
click at [356, 226] on button "Confirm" at bounding box center [358, 227] width 25 height 14
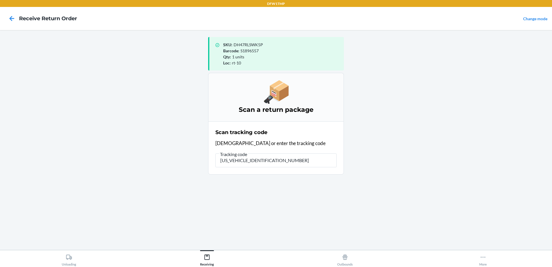
type input "1ZH918279006449277"
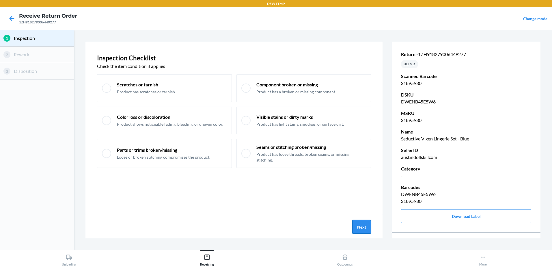
click at [360, 227] on button "Next" at bounding box center [361, 227] width 19 height 14
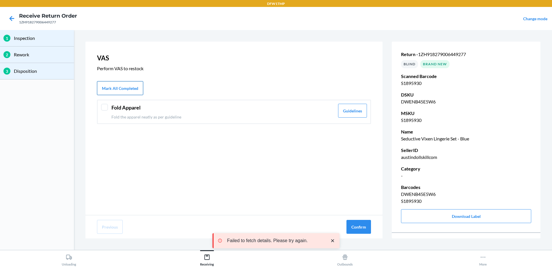
click at [129, 90] on button "Mark All Completed" at bounding box center [120, 88] width 46 height 14
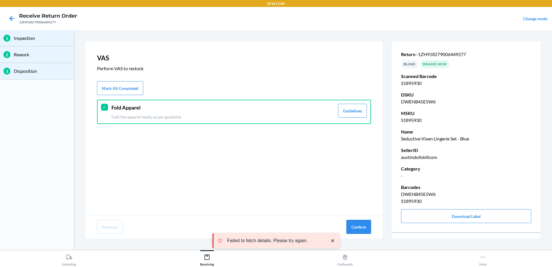
click at [363, 225] on button "Confirm" at bounding box center [358, 227] width 25 height 14
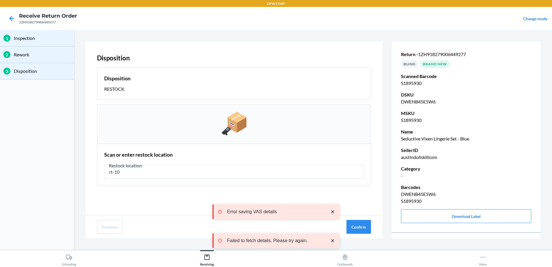
type input "rt-10"
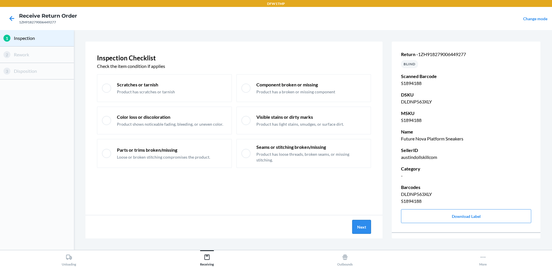
click at [363, 225] on button "Next" at bounding box center [361, 227] width 19 height 14
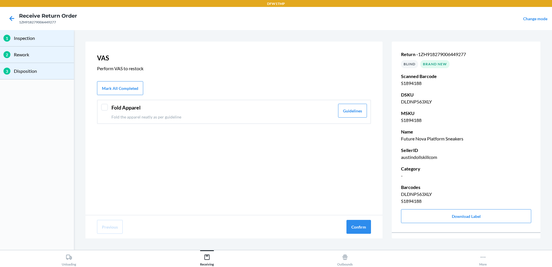
click at [106, 81] on div "VAS Perform VAS to restock Mark All Completed Fold Apparel Fold the apparel nea…" at bounding box center [233, 128] width 297 height 173
click at [118, 88] on button "Mark All Completed" at bounding box center [120, 88] width 46 height 14
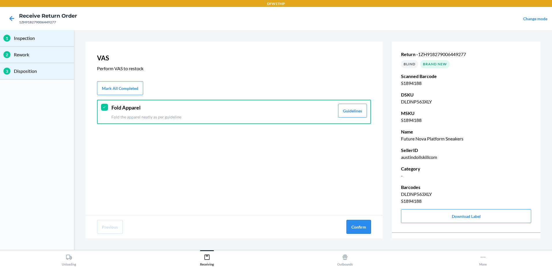
click at [356, 229] on button "Confirm" at bounding box center [358, 227] width 25 height 14
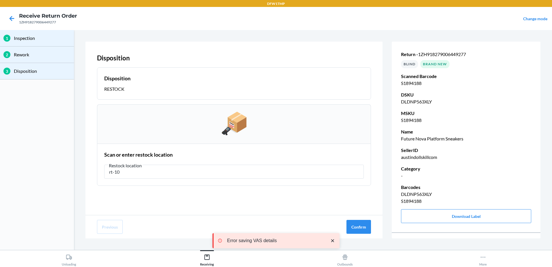
type input "rt-10"
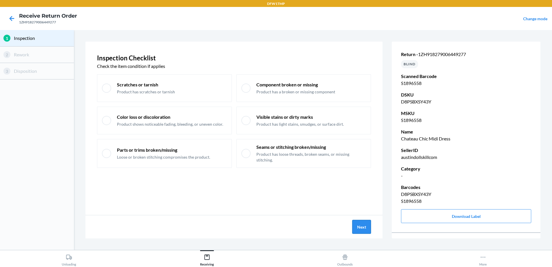
click at [359, 229] on button "Next" at bounding box center [361, 227] width 19 height 14
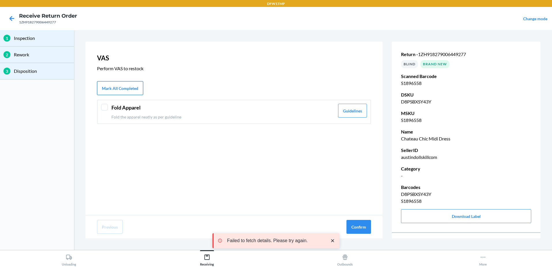
click at [128, 89] on button "Mark All Completed" at bounding box center [120, 88] width 46 height 14
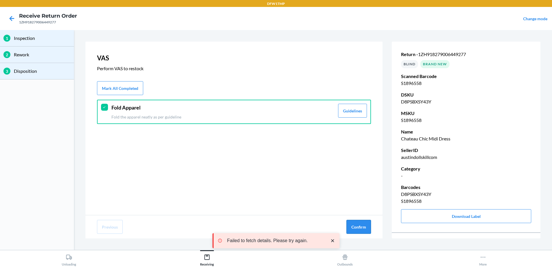
click at [363, 225] on button "Confirm" at bounding box center [358, 227] width 25 height 14
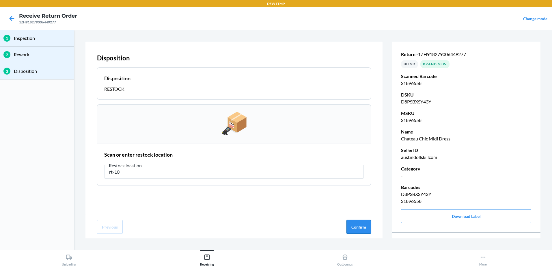
type input "rt-10"
click at [363, 226] on button "Confirm" at bounding box center [358, 227] width 25 height 14
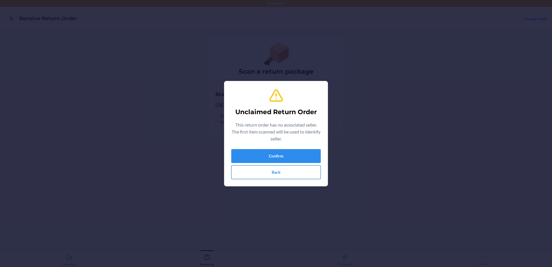
click at [289, 173] on button "Back" at bounding box center [275, 172] width 89 height 14
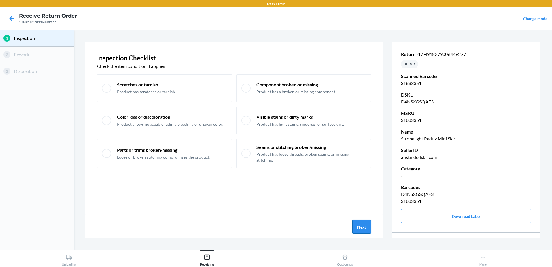
click at [364, 227] on button "Next" at bounding box center [361, 227] width 19 height 14
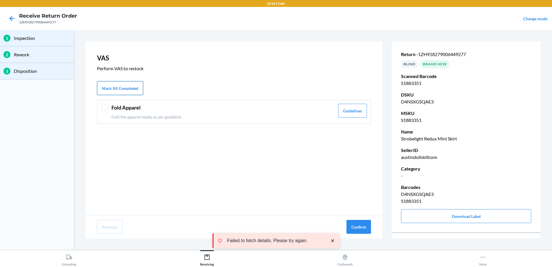
click at [123, 84] on button "Mark All Completed" at bounding box center [120, 88] width 46 height 14
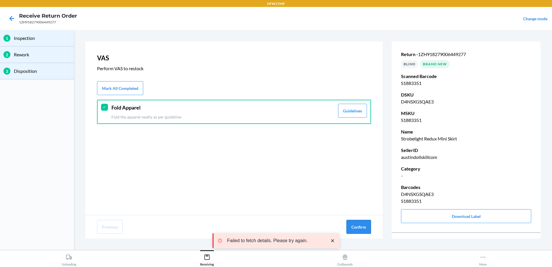
click at [361, 225] on button "Confirm" at bounding box center [358, 227] width 25 height 14
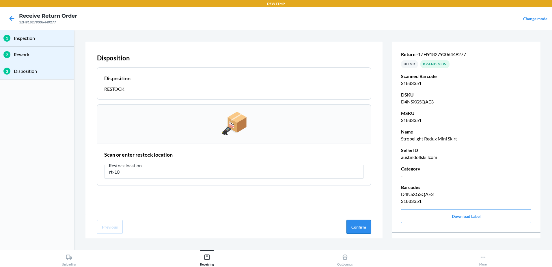
type input "rt-10"
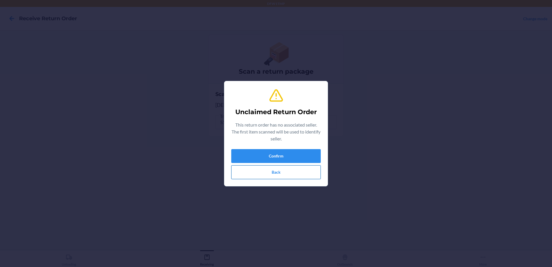
click at [289, 172] on button "Back" at bounding box center [275, 172] width 89 height 14
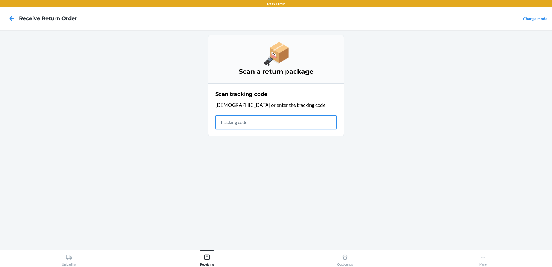
click at [237, 122] on input "text" at bounding box center [275, 122] width 121 height 14
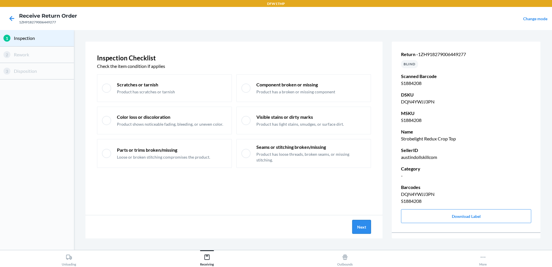
click at [360, 225] on button "Next" at bounding box center [361, 227] width 19 height 14
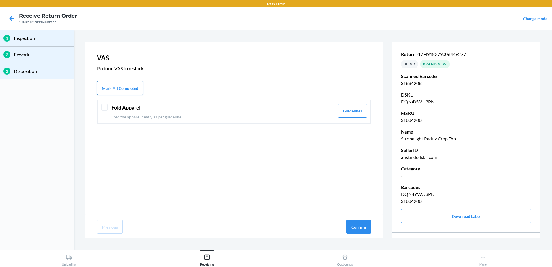
click at [117, 87] on button "Mark All Completed" at bounding box center [120, 88] width 46 height 14
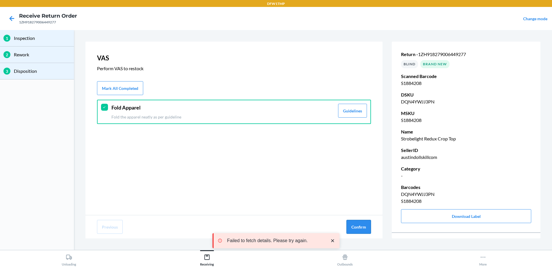
click at [362, 228] on button "Confirm" at bounding box center [358, 227] width 25 height 14
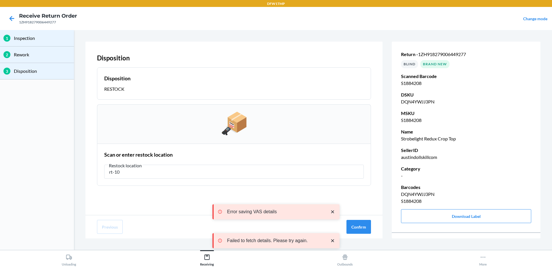
type input "rt-10"
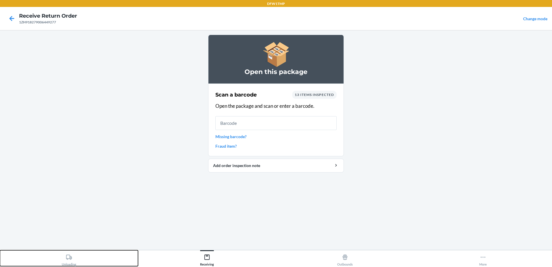
click at [70, 261] on div "Unloading" at bounding box center [69, 258] width 14 height 14
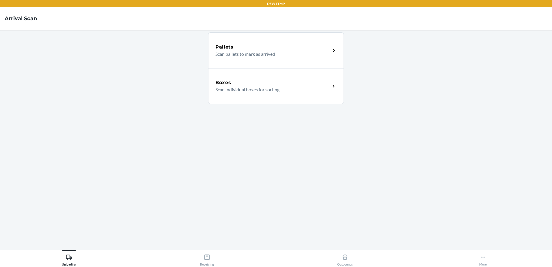
click at [276, 97] on div "Boxes Scan individual boxes for sorting" at bounding box center [276, 86] width 136 height 36
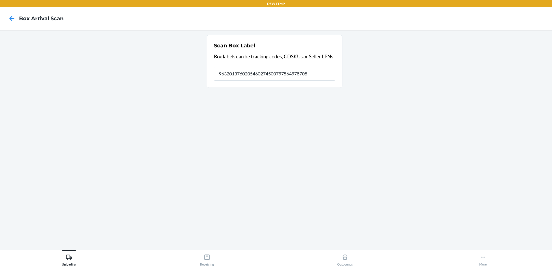
type input "9632013760205460274500797564978708"
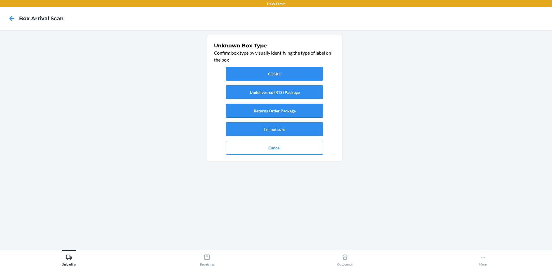
click at [274, 114] on button "Returns Order Package" at bounding box center [274, 111] width 97 height 14
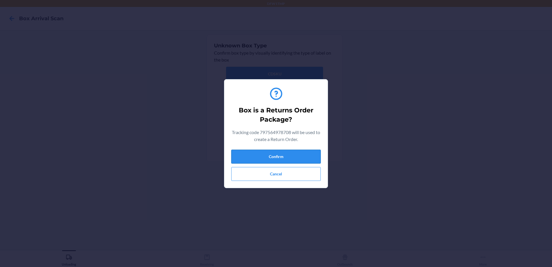
click at [291, 152] on button "Confirm" at bounding box center [275, 157] width 89 height 14
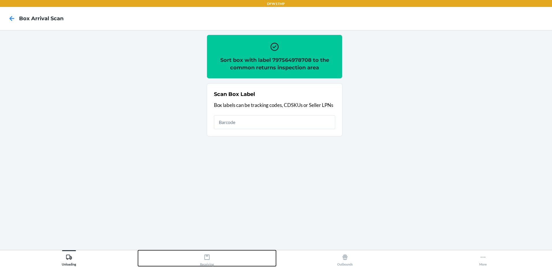
click at [211, 254] on div "Receiving" at bounding box center [207, 258] width 14 height 14
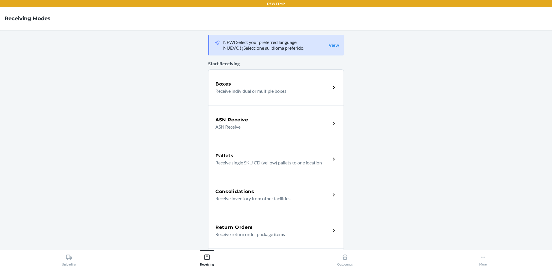
click at [272, 225] on div "Return Orders" at bounding box center [272, 227] width 115 height 7
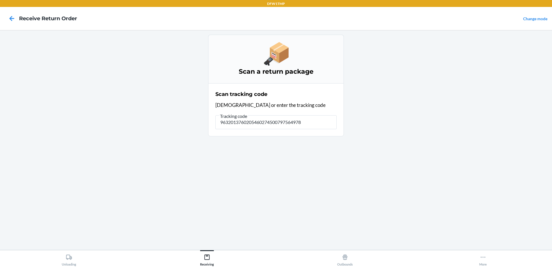
type input "96320137602054602745007975649787"
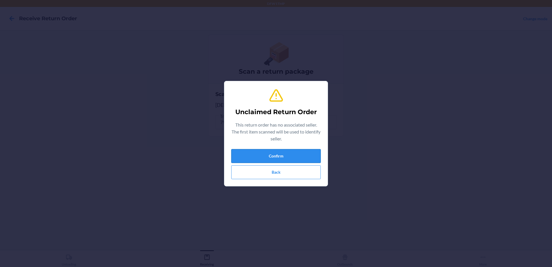
click at [273, 156] on button "Confirm" at bounding box center [275, 156] width 89 height 14
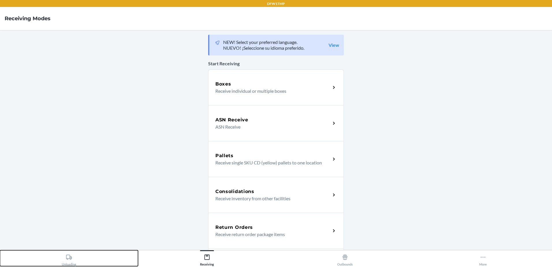
drag, startPoint x: 72, startPoint y: 257, endPoint x: 552, endPoint y: 121, distance: 498.3
click at [74, 256] on div "Unloading" at bounding box center [69, 258] width 14 height 14
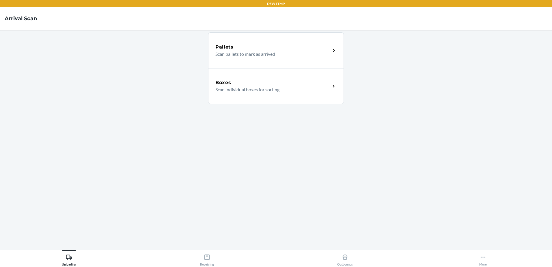
click at [230, 81] on h5 "Boxes" at bounding box center [223, 82] width 16 height 7
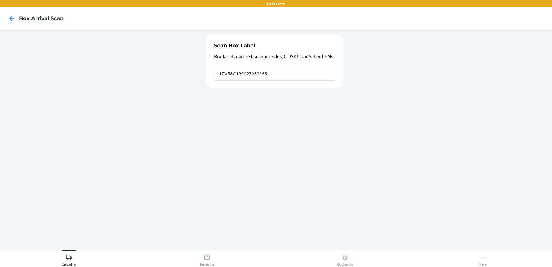
type input "1ZV58C199027252165"
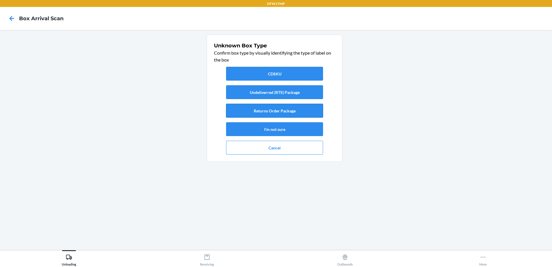
click at [268, 111] on button "Returns Order Package" at bounding box center [274, 111] width 97 height 14
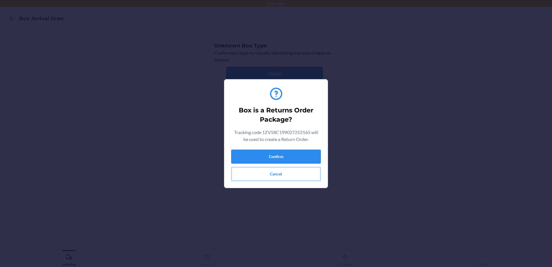
click at [294, 157] on button "Confirm" at bounding box center [275, 157] width 89 height 14
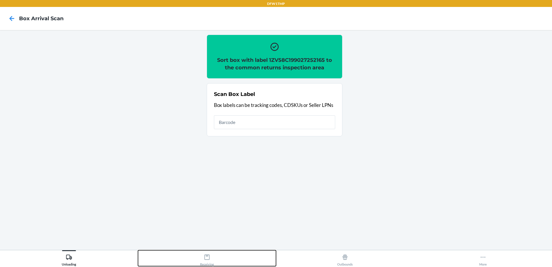
click at [212, 255] on div "Receiving" at bounding box center [207, 258] width 14 height 14
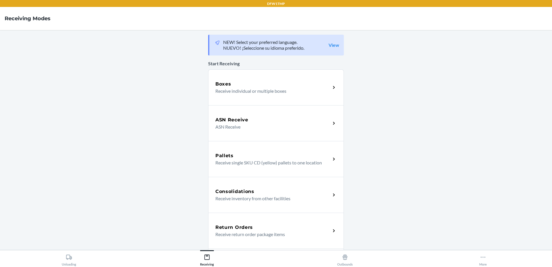
click at [275, 227] on div "Return Orders" at bounding box center [272, 227] width 115 height 7
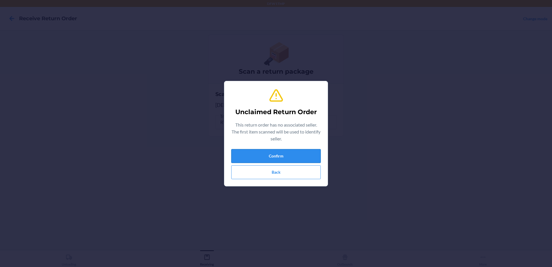
click at [256, 157] on button "Confirm" at bounding box center [275, 156] width 89 height 14
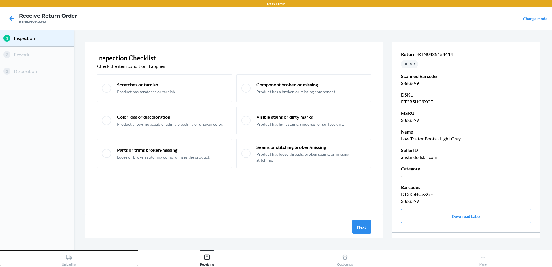
click at [76, 258] on button "Unloading" at bounding box center [69, 258] width 138 height 16
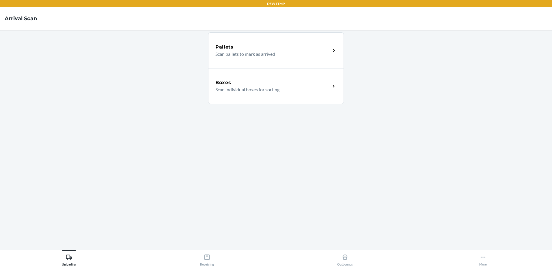
click at [277, 96] on div "Boxes Scan individual boxes for sorting" at bounding box center [276, 86] width 136 height 36
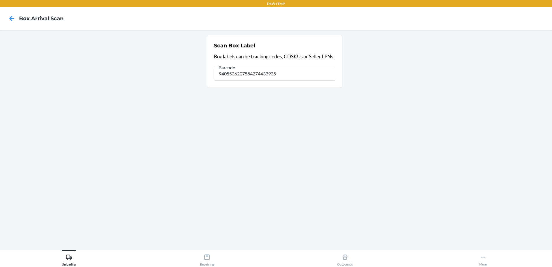
type input "9405536207584274433935"
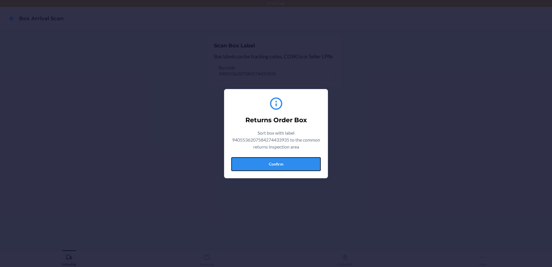
click at [308, 162] on button "Confirm" at bounding box center [275, 164] width 89 height 14
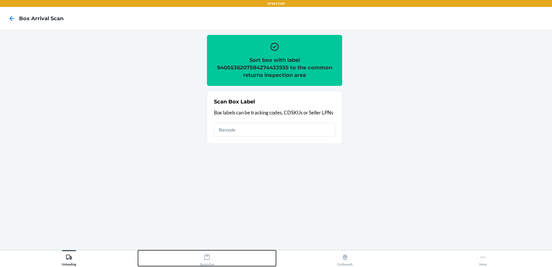
click at [206, 264] on div "Receiving" at bounding box center [207, 258] width 14 height 14
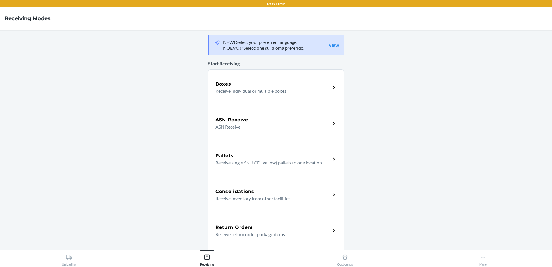
click at [259, 224] on div "Return Orders" at bounding box center [272, 227] width 115 height 7
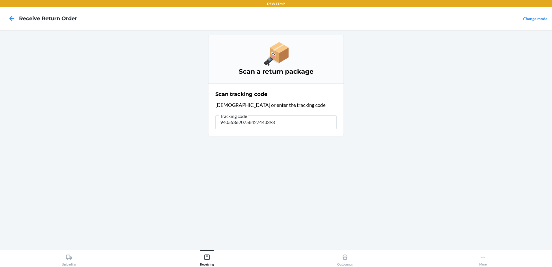
type input "9405536207584274433935"
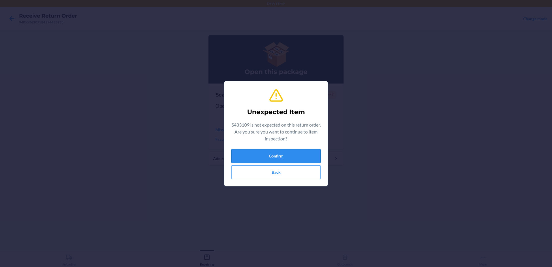
click at [313, 156] on button "Confirm" at bounding box center [275, 156] width 89 height 14
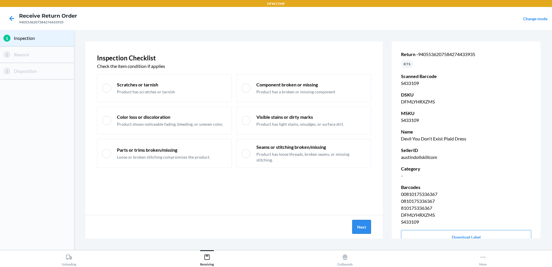
click at [365, 223] on button "Next" at bounding box center [361, 227] width 19 height 14
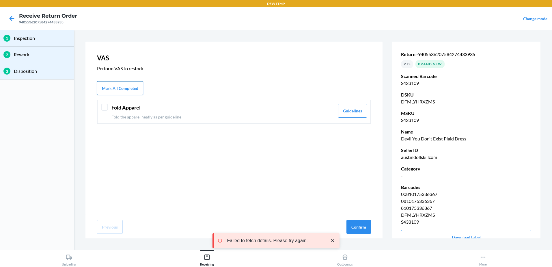
click at [131, 89] on button "Mark All Completed" at bounding box center [120, 88] width 46 height 14
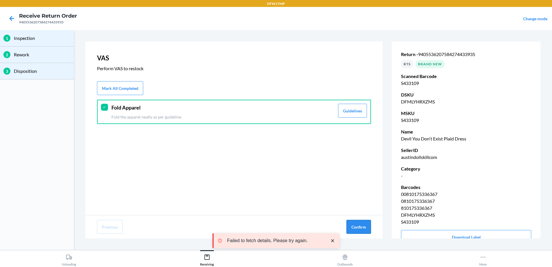
click at [361, 226] on button "Confirm" at bounding box center [358, 227] width 25 height 14
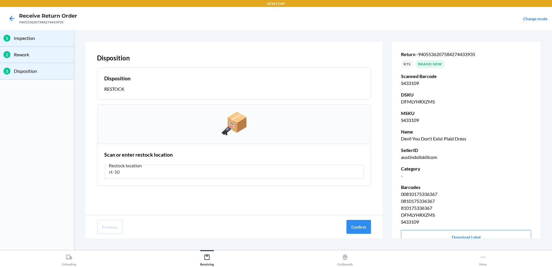
type input "rt-10"
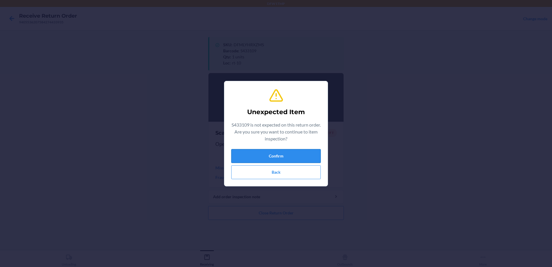
click at [305, 154] on button "Confirm" at bounding box center [275, 156] width 89 height 14
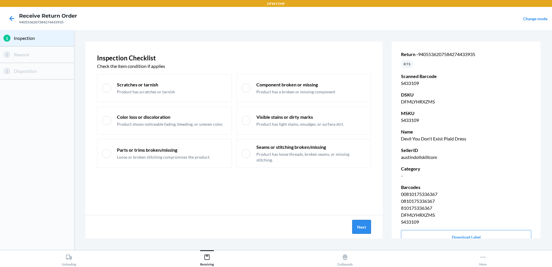
click at [359, 224] on button "Next" at bounding box center [361, 227] width 19 height 14
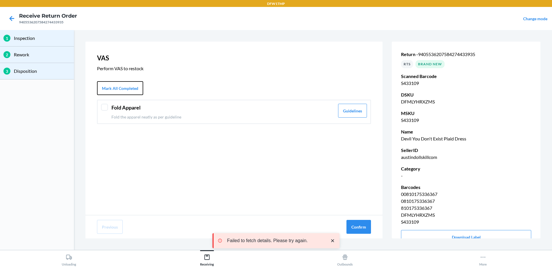
drag, startPoint x: 120, startPoint y: 87, endPoint x: 142, endPoint y: 99, distance: 24.8
click at [129, 92] on button "Mark All Completed" at bounding box center [120, 88] width 46 height 14
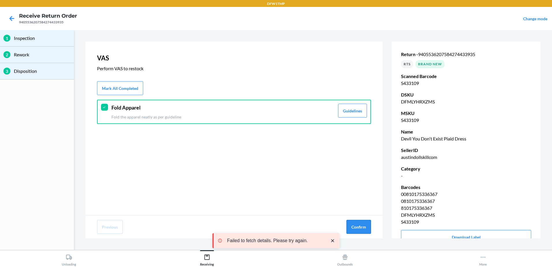
click at [362, 228] on button "Confirm" at bounding box center [358, 227] width 25 height 14
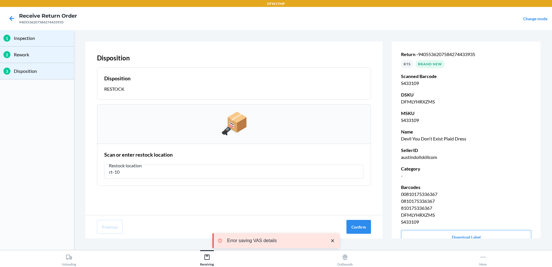
type input "rt-10"
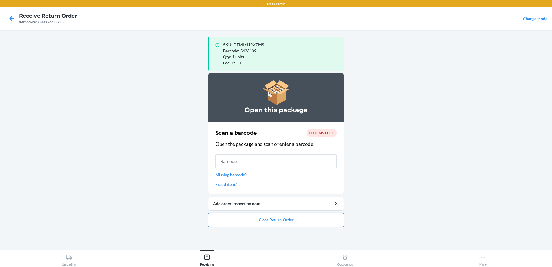
click at [259, 219] on button "Close Return Order" at bounding box center [276, 220] width 136 height 14
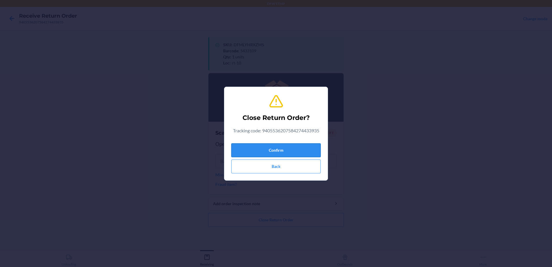
click at [269, 154] on button "Confirm" at bounding box center [275, 150] width 89 height 14
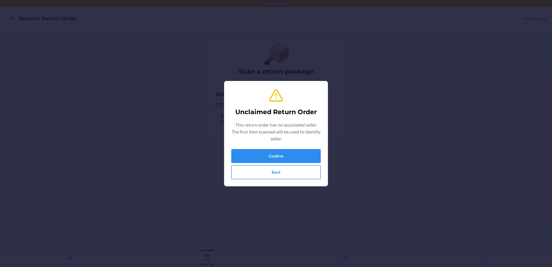
click at [280, 173] on button "Back" at bounding box center [275, 172] width 89 height 14
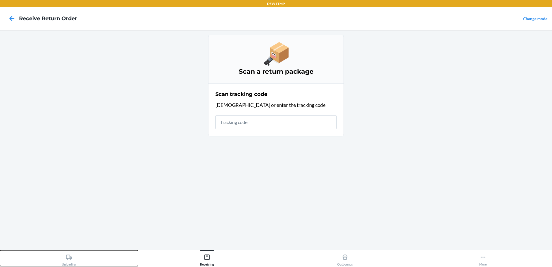
click at [68, 263] on div "Unloading" at bounding box center [69, 258] width 14 height 14
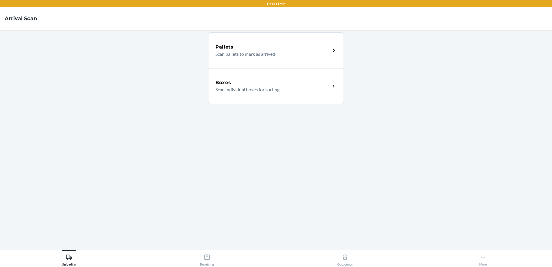
click at [277, 84] on div "Boxes" at bounding box center [272, 82] width 115 height 7
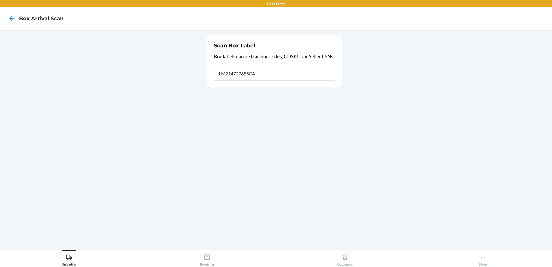
type input "LM214727655CA"
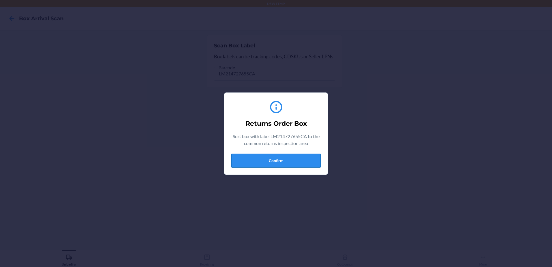
click at [294, 161] on button "Confirm" at bounding box center [275, 161] width 89 height 14
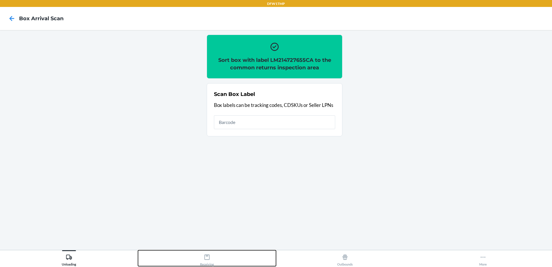
click at [206, 258] on icon at bounding box center [207, 257] width 6 height 6
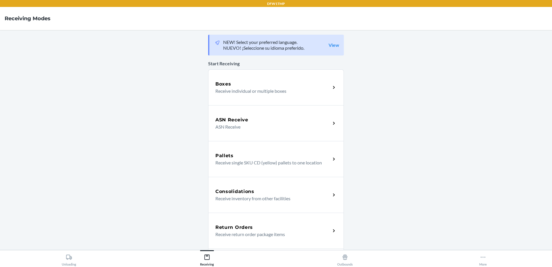
click at [270, 231] on p "Receive return order package items" at bounding box center [270, 234] width 111 height 7
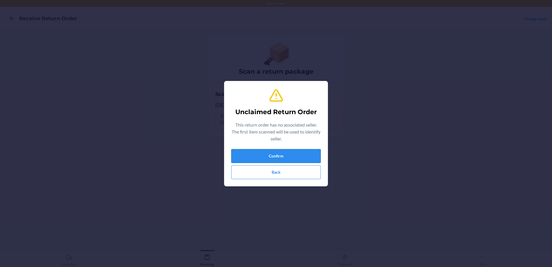
click at [311, 154] on button "Confirm" at bounding box center [275, 156] width 89 height 14
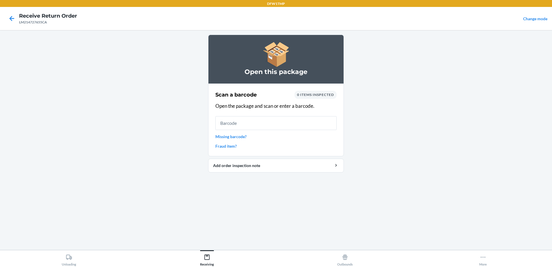
drag, startPoint x: 314, startPoint y: 22, endPoint x: 151, endPoint y: 82, distance: 173.7
click at [151, 82] on main "Open this package Scan a barcode 0 items inspected Open the package and scan or…" at bounding box center [276, 140] width 552 height 220
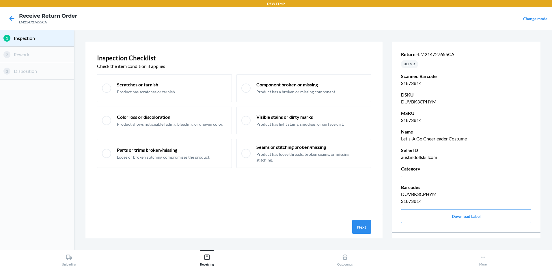
click at [377, 227] on div "Next" at bounding box center [233, 226] width 297 height 23
click at [367, 227] on button "Next" at bounding box center [361, 227] width 19 height 14
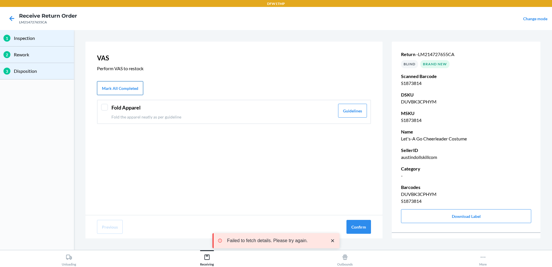
click at [120, 89] on button "Mark All Completed" at bounding box center [120, 88] width 46 height 14
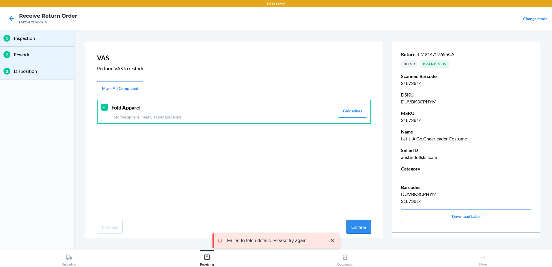
click at [355, 223] on button "Confirm" at bounding box center [358, 227] width 25 height 14
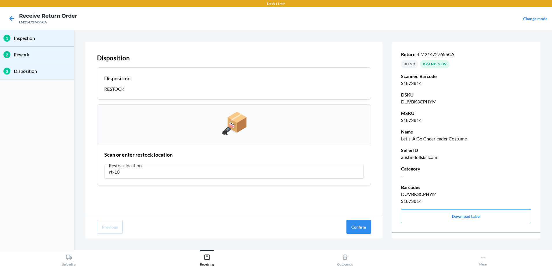
type input "rt-10"
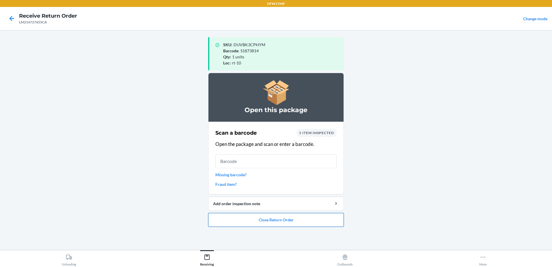
click at [295, 219] on button "Close Return Order" at bounding box center [276, 220] width 136 height 14
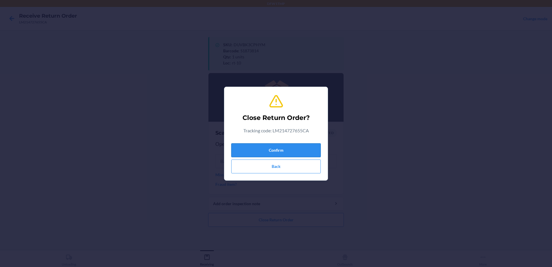
click at [289, 146] on button "Confirm" at bounding box center [275, 150] width 89 height 14
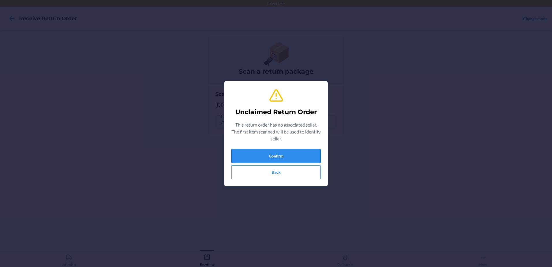
click at [307, 157] on button "Confirm" at bounding box center [275, 156] width 89 height 14
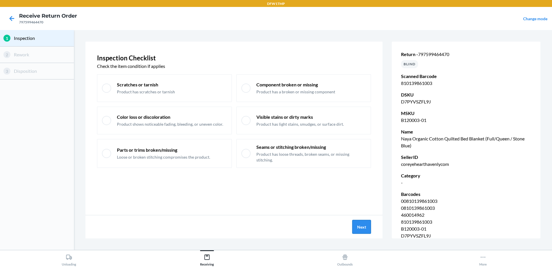
click at [366, 227] on button "Next" at bounding box center [361, 227] width 19 height 14
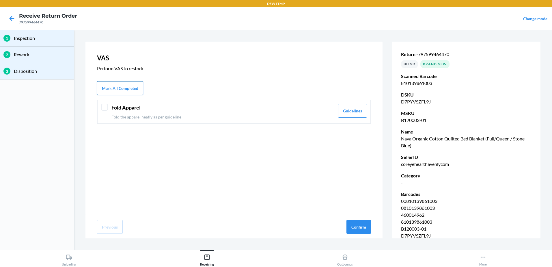
click at [107, 91] on button "Mark All Completed" at bounding box center [120, 88] width 46 height 14
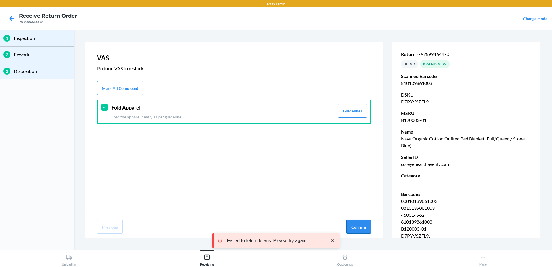
click at [366, 227] on button "Confirm" at bounding box center [358, 227] width 25 height 14
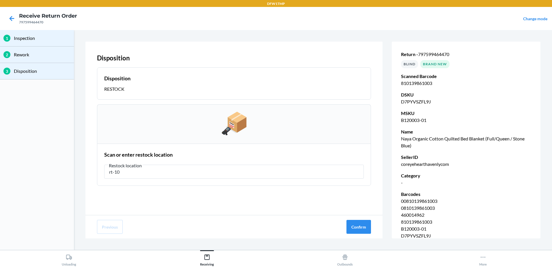
type input "rt-10"
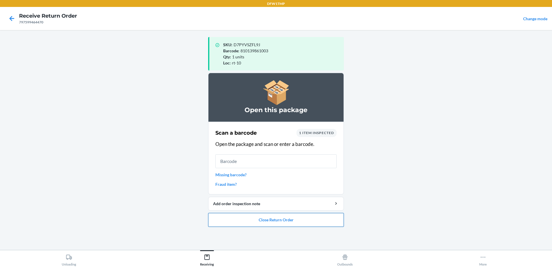
click at [261, 223] on button "Close Return Order" at bounding box center [276, 220] width 136 height 14
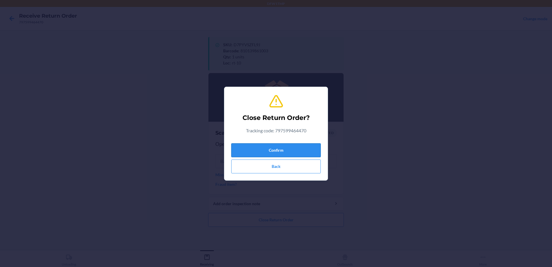
click at [277, 148] on button "Confirm" at bounding box center [275, 150] width 89 height 14
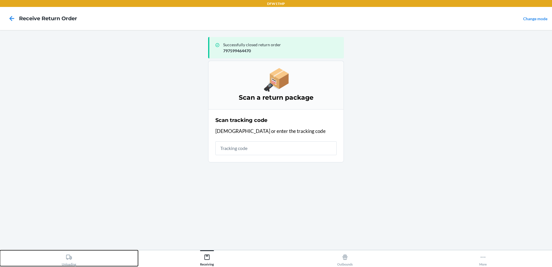
click at [74, 259] on div "Unloading" at bounding box center [69, 258] width 14 height 14
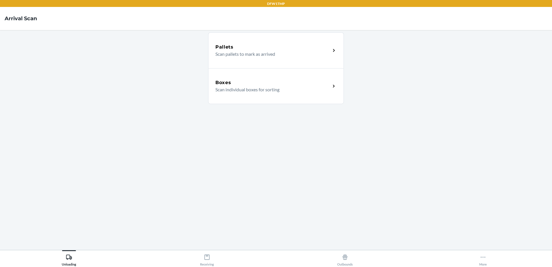
click at [231, 89] on p "Scan individual boxes for sorting" at bounding box center [270, 89] width 111 height 7
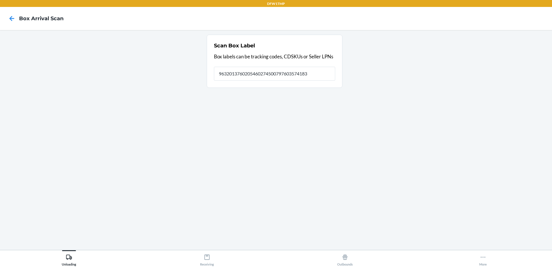
type input "9632013760205460274500797603574183"
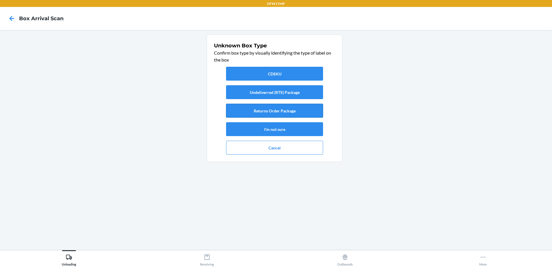
click at [266, 109] on button "Returns Order Package" at bounding box center [274, 111] width 97 height 14
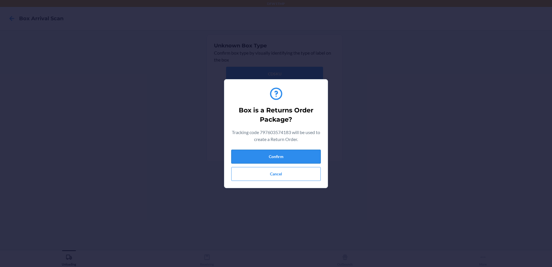
click at [268, 150] on button "Confirm" at bounding box center [275, 157] width 89 height 14
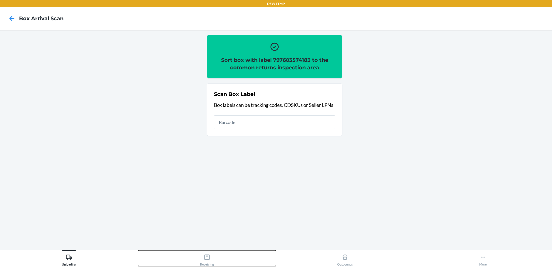
click at [213, 262] on div "Receiving" at bounding box center [207, 258] width 14 height 14
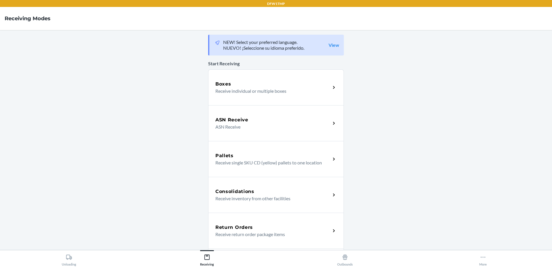
click at [264, 204] on div "Consolidations Receive inventory from other facilities" at bounding box center [276, 195] width 136 height 36
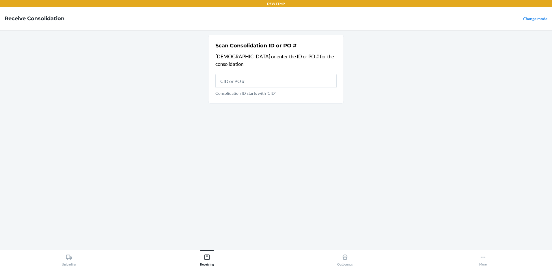
click at [539, 17] on link "Change mode" at bounding box center [535, 18] width 24 height 5
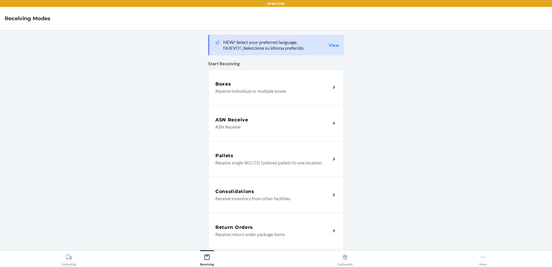
click at [265, 226] on div "Return Orders" at bounding box center [272, 227] width 115 height 7
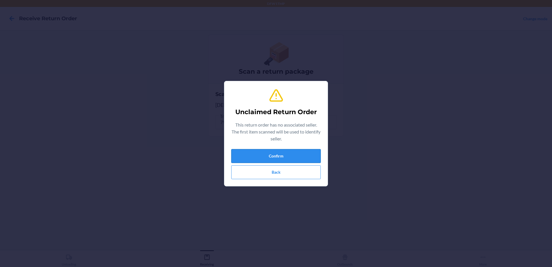
click at [279, 154] on button "Confirm" at bounding box center [275, 156] width 89 height 14
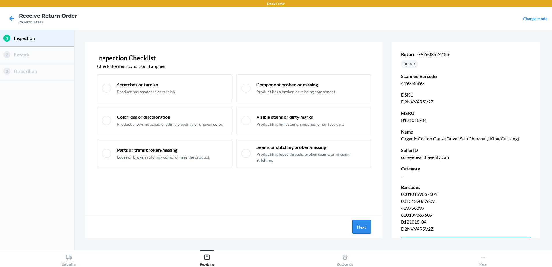
click at [357, 227] on button "Next" at bounding box center [361, 227] width 19 height 14
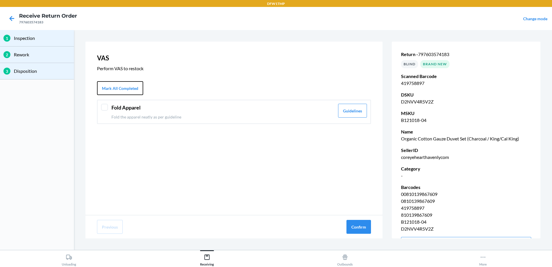
drag, startPoint x: 107, startPoint y: 81, endPoint x: 204, endPoint y: 134, distance: 109.9
click at [108, 81] on button "Mark All Completed" at bounding box center [120, 88] width 46 height 14
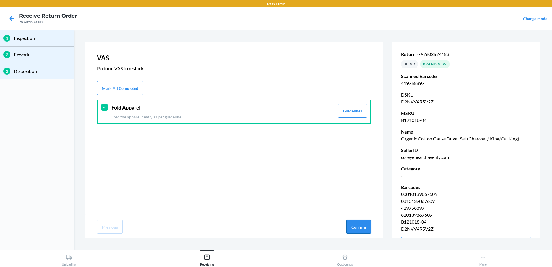
click at [365, 222] on button "Confirm" at bounding box center [358, 227] width 25 height 14
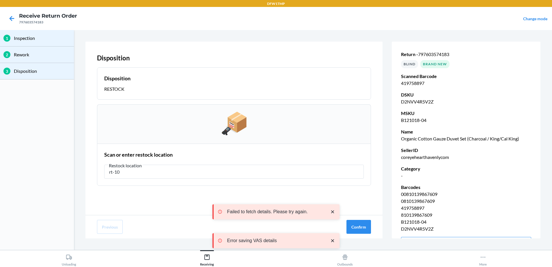
type input "rt-10"
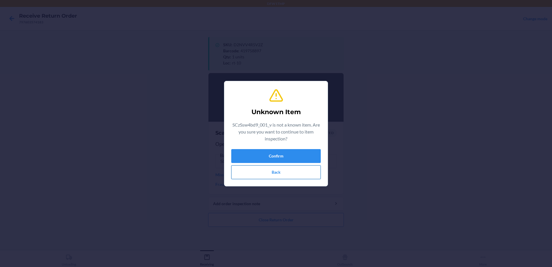
click at [261, 168] on button "Back" at bounding box center [275, 172] width 89 height 14
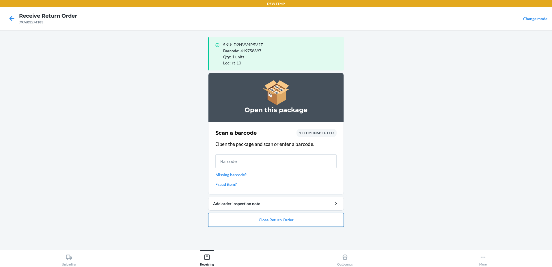
click at [289, 221] on button "Close Return Order" at bounding box center [276, 220] width 136 height 14
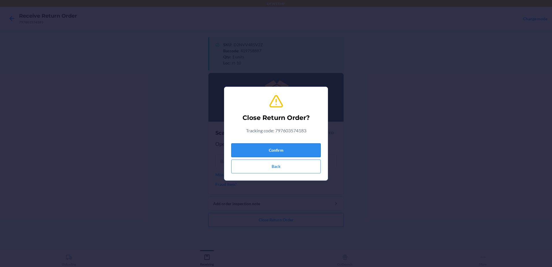
click at [282, 151] on button "Confirm" at bounding box center [275, 150] width 89 height 14
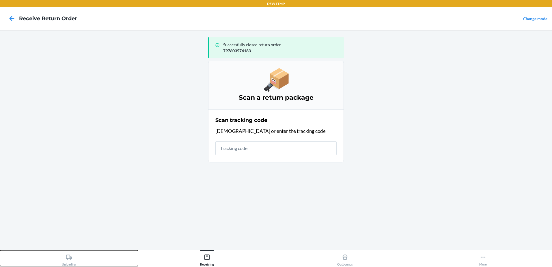
click at [68, 252] on div "Unloading" at bounding box center [69, 258] width 14 height 14
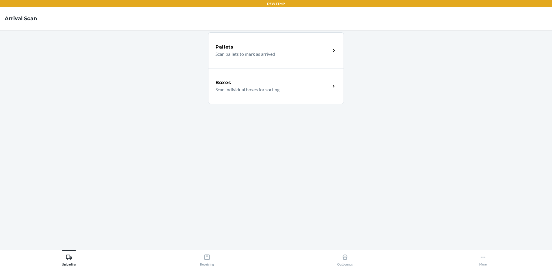
click at [307, 83] on div "Boxes" at bounding box center [272, 82] width 115 height 7
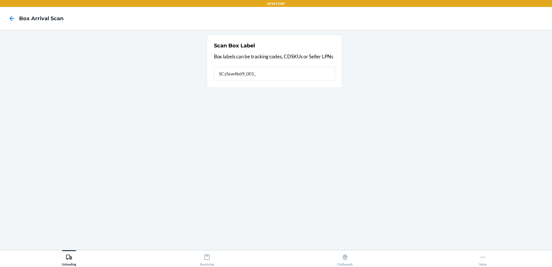
type input "SCzSsw4bd9_001_v"
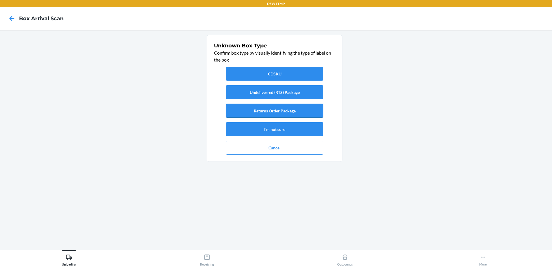
click at [284, 117] on button "Returns Order Package" at bounding box center [274, 111] width 97 height 14
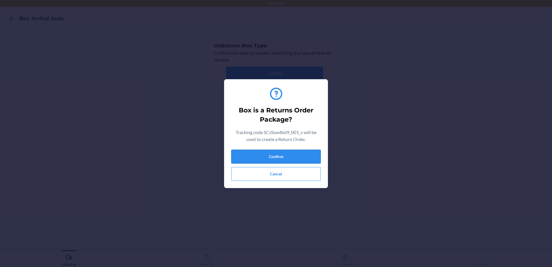
click at [261, 156] on button "Confirm" at bounding box center [275, 157] width 89 height 14
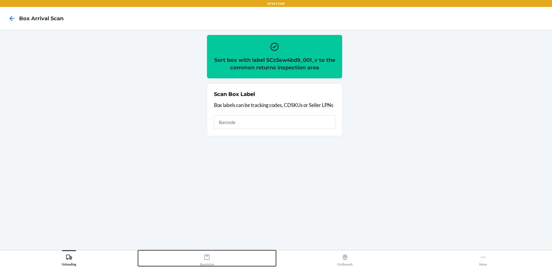
click at [198, 258] on button "Receiving" at bounding box center [207, 258] width 138 height 16
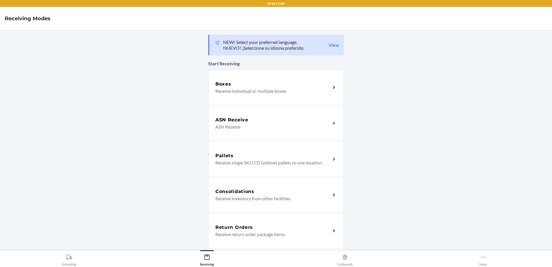
click at [256, 232] on p "Receive return order package items" at bounding box center [270, 234] width 111 height 7
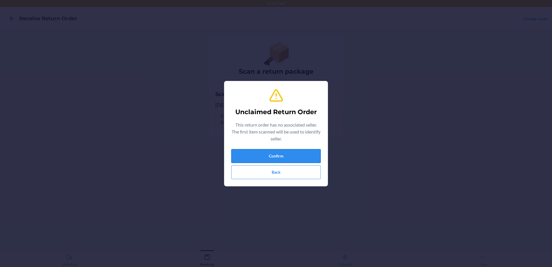
click at [289, 154] on button "Confirm" at bounding box center [275, 156] width 89 height 14
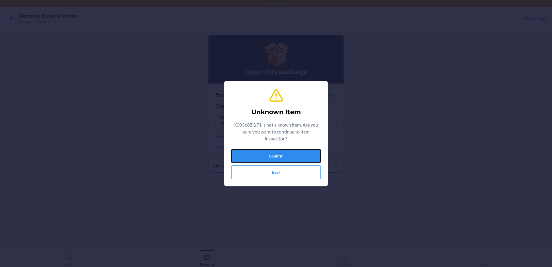
click at [273, 155] on button "Confirm" at bounding box center [275, 156] width 89 height 14
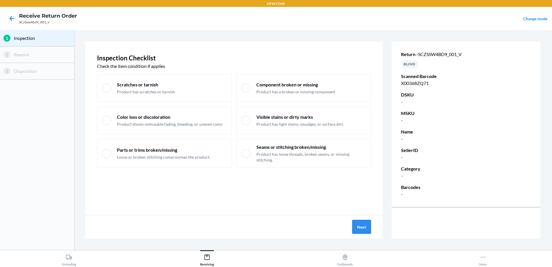
click at [367, 228] on button "Next" at bounding box center [361, 227] width 19 height 14
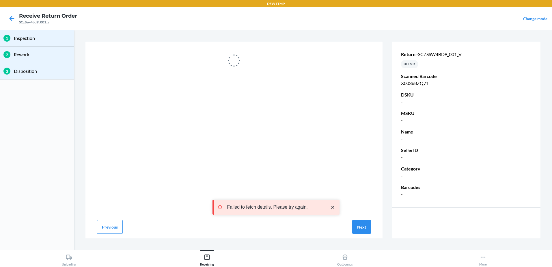
click at [13, 13] on div at bounding box center [12, 18] width 14 height 14
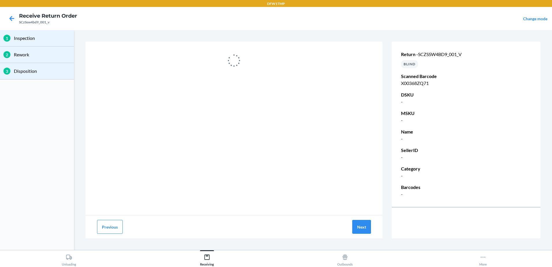
click at [5, 14] on div at bounding box center [12, 18] width 14 height 14
click at [7, 15] on icon at bounding box center [12, 19] width 10 height 10
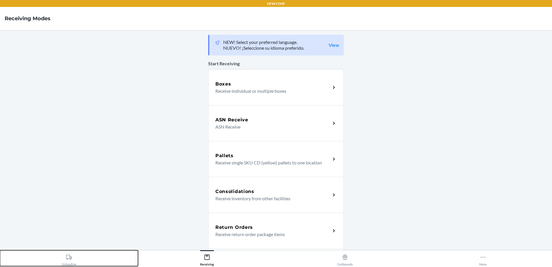
drag, startPoint x: 79, startPoint y: 263, endPoint x: 141, endPoint y: 227, distance: 72.3
click at [79, 263] on button "Unloading" at bounding box center [69, 258] width 138 height 16
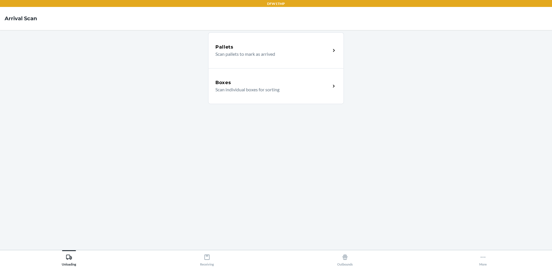
click at [257, 91] on p "Scan individual boxes for sorting" at bounding box center [270, 89] width 111 height 7
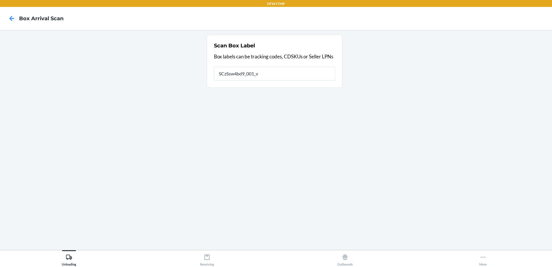
type input "SCzSsw4bd9_001_v"
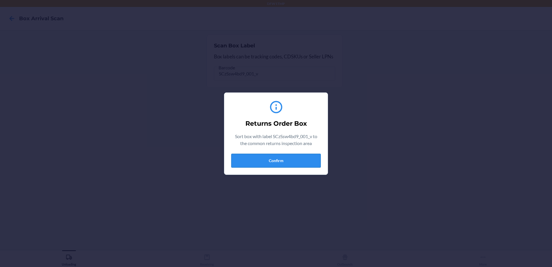
click at [283, 160] on button "Confirm" at bounding box center [275, 161] width 89 height 14
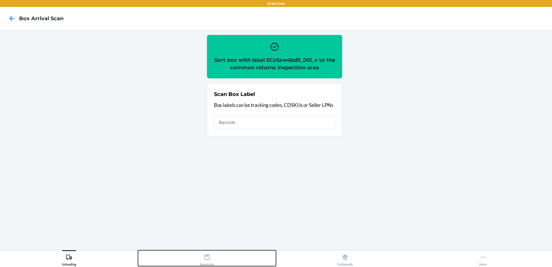
click at [211, 261] on div "Receiving" at bounding box center [207, 258] width 14 height 14
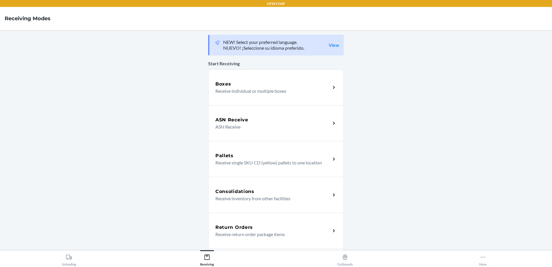
click at [262, 232] on p "Receive return order package items" at bounding box center [270, 234] width 111 height 7
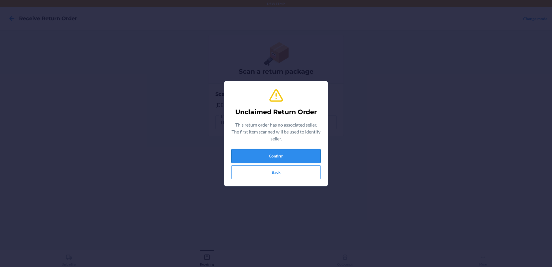
click at [284, 156] on button "Confirm" at bounding box center [275, 156] width 89 height 14
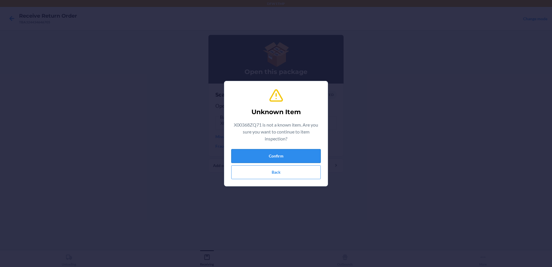
click at [287, 156] on button "Confirm" at bounding box center [275, 156] width 89 height 14
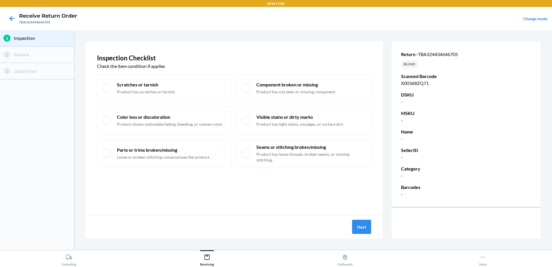
click at [367, 233] on button "Next" at bounding box center [361, 227] width 19 height 14
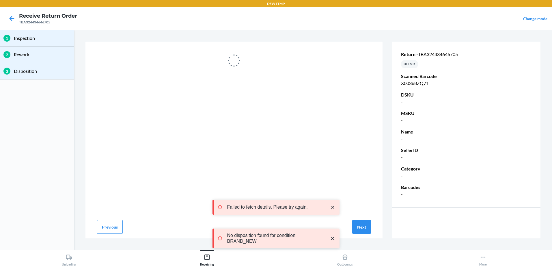
click at [24, 74] on div "3 Disposition" at bounding box center [37, 71] width 74 height 16
click at [111, 228] on button "Previous" at bounding box center [110, 227] width 26 height 14
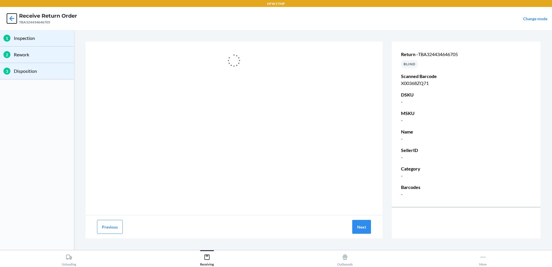
click at [12, 20] on icon at bounding box center [12, 19] width 10 height 10
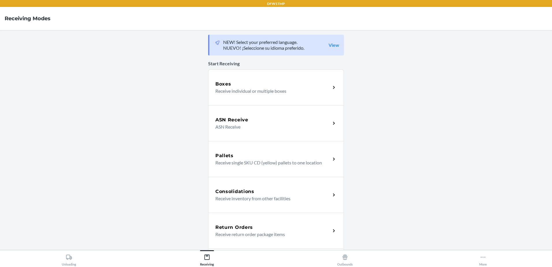
click at [12, 20] on h4 "Receiving Modes" at bounding box center [28, 19] width 46 height 8
